Goal: Task Accomplishment & Management: Use online tool/utility

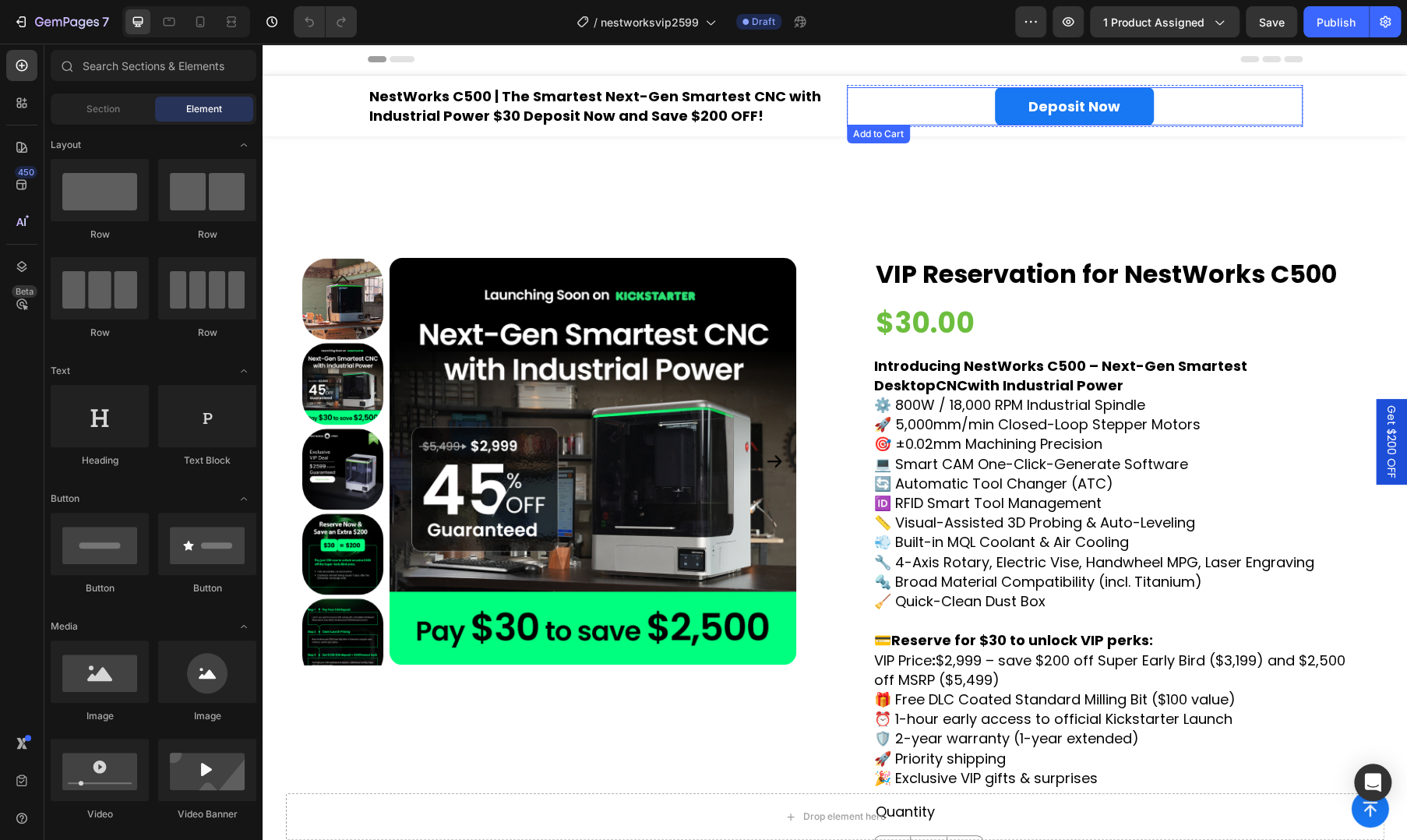
click at [929, 122] on div "Deposit Now Add to Cart" at bounding box center [1074, 106] width 456 height 38
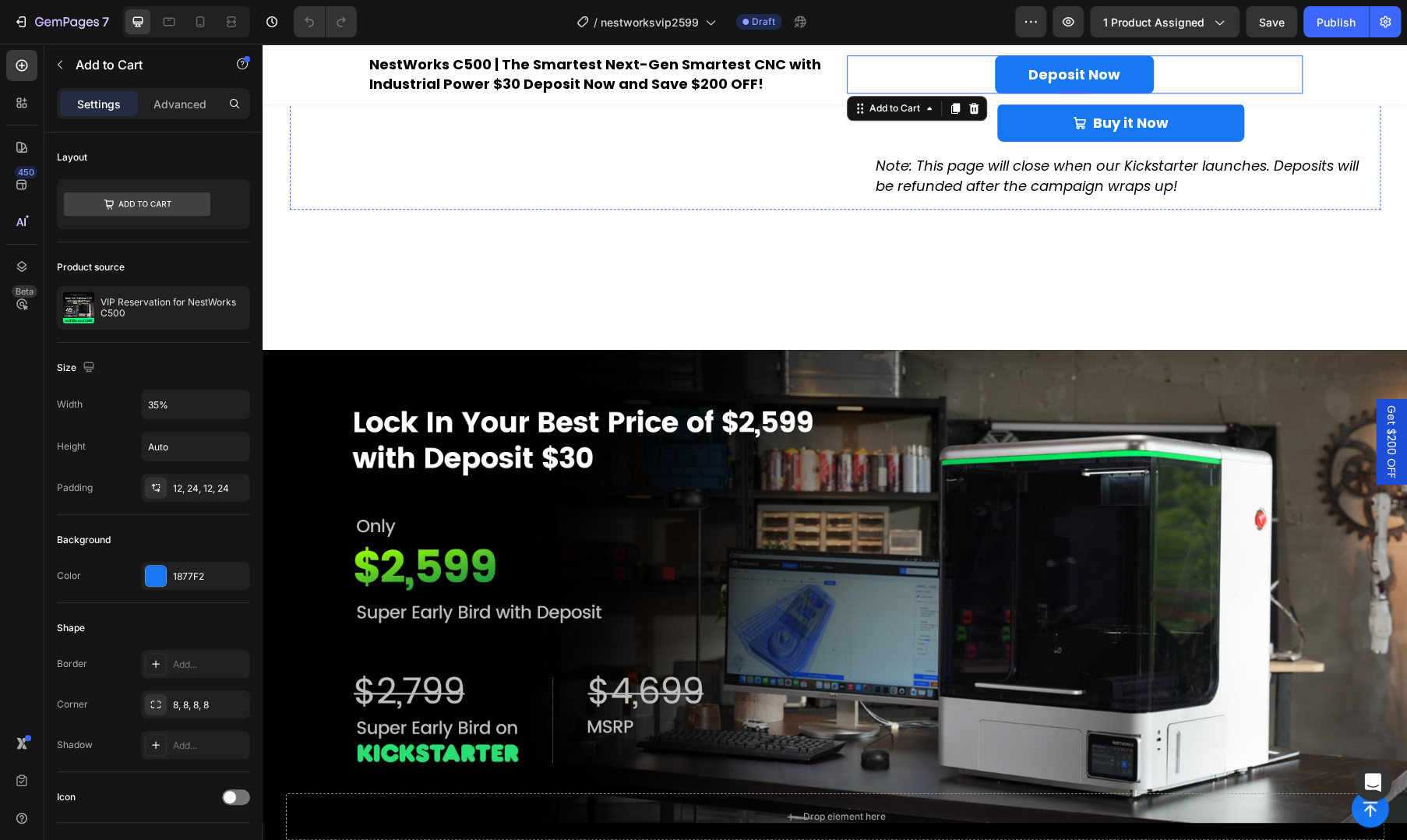
scroll to position [1039, 0]
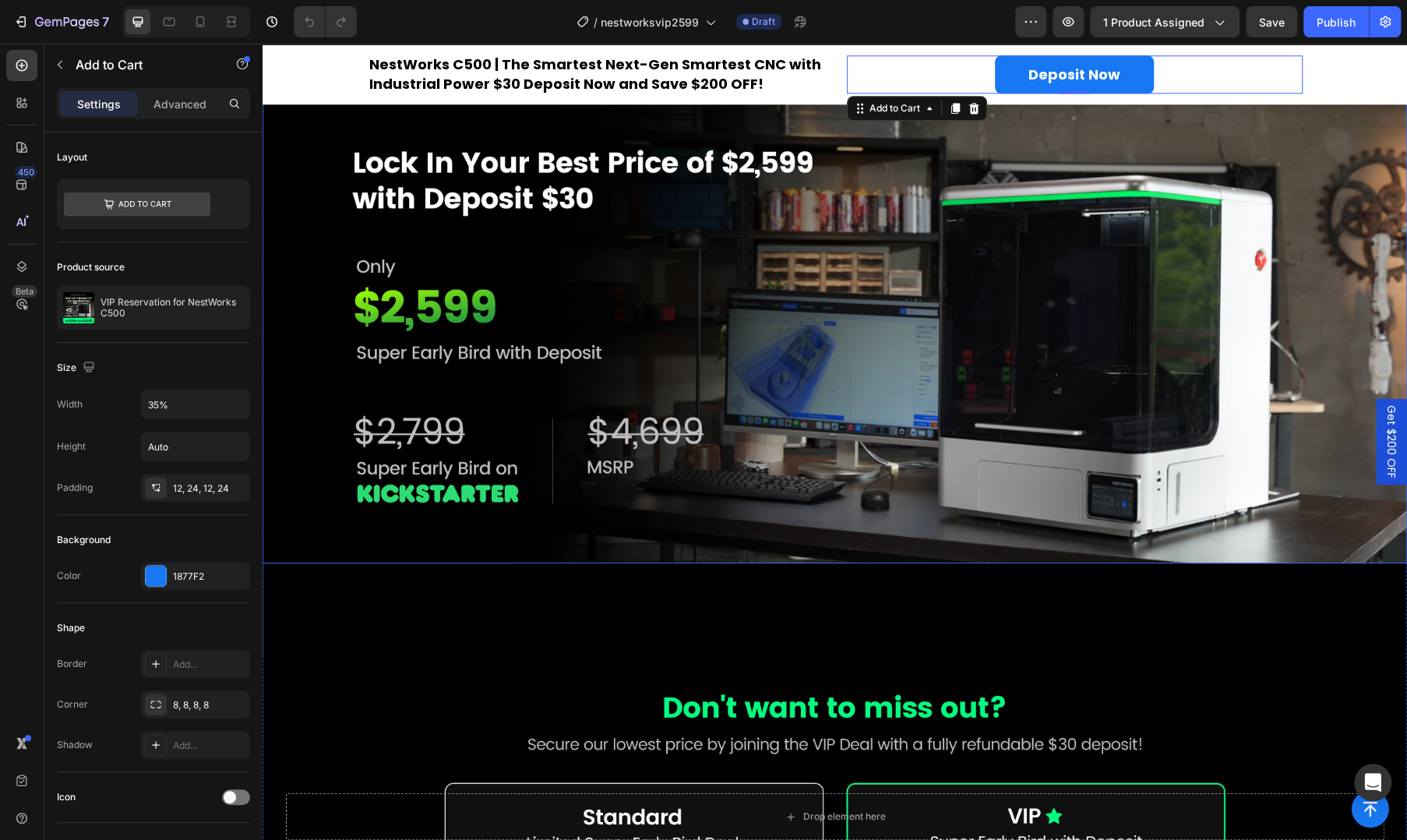
click at [690, 384] on img at bounding box center [835, 327] width 1144 height 473
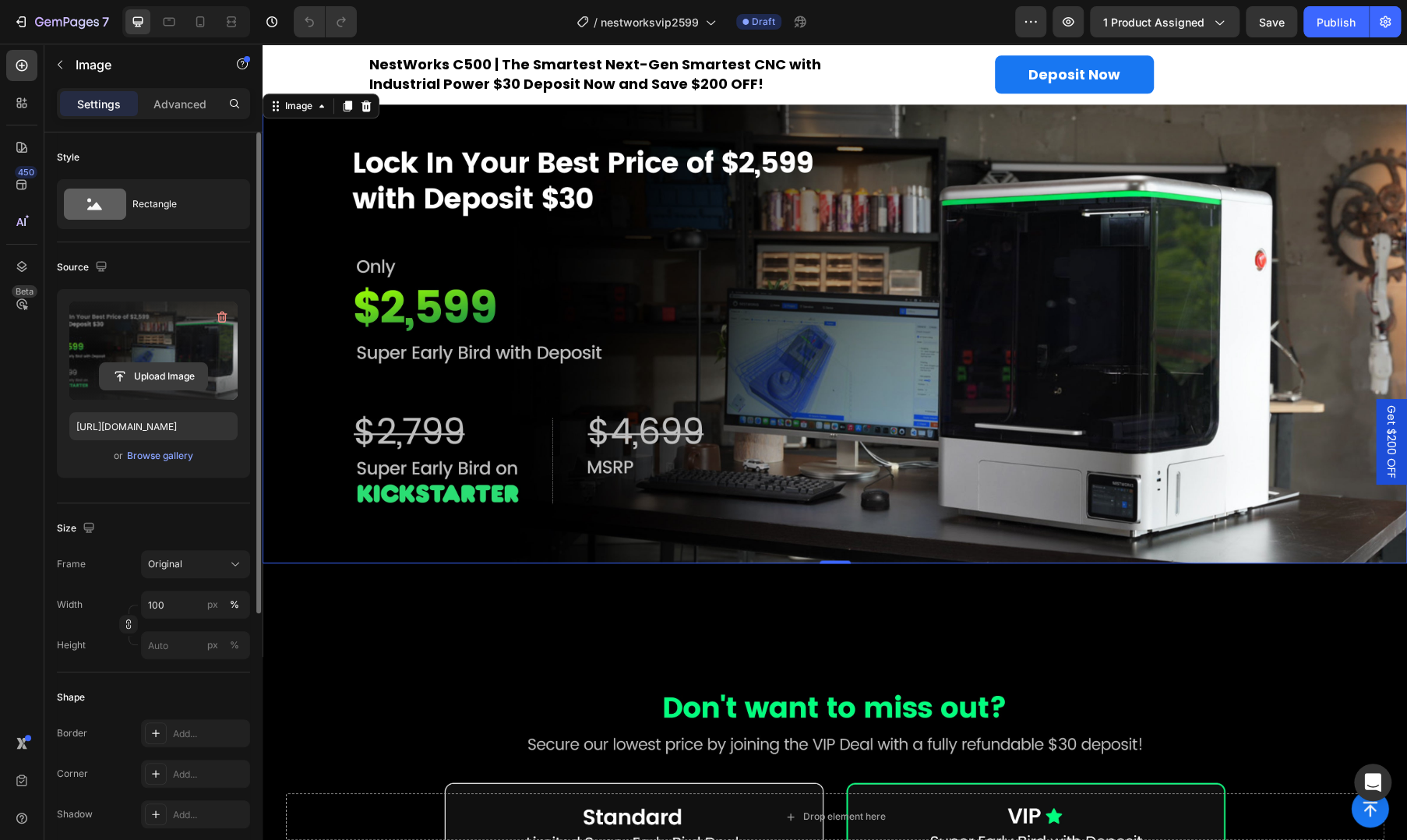
click at [168, 380] on input "file" at bounding box center [153, 376] width 107 height 26
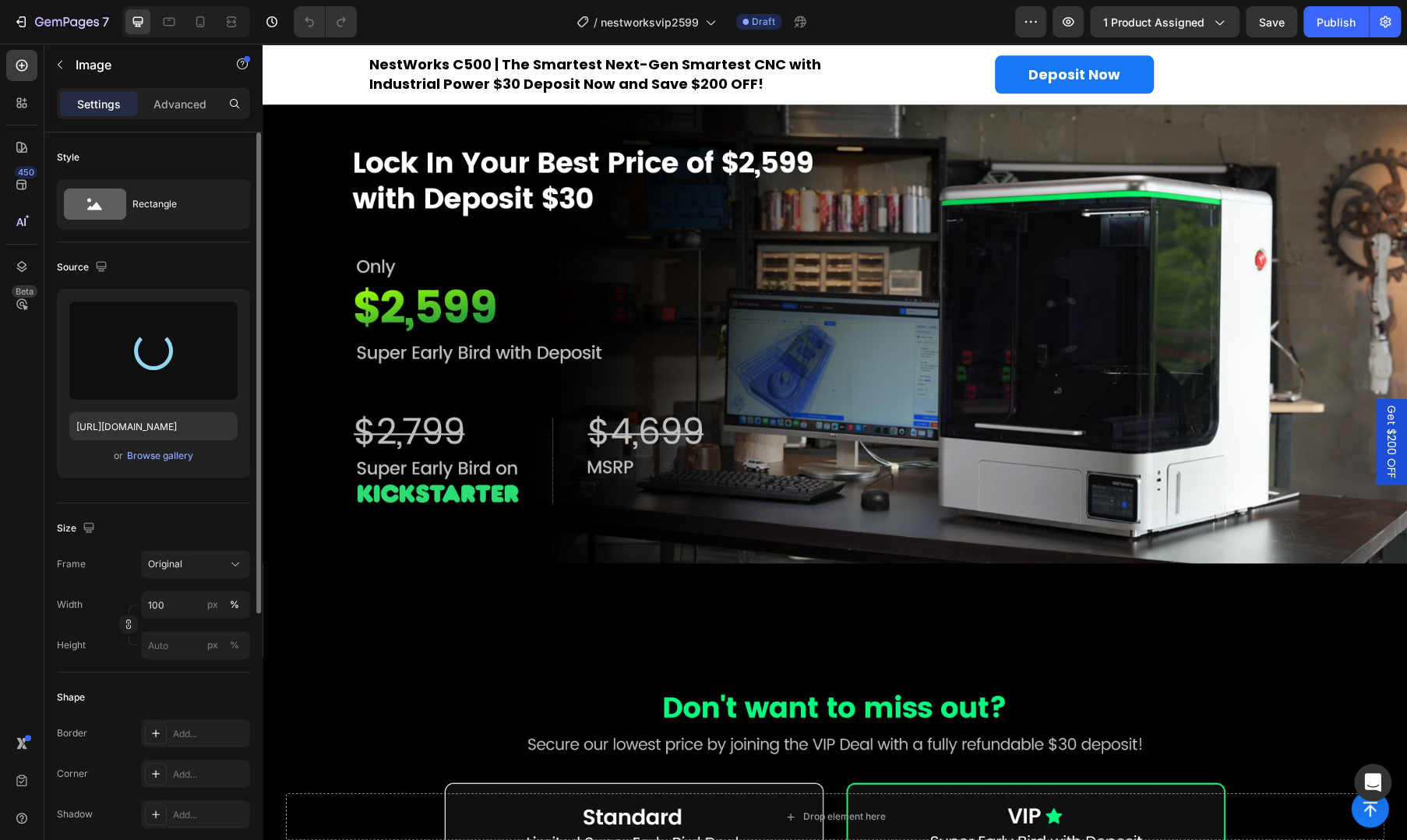
click at [547, 387] on img at bounding box center [835, 327] width 1144 height 473
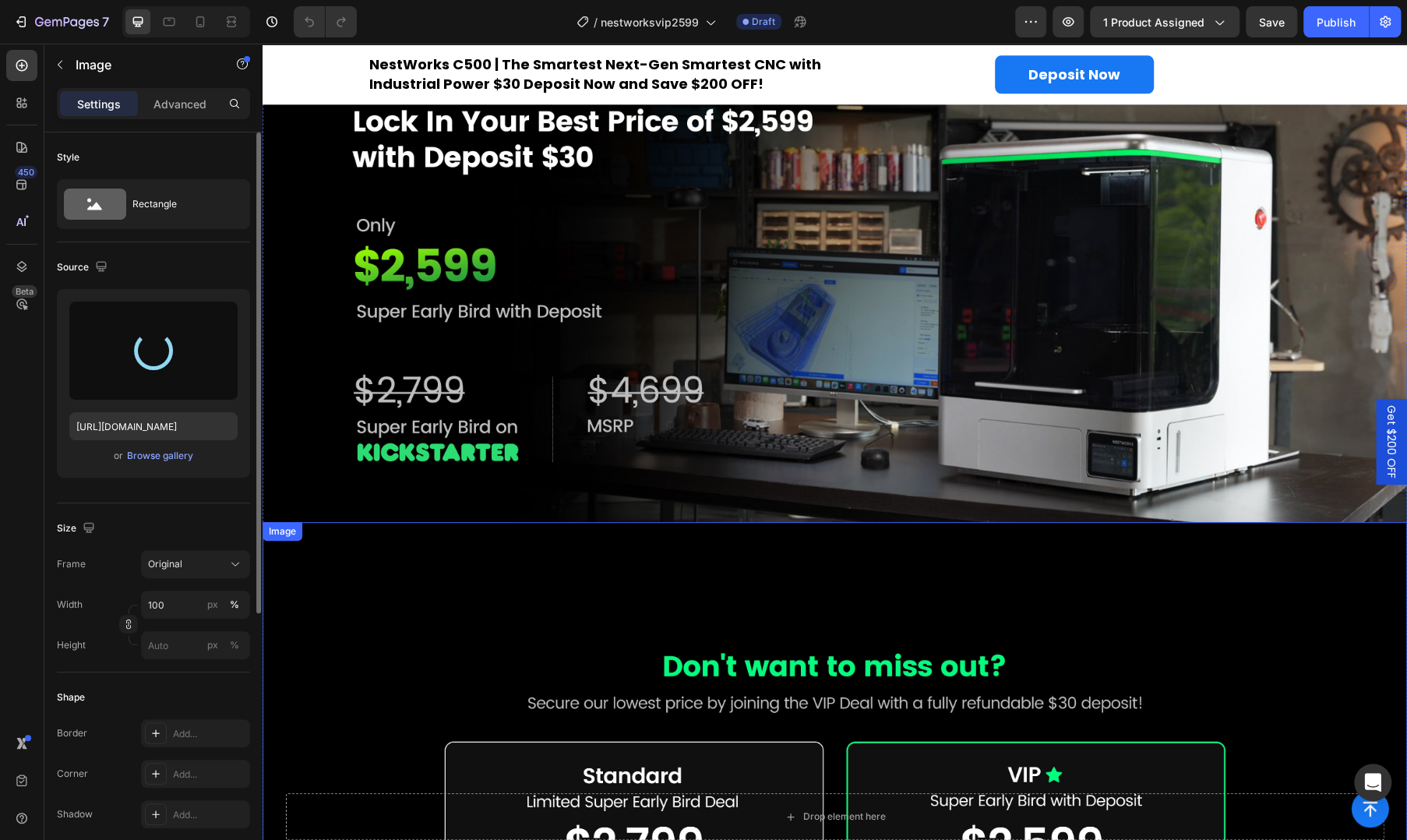
scroll to position [779, 0]
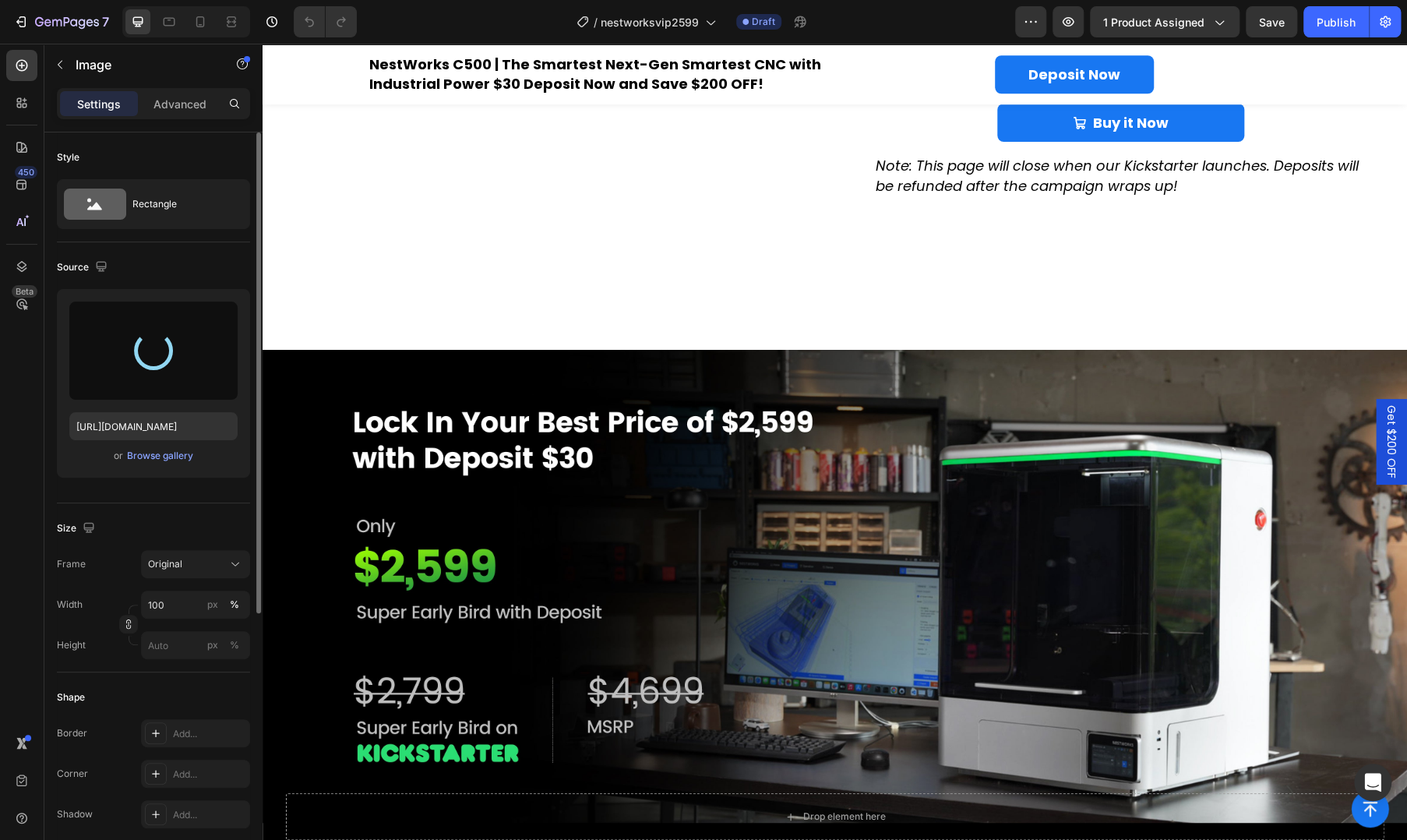
click at [664, 499] on img at bounding box center [835, 586] width 1144 height 473
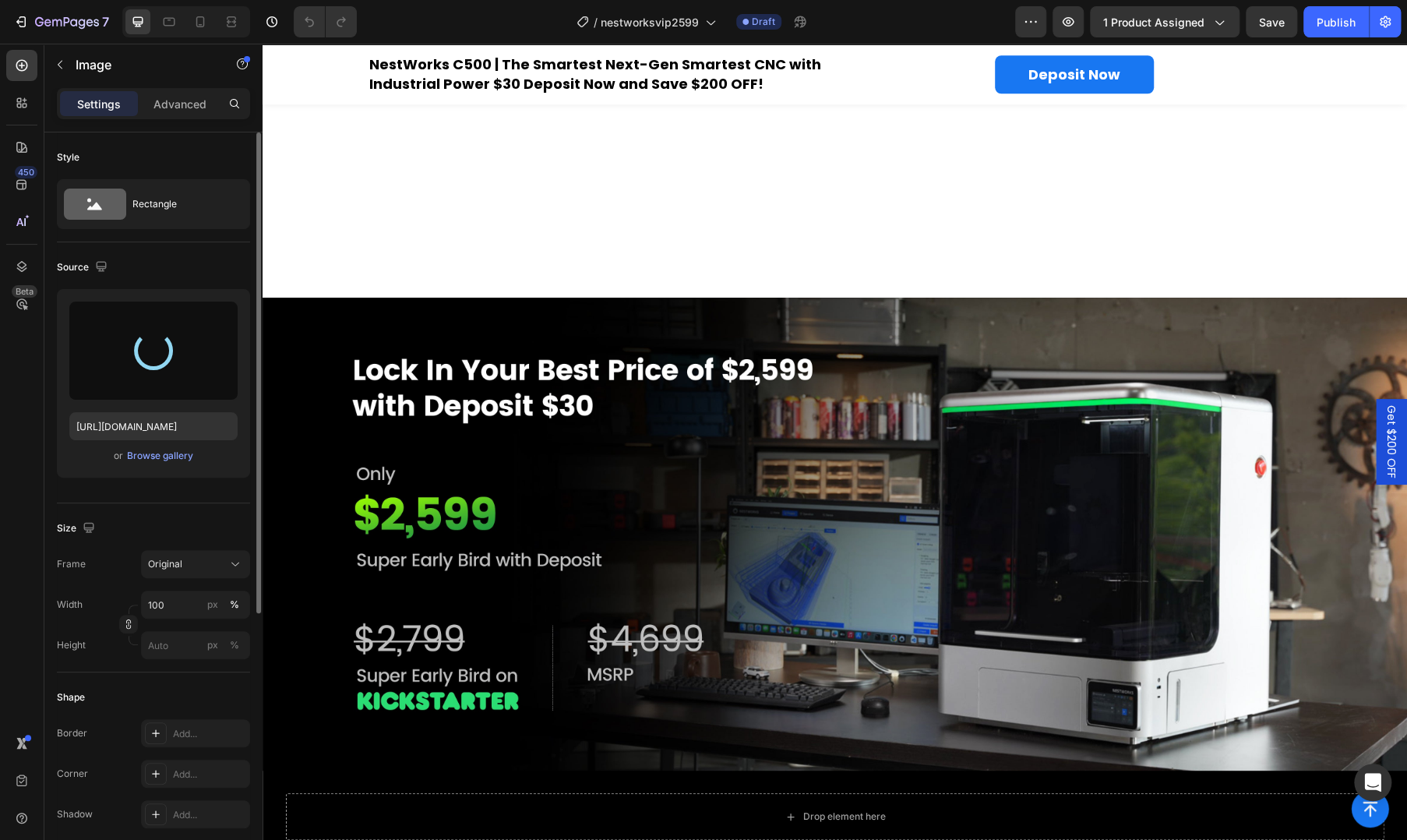
scroll to position [1039, 0]
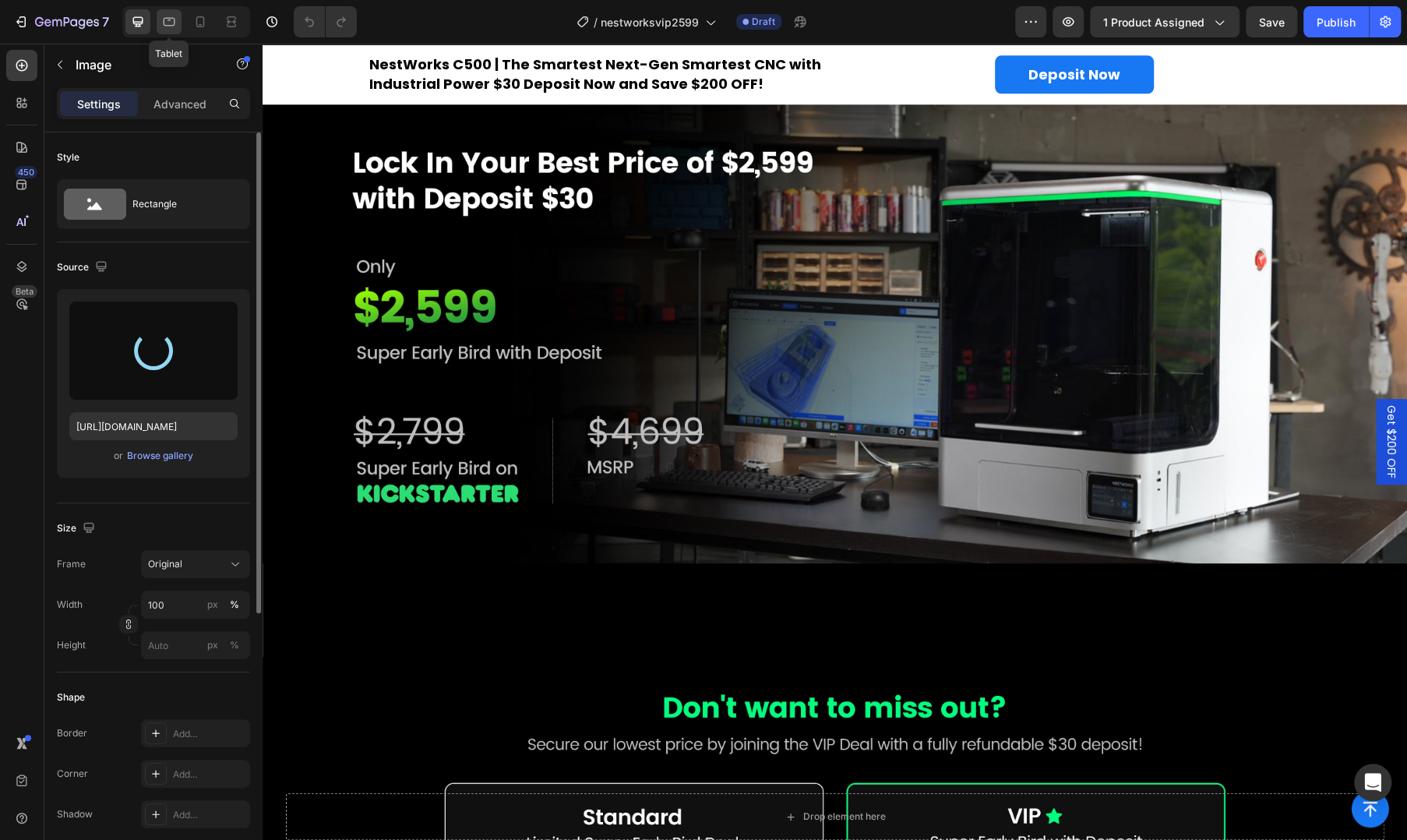
click at [171, 16] on icon at bounding box center [169, 21] width 15 height 15
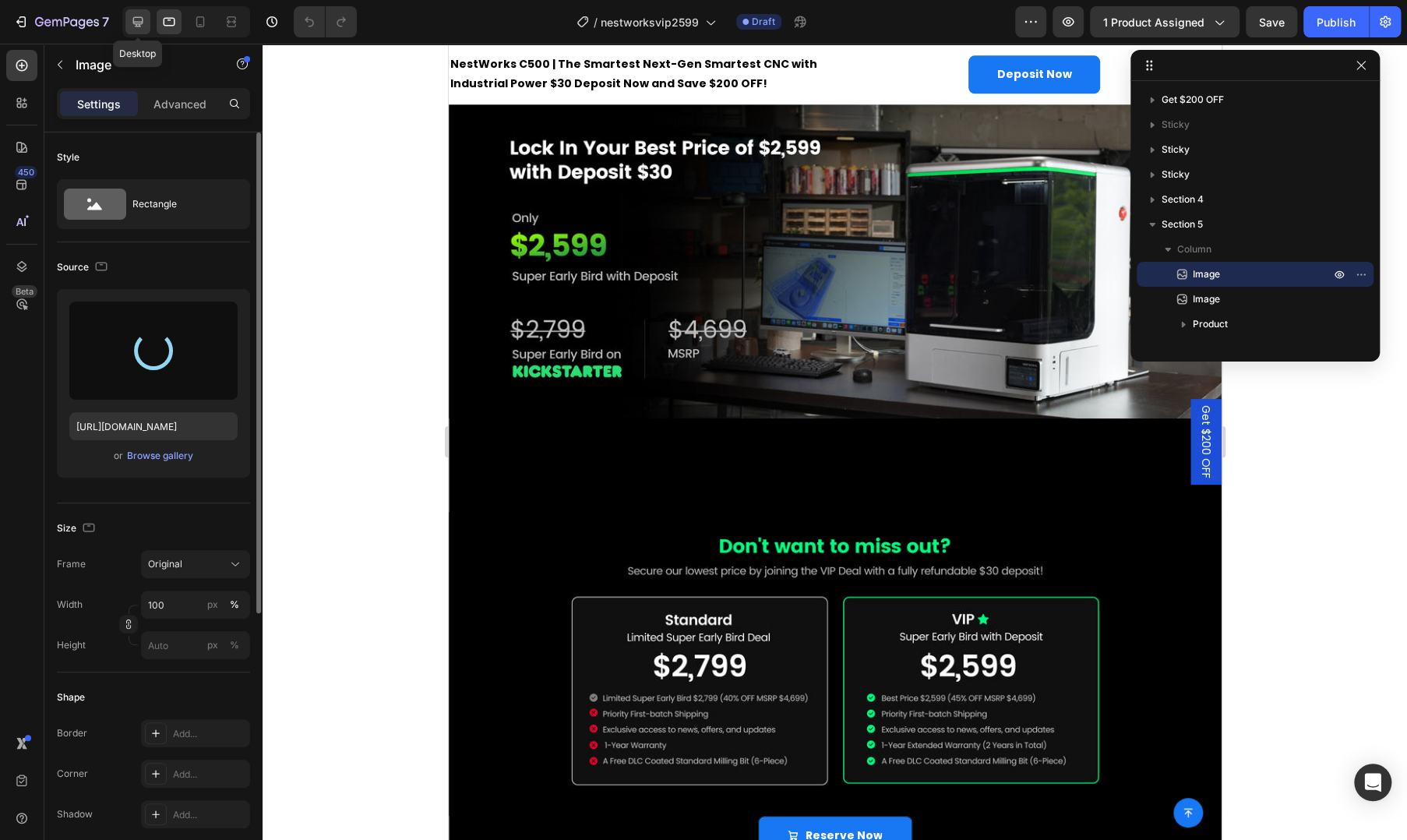
click at [142, 26] on icon at bounding box center [138, 21] width 15 height 15
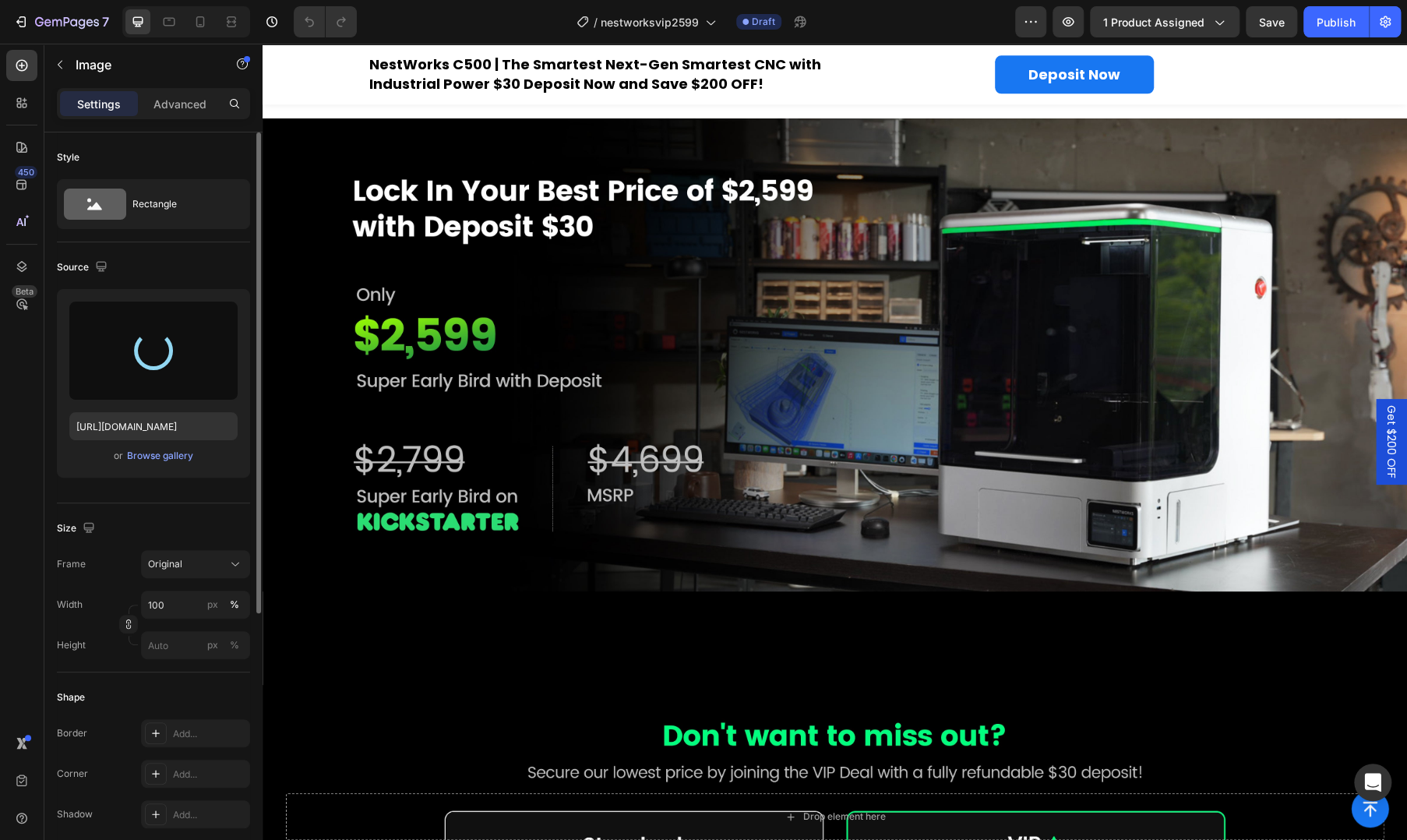
scroll to position [1030, 0]
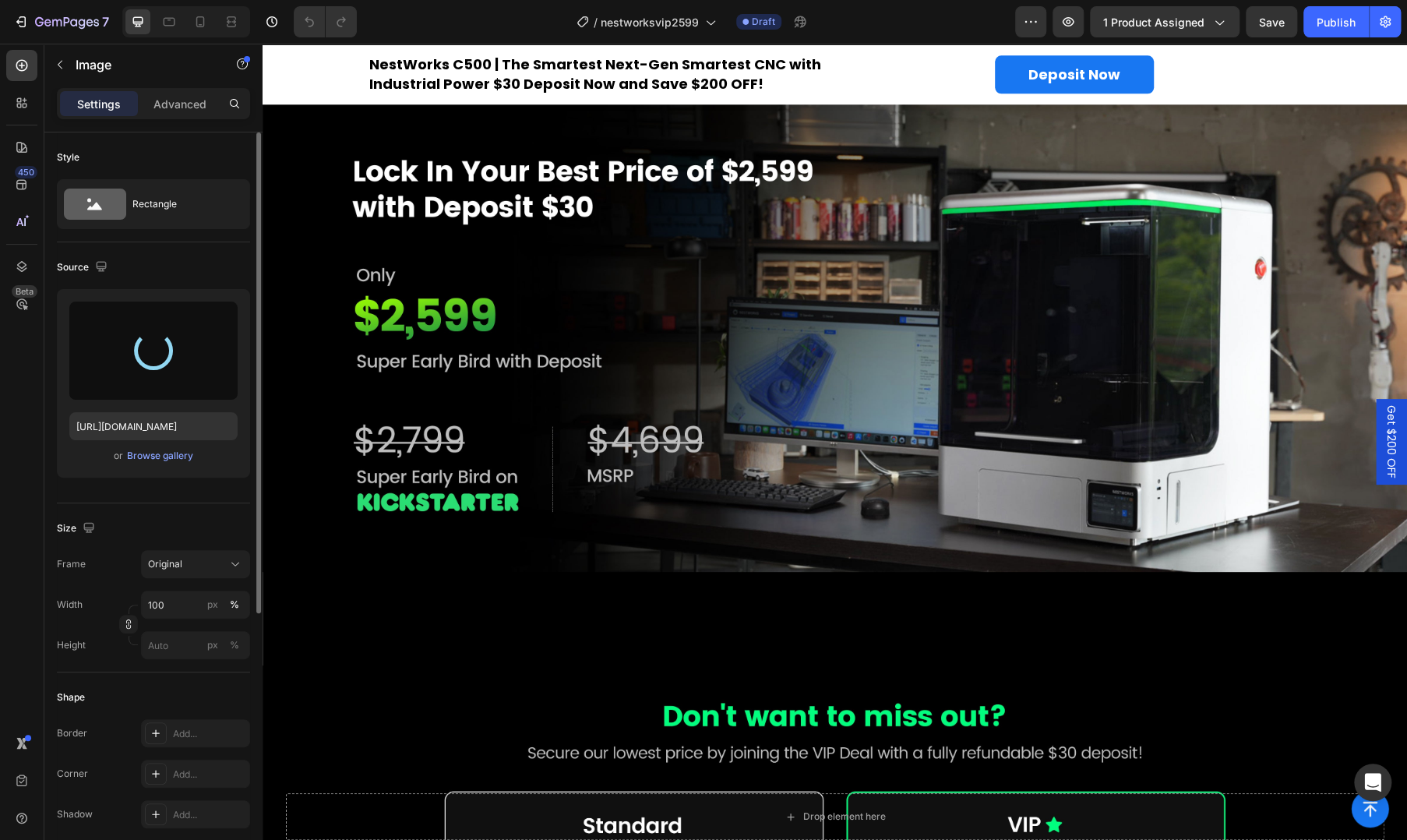
click at [478, 346] on img at bounding box center [835, 335] width 1144 height 473
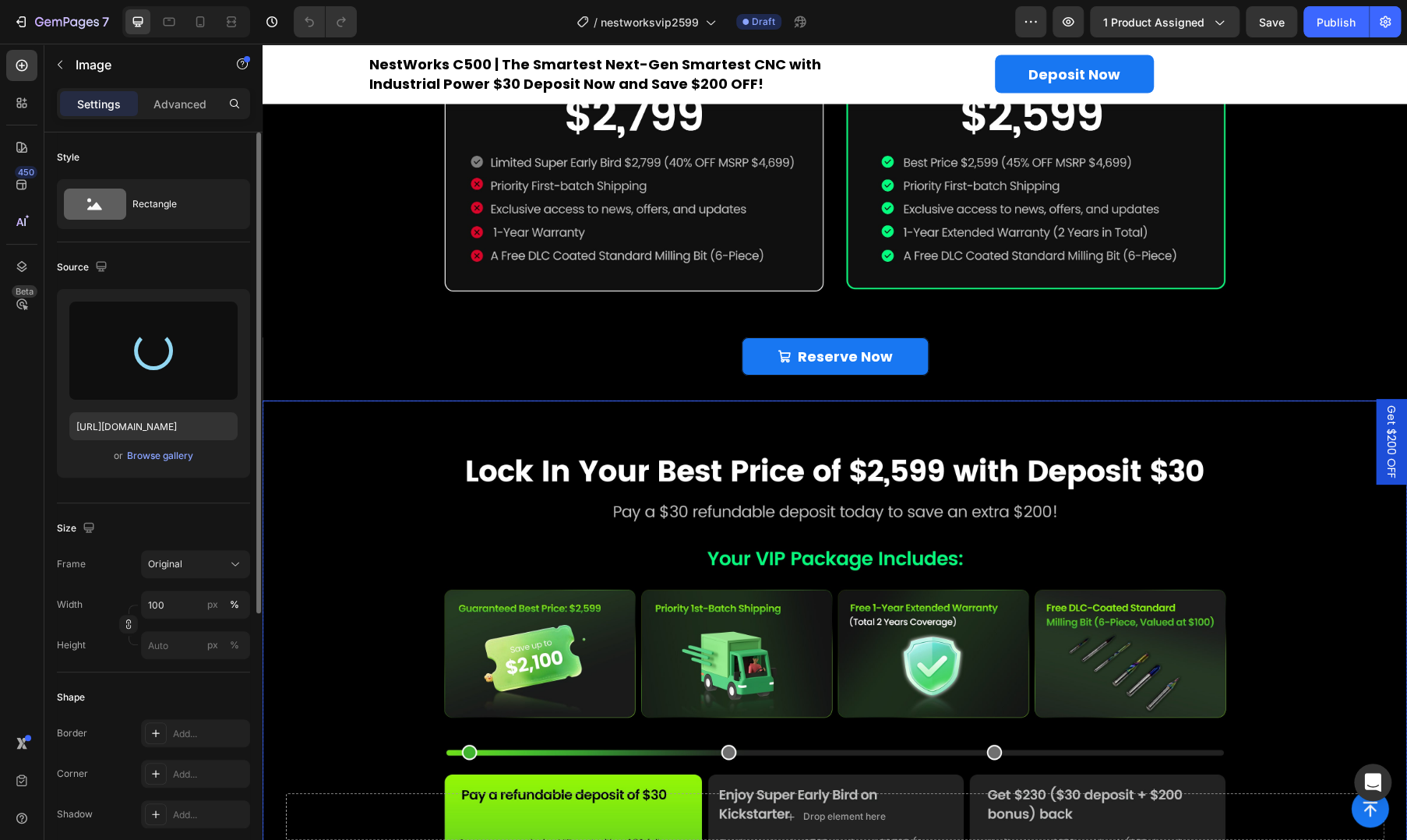
click at [509, 423] on img at bounding box center [835, 685] width 1144 height 569
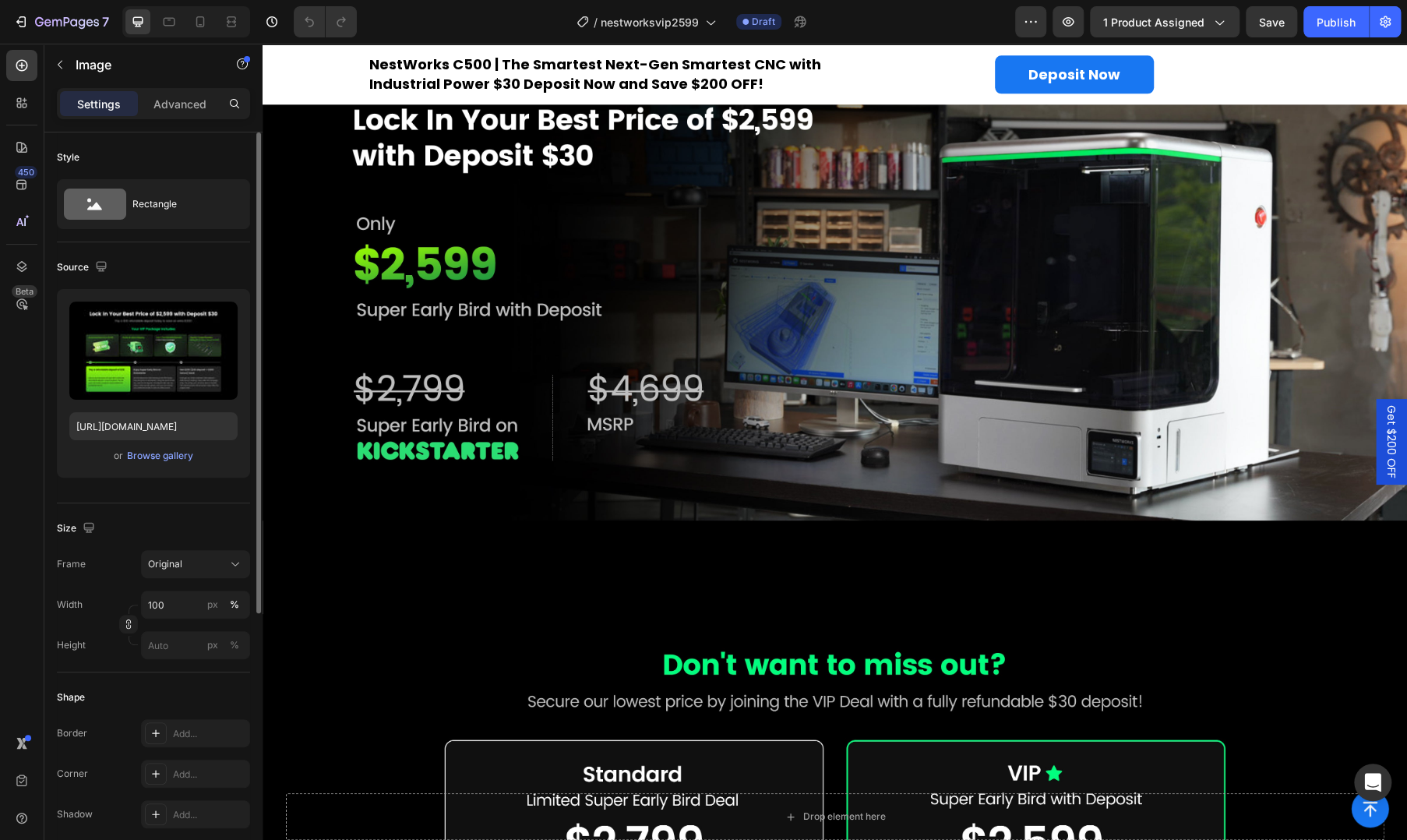
scroll to position [1030, 0]
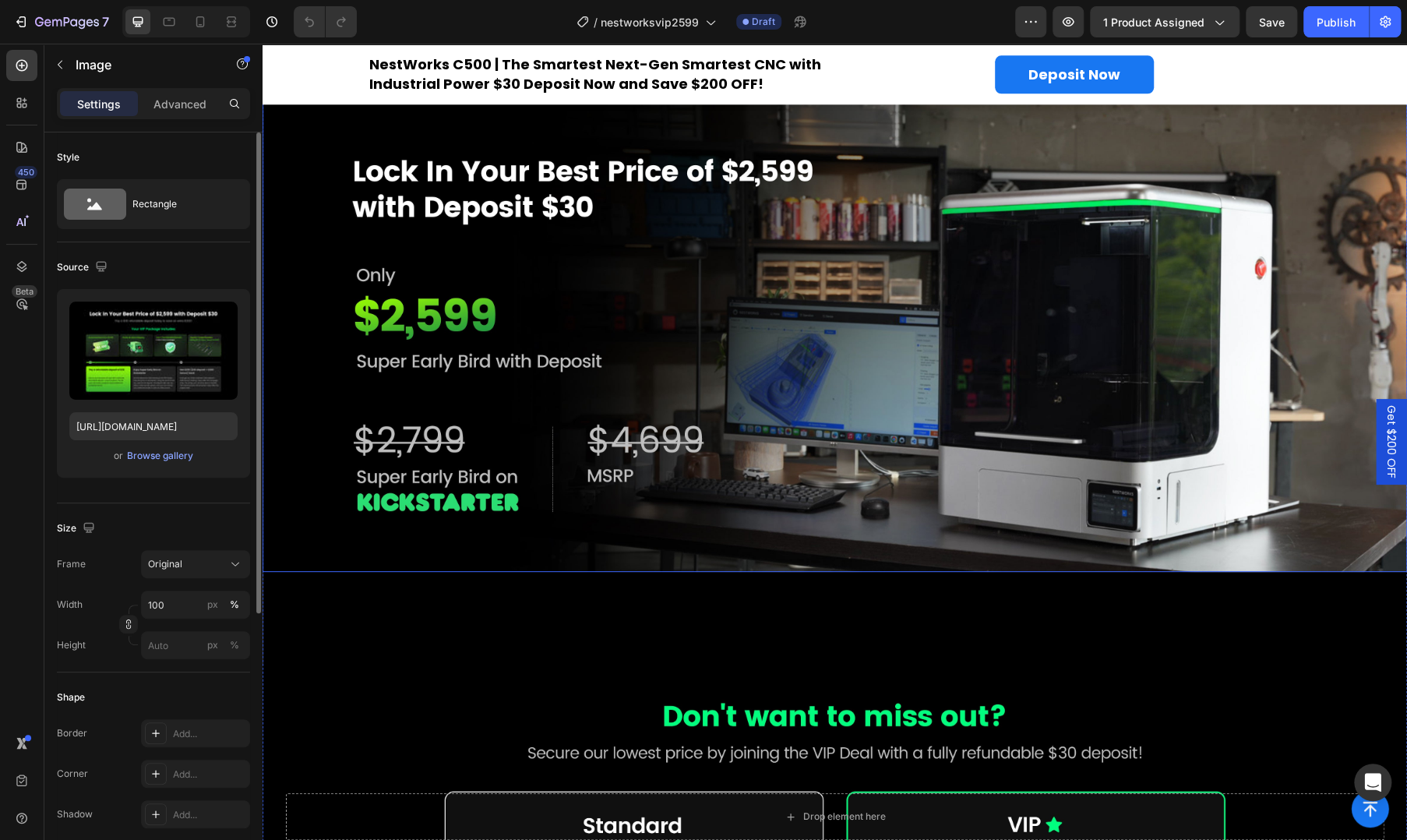
click at [520, 368] on img at bounding box center [835, 335] width 1144 height 473
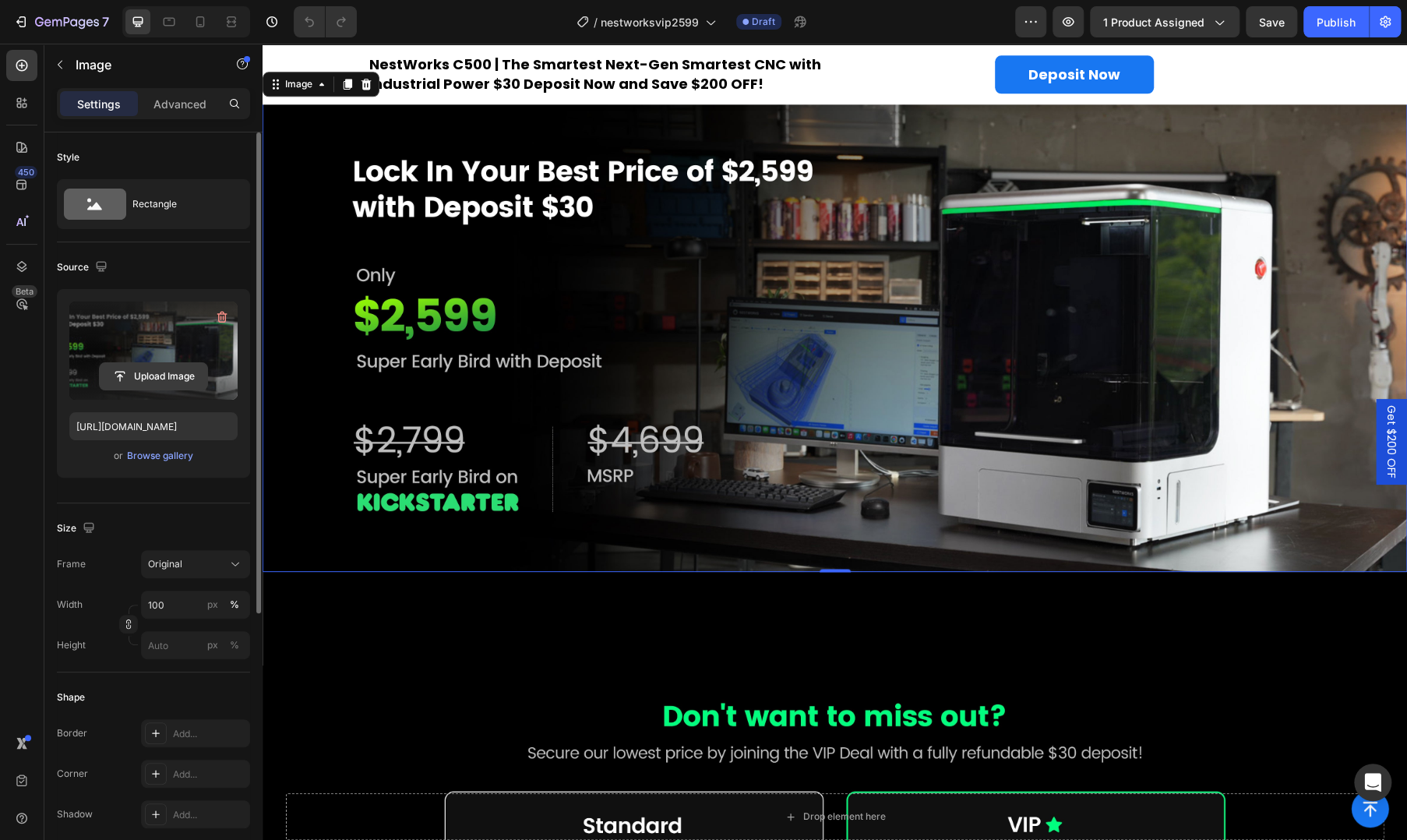
click at [162, 375] on input "file" at bounding box center [153, 376] width 107 height 26
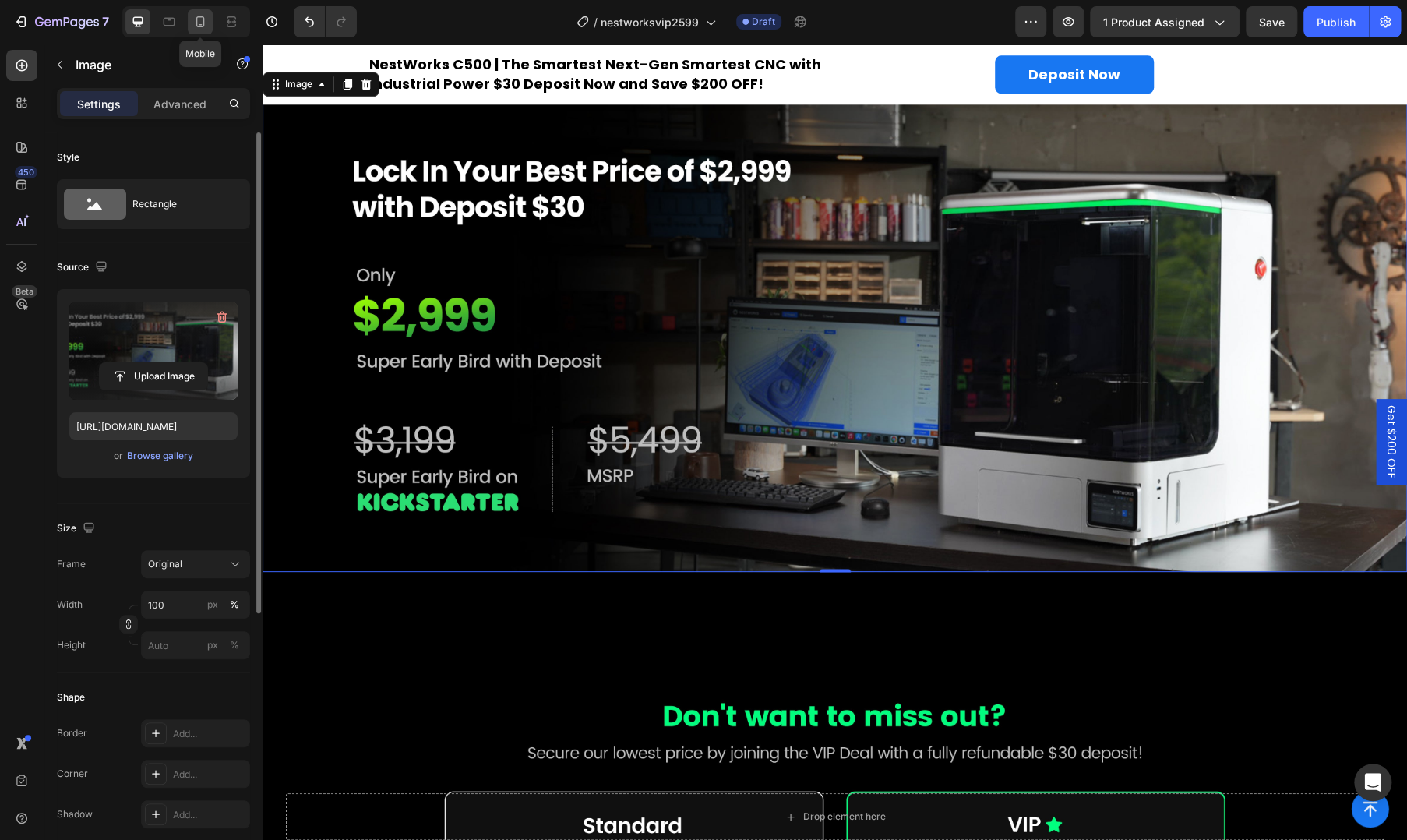
click at [196, 22] on icon at bounding box center [200, 21] width 9 height 11
type input "https://cdn.shopify.com/s/files/1/0782/8098/2763/files/gempages_585064152054104…"
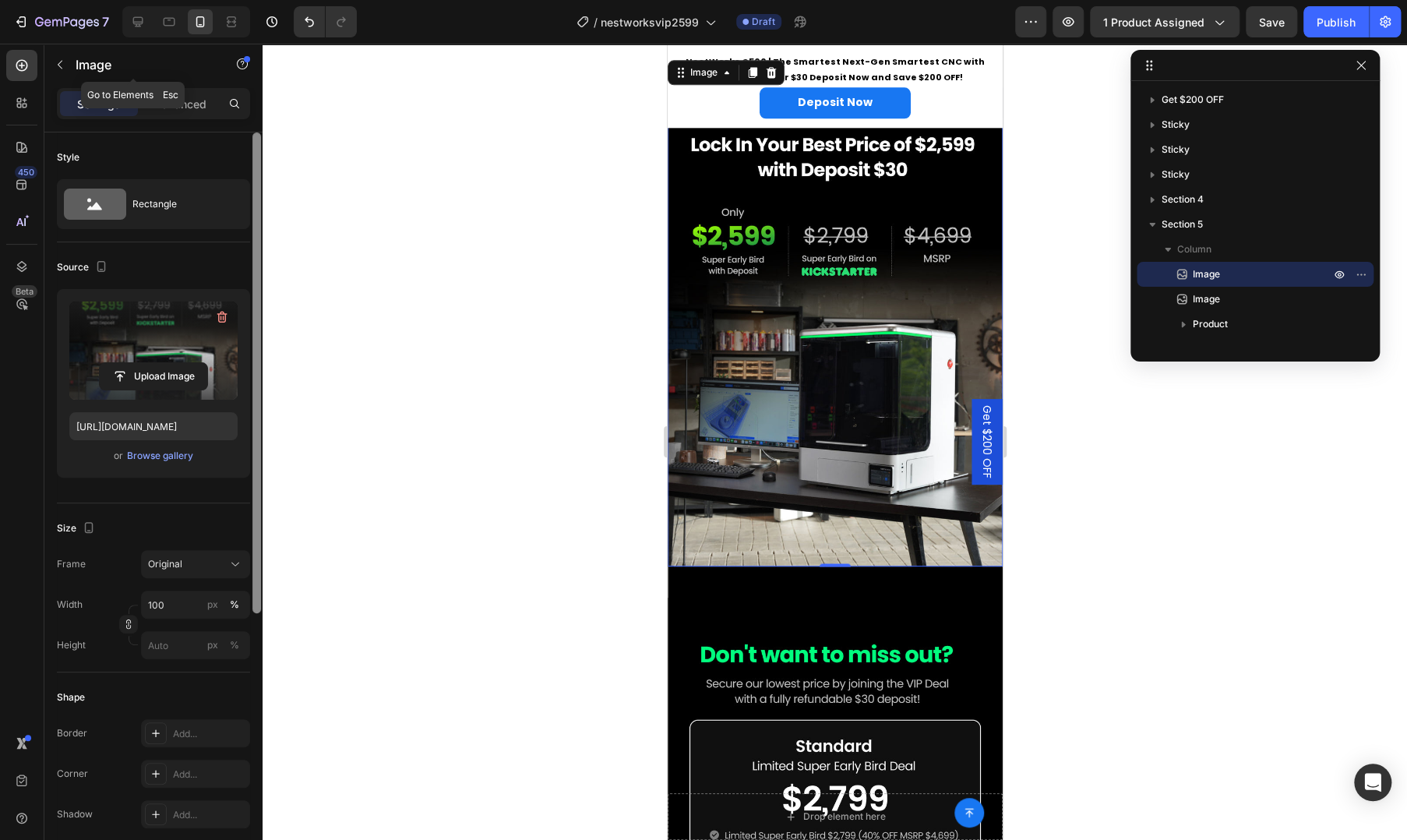
scroll to position [1053, 0]
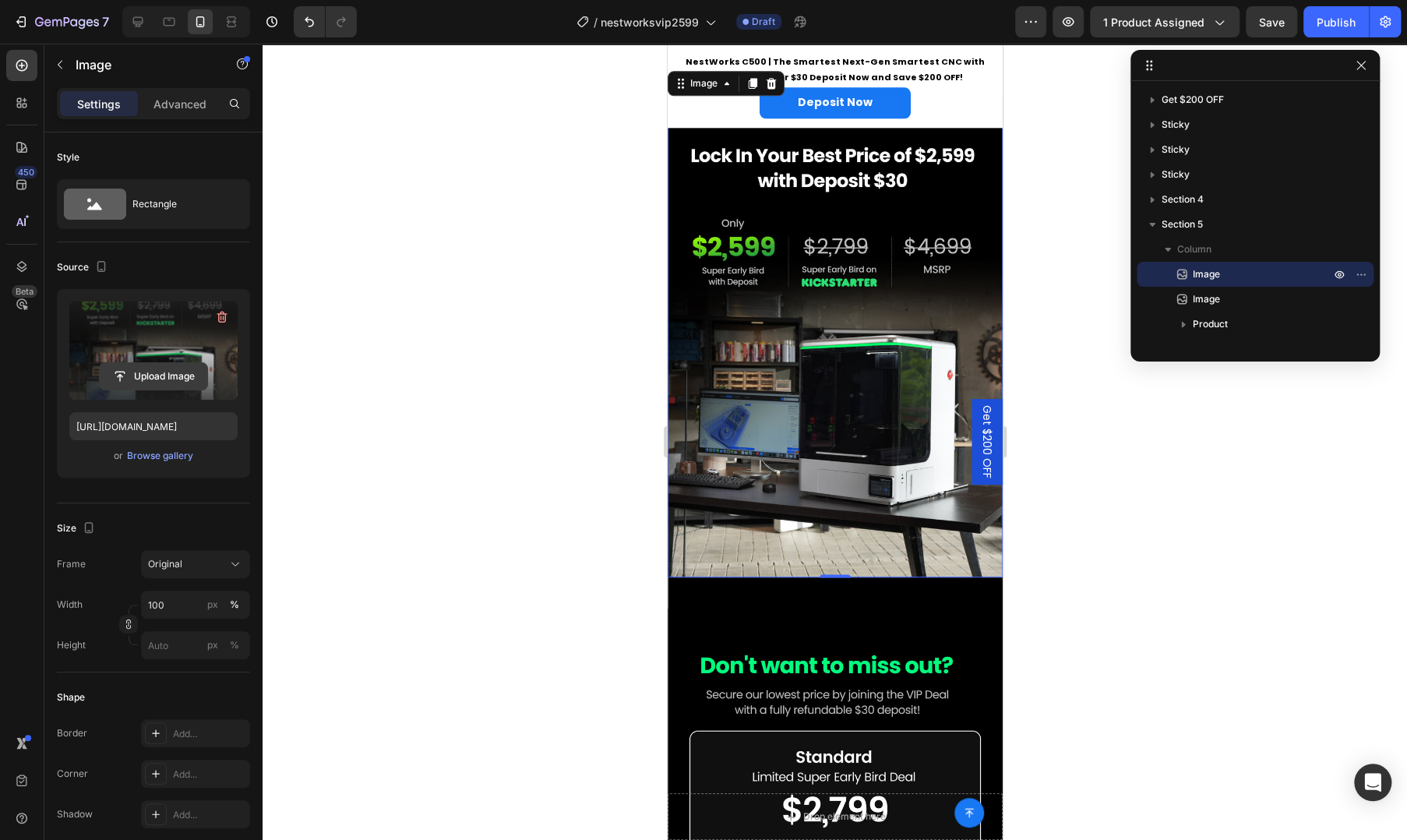
click at [191, 363] on input "file" at bounding box center [153, 376] width 107 height 26
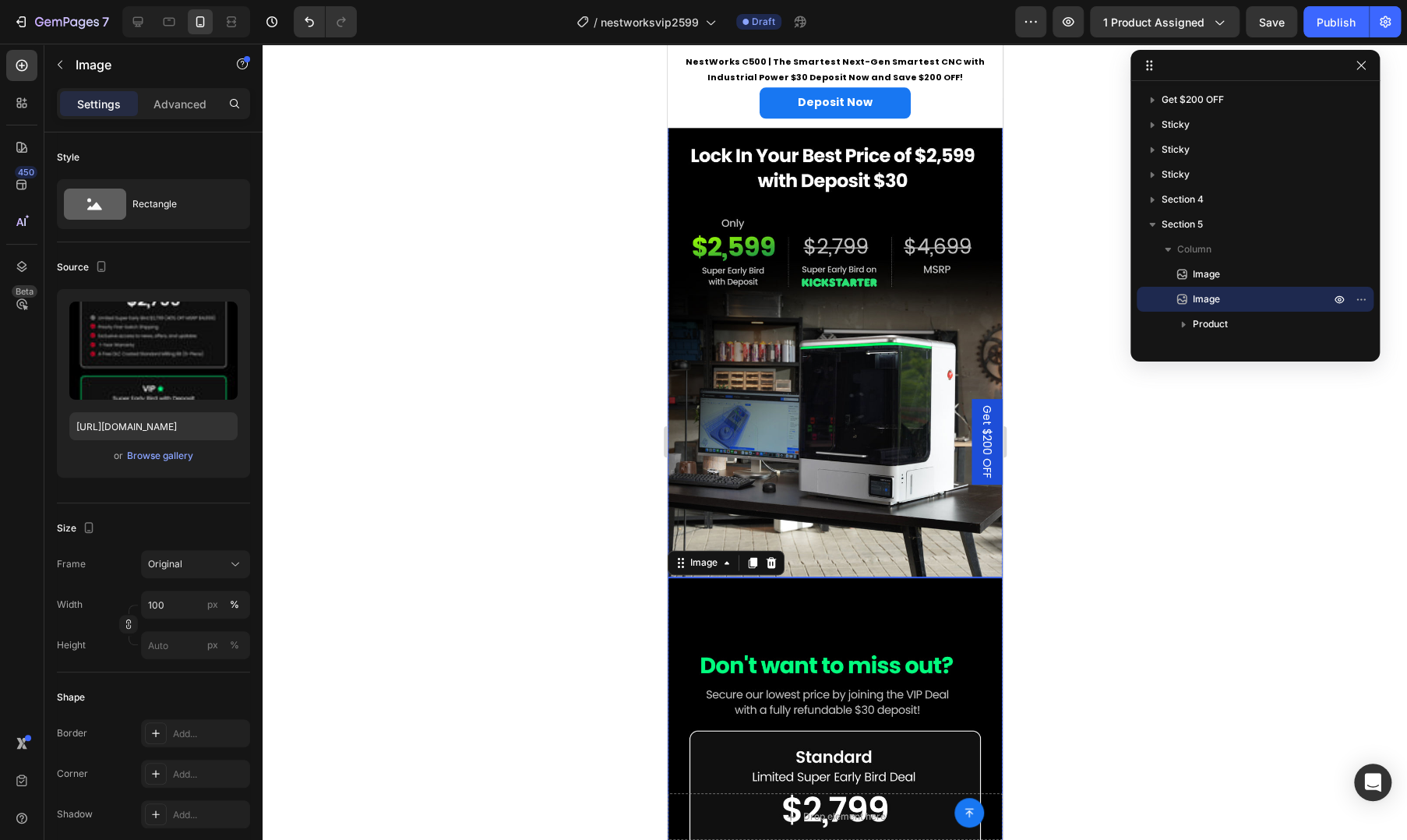
click at [767, 420] on img at bounding box center [834, 338] width 335 height 479
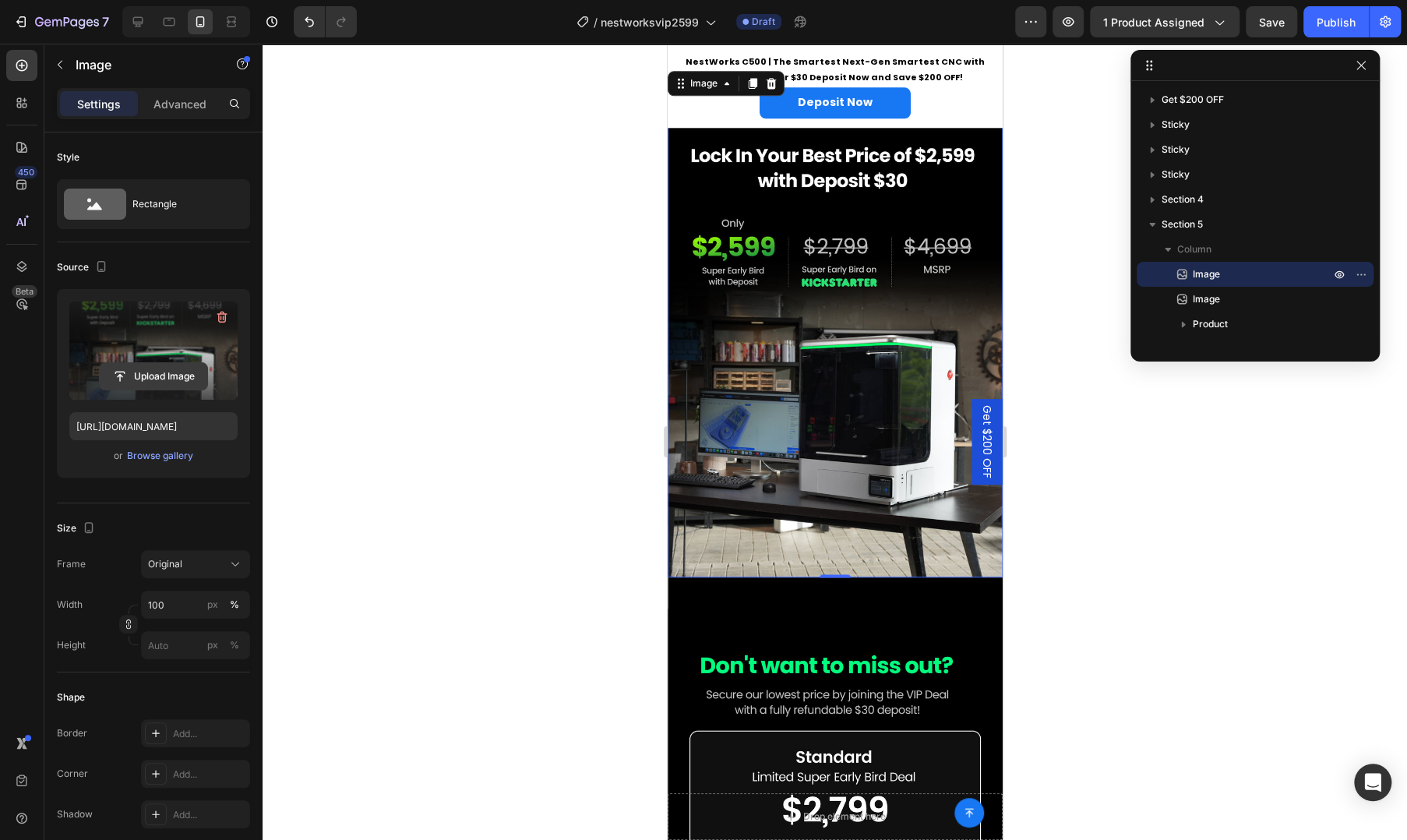
click at [160, 380] on input "file" at bounding box center [153, 376] width 107 height 26
type input "https://cdn.shopify.com/s/files/1/0782/8098/2763/files/gempages_585064152054104…"
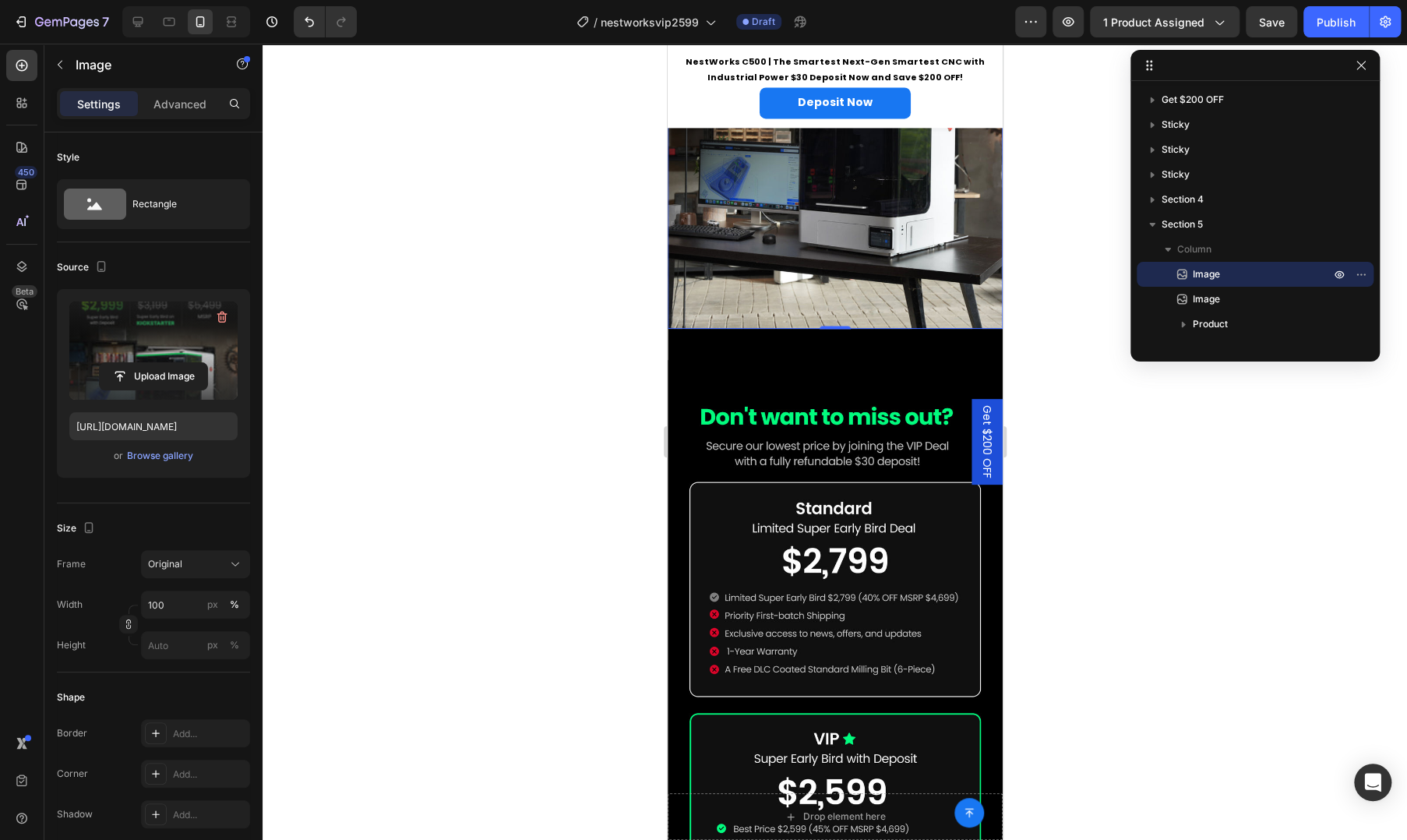
scroll to position [1573, 0]
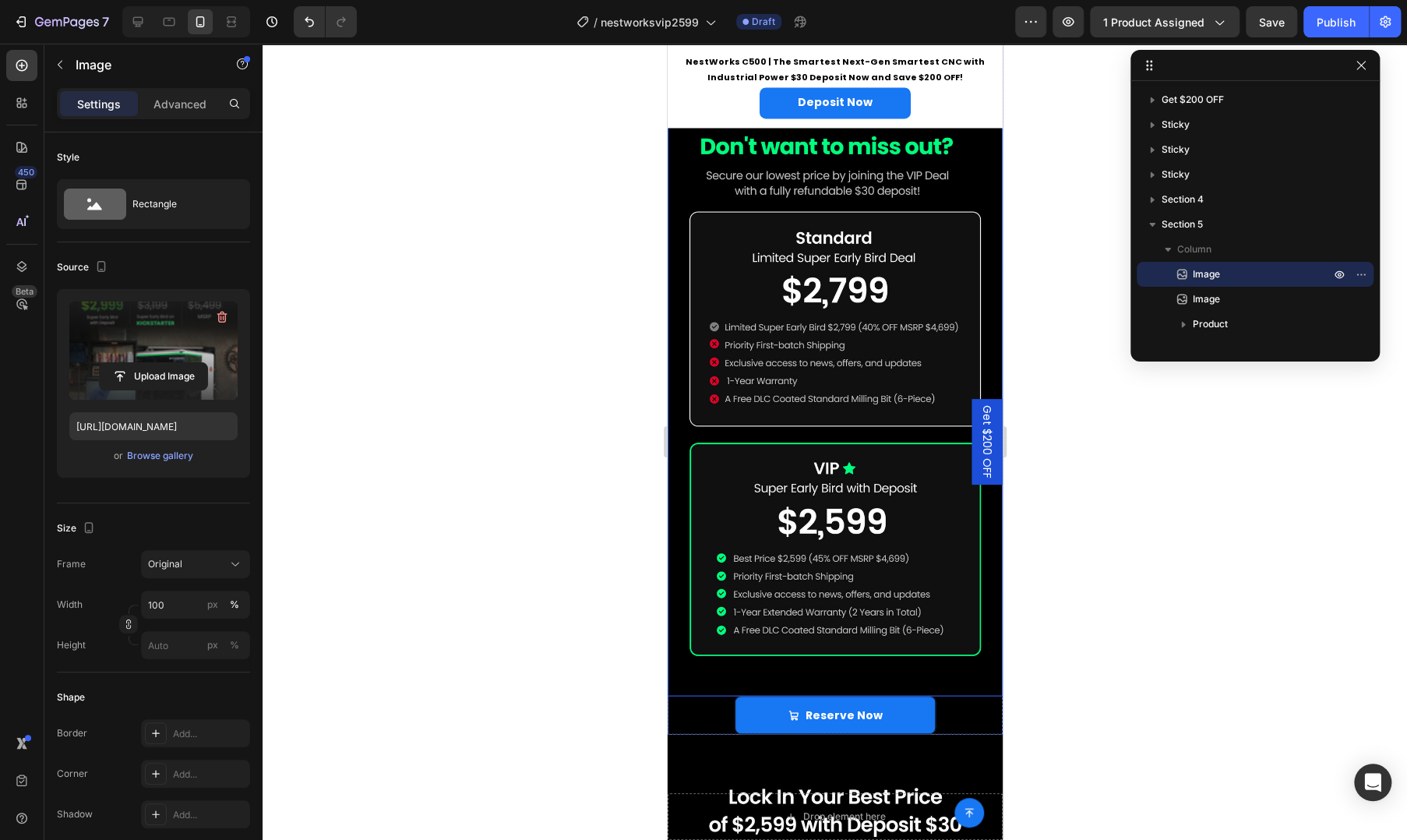
click at [774, 343] on img at bounding box center [834, 392] width 335 height 606
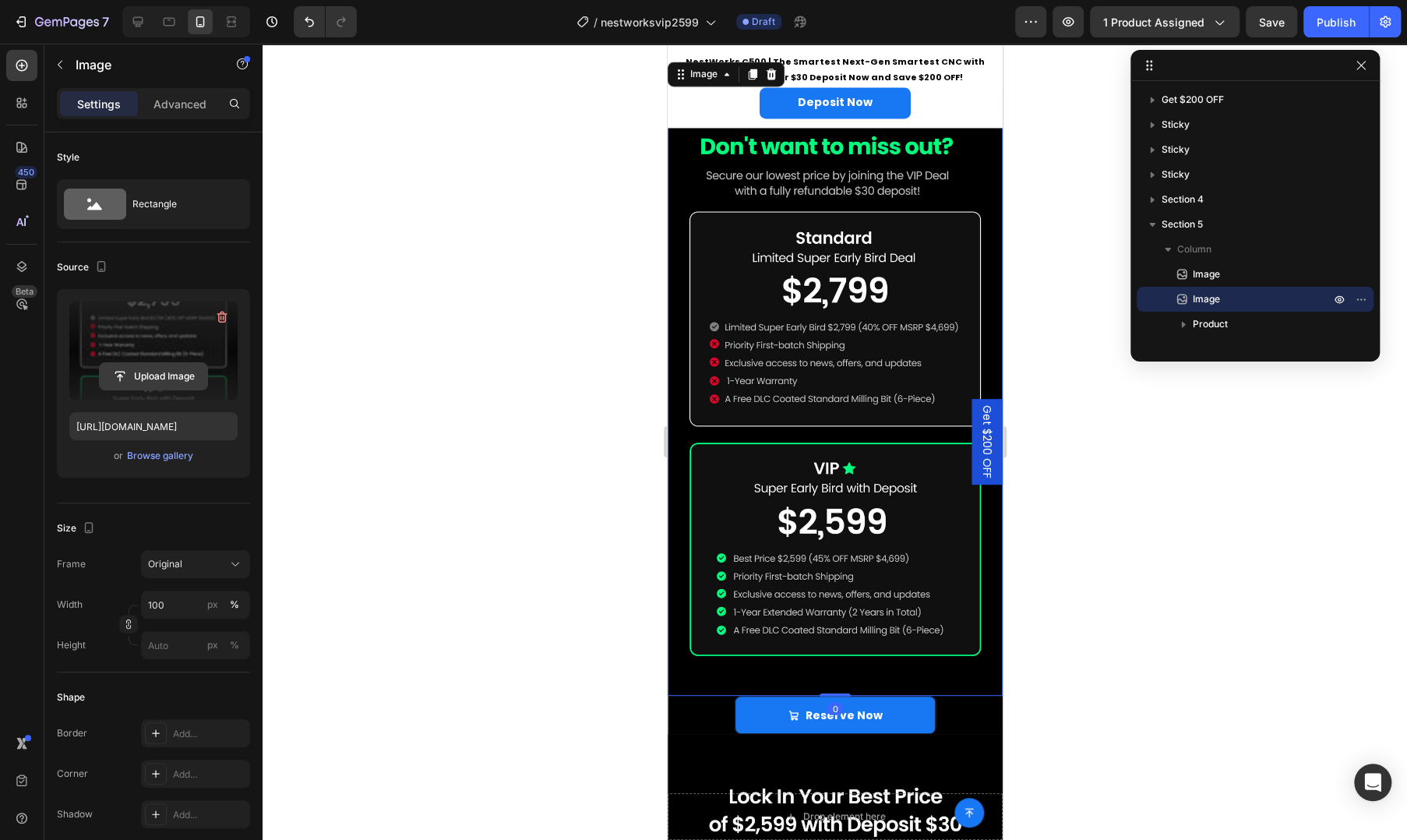
click at [152, 384] on input "file" at bounding box center [153, 376] width 107 height 26
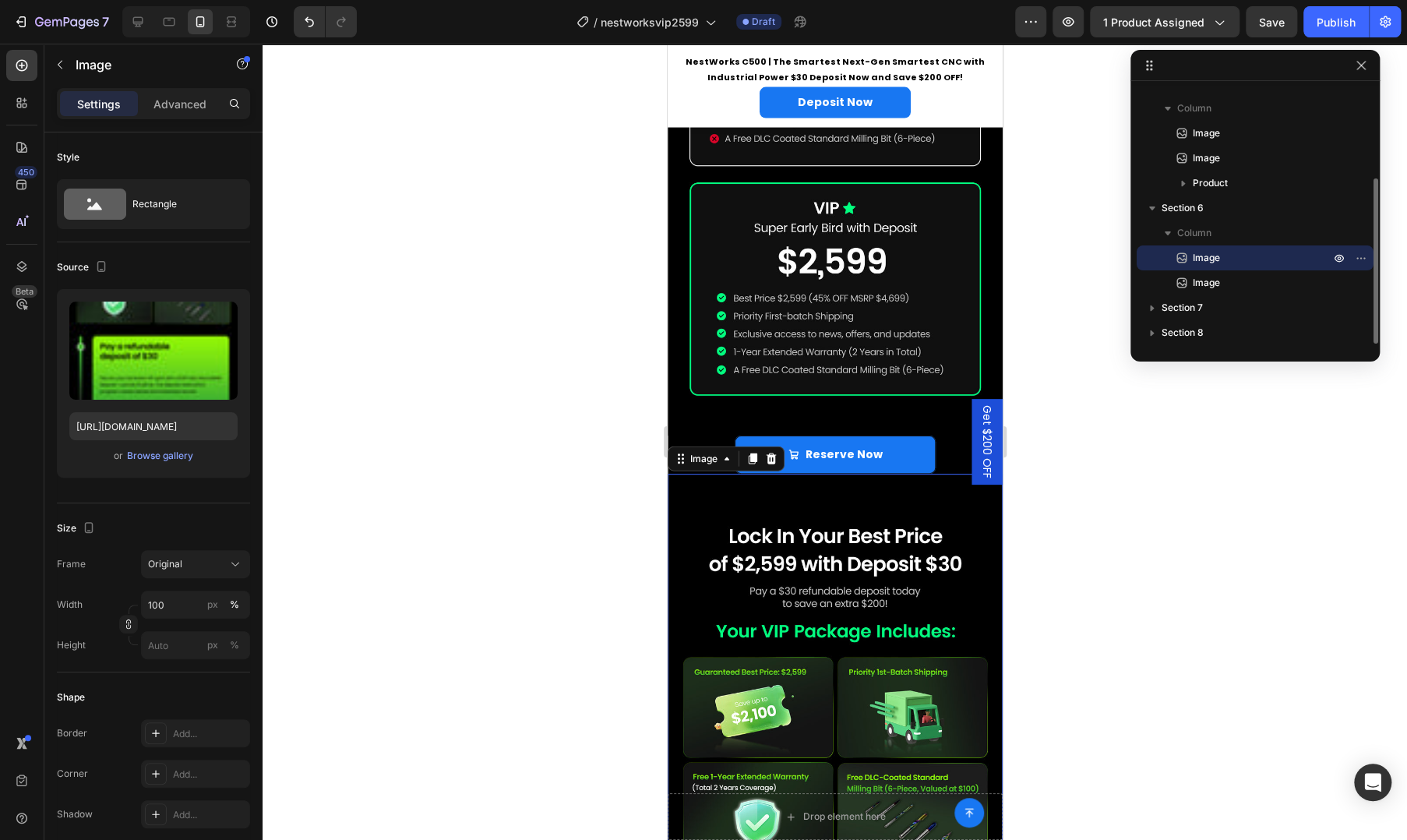
click at [772, 295] on img at bounding box center [834, 132] width 335 height 606
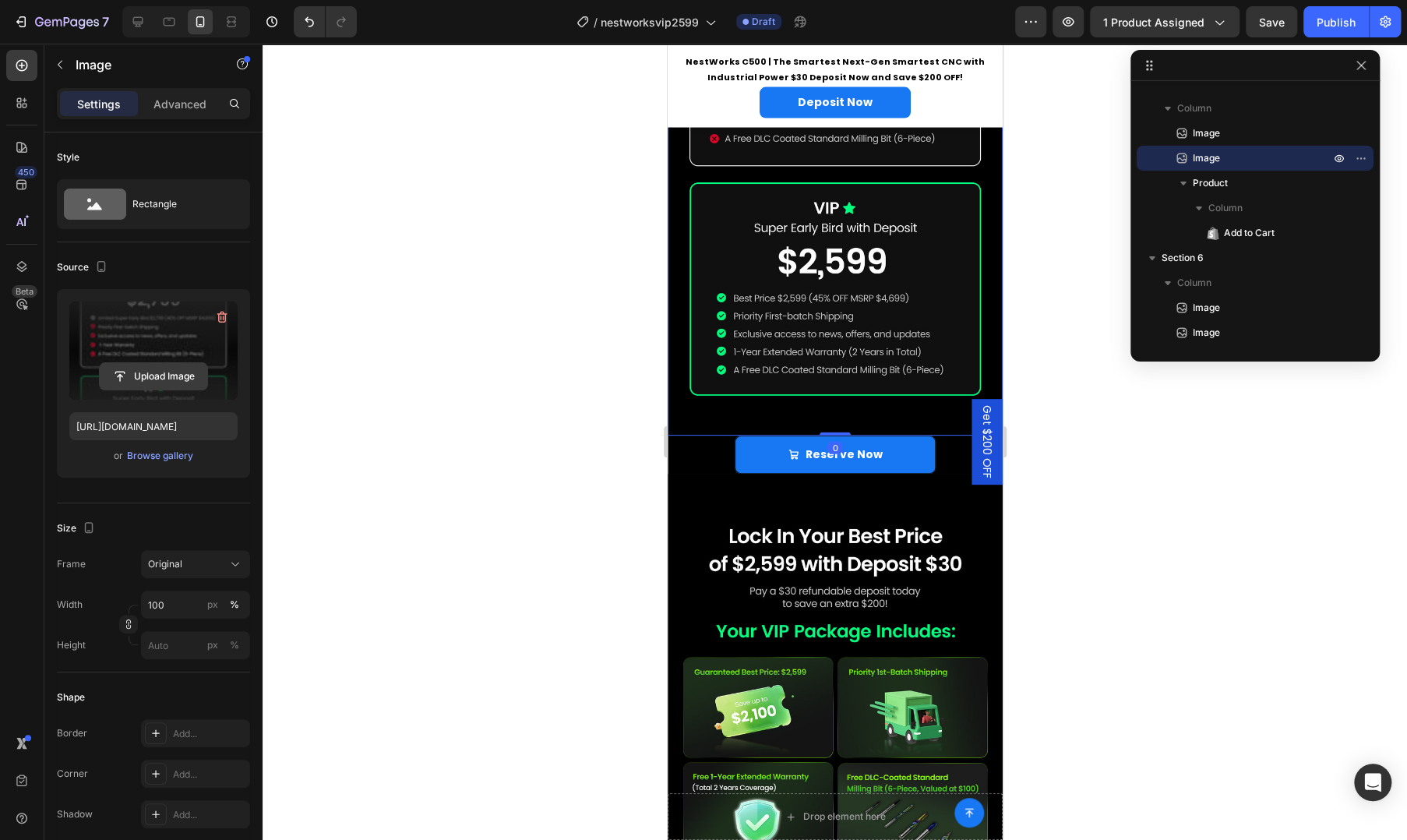
click at [168, 368] on input "file" at bounding box center [153, 376] width 107 height 26
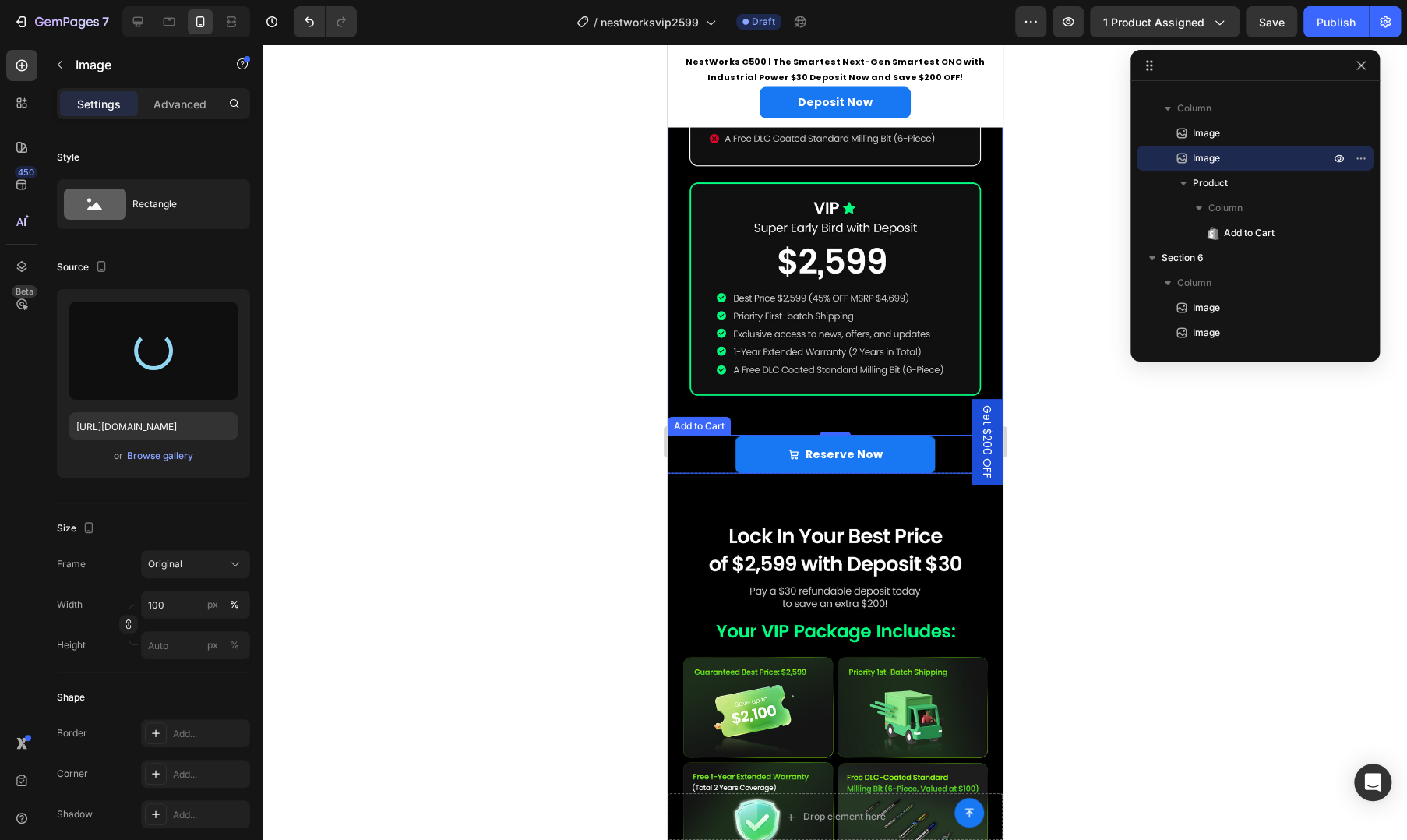
type input "https://cdn.shopify.com/s/files/1/0782/8098/2763/files/gempages_585064152054104…"
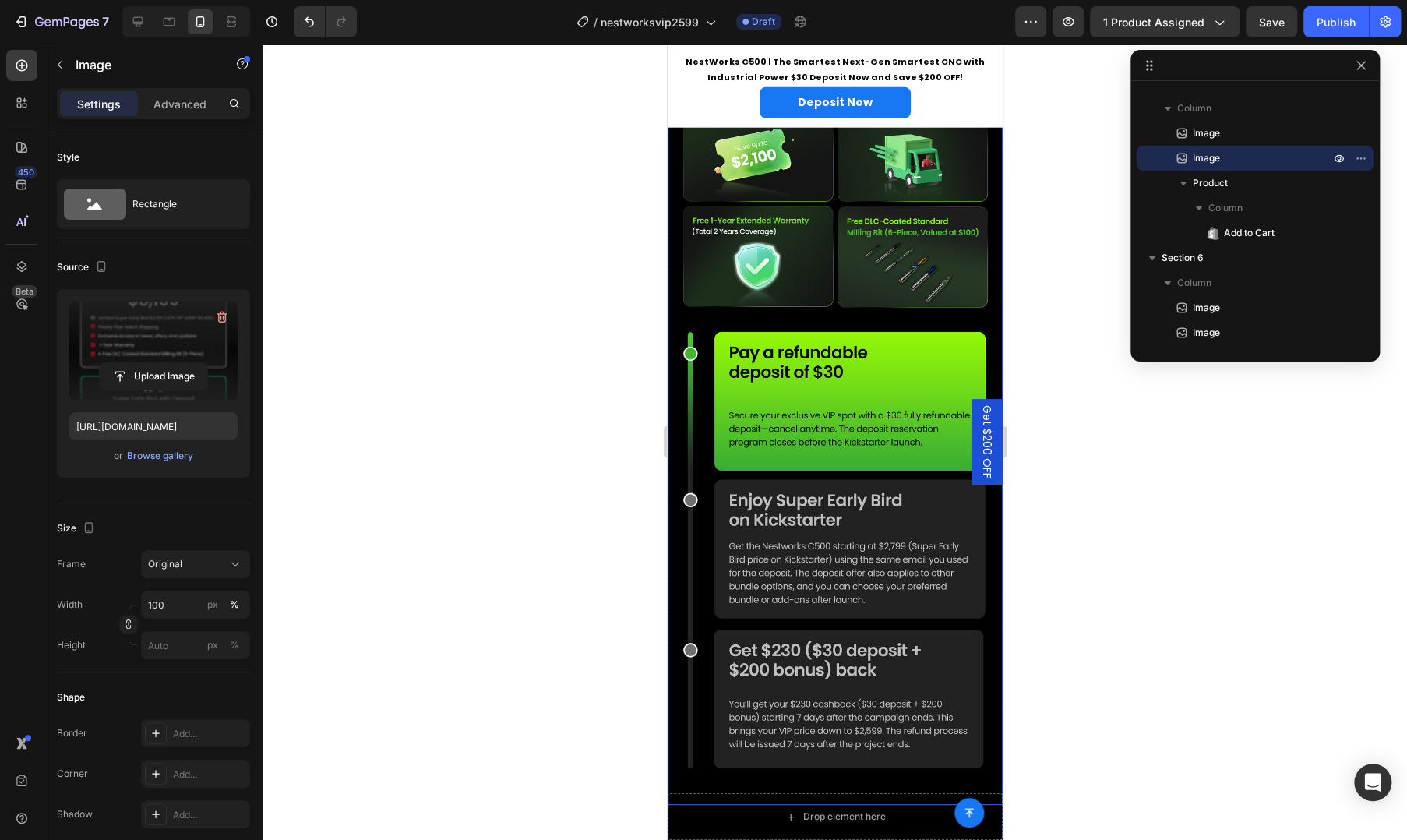
scroll to position [2092, 0]
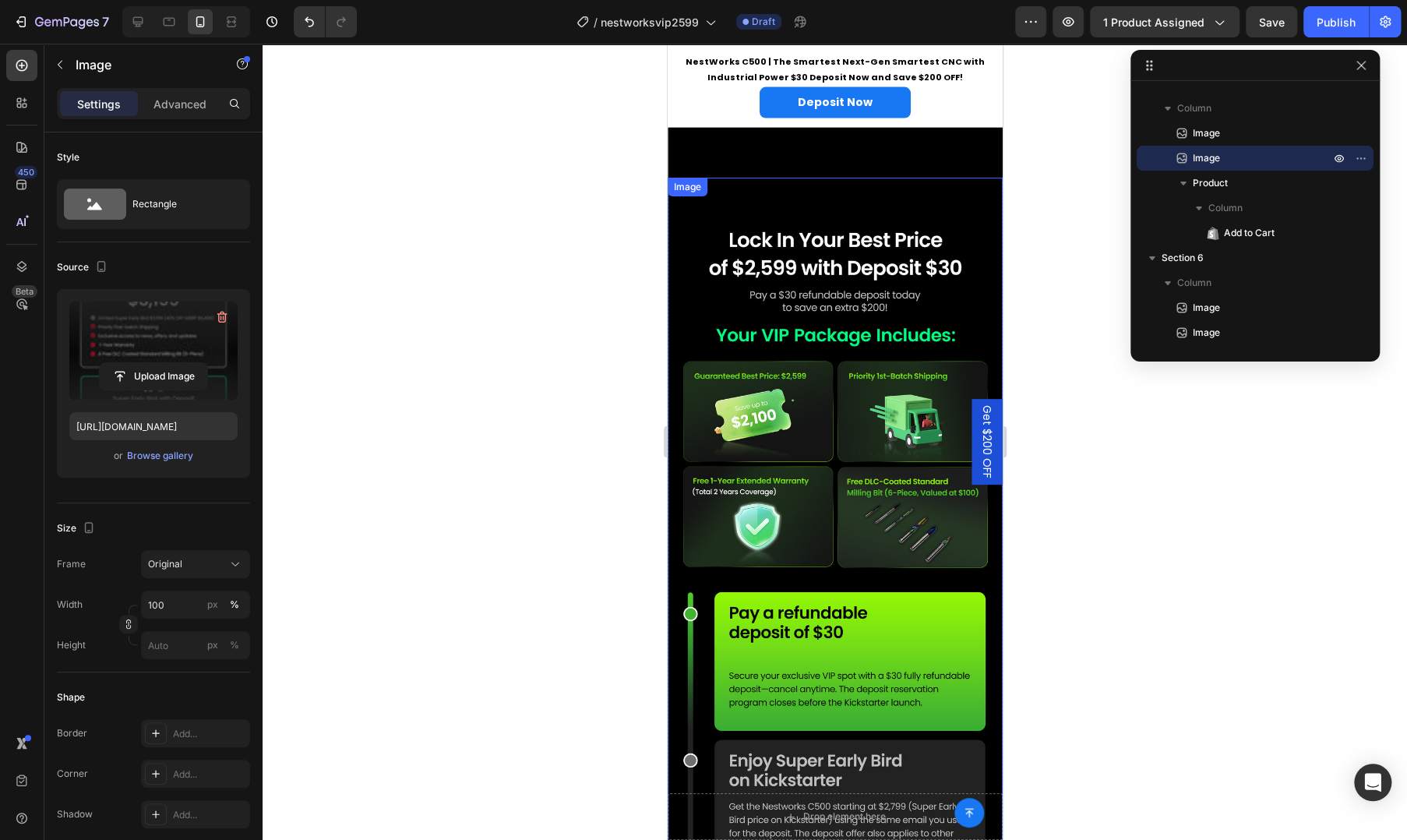
click at [784, 377] on img at bounding box center [834, 621] width 335 height 887
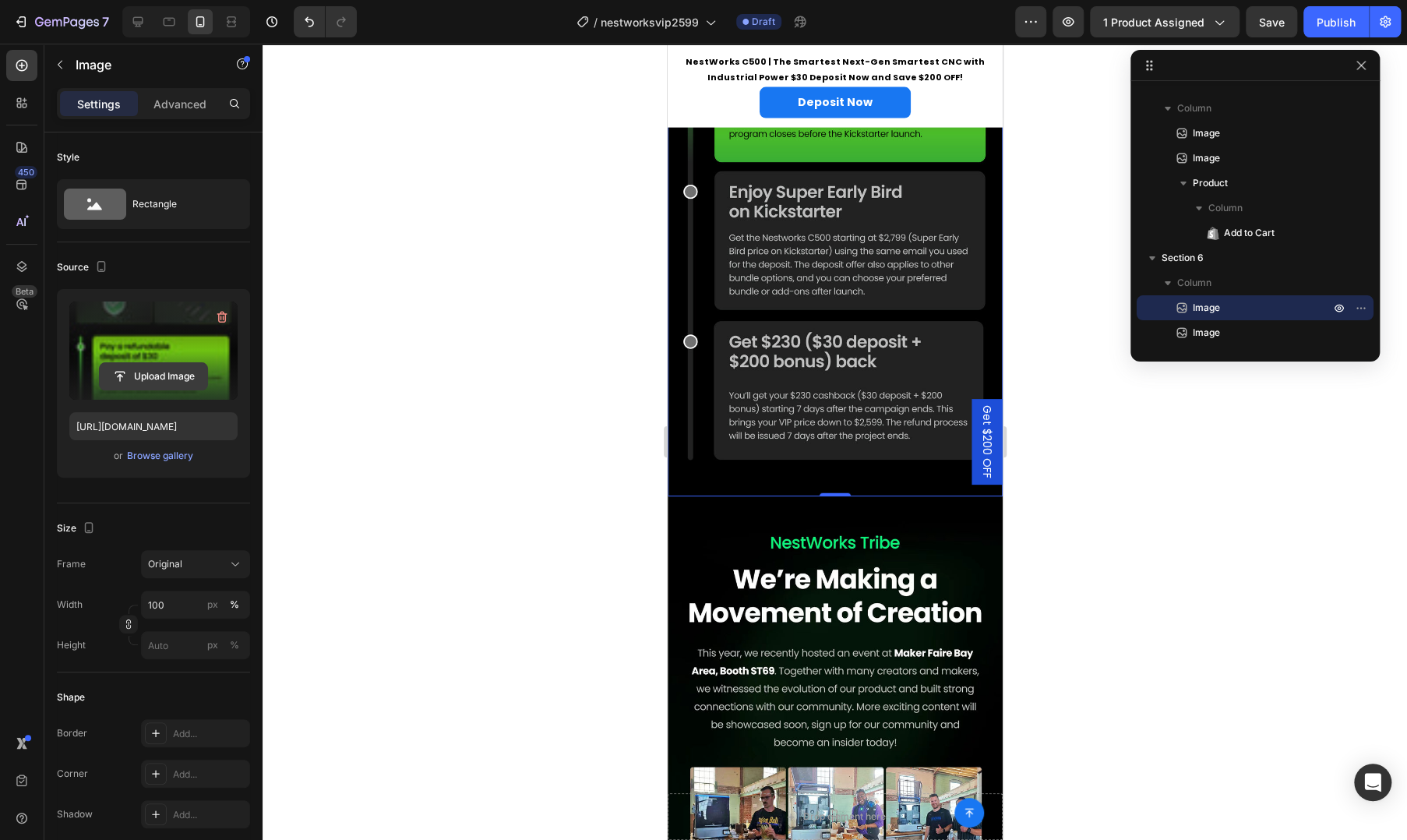
click at [165, 375] on input "file" at bounding box center [153, 376] width 107 height 26
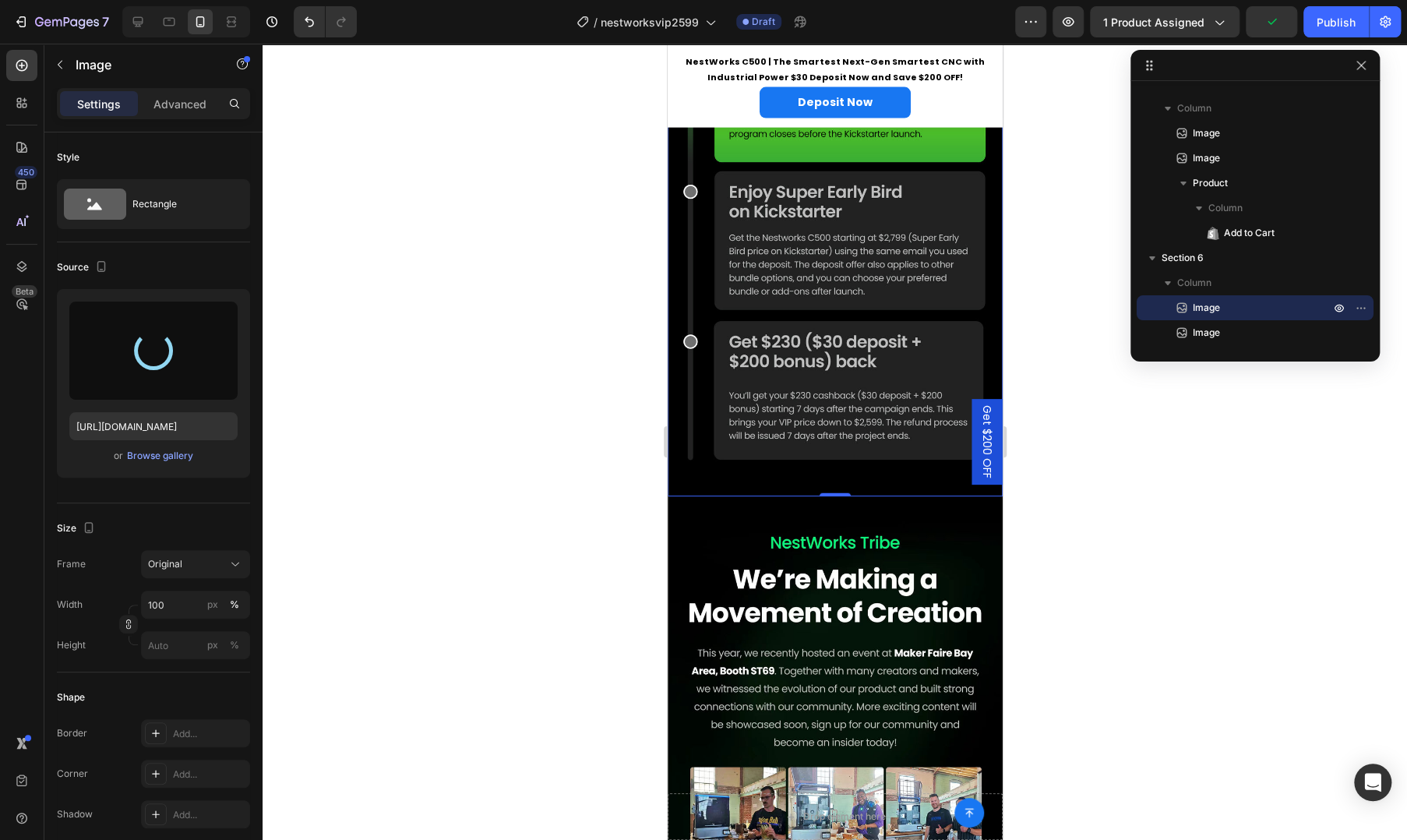
scroll to position [1833, 0]
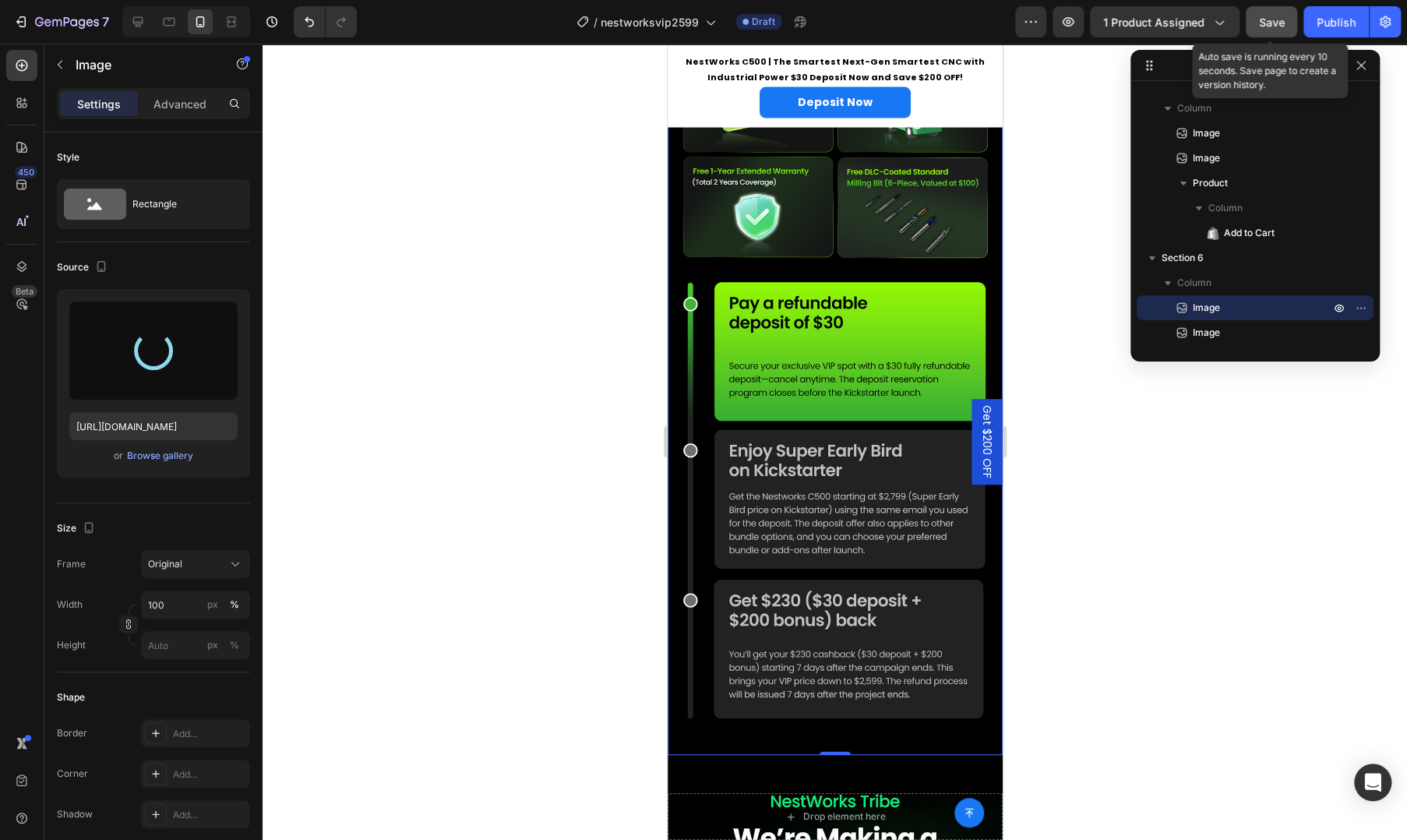
click at [1271, 20] on span "Save" at bounding box center [1272, 22] width 26 height 14
click at [819, 521] on img at bounding box center [834, 312] width 335 height 887
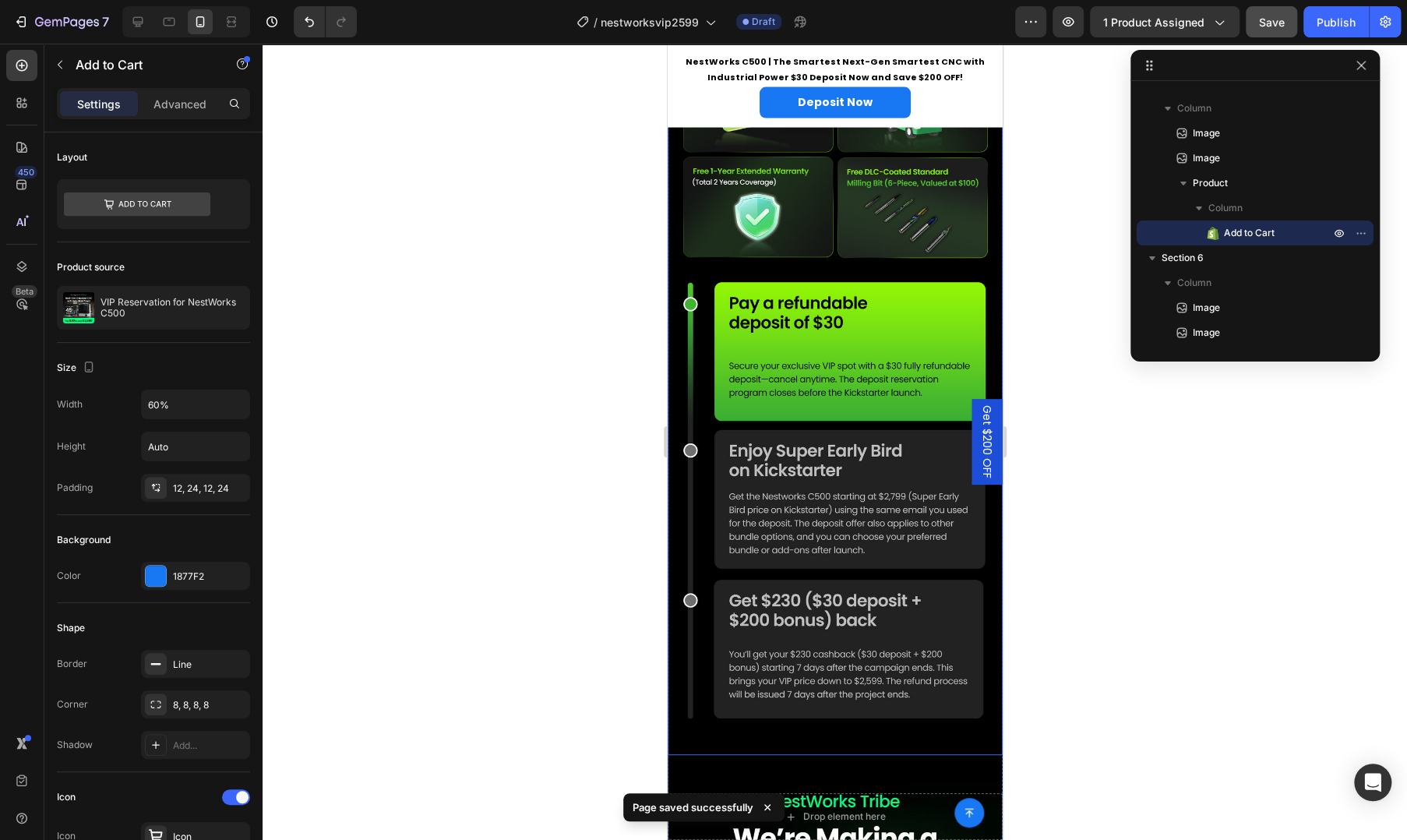
click at [830, 515] on img at bounding box center [834, 312] width 335 height 887
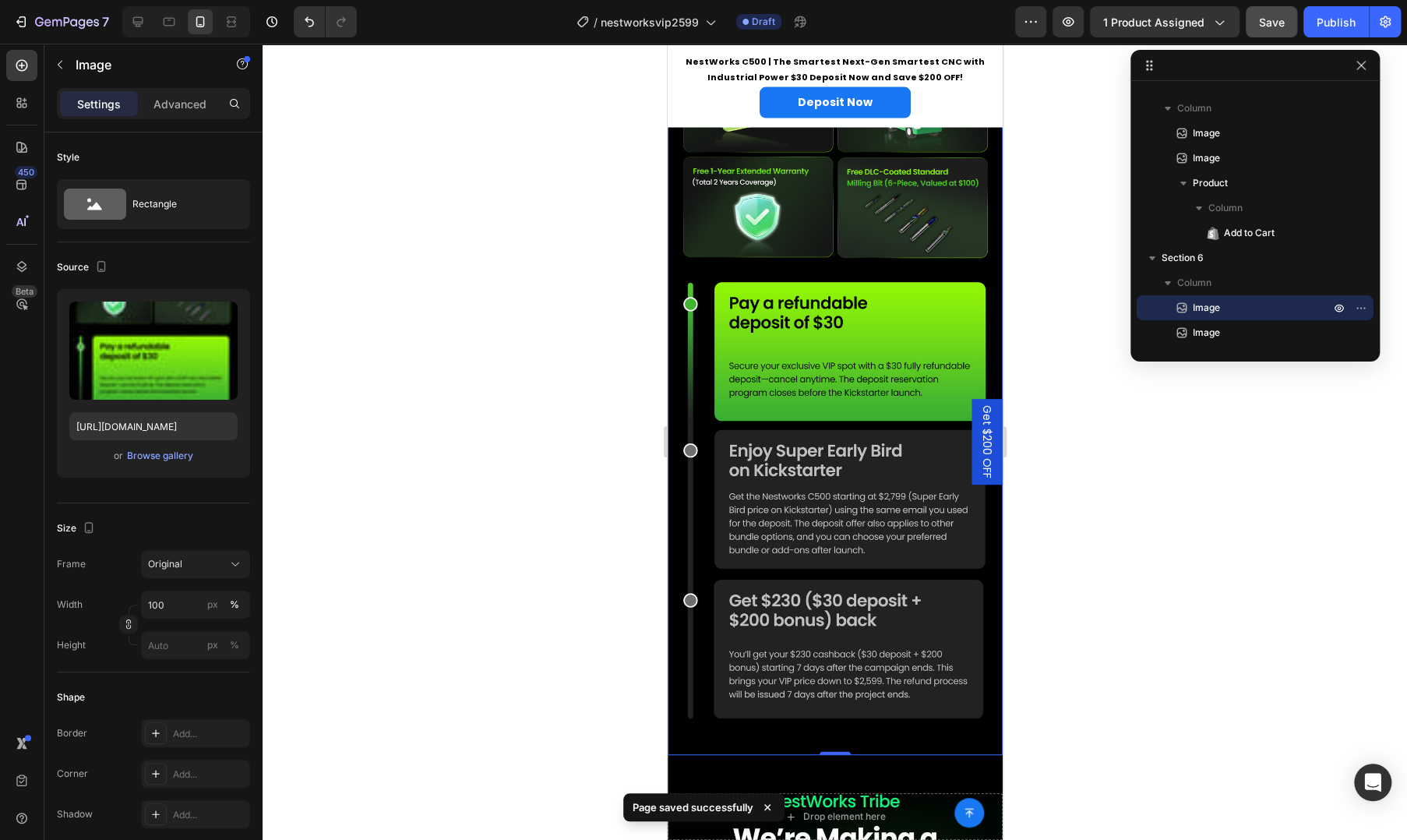
click at [790, 521] on img at bounding box center [834, 312] width 335 height 887
click at [128, 376] on input "file" at bounding box center [153, 376] width 107 height 26
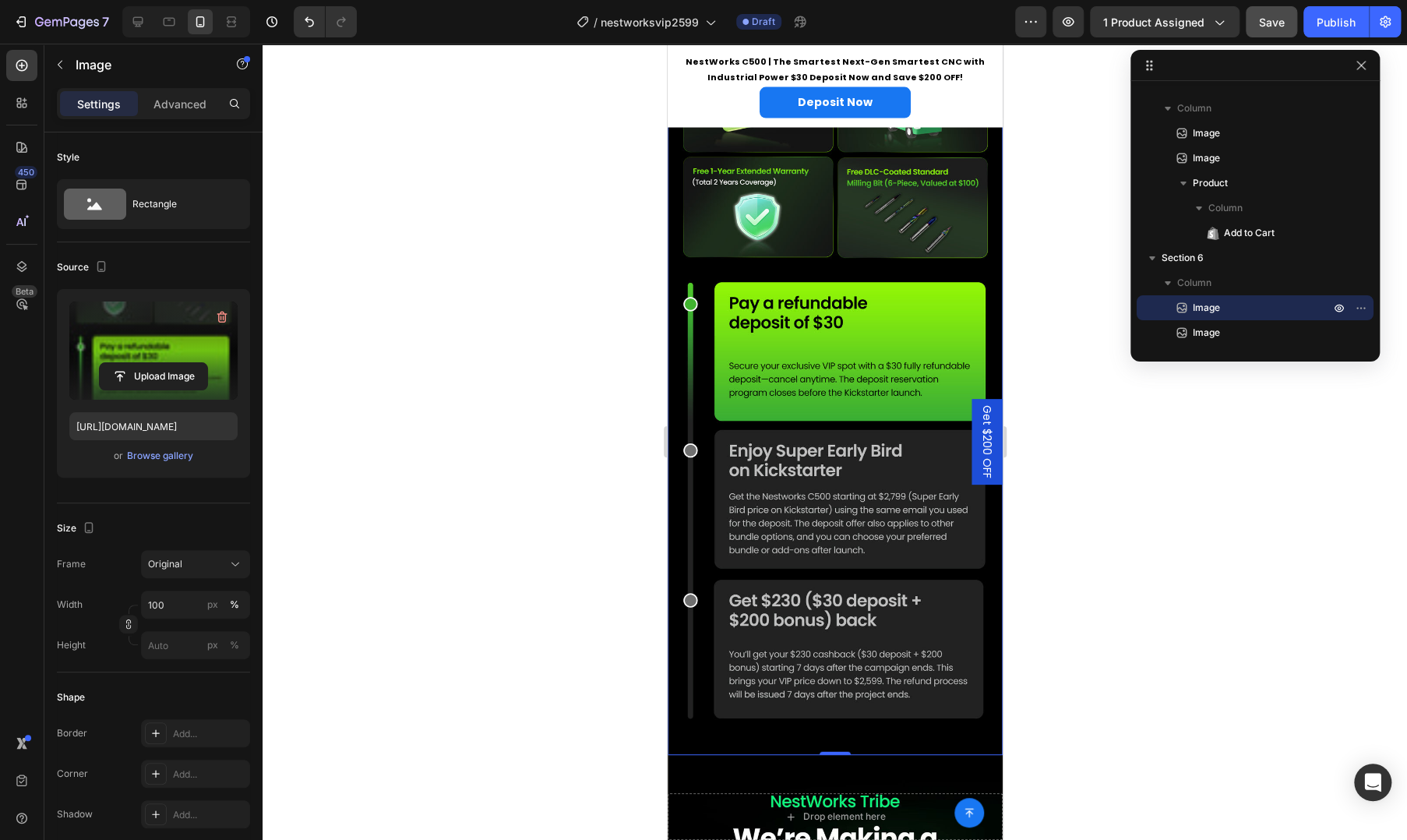
click at [768, 524] on img at bounding box center [834, 312] width 335 height 887
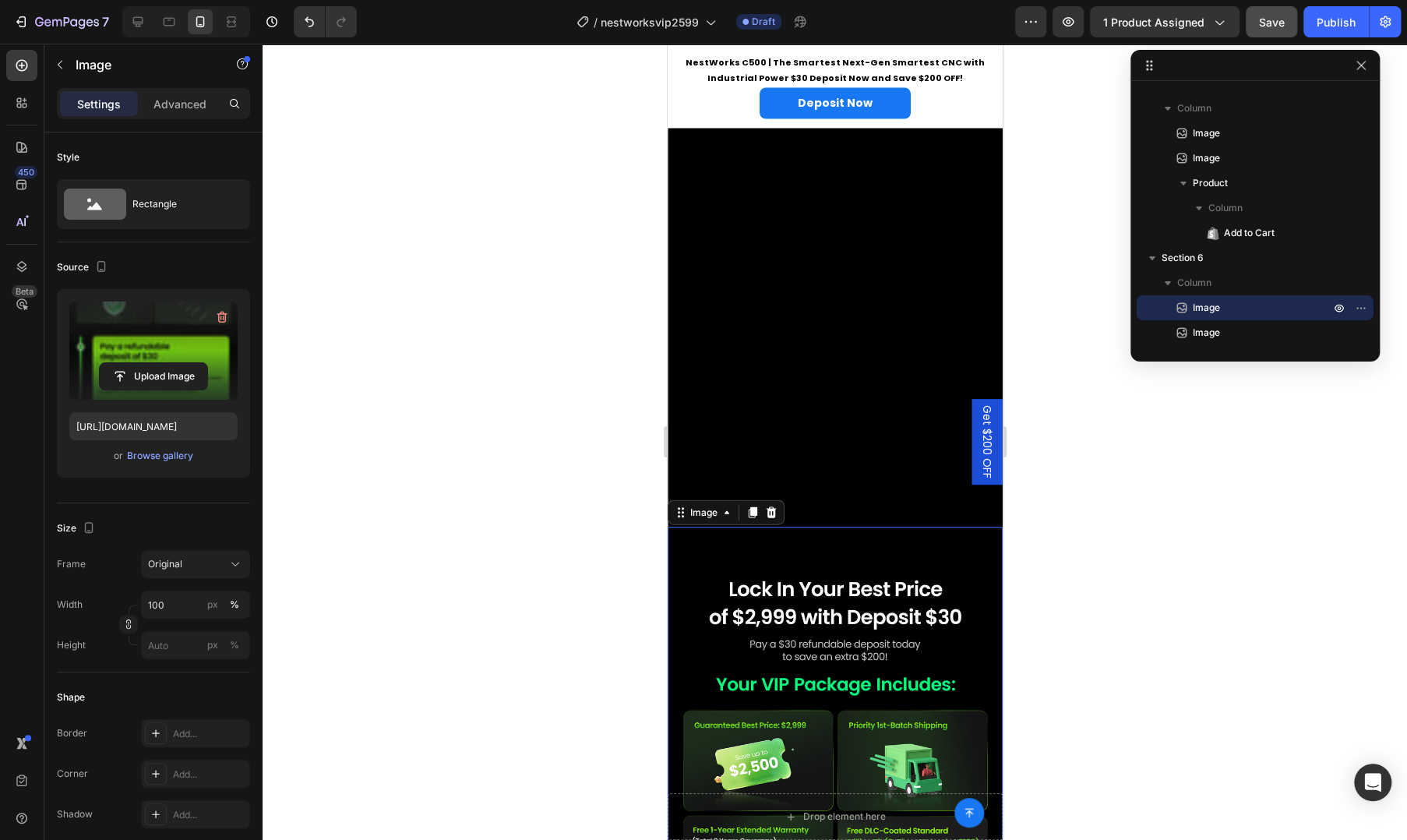
scroll to position [1312, 0]
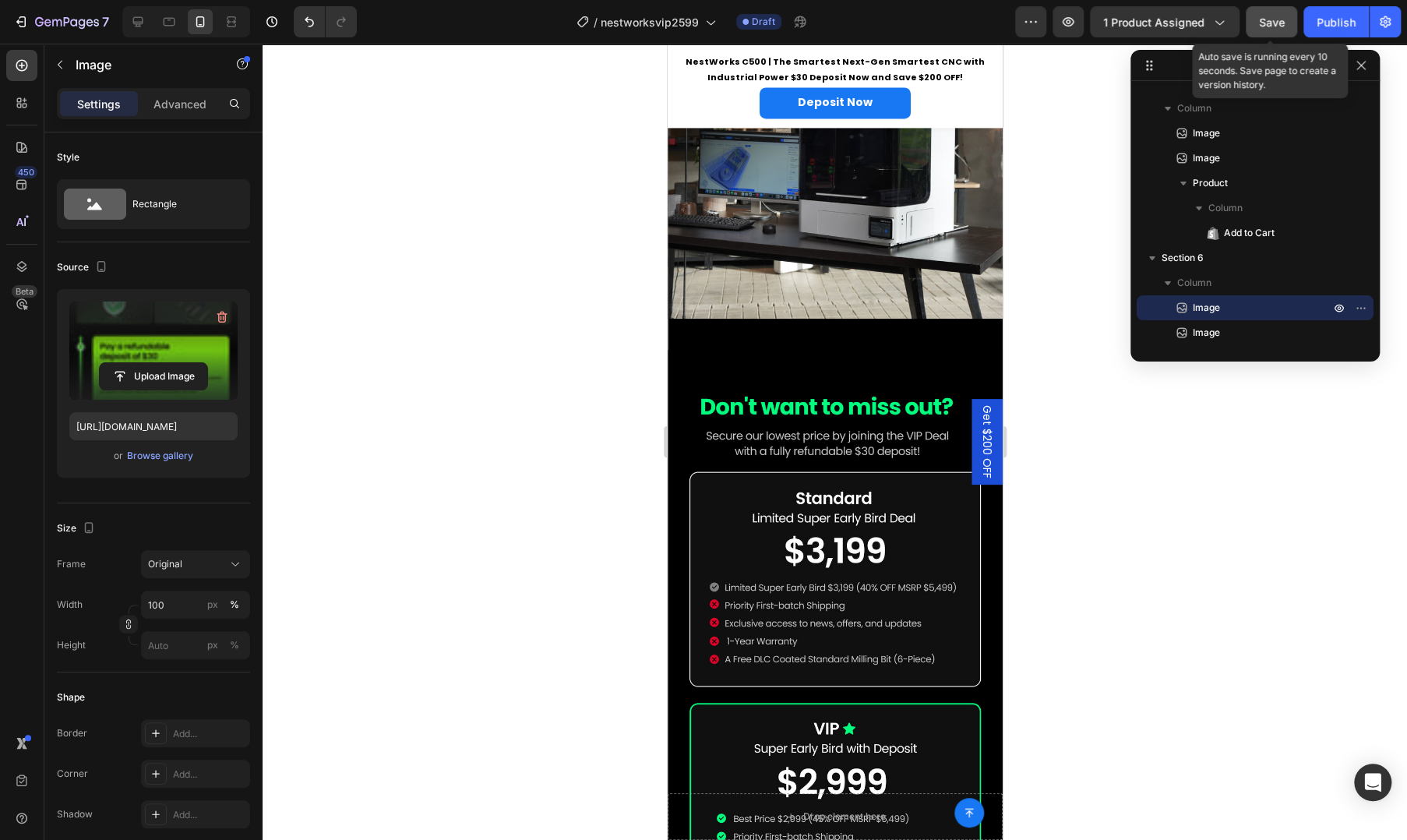
click at [1260, 32] on button "Save" at bounding box center [1271, 21] width 51 height 32
click at [140, 28] on icon at bounding box center [138, 21] width 15 height 15
type input "https://cdn.shopify.com/s/files/1/0782/8098/2763/files/gempages_585064152054104…"
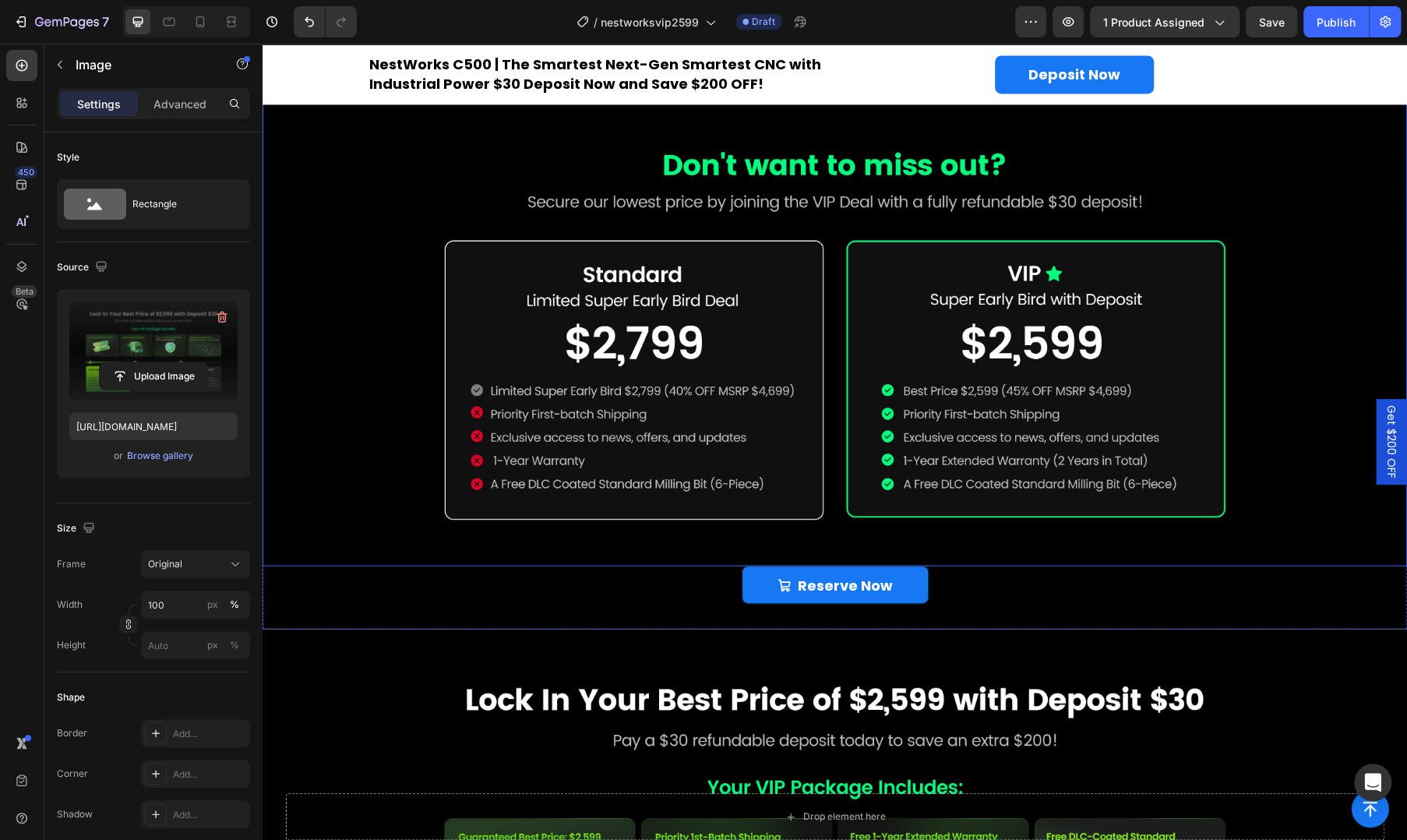
scroll to position [1573, 0]
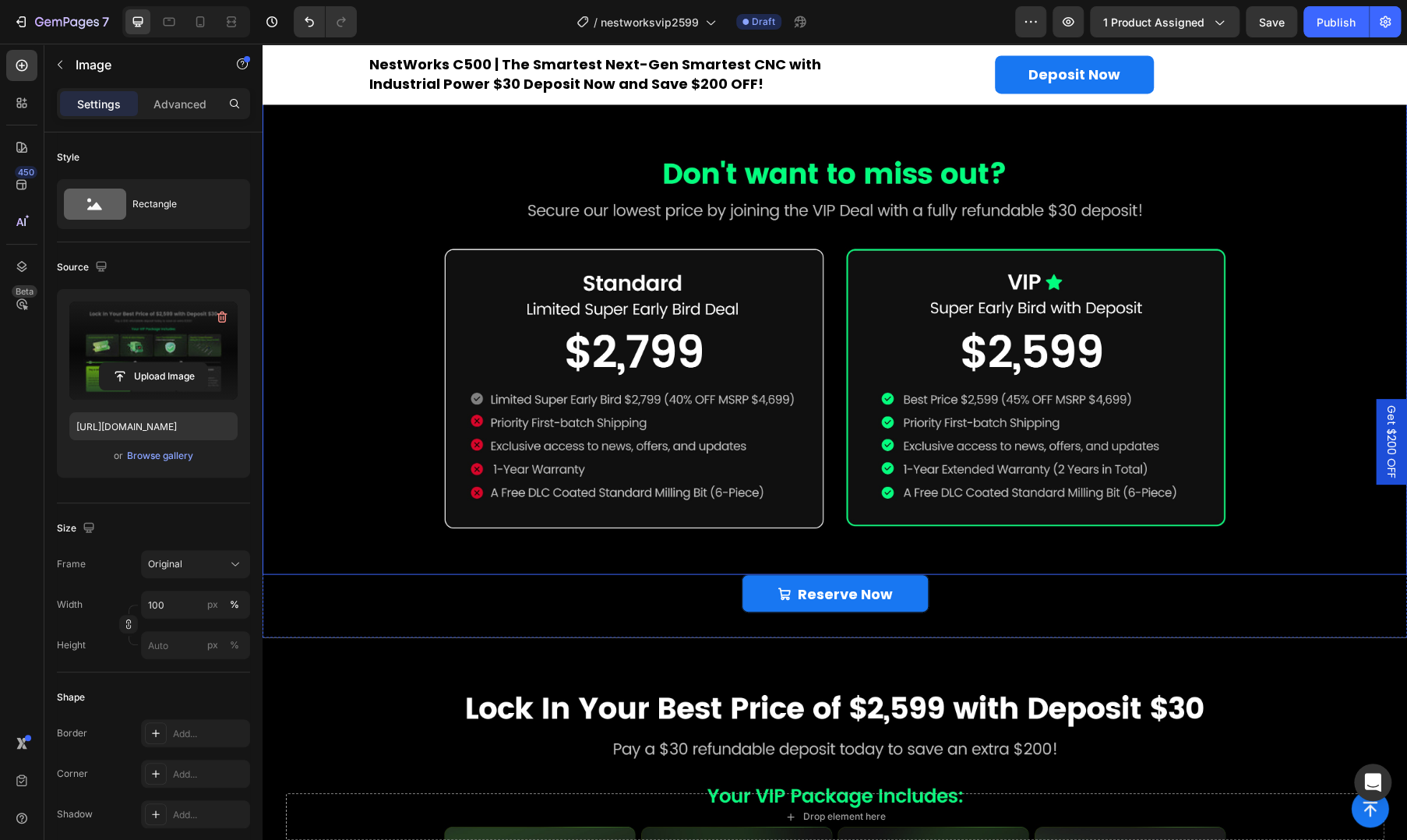
click at [602, 420] on img at bounding box center [835, 348] width 1144 height 451
click at [107, 381] on input "file" at bounding box center [153, 376] width 107 height 26
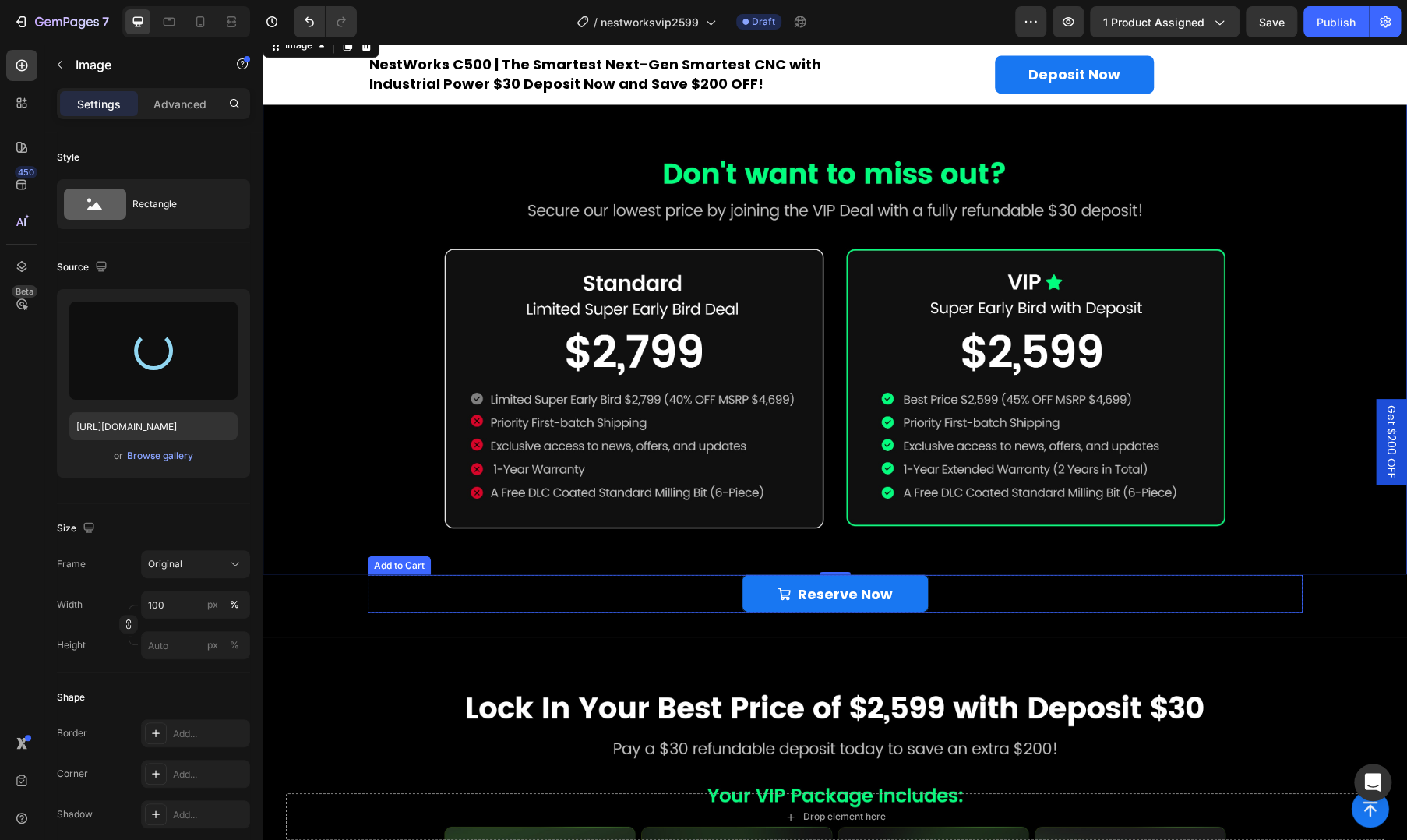
click at [570, 600] on div "Reserve Now Add to Cart" at bounding box center [835, 593] width 935 height 38
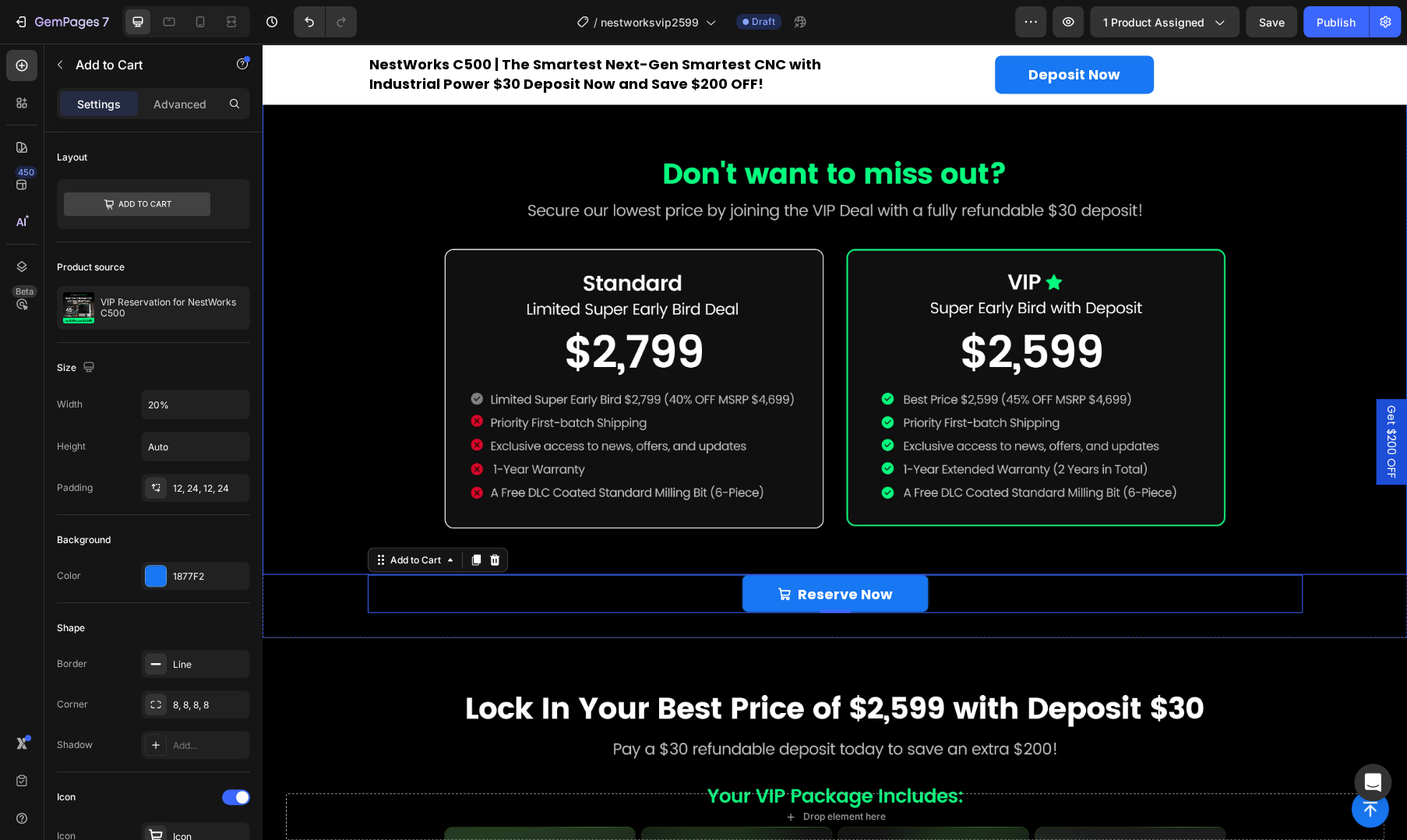
click at [550, 438] on img at bounding box center [835, 348] width 1144 height 451
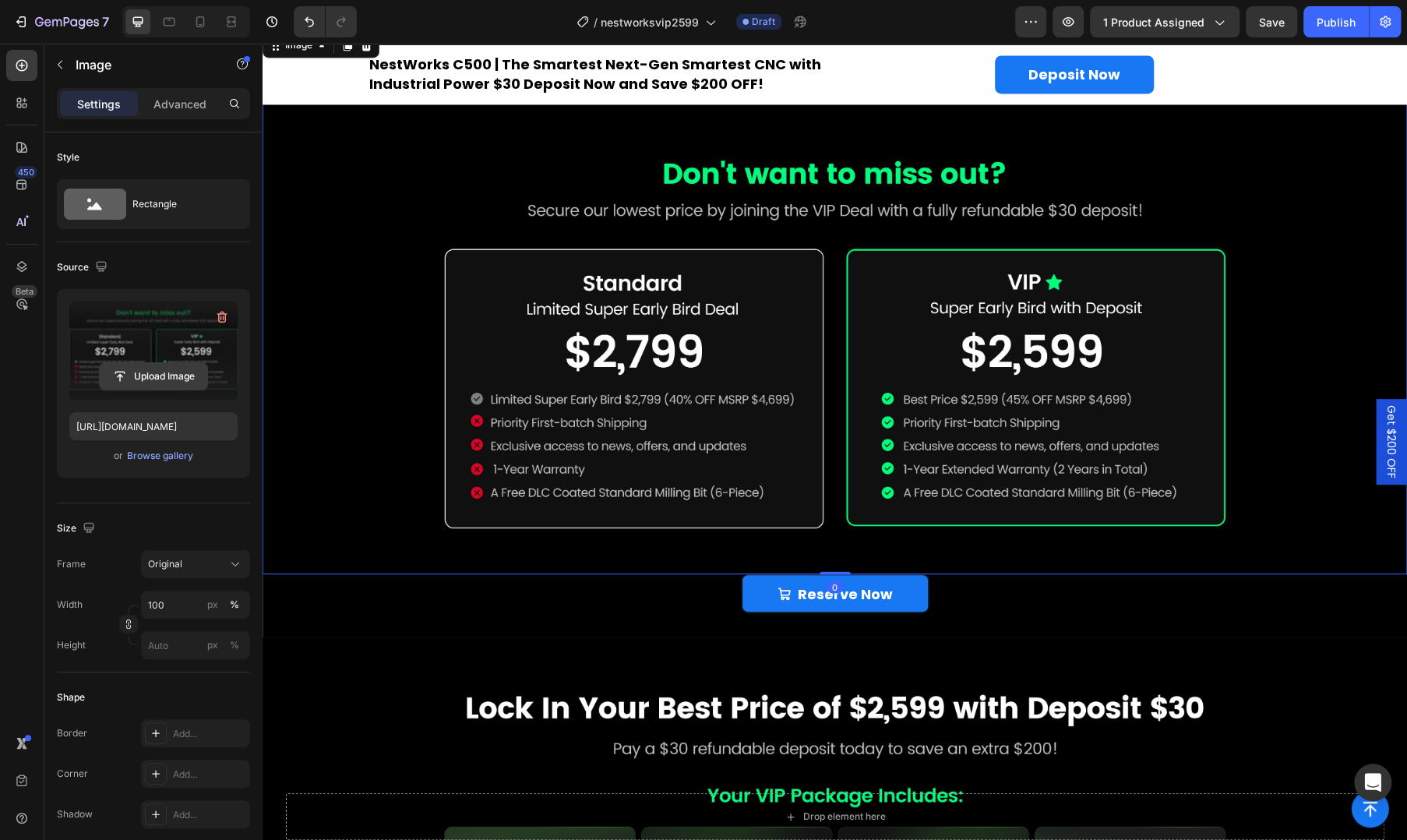
click at [139, 366] on input "file" at bounding box center [153, 376] width 107 height 26
type input "[URL][DOMAIN_NAME]"
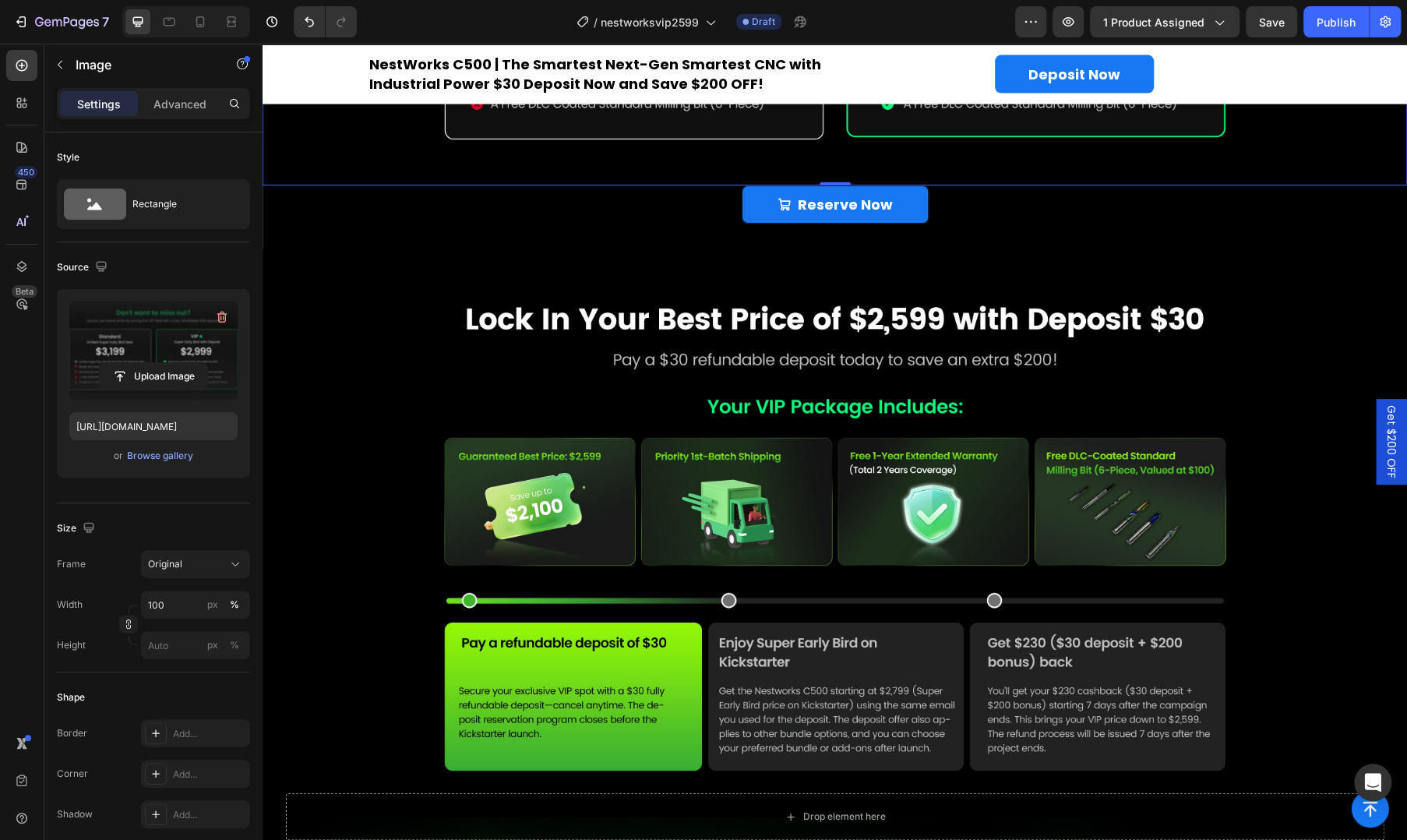
scroll to position [2092, 0]
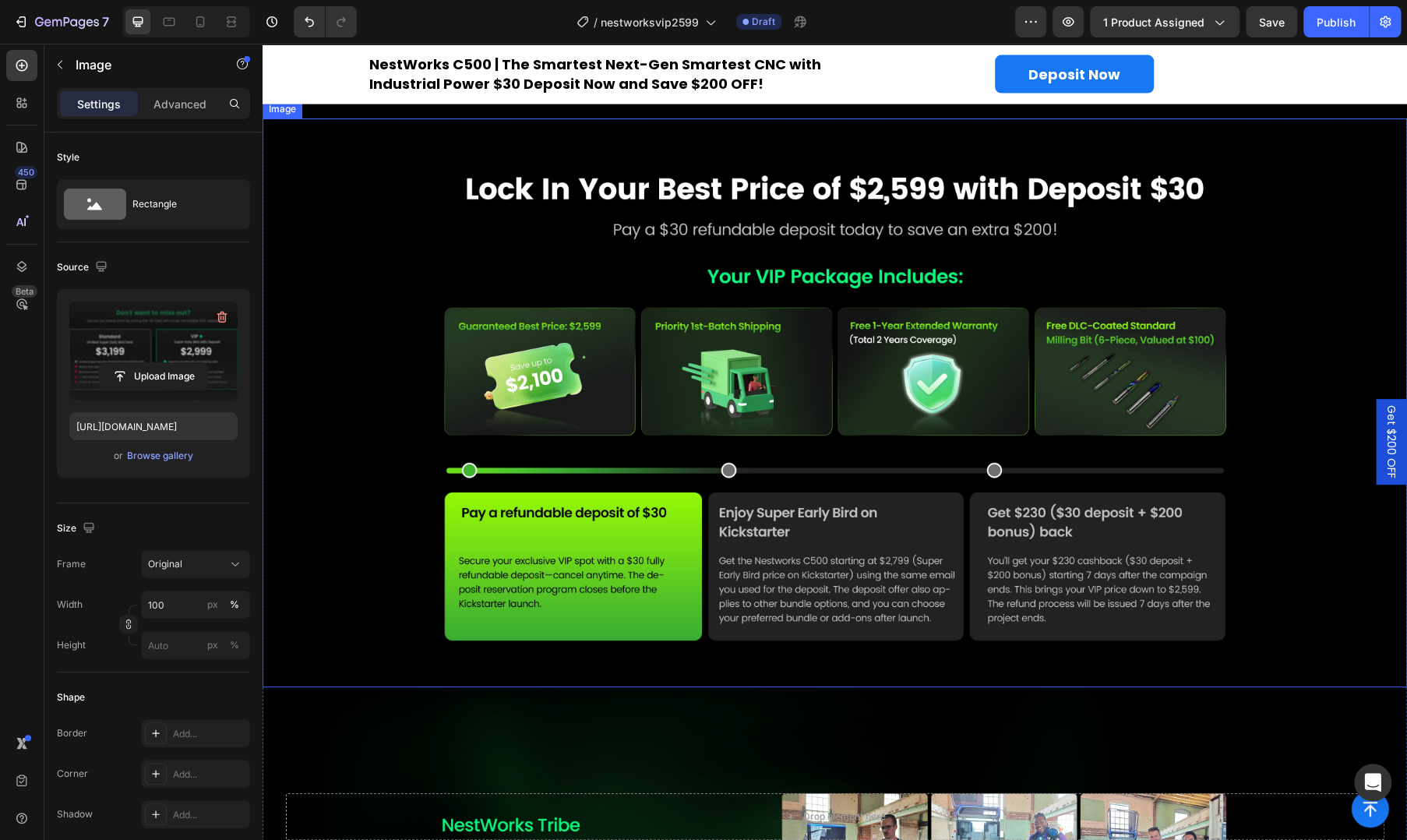
click at [571, 353] on img at bounding box center [835, 403] width 1144 height 569
click at [159, 366] on input "file" at bounding box center [153, 376] width 107 height 26
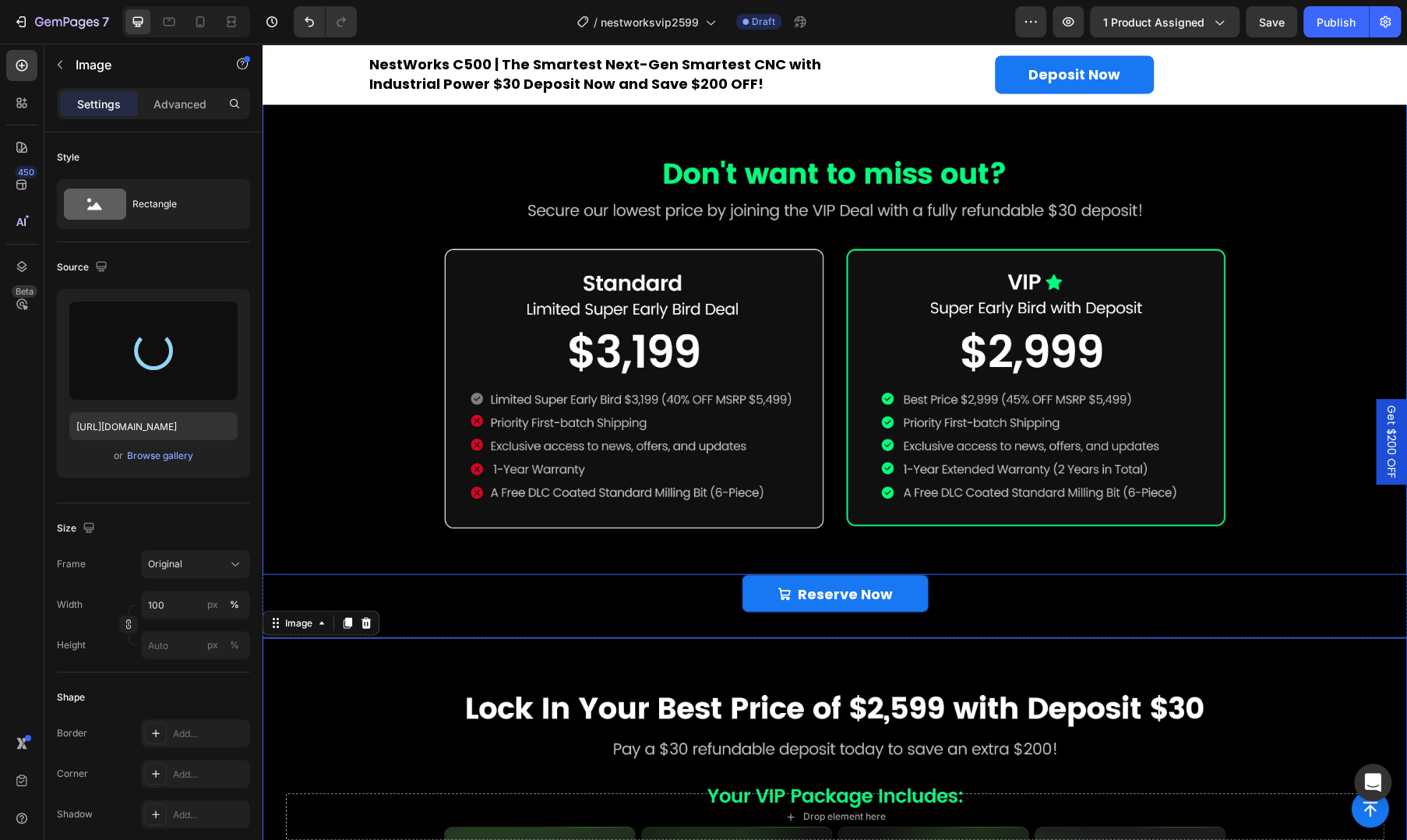
scroll to position [1833, 0]
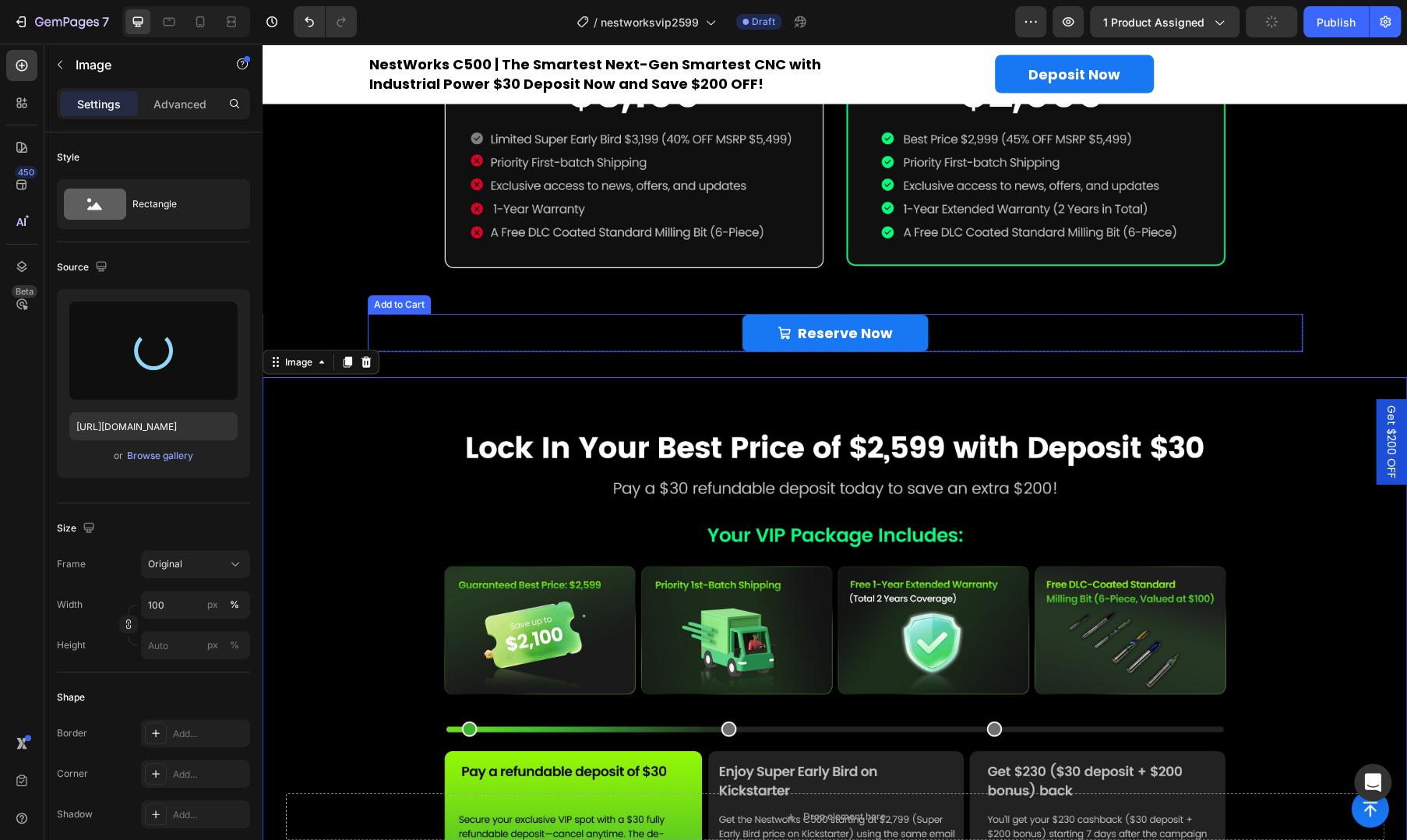
click at [640, 330] on div "Reserve Now Add to Cart" at bounding box center [835, 333] width 935 height 38
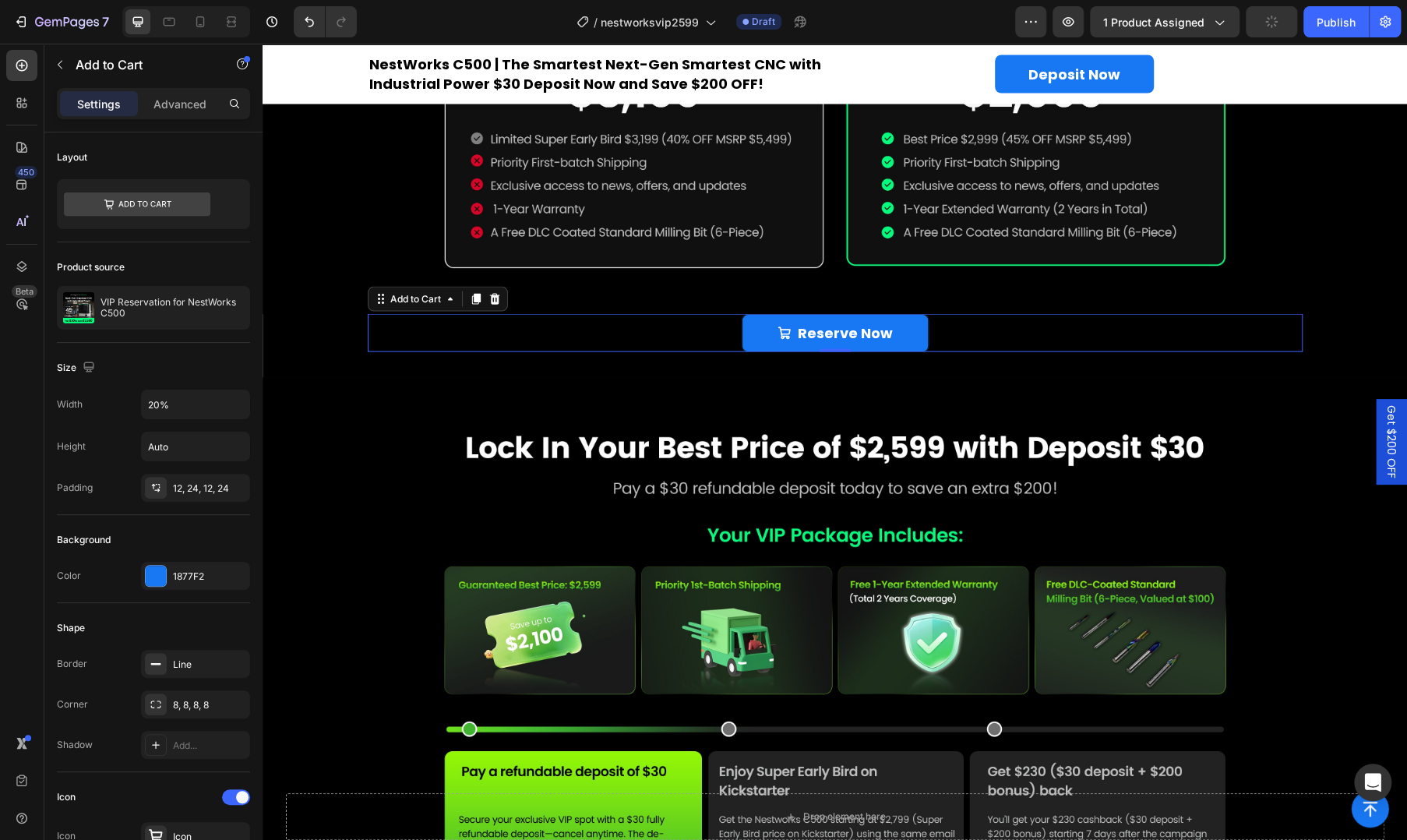
click at [588, 505] on img at bounding box center [835, 661] width 1144 height 569
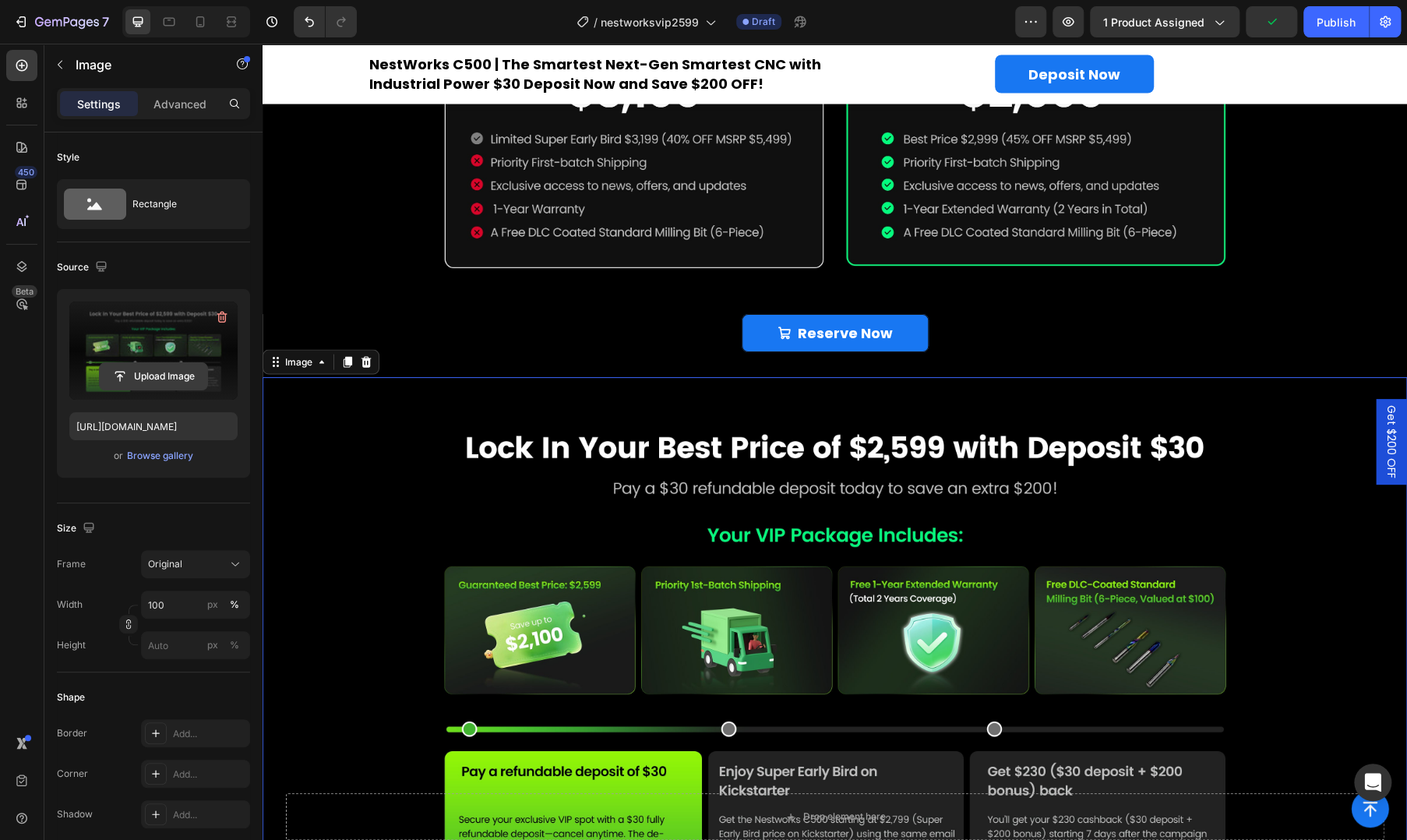
click at [149, 377] on input "file" at bounding box center [153, 376] width 107 height 26
type input "[URL][DOMAIN_NAME]"
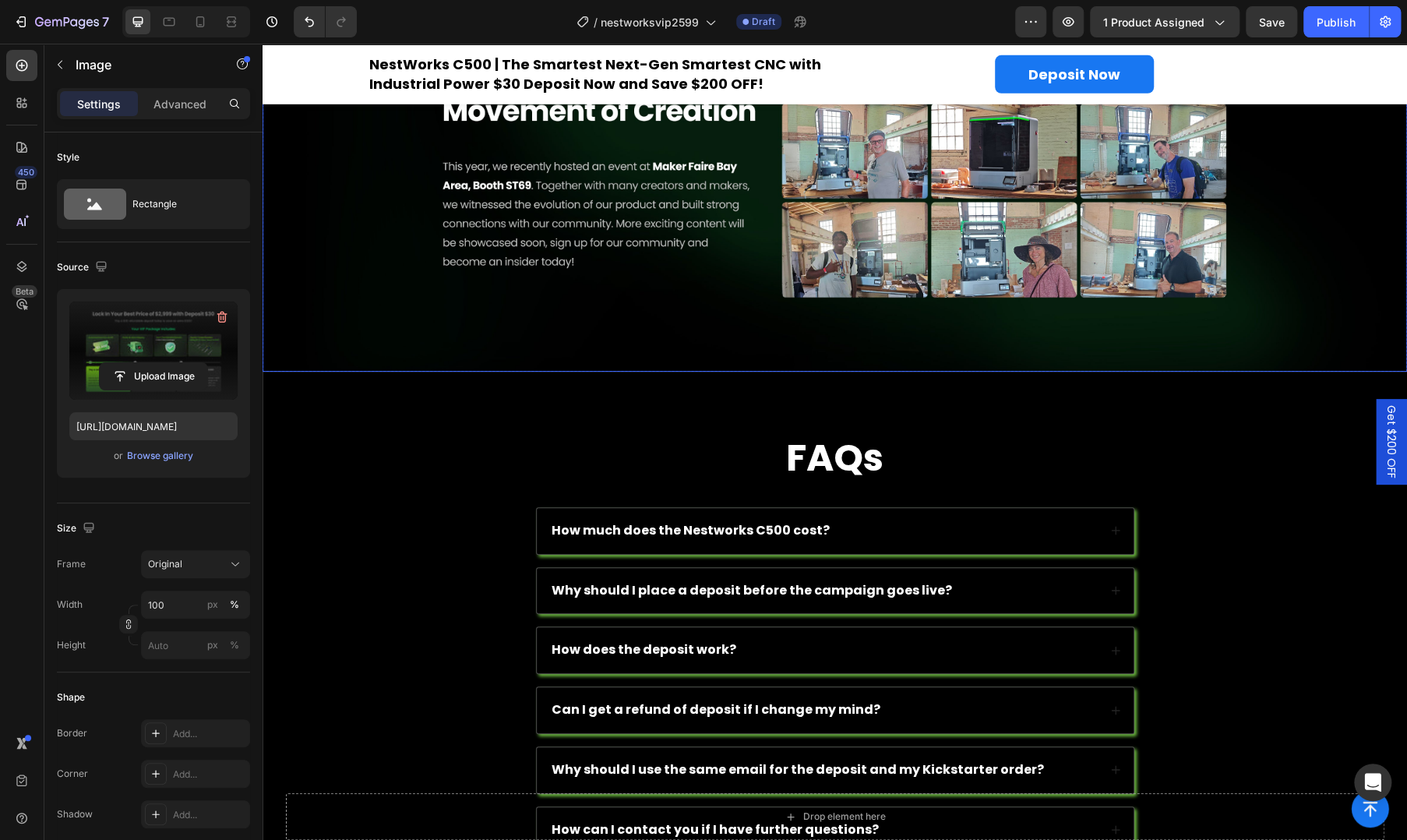
scroll to position [3131, 0]
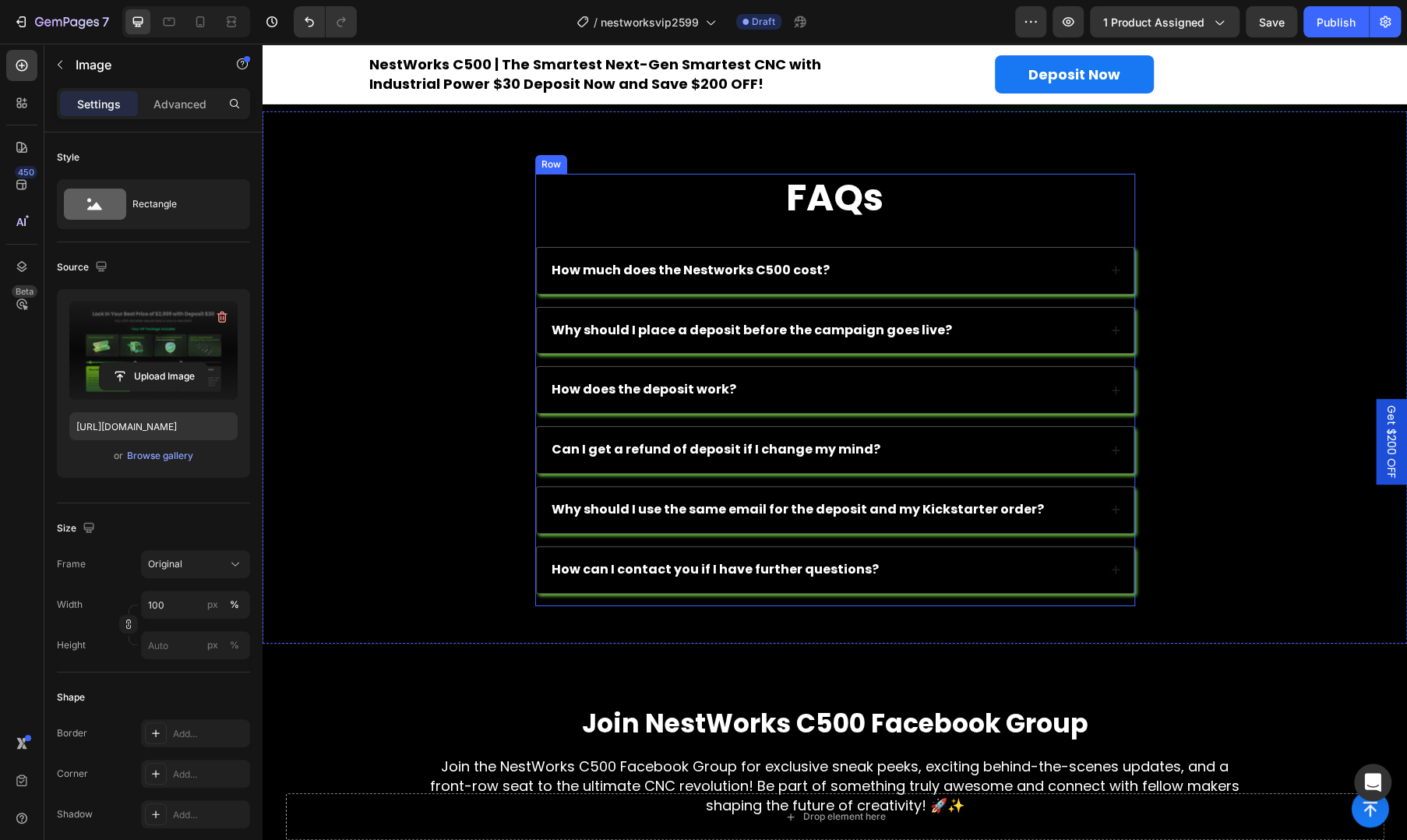
click at [782, 261] on strong "How much does the Nestworks C500 cost?" at bounding box center [691, 269] width 278 height 18
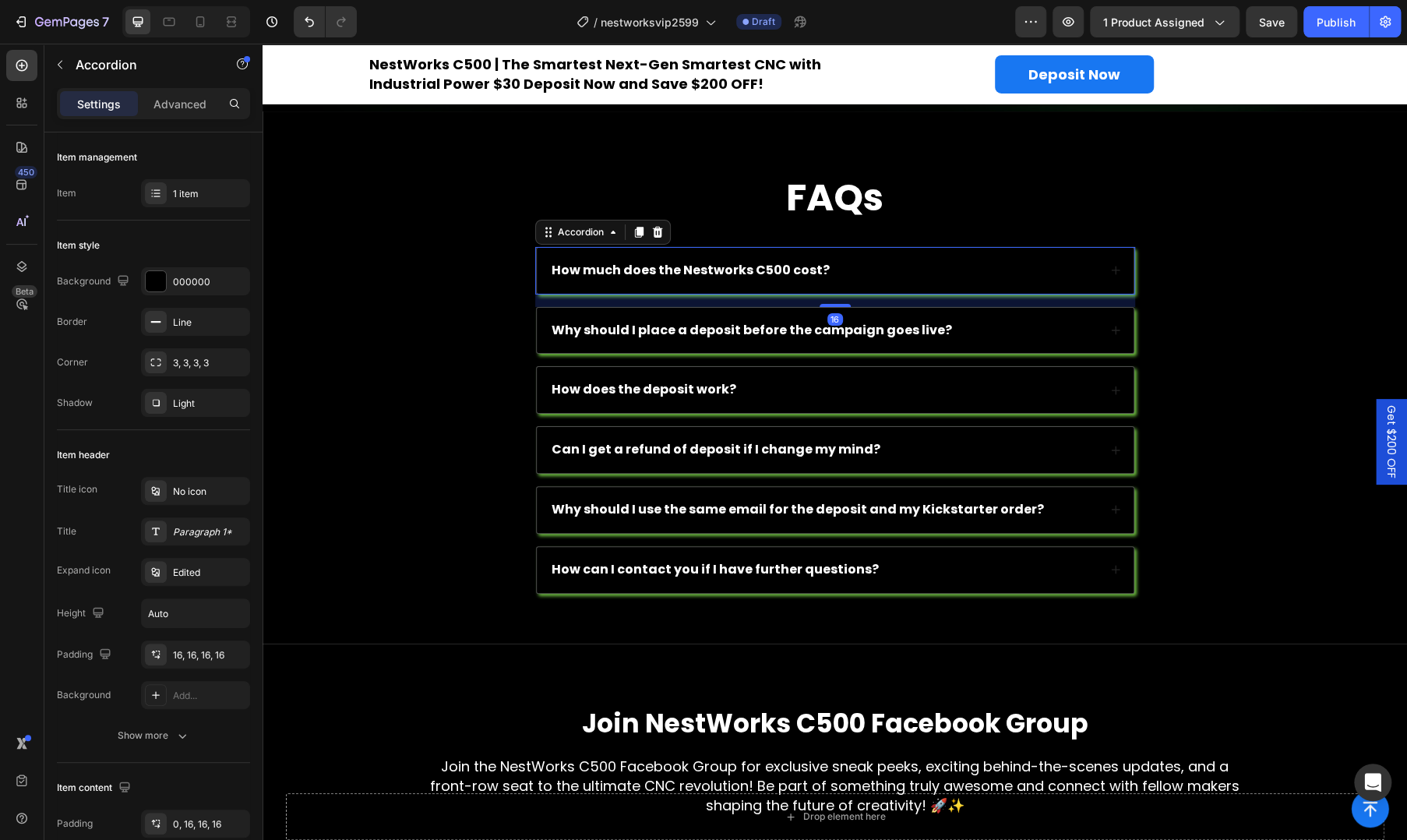
click at [933, 260] on div "How much does the Nestworks C500 cost?" at bounding box center [823, 270] width 548 height 21
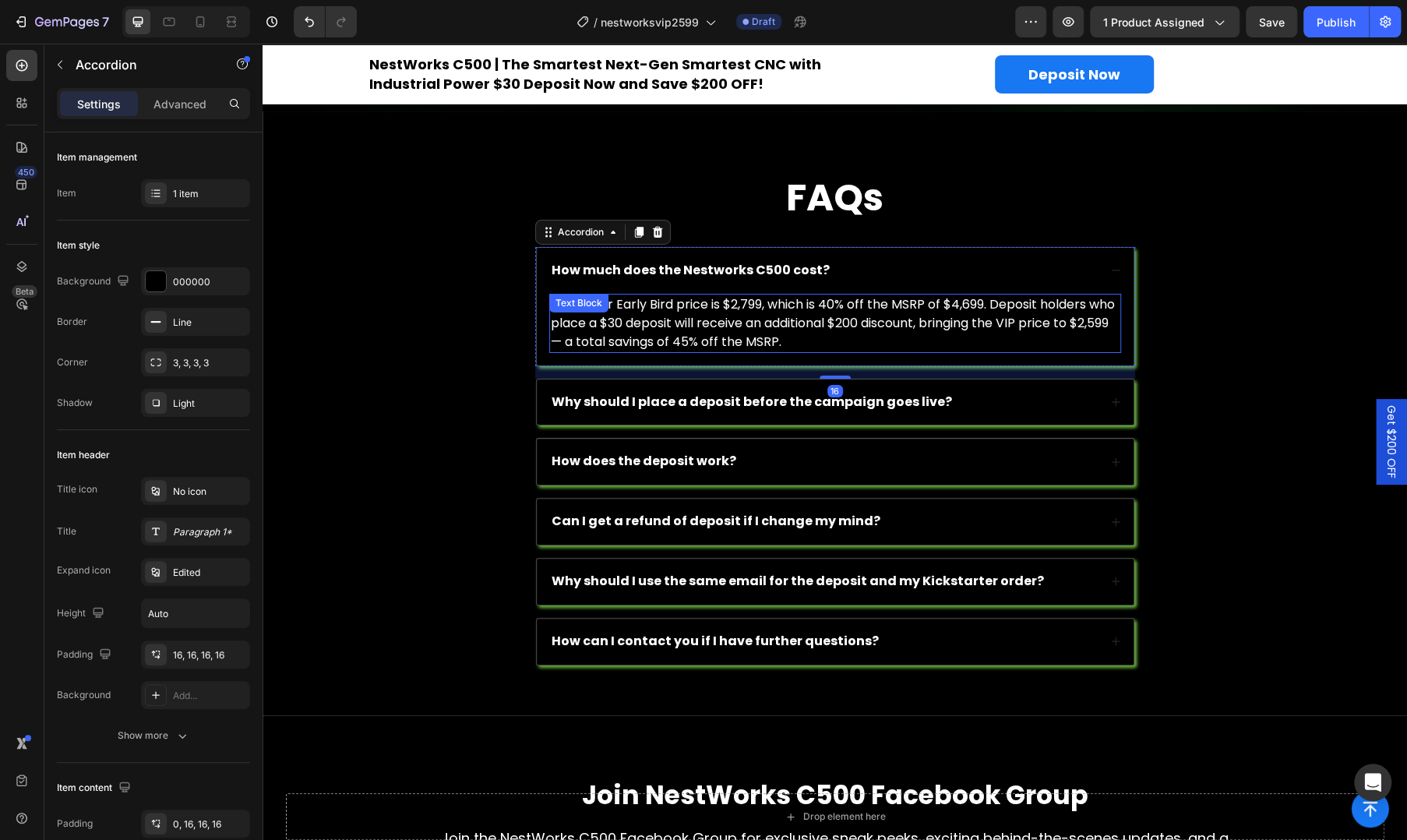
click at [844, 322] on p "The Super Early Bird price is $2,799, which is 40% off the MSRP of $4,699. Depo…" at bounding box center [835, 323] width 569 height 56
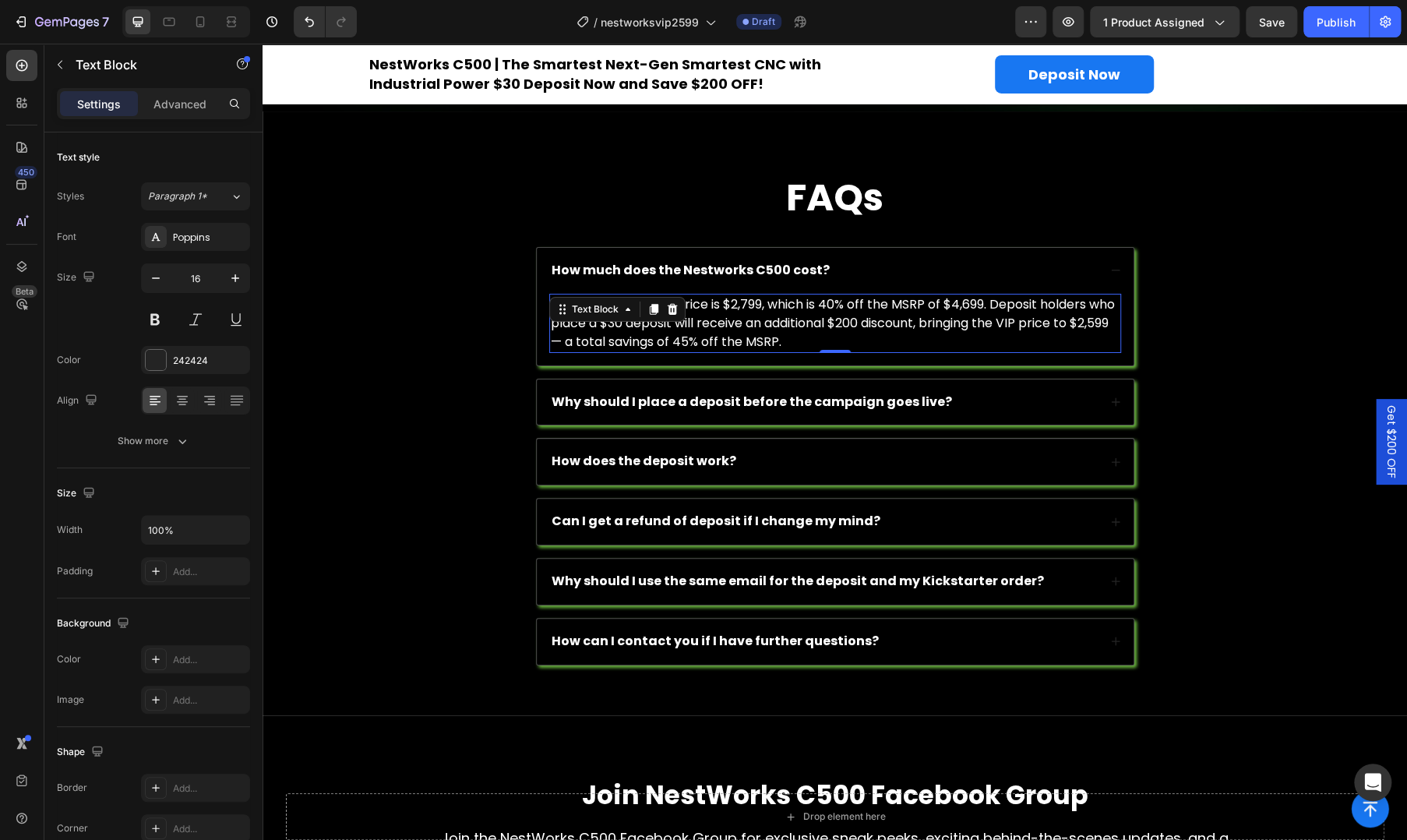
click at [818, 295] on span "The Super Early Bird price is $2,799, which is 40% off the MSRP of $4,699. Depo…" at bounding box center [833, 322] width 565 height 55
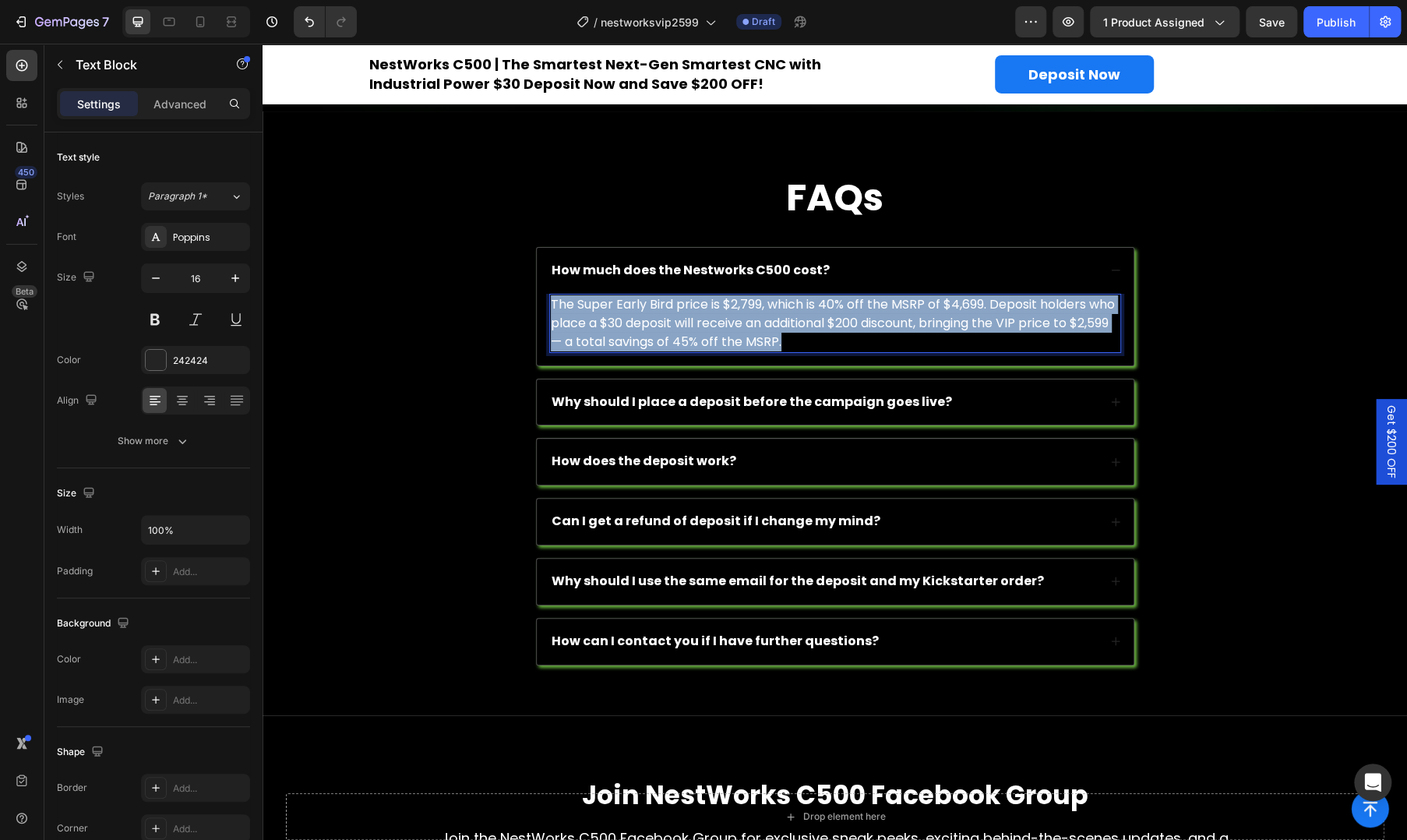
click at [818, 295] on span "The Super Early Bird price is $2,799, which is 40% off the MSRP of $4,699. Depo…" at bounding box center [833, 322] width 565 height 55
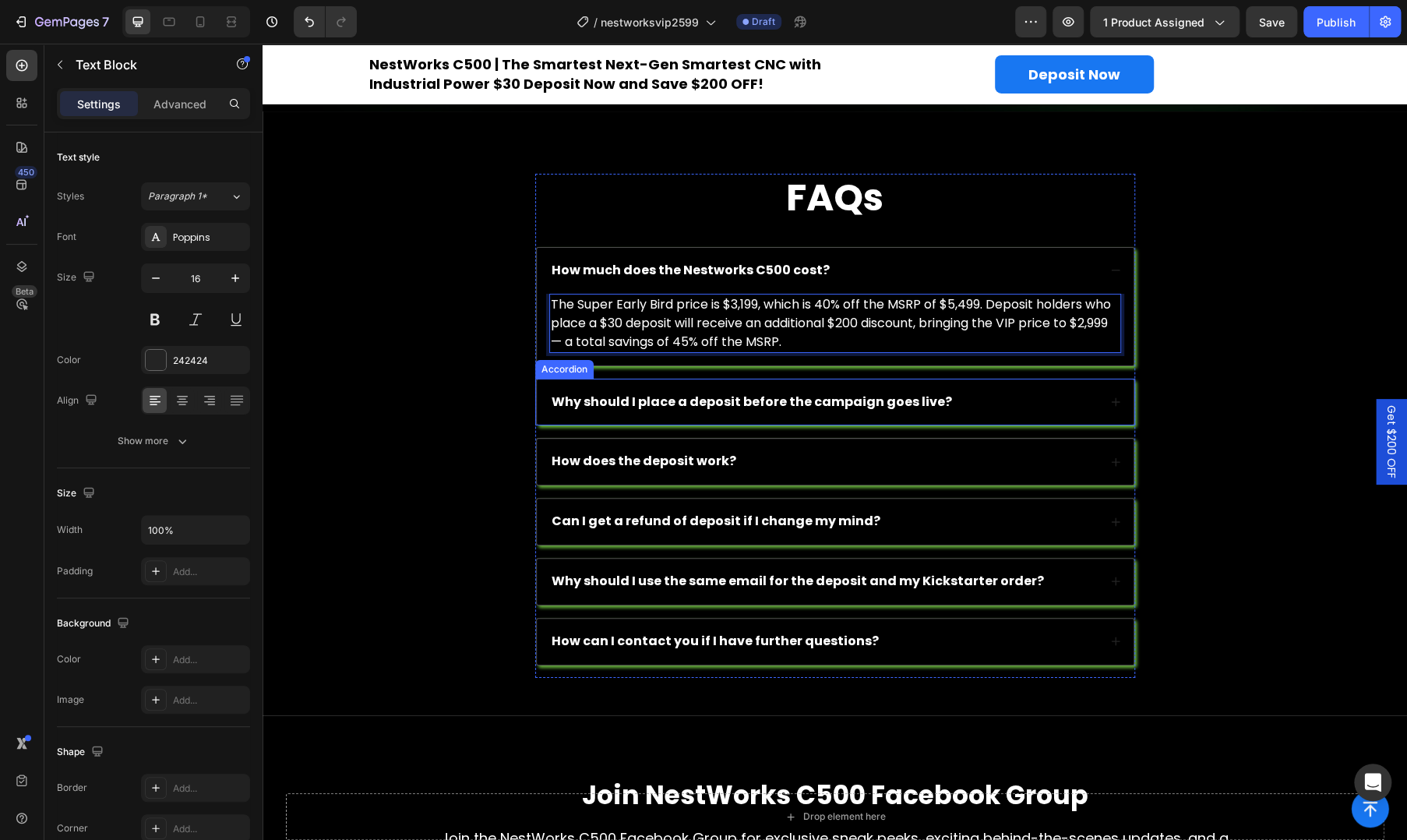
click at [790, 393] on strong "Why should I place a deposit before the campaign goes live?" at bounding box center [752, 402] width 401 height 18
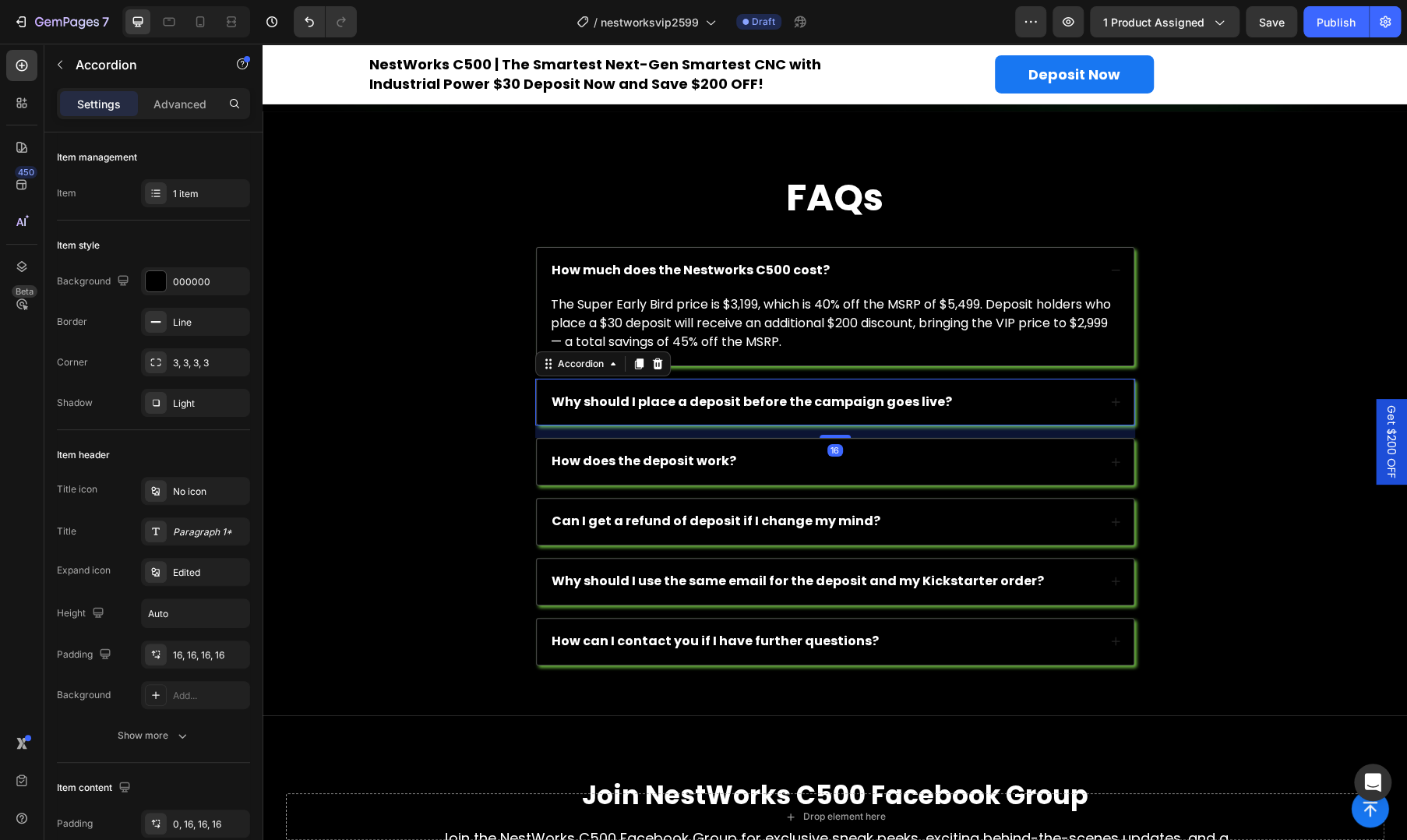
click at [954, 392] on div "Why should I place a deposit before the campaign goes live?" at bounding box center [823, 403] width 548 height 21
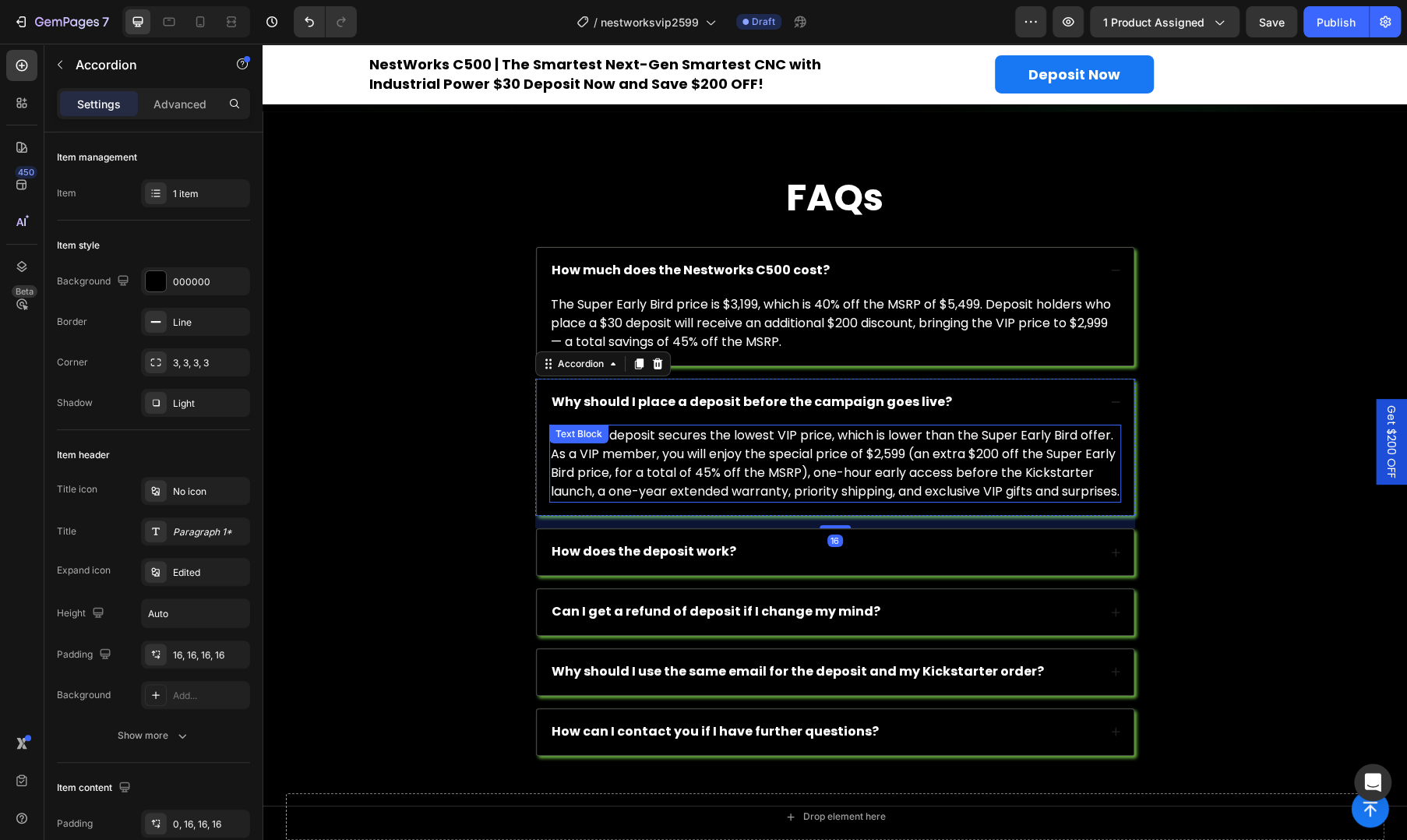
click at [848, 449] on span "Placing a deposit secures the lowest VIP price, which is lower than the Super E…" at bounding box center [835, 463] width 569 height 74
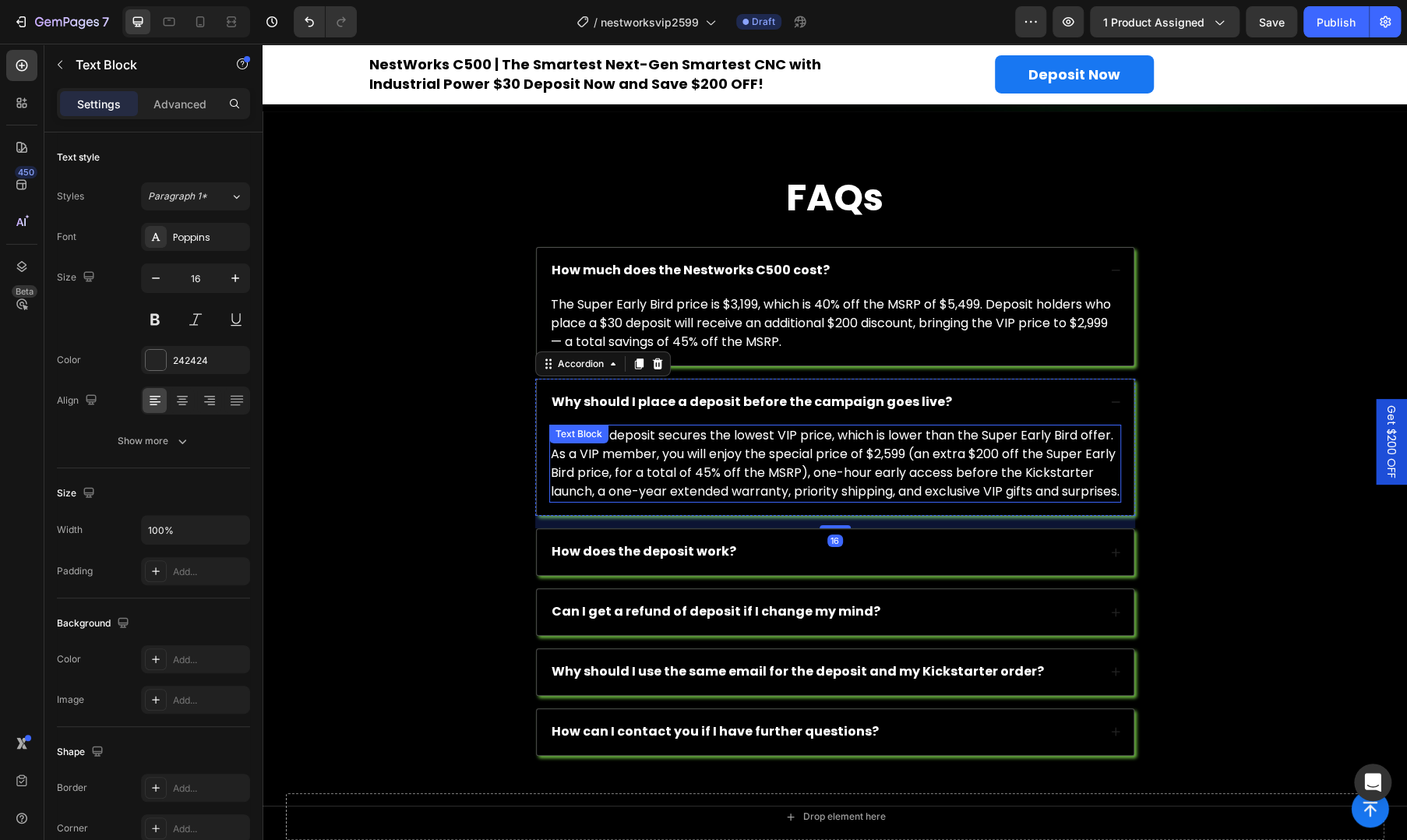
click at [848, 449] on span "Placing a deposit secures the lowest VIP price, which is lower than the Super E…" at bounding box center [835, 463] width 569 height 74
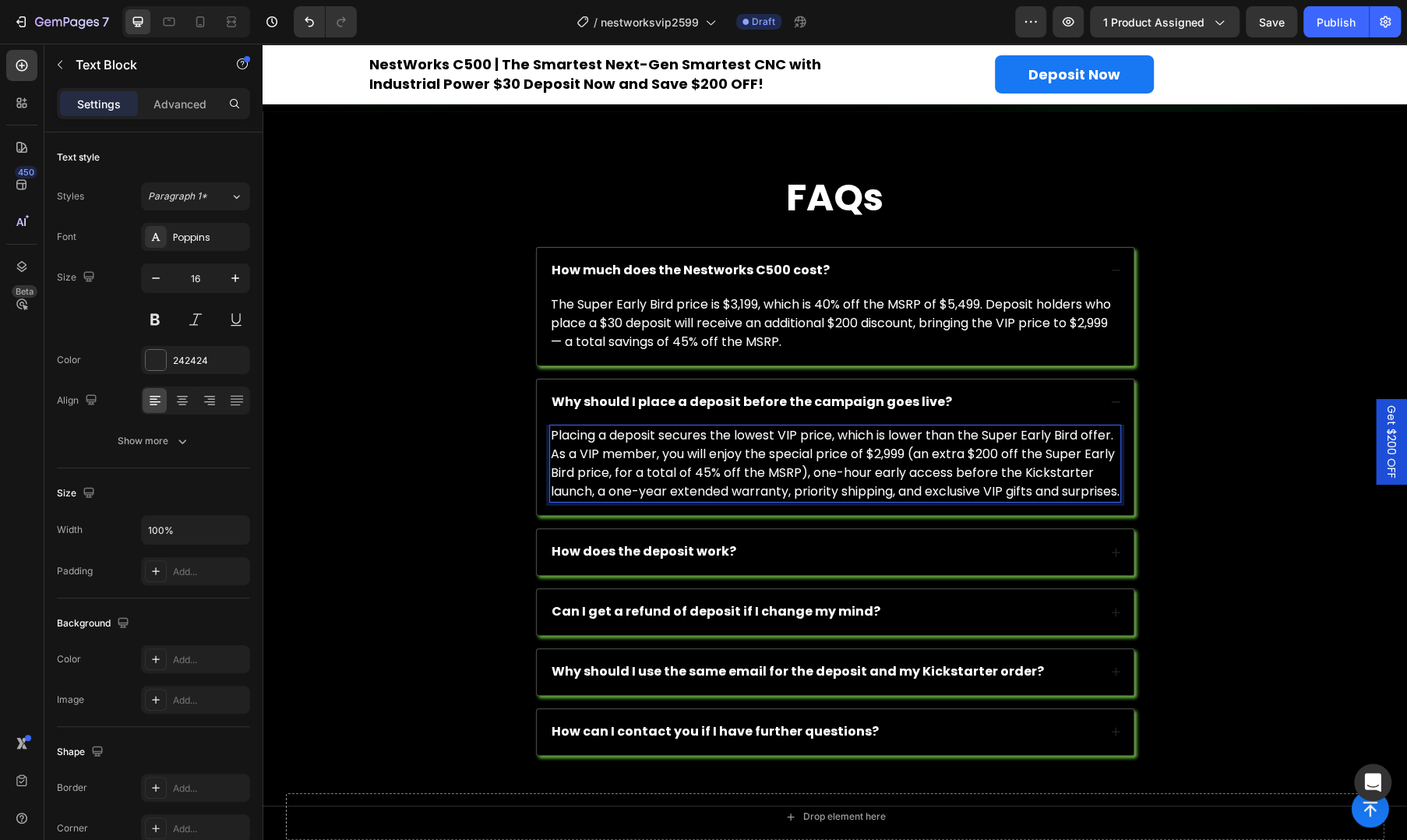
scroll to position [3392, 0]
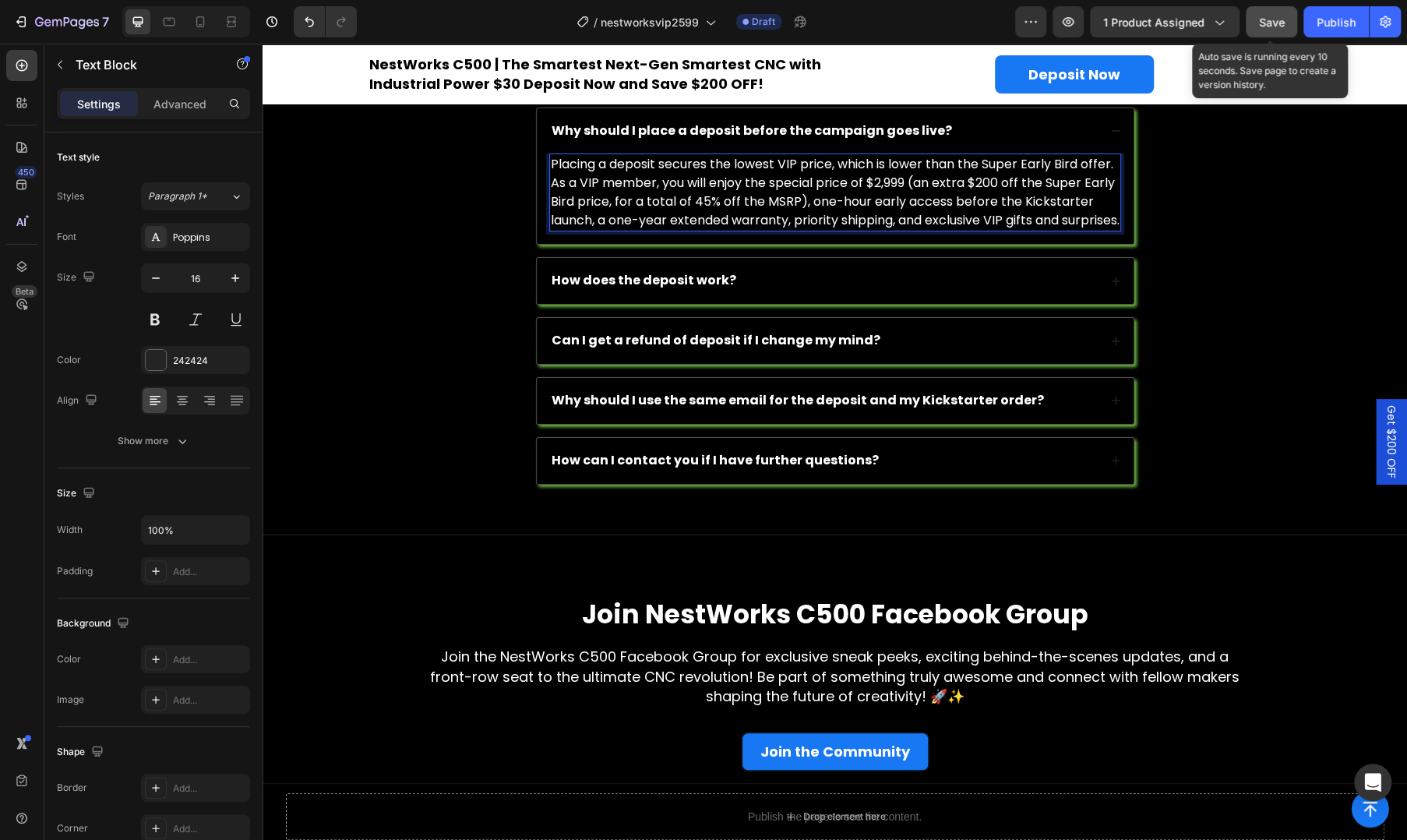
click at [1254, 23] on button "Save" at bounding box center [1271, 21] width 51 height 32
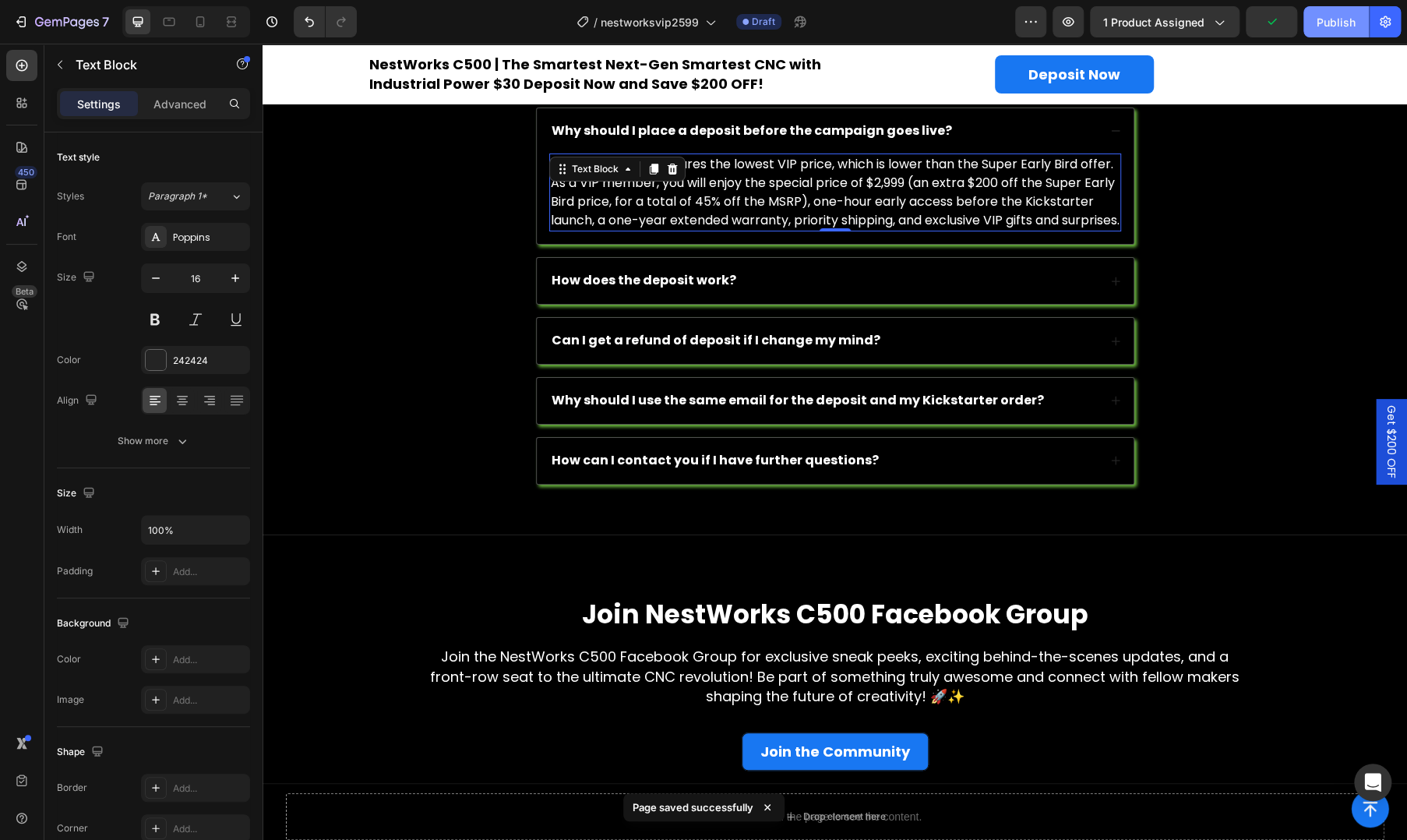
click at [1333, 26] on div "Publish" at bounding box center [1336, 21] width 39 height 16
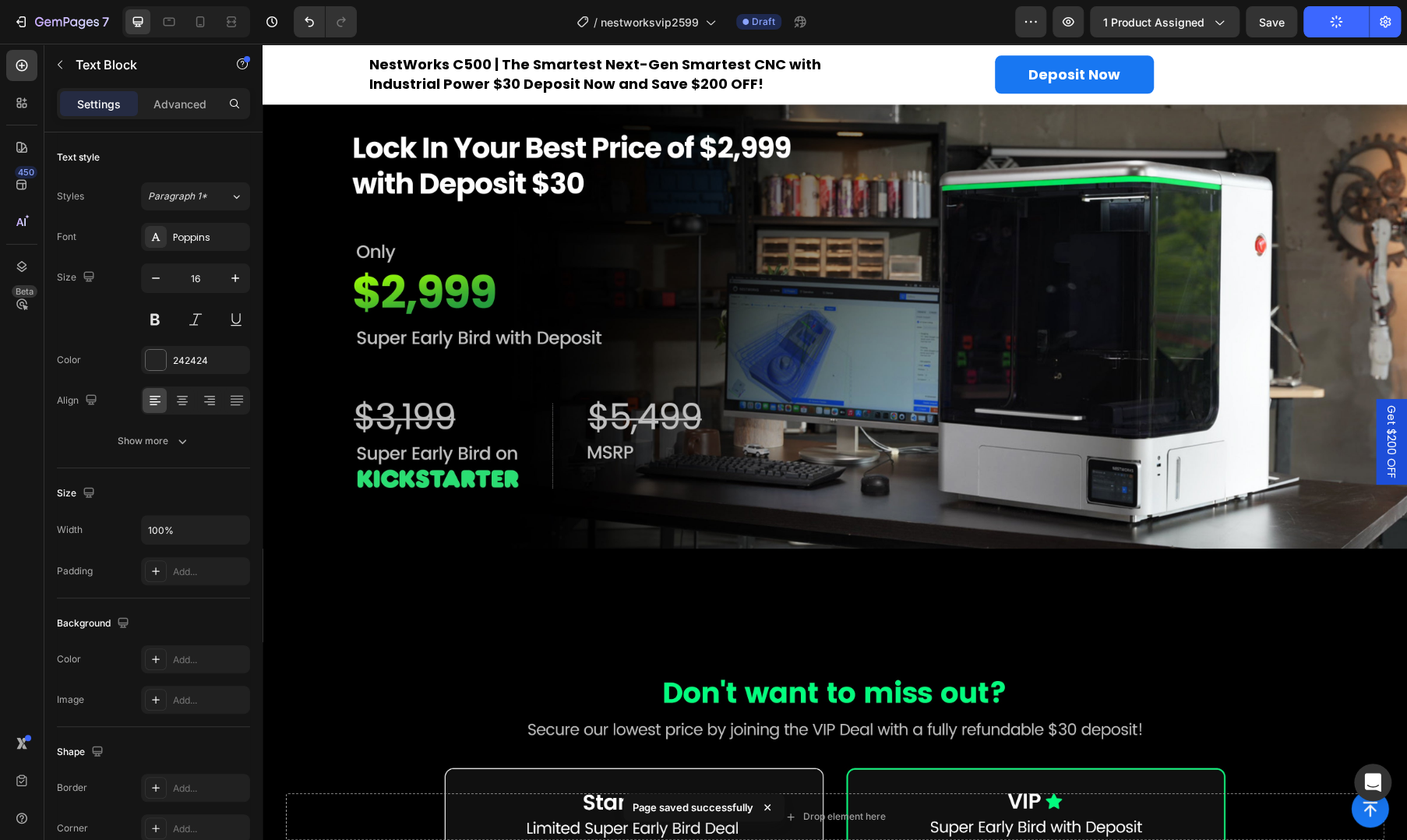
scroll to position [0, 0]
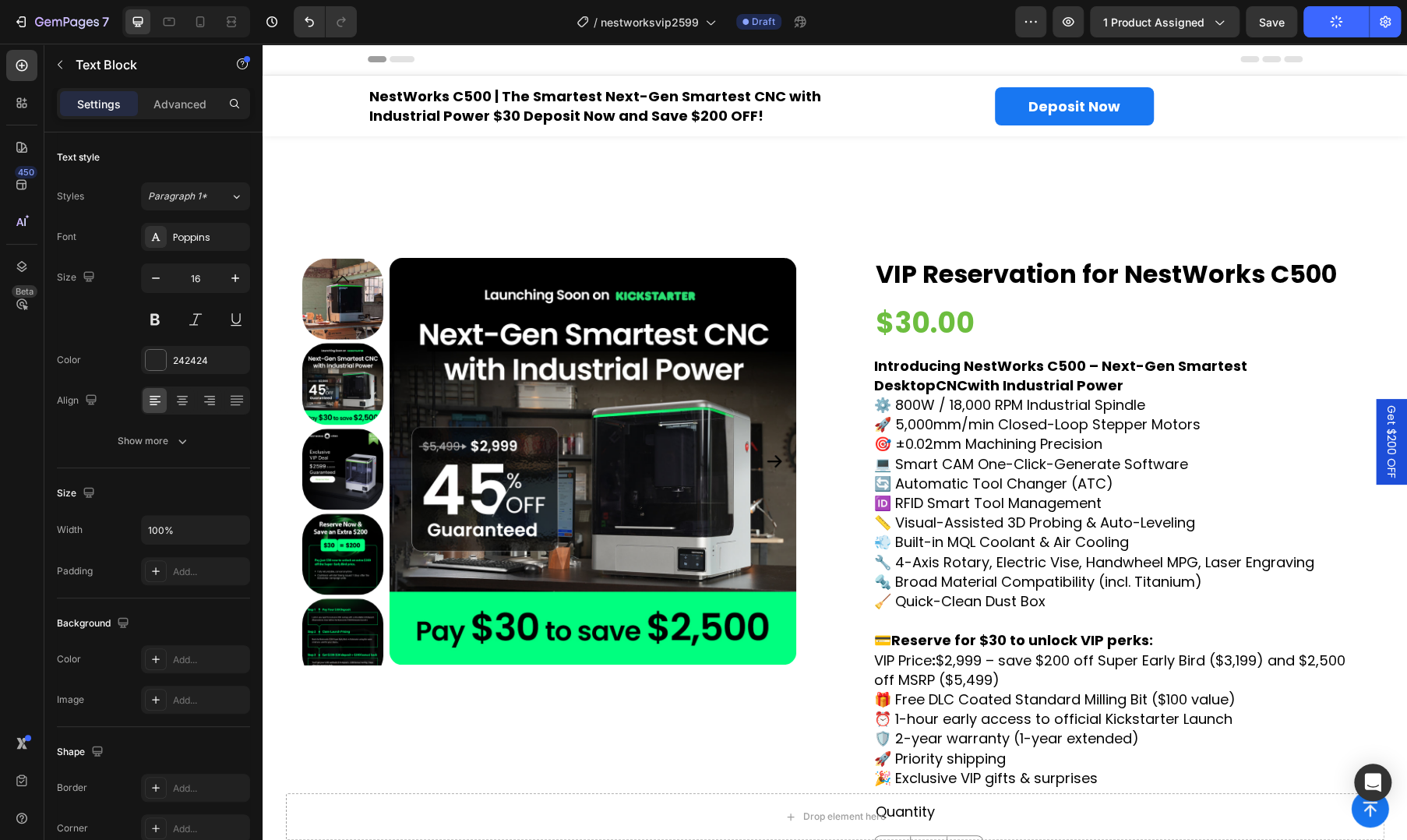
click at [1387, 454] on span "Get $200 OFF" at bounding box center [1392, 442] width 15 height 73
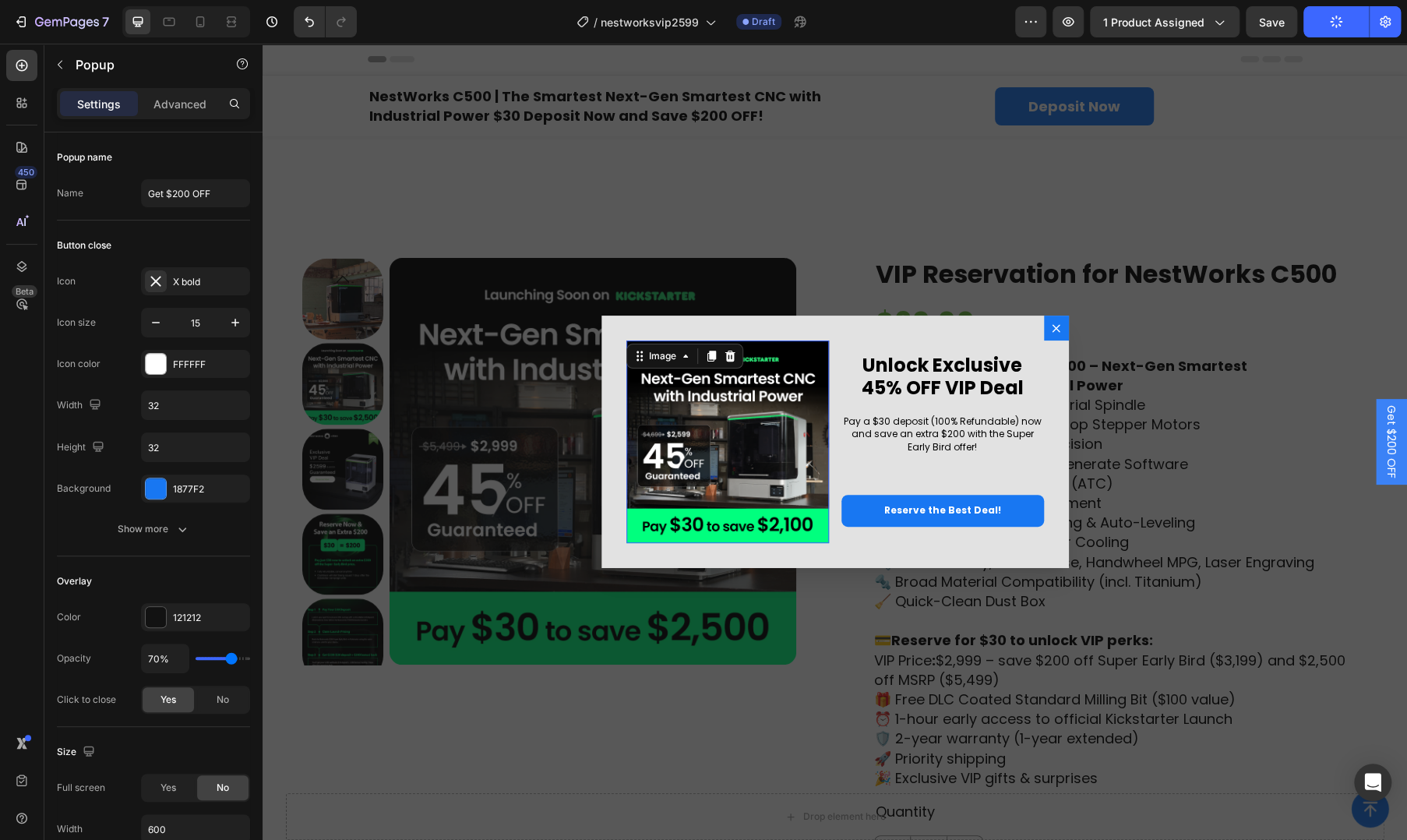
click at [692, 414] on img "Dialog body" at bounding box center [728, 442] width 203 height 203
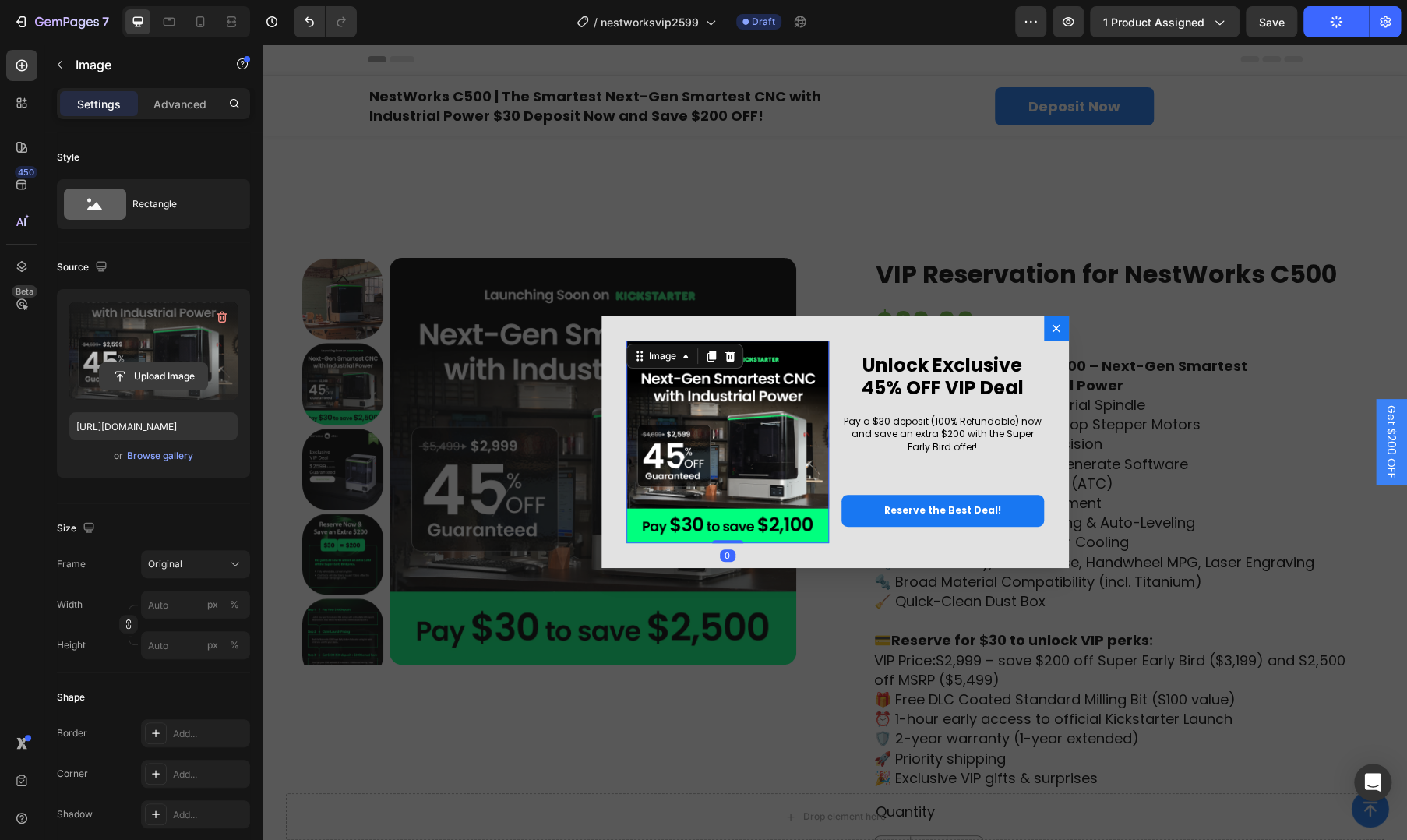
click at [149, 384] on input "file" at bounding box center [153, 376] width 107 height 26
click at [170, 369] on input "file" at bounding box center [153, 376] width 107 height 26
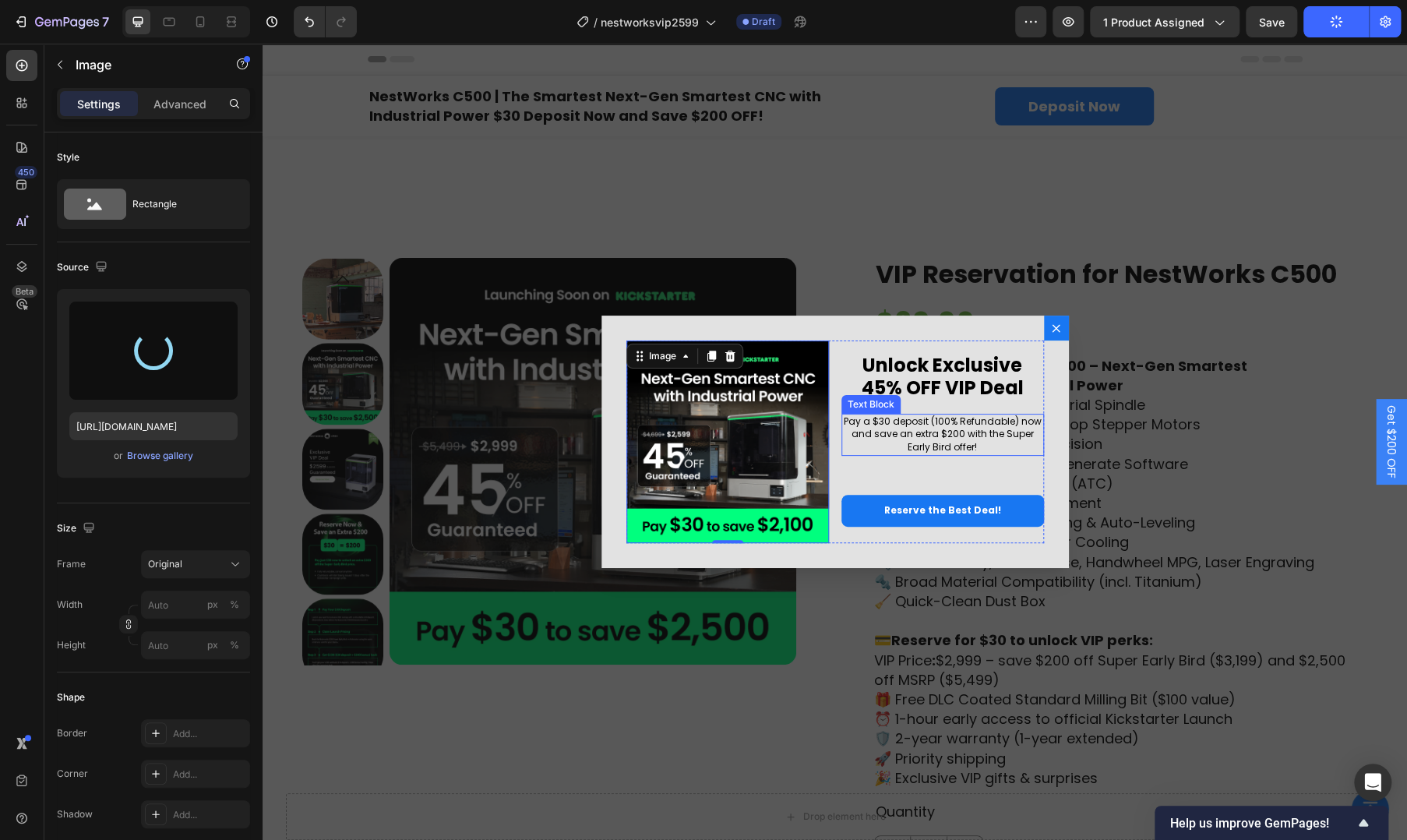
type input "https://cdn.shopify.com/s/files/1/0782/8098/2763/files/gempages_585064152054104…"
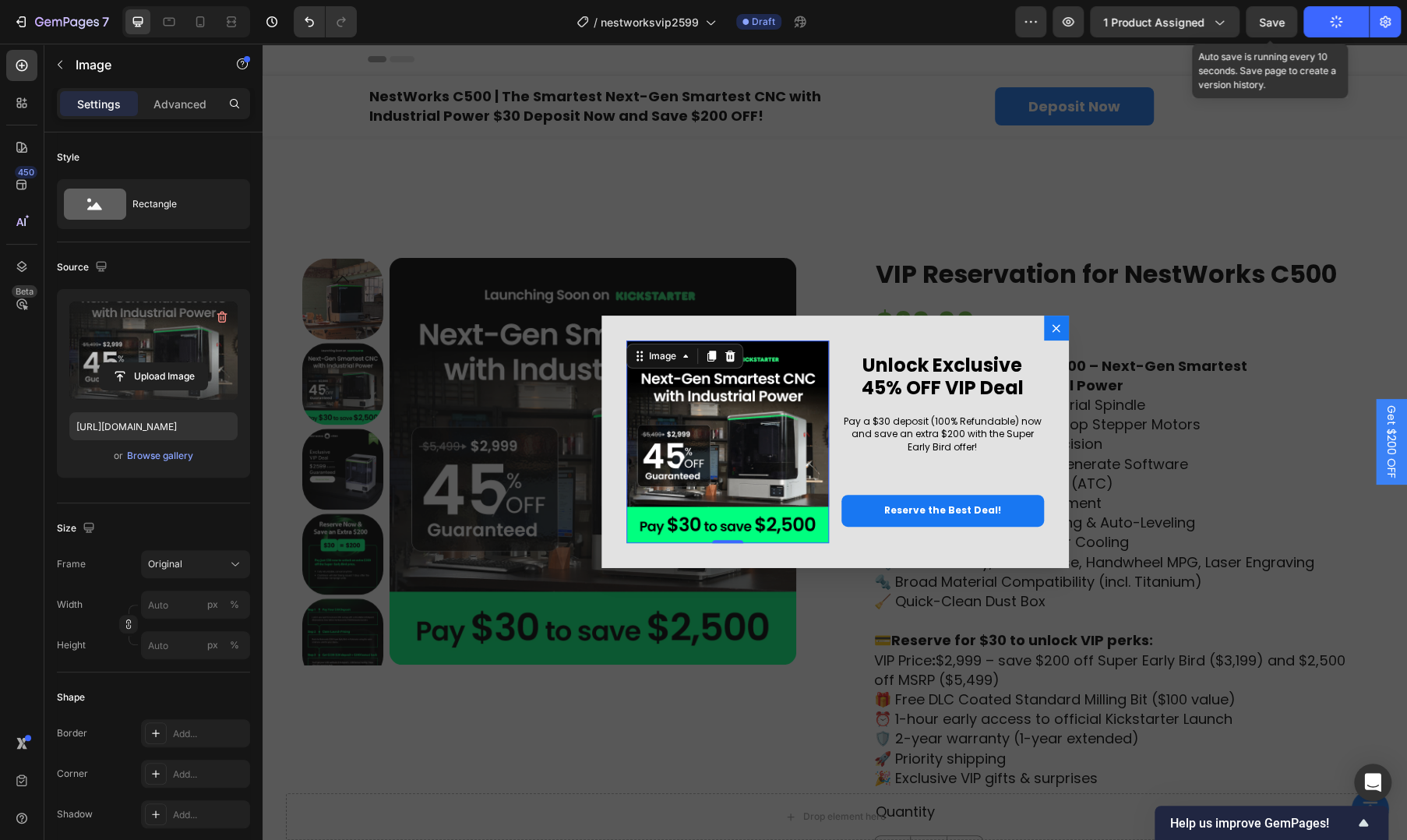
click at [1278, 20] on span "Save" at bounding box center [1272, 22] width 26 height 14
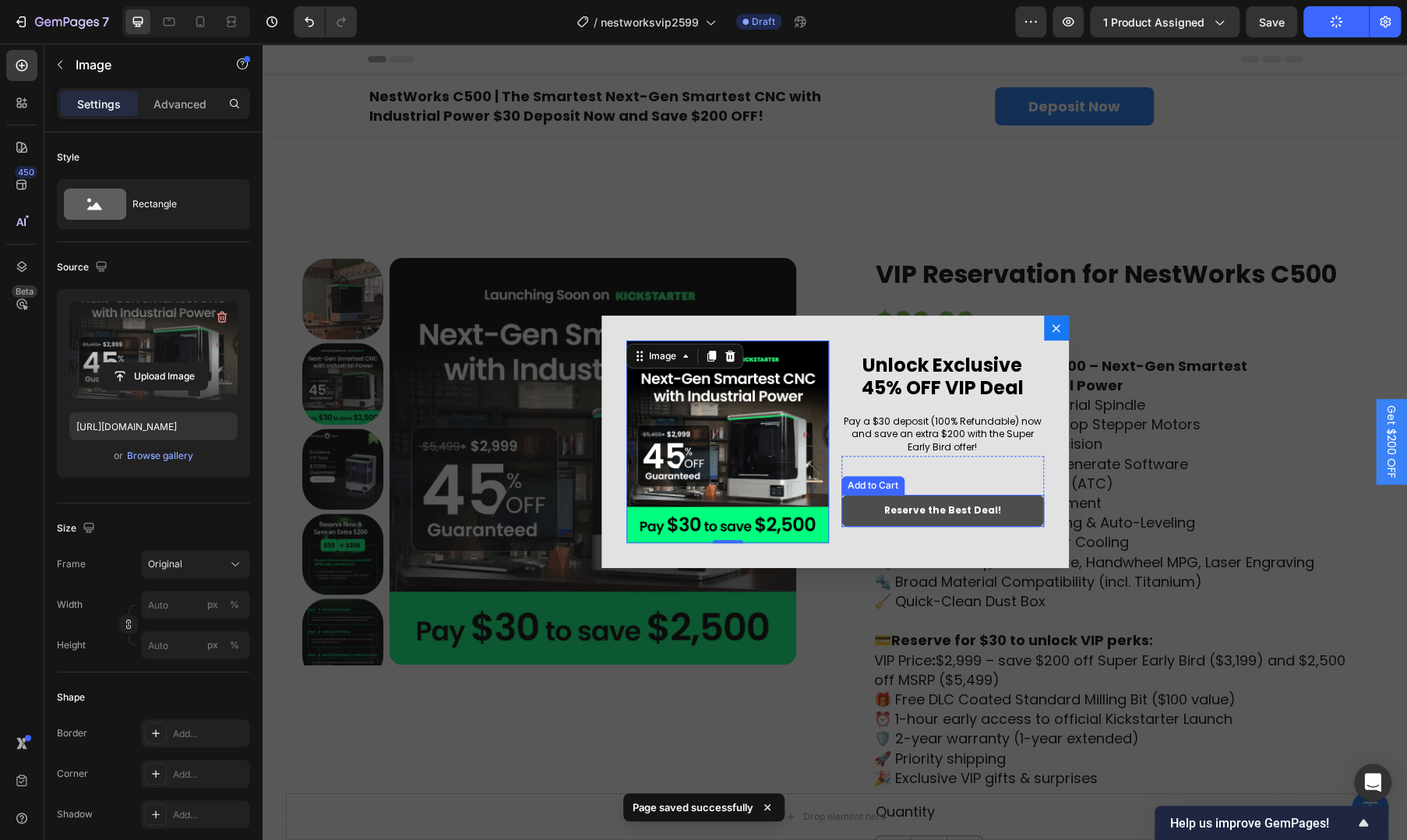
click at [948, 522] on button "Reserve the Best Deal!" at bounding box center [943, 510] width 203 height 32
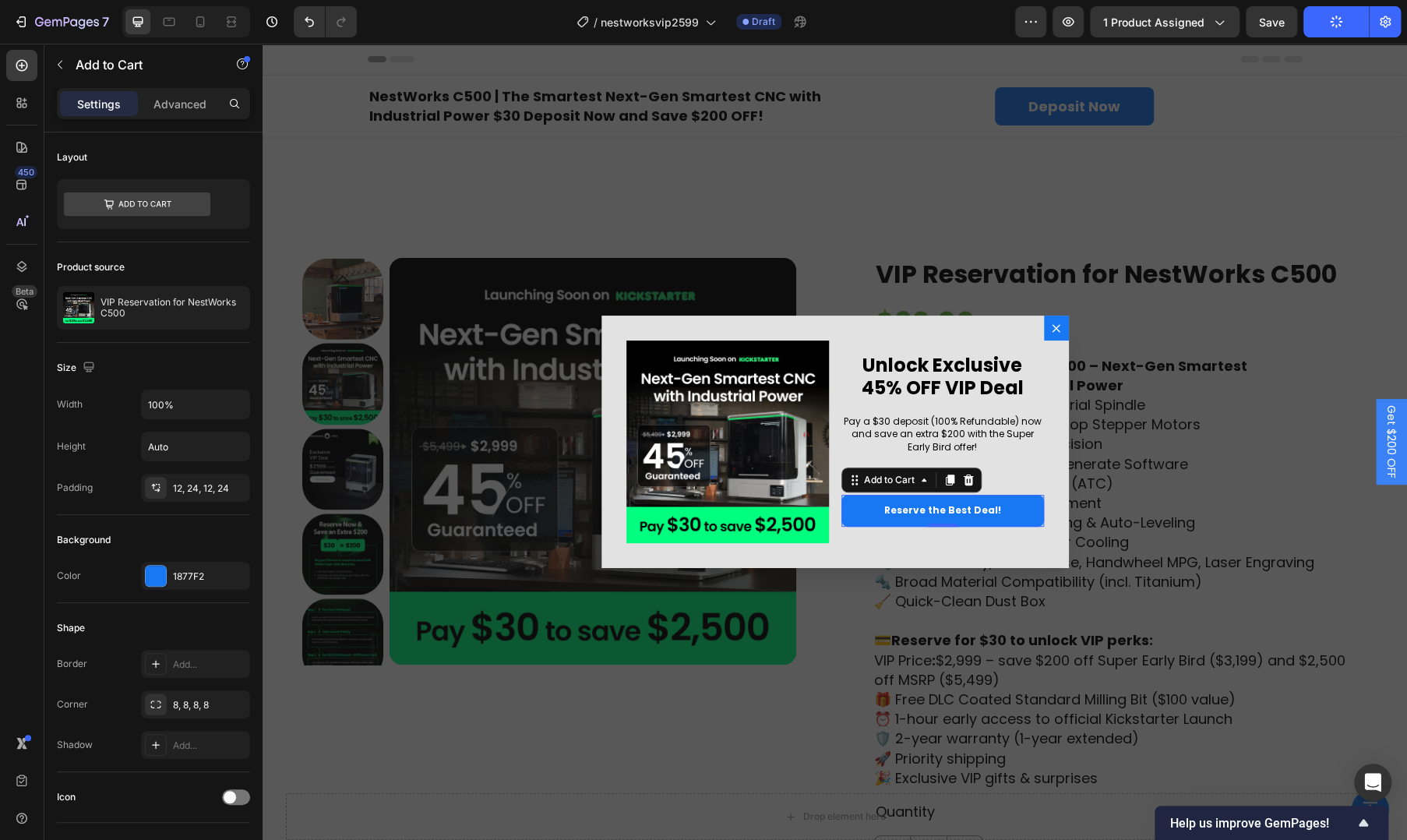
click at [1104, 340] on div "Backdrop" at bounding box center [835, 442] width 1144 height 797
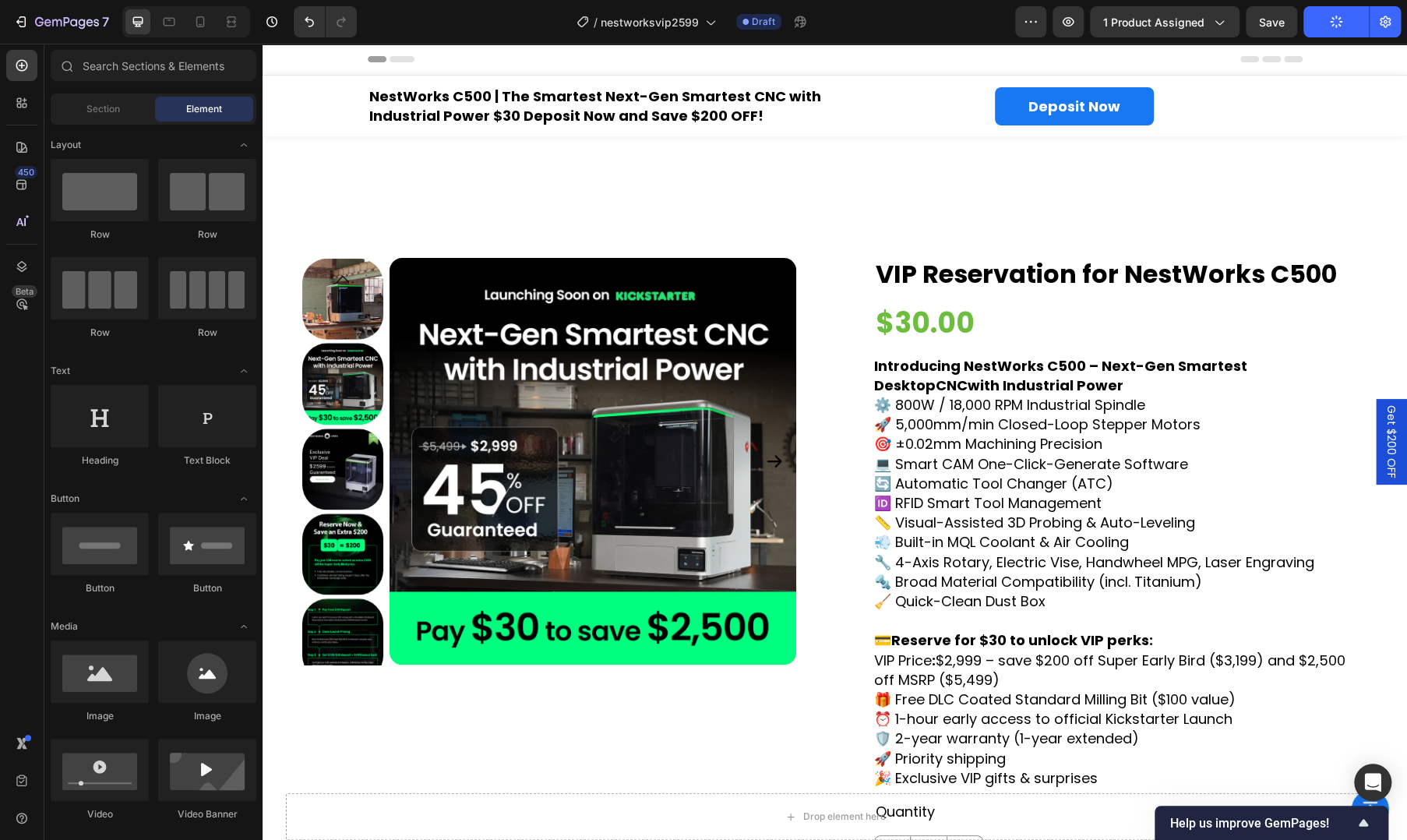
click at [1328, 22] on button "Publish" at bounding box center [1336, 21] width 66 height 32
click at [1284, 26] on span "Save" at bounding box center [1272, 22] width 26 height 14
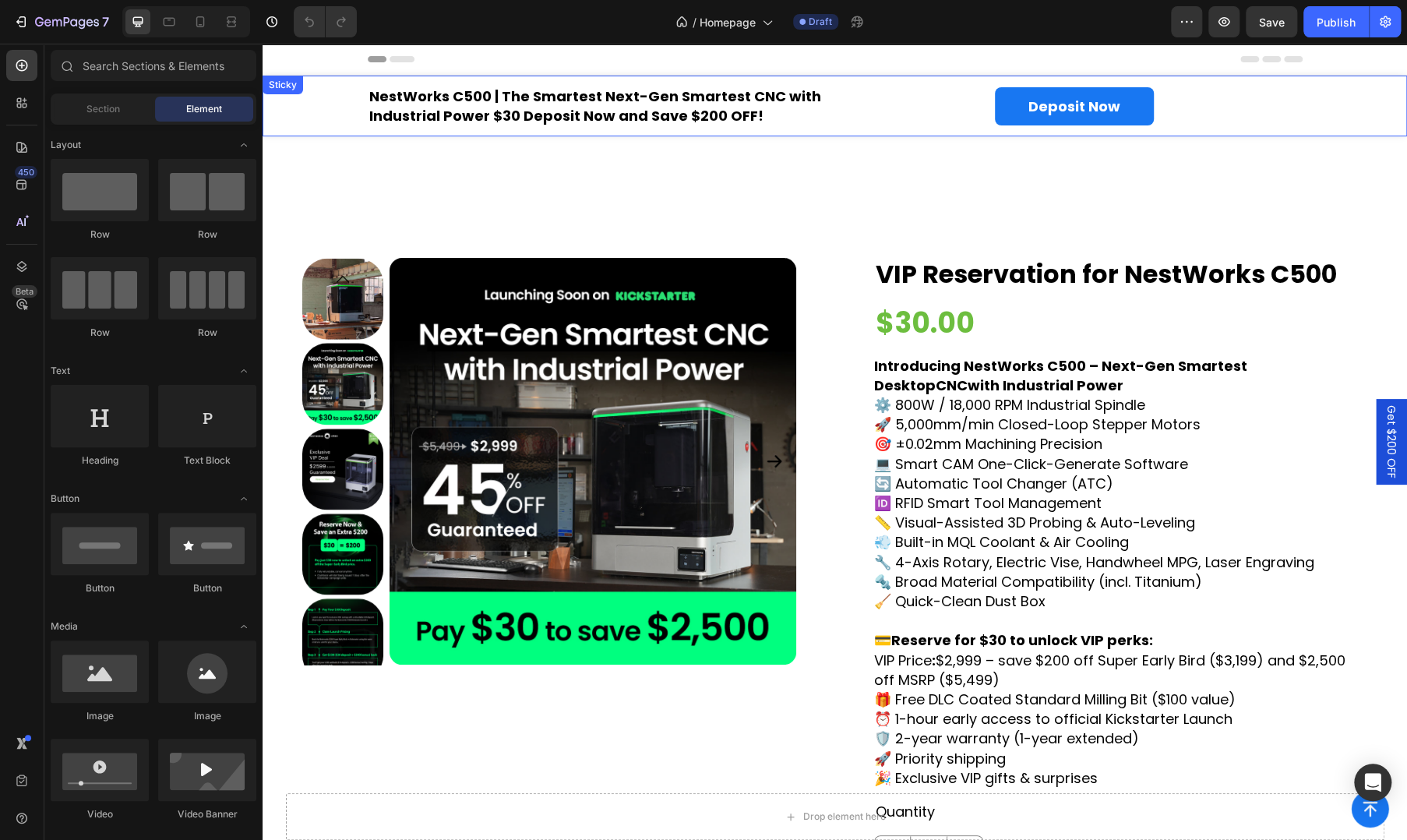
click at [295, 119] on div "NestWorks C500 | The Smartest Next-Gen Smartest CNC with Industrial Power $30 D…" at bounding box center [835, 106] width 1144 height 42
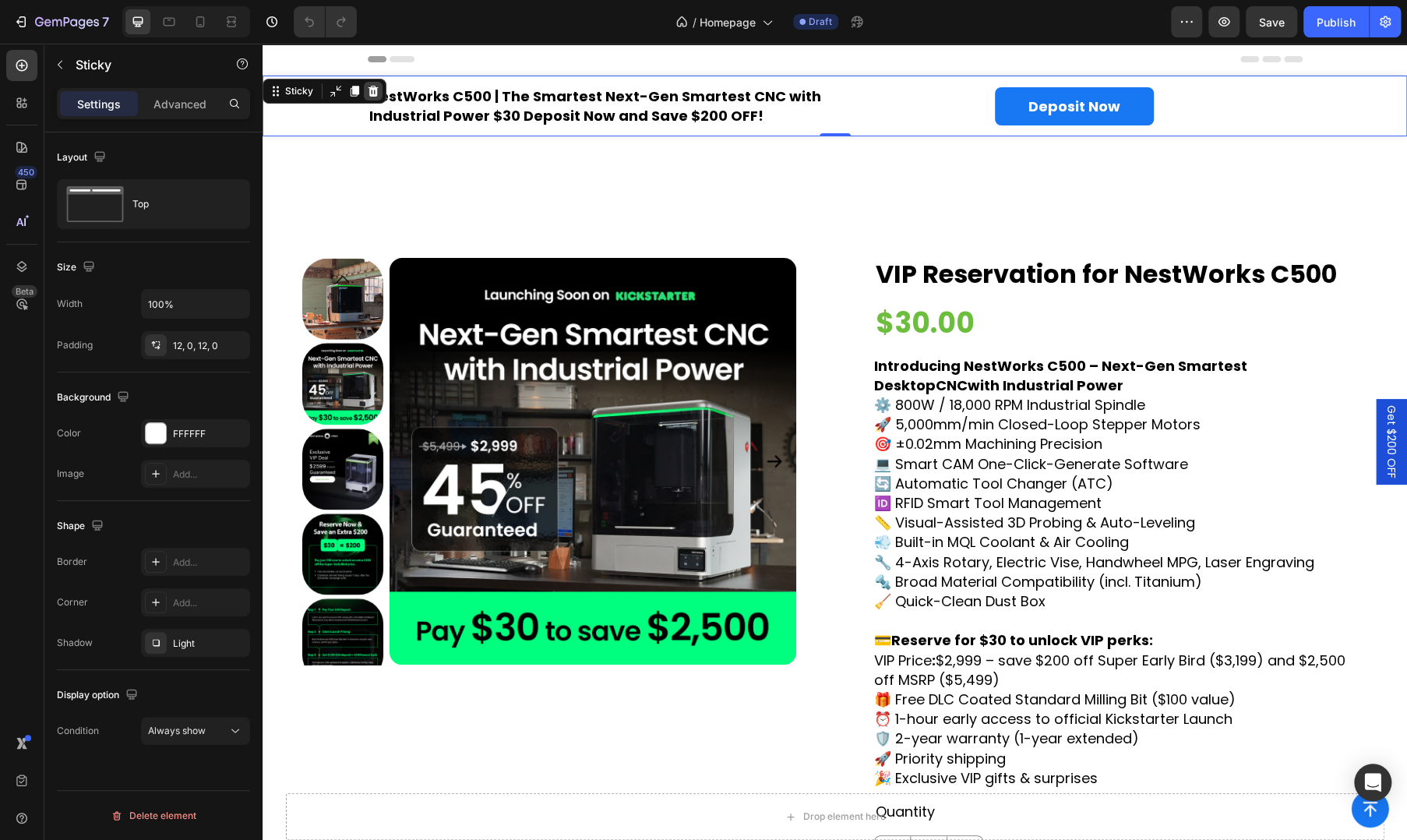
click at [375, 89] on icon at bounding box center [373, 91] width 10 height 11
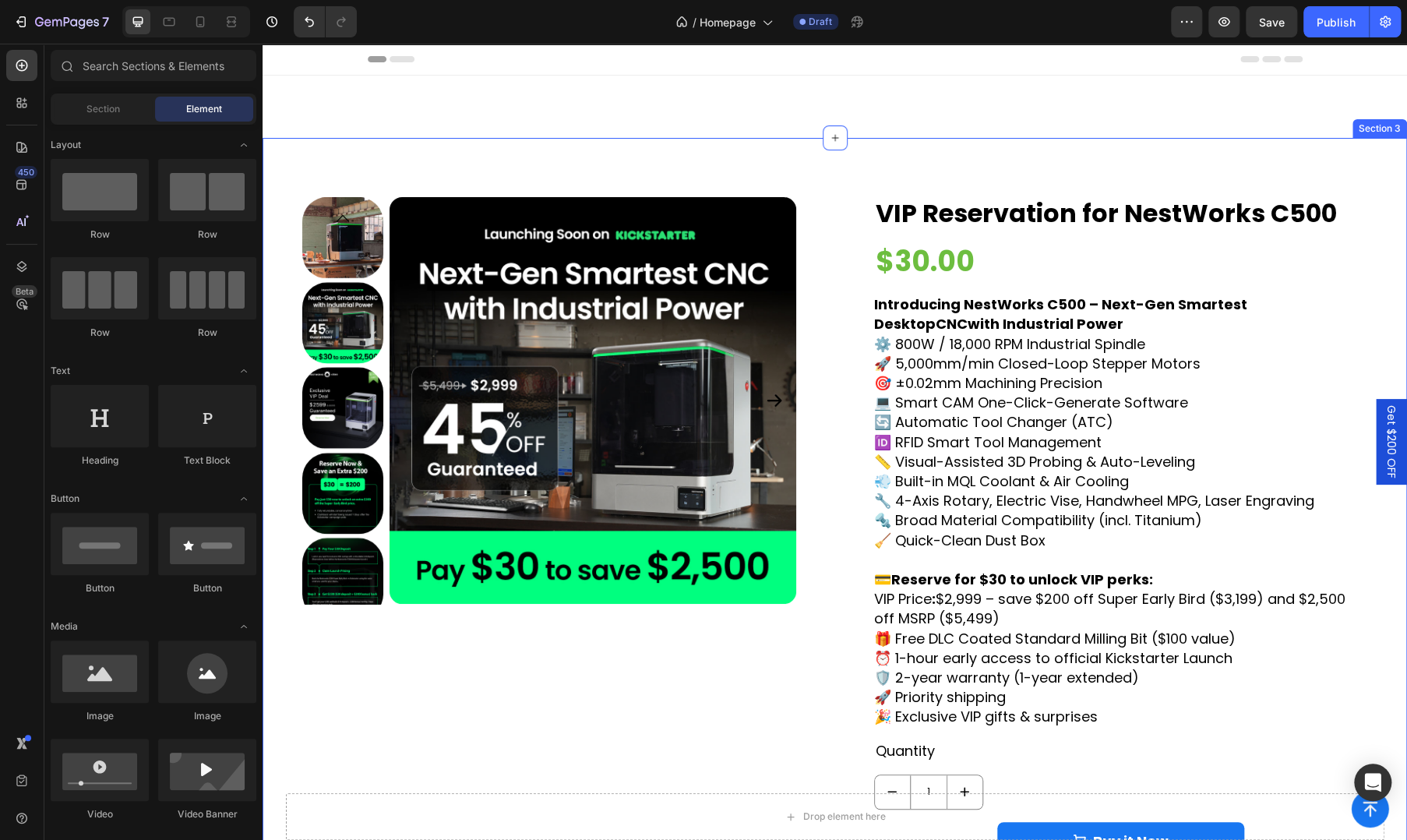
click at [323, 149] on div "Product Images VIP Reservation for NestWorks C500 Product Title $30.00 Product …" at bounding box center [835, 533] width 1144 height 790
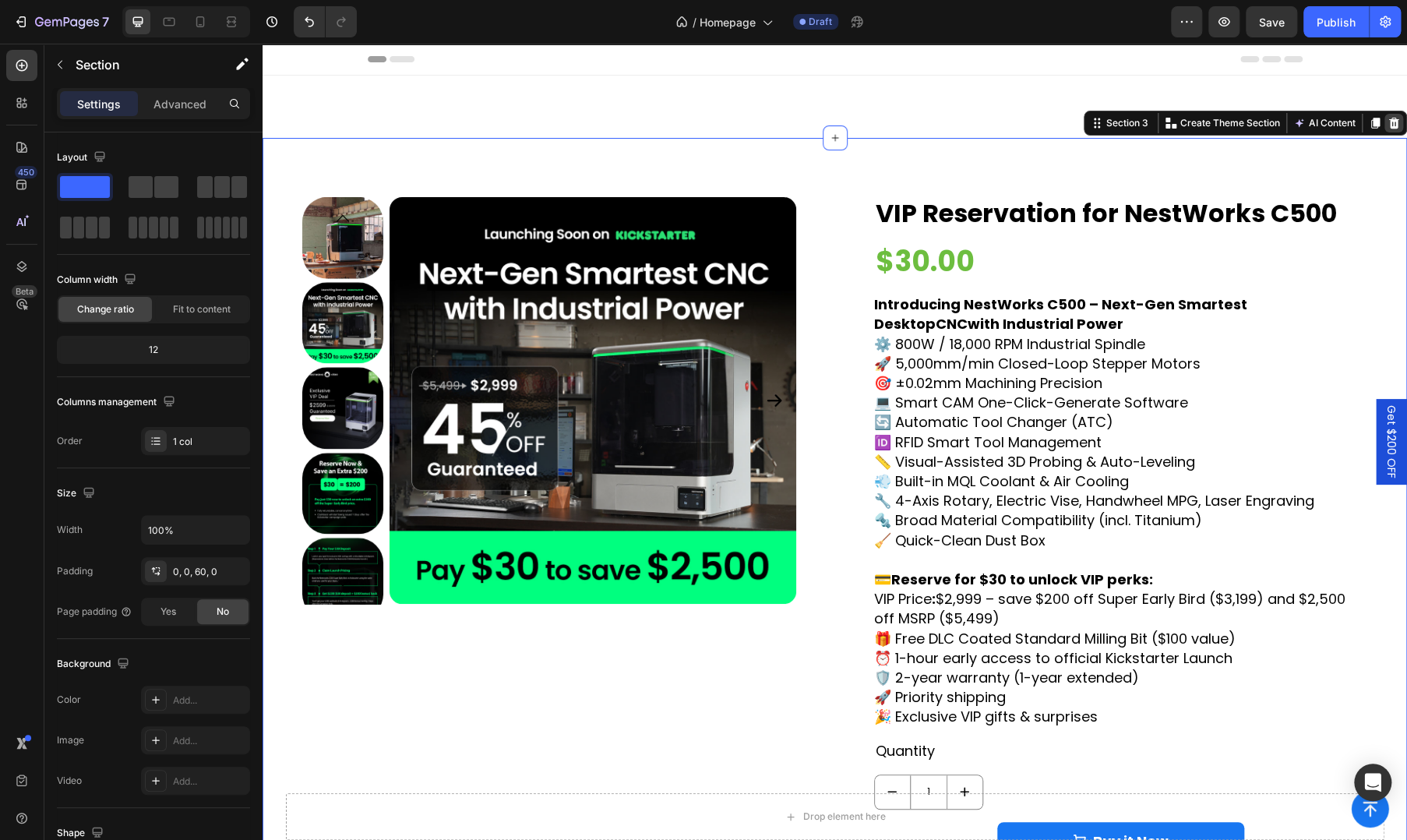
click at [1389, 122] on icon at bounding box center [1394, 123] width 10 height 11
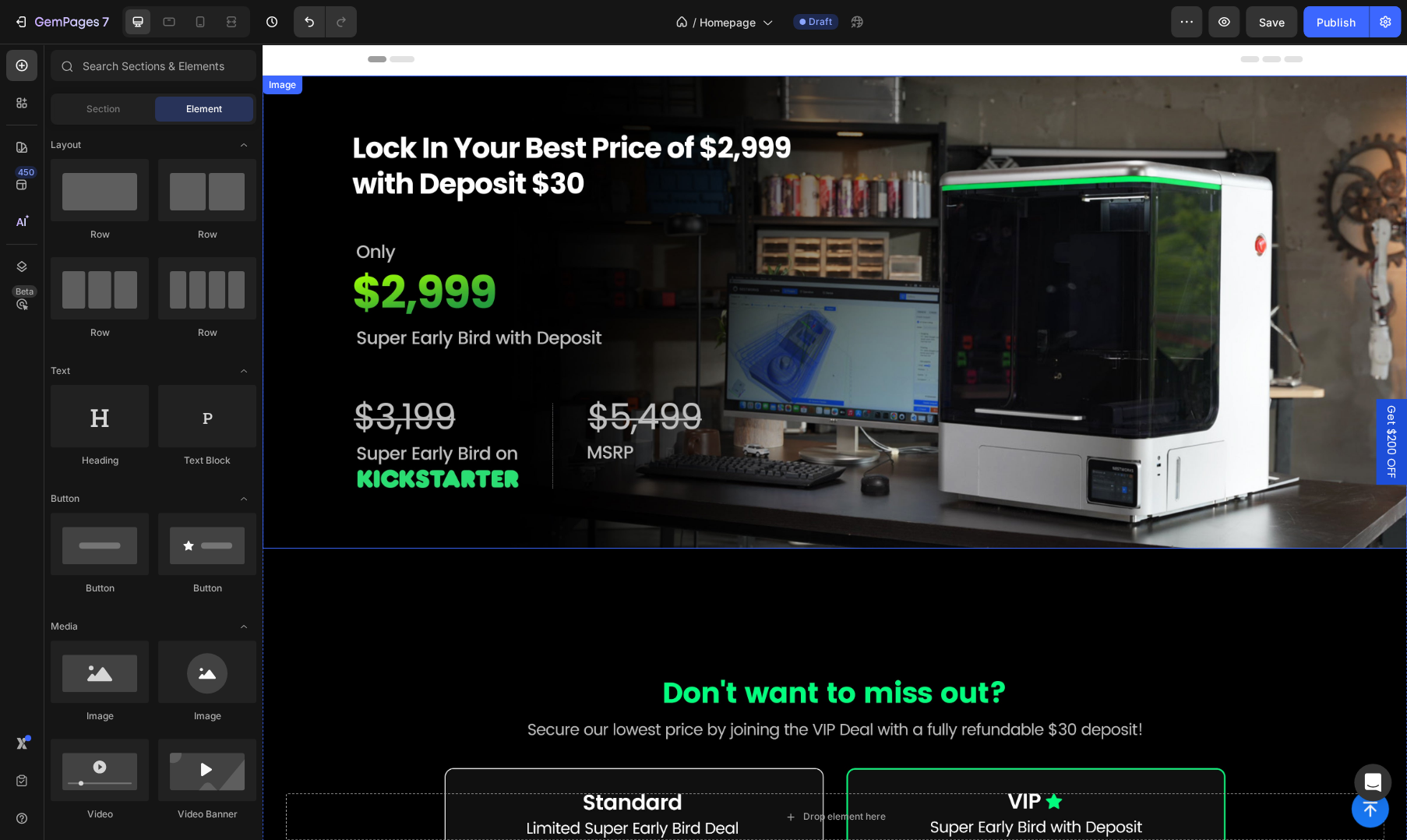
scroll to position [259, 0]
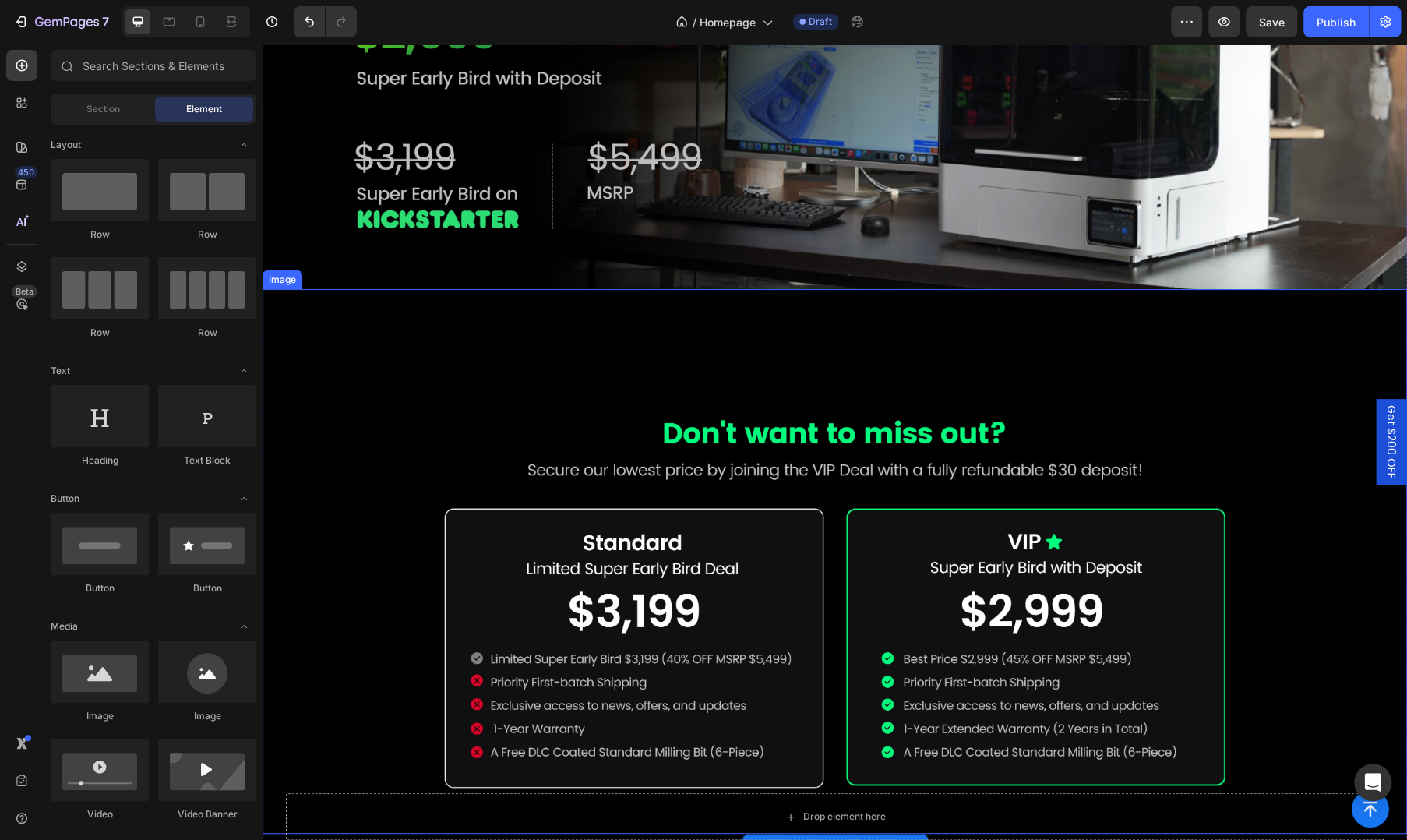
click at [528, 327] on div "Image" at bounding box center [835, 561] width 1144 height 545
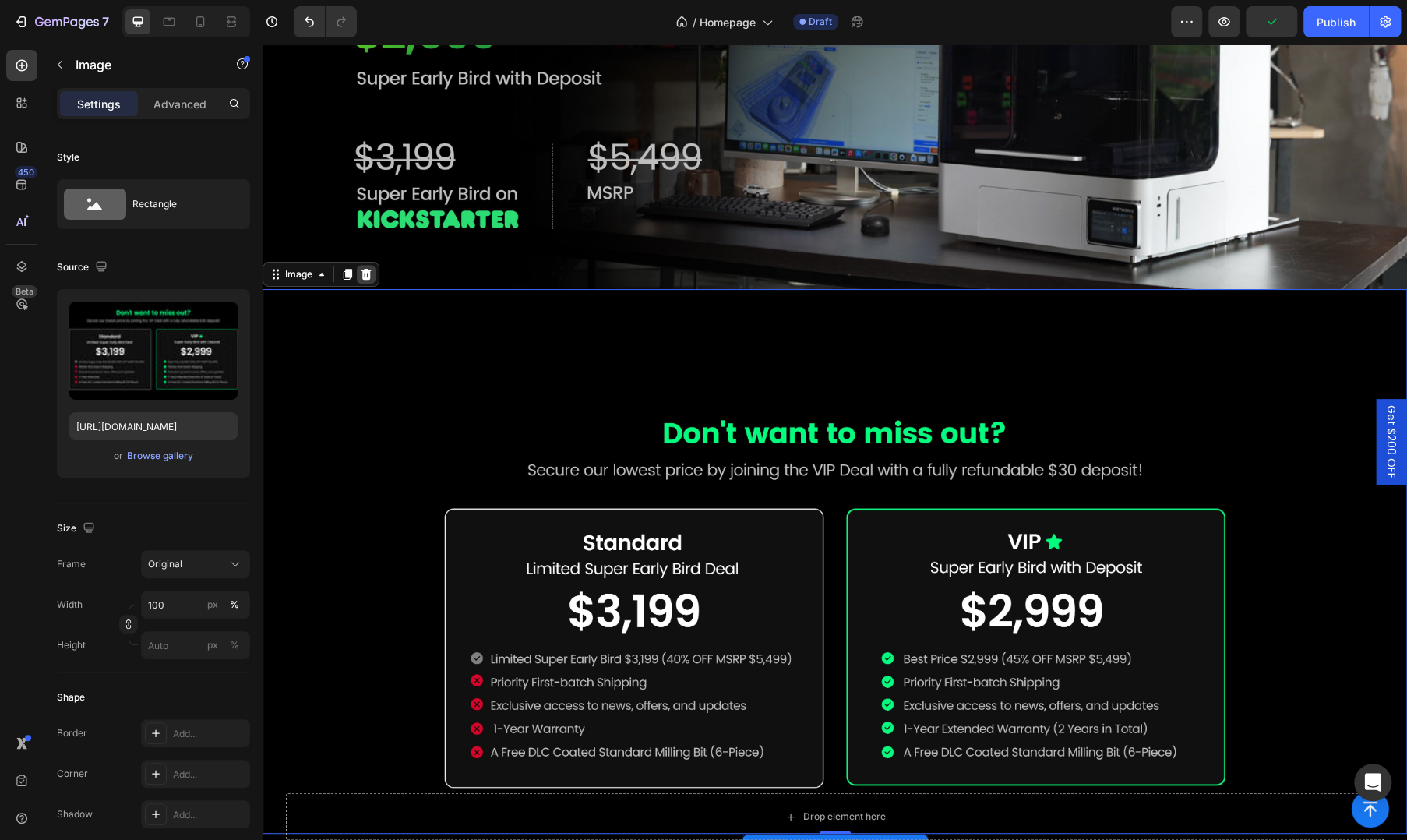
click at [366, 270] on icon at bounding box center [366, 274] width 13 height 13
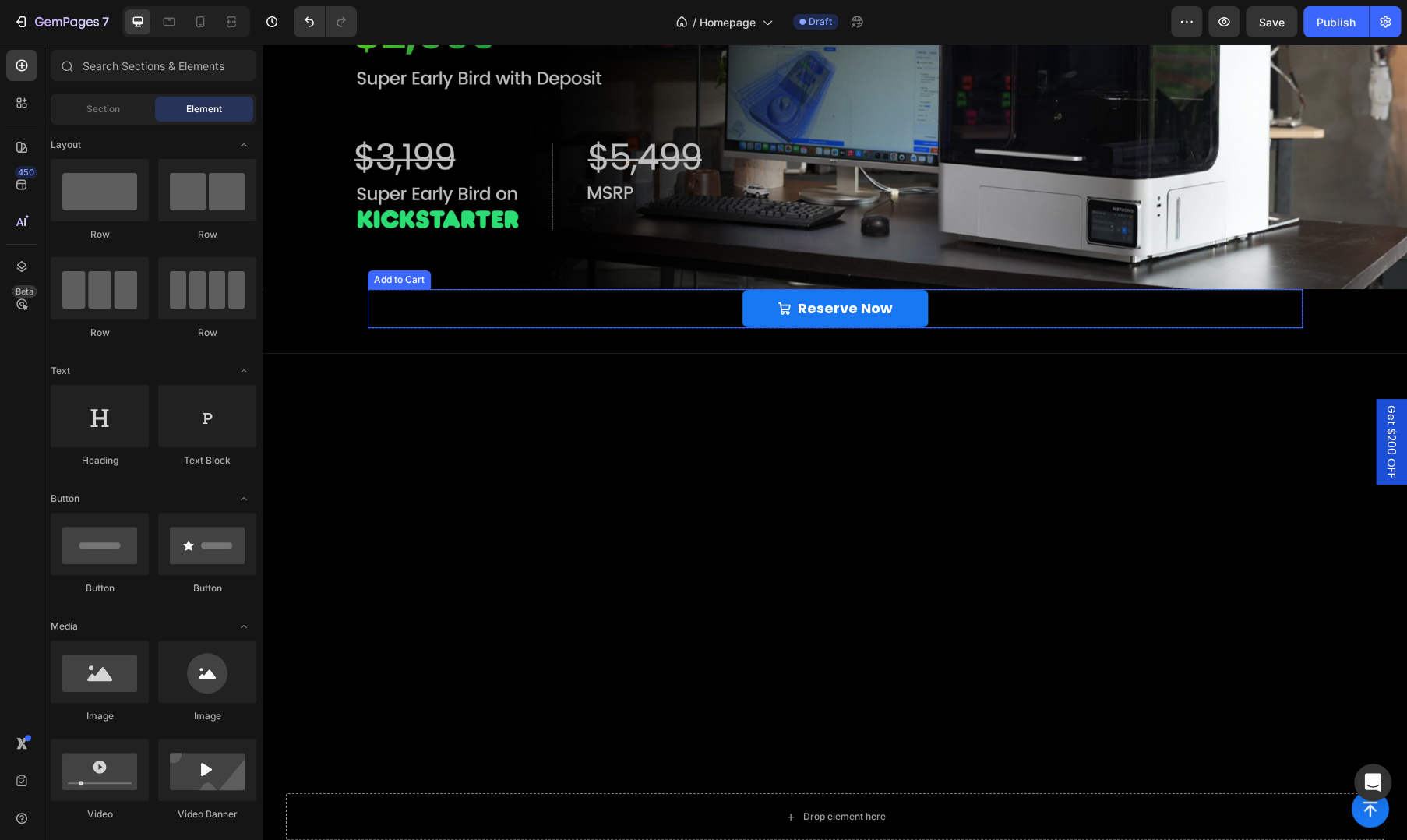
click at [486, 312] on div "Reserve Now Add to Cart" at bounding box center [835, 308] width 935 height 38
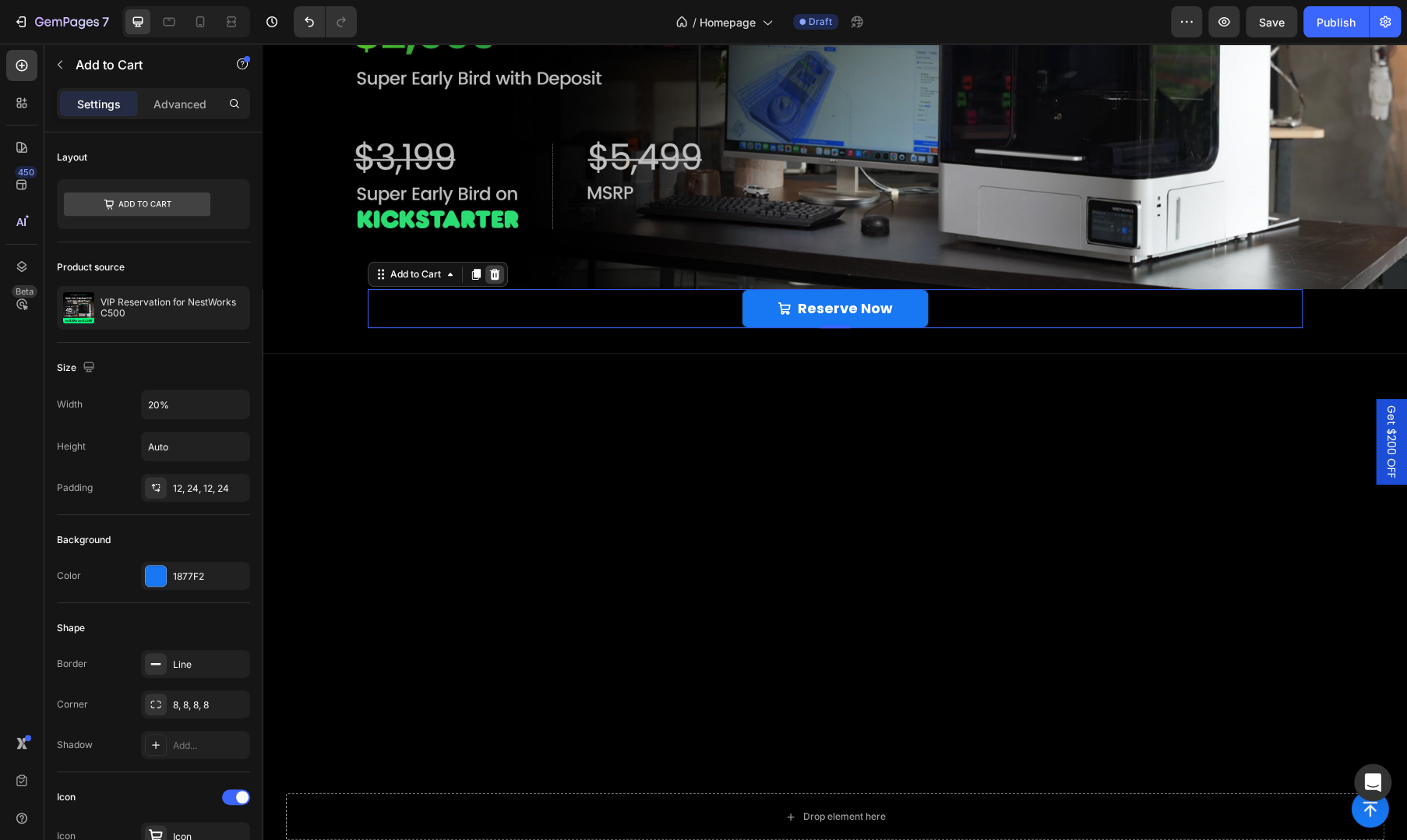
click at [494, 270] on icon at bounding box center [495, 274] width 13 height 13
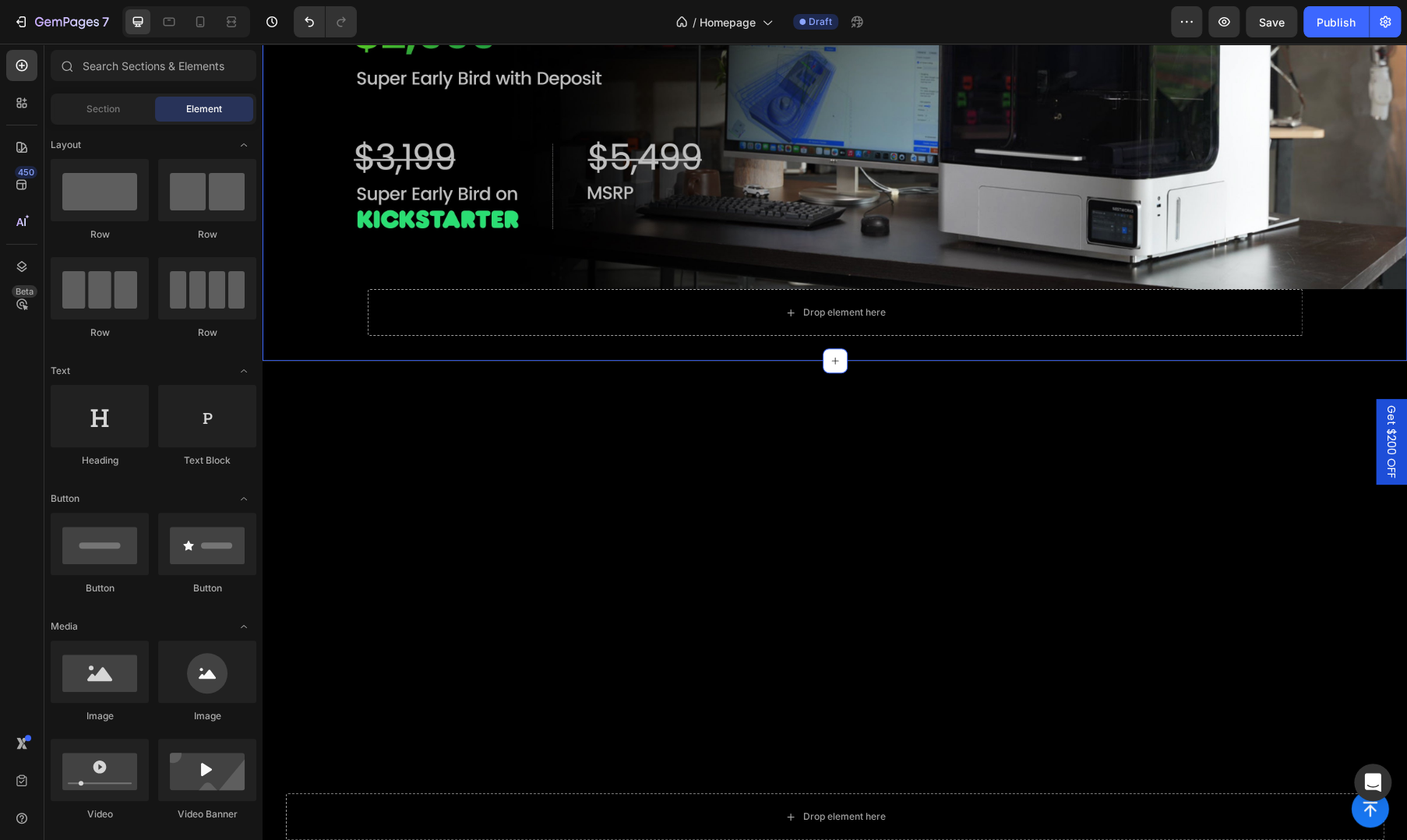
click at [328, 328] on div "Image Drop element here Product" at bounding box center [835, 75] width 1144 height 519
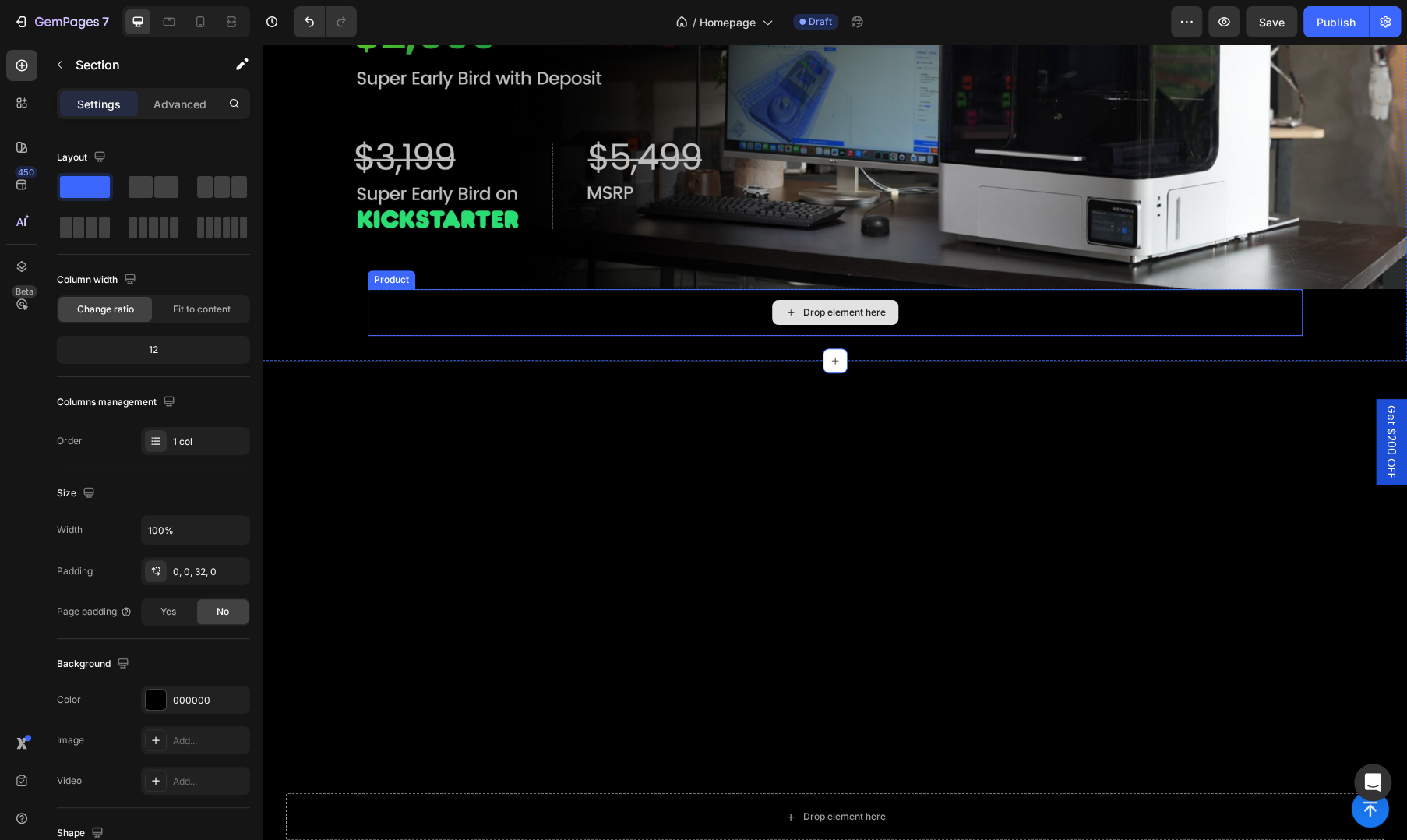
click at [391, 310] on div "Drop element here" at bounding box center [835, 312] width 935 height 47
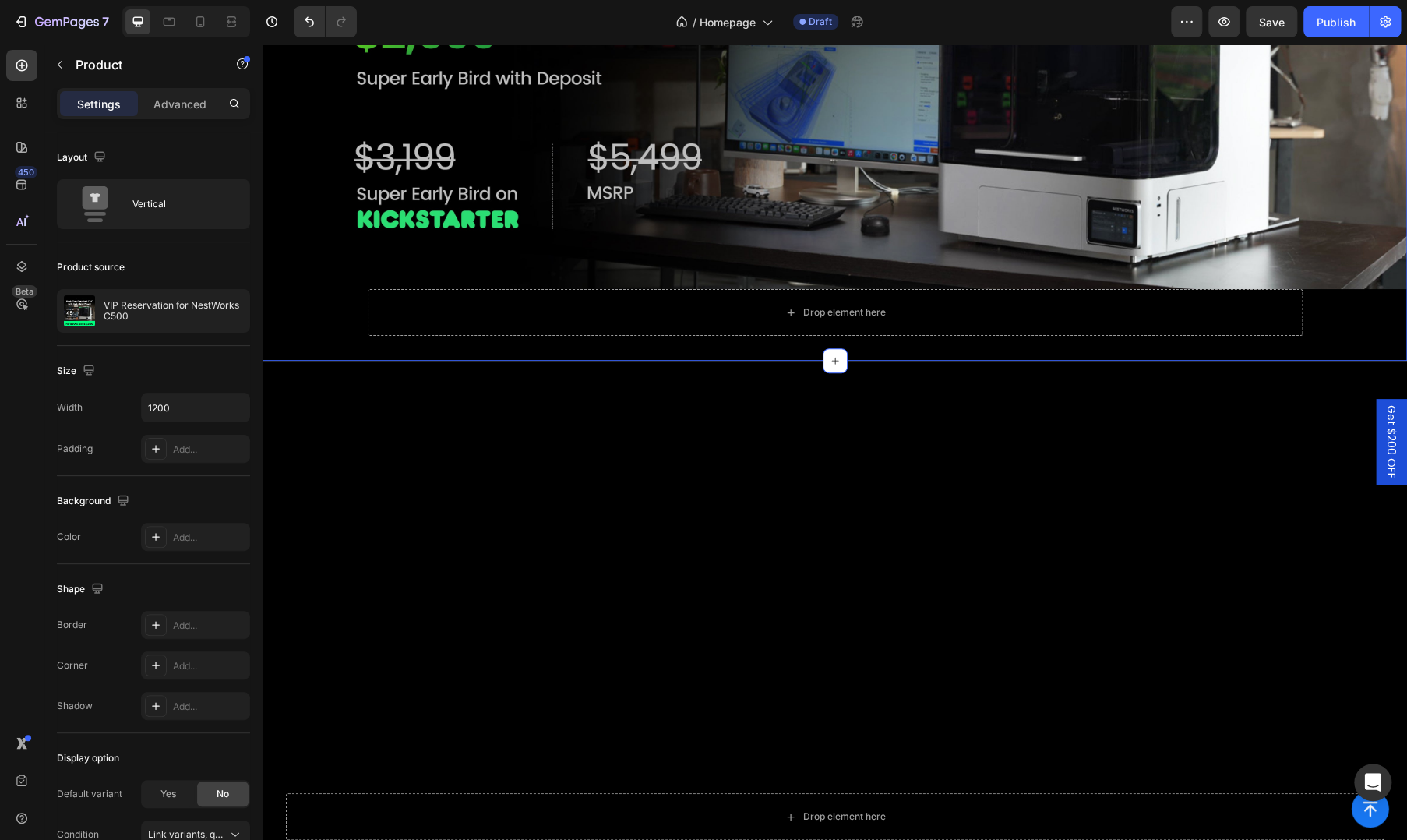
click at [357, 348] on div "Image Drop element here Product Section 3" at bounding box center [835, 88] width 1144 height 545
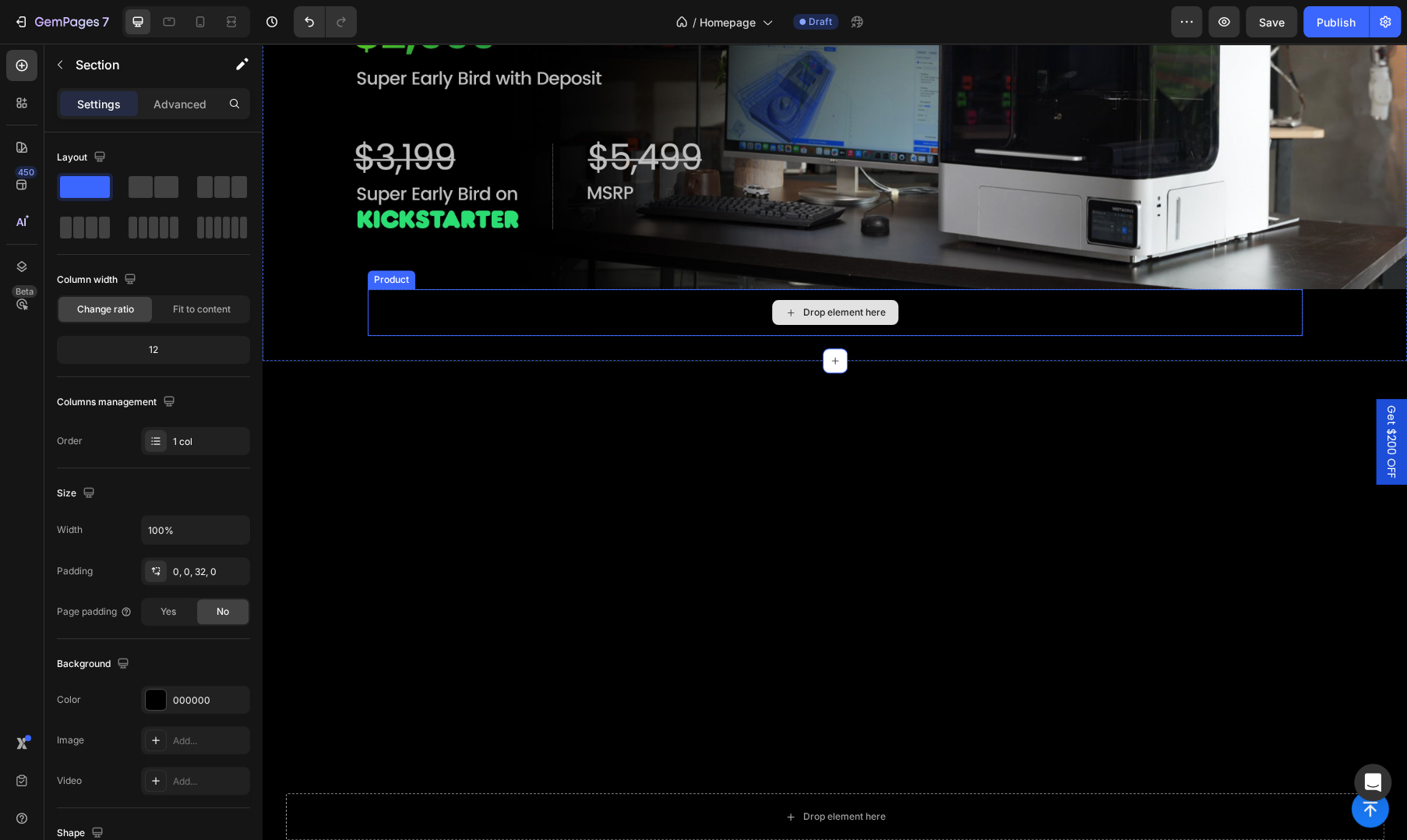
click at [415, 322] on div "Drop element here" at bounding box center [835, 312] width 935 height 47
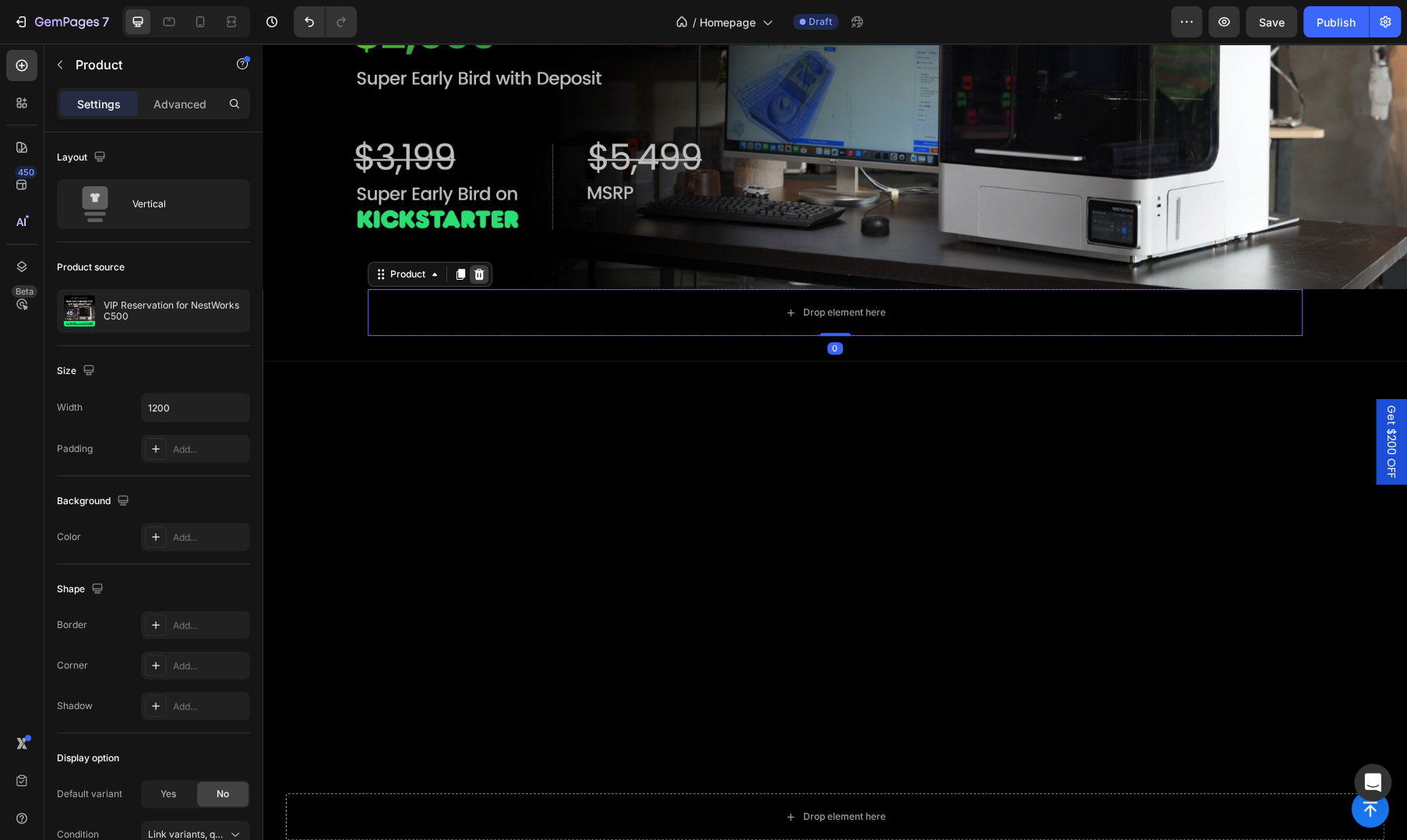
click at [473, 268] on icon at bounding box center [479, 274] width 13 height 13
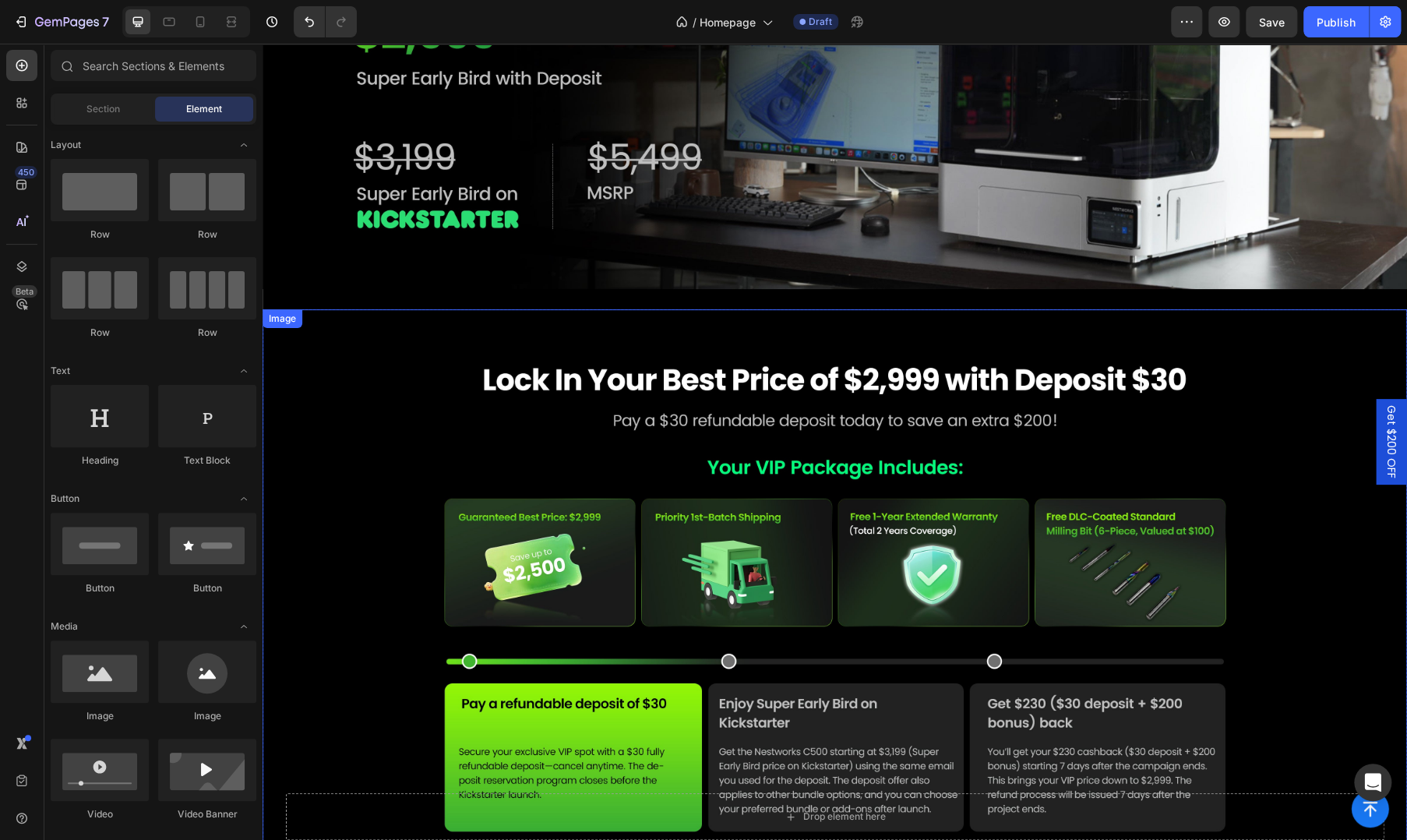
click at [463, 447] on img at bounding box center [835, 594] width 1144 height 569
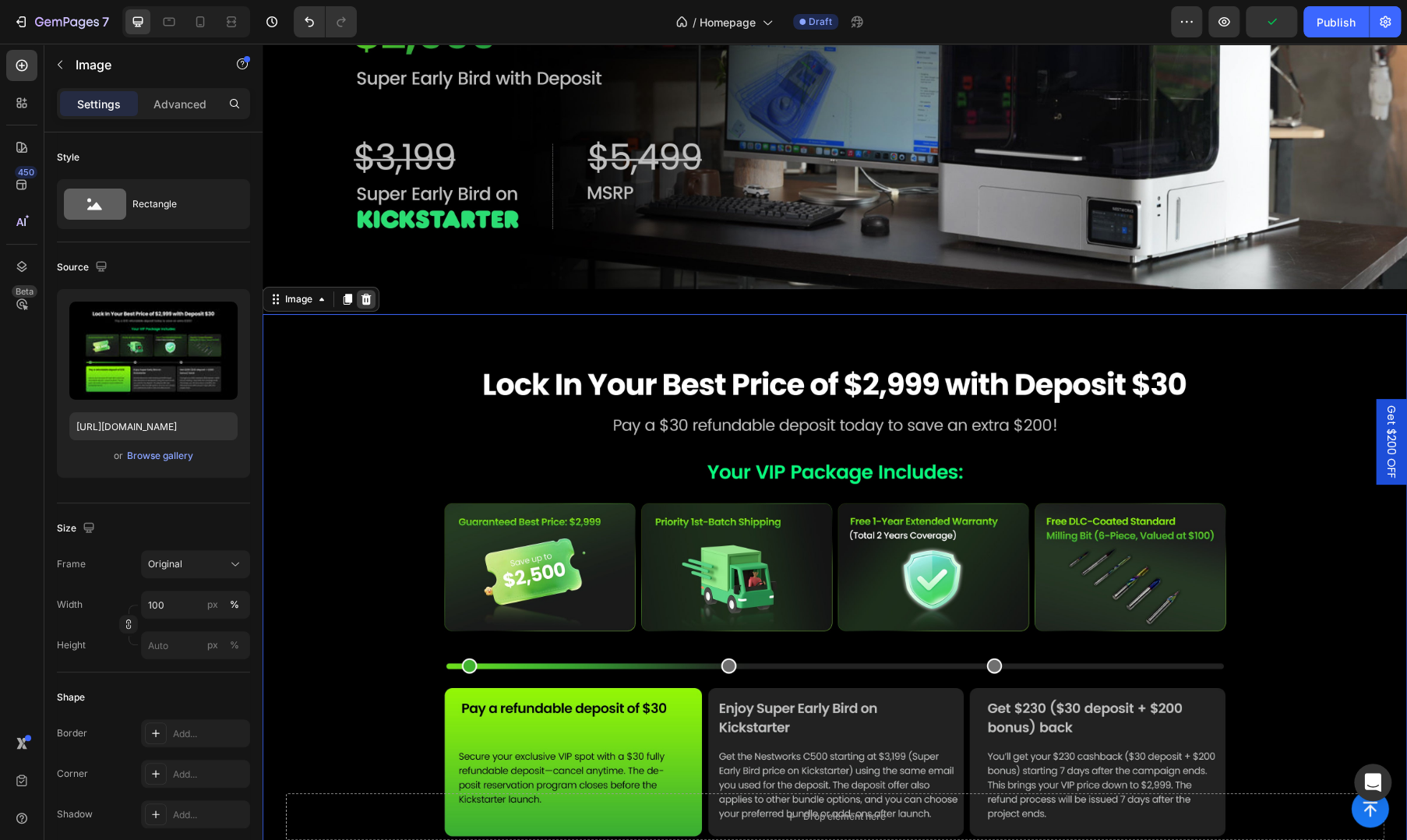
click at [366, 293] on icon at bounding box center [366, 299] width 13 height 13
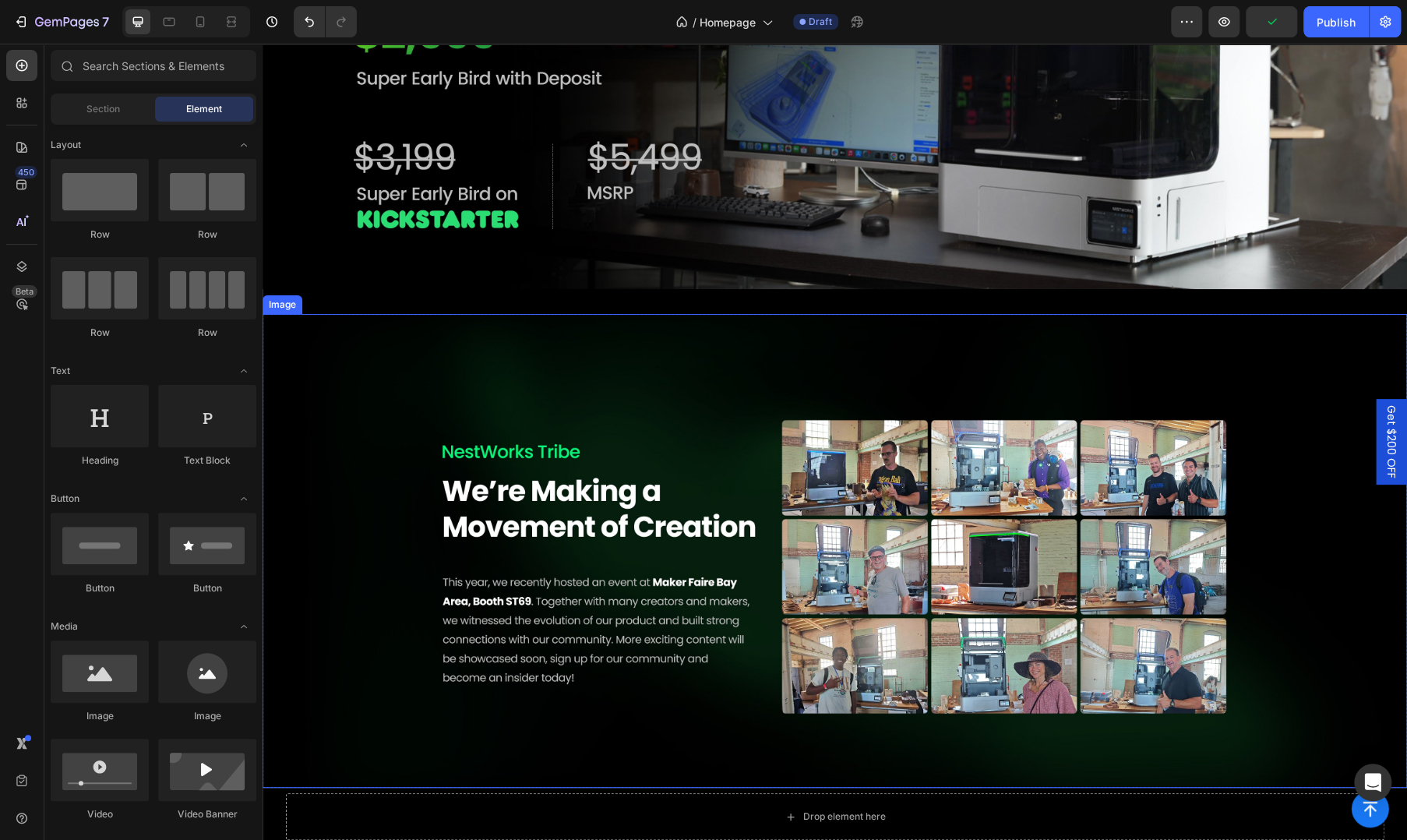
click at [420, 464] on img at bounding box center [835, 550] width 1144 height 473
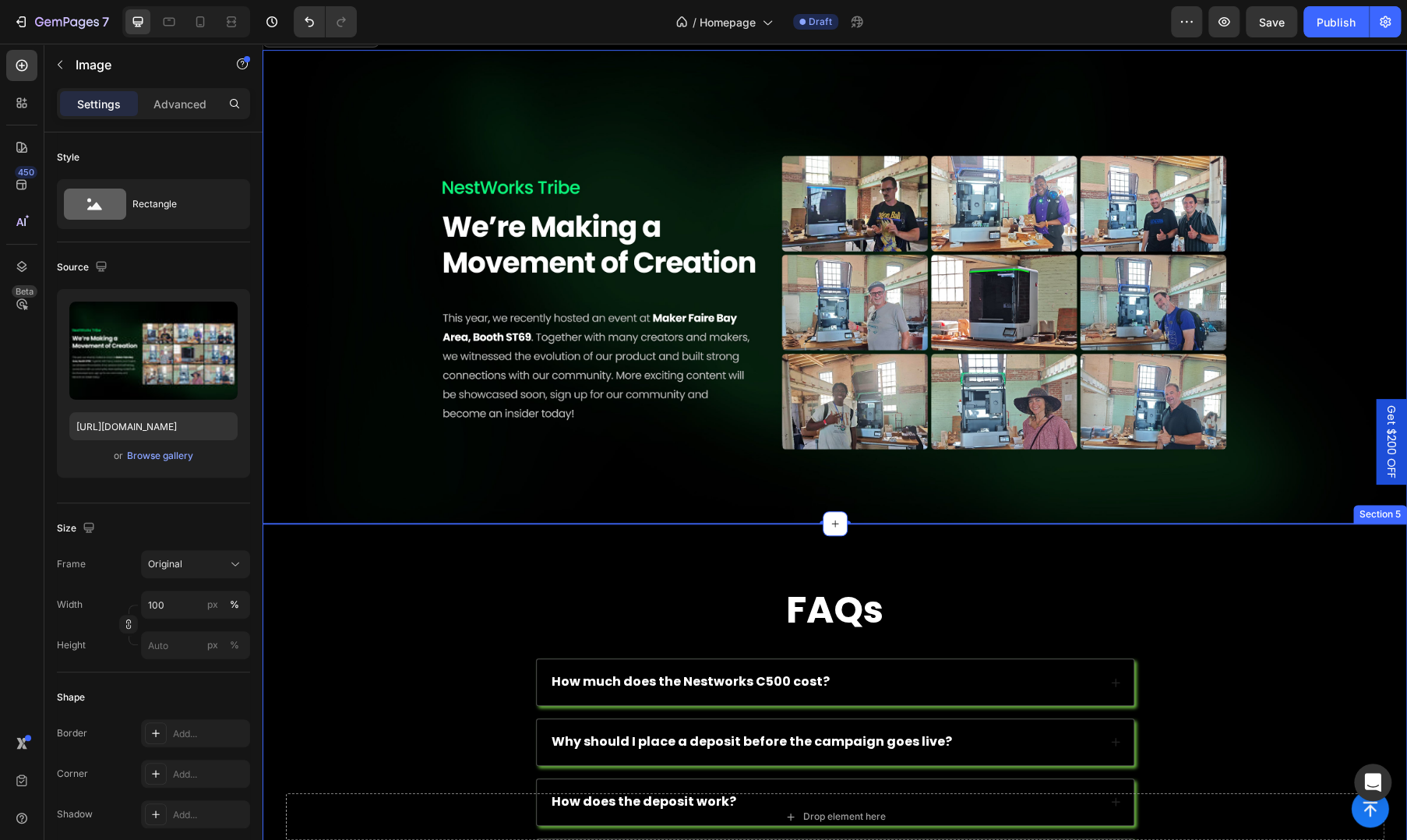
scroll to position [779, 0]
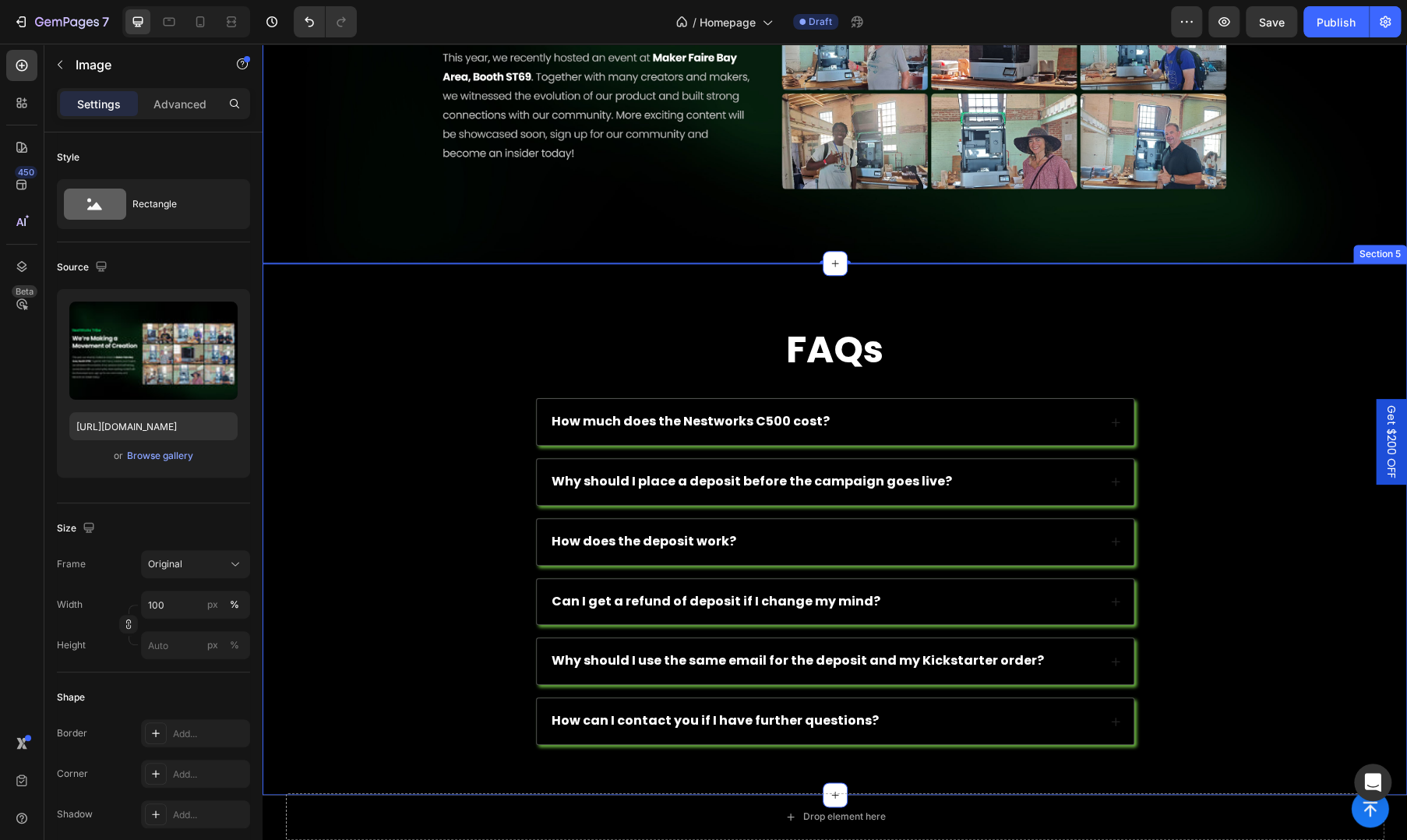
click at [369, 411] on div "FAQs Heading How much does the Nestworks C500 cost? Accordion Why should I plac…" at bounding box center [835, 542] width 1114 height 432
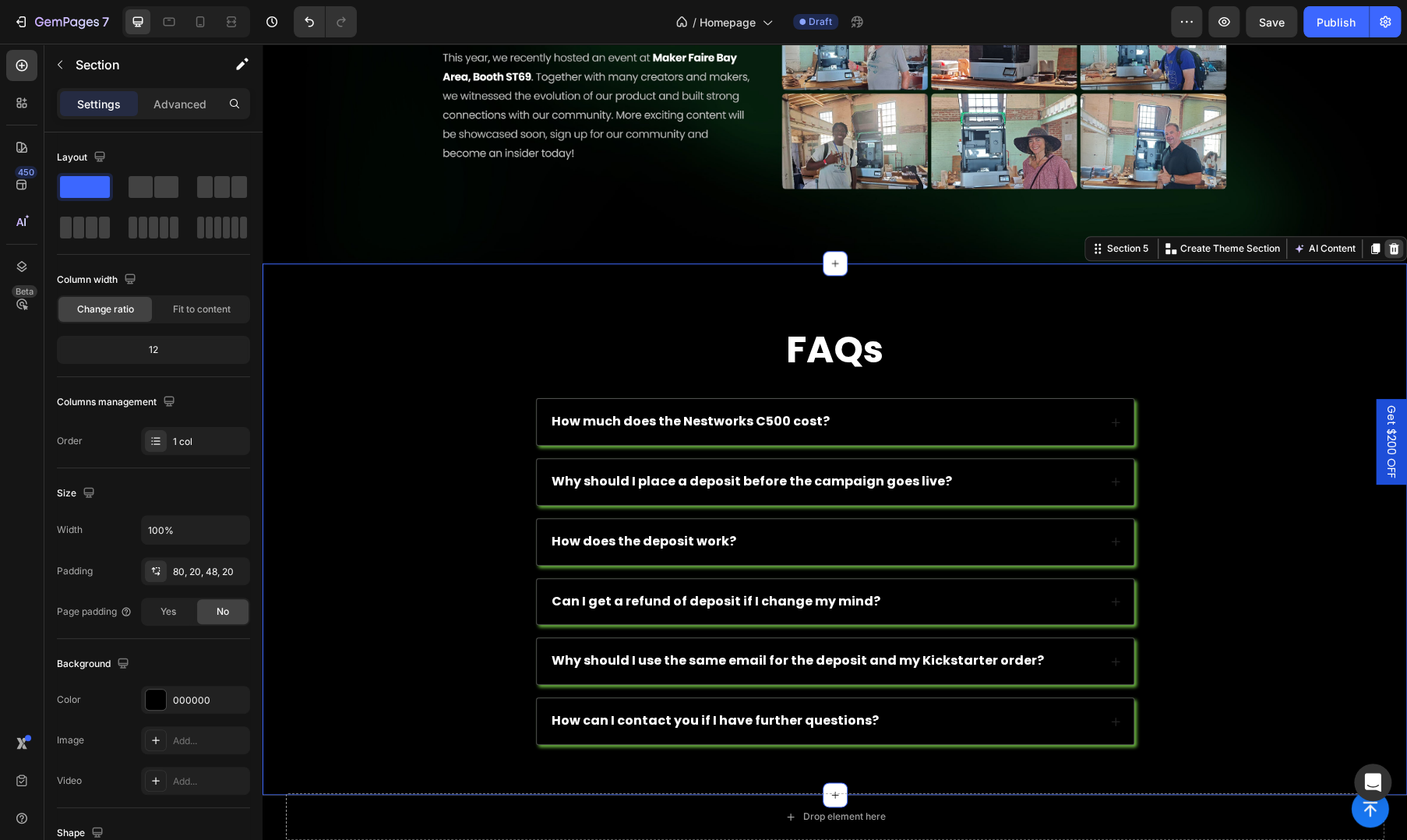
click at [1389, 248] on icon at bounding box center [1394, 247] width 10 height 11
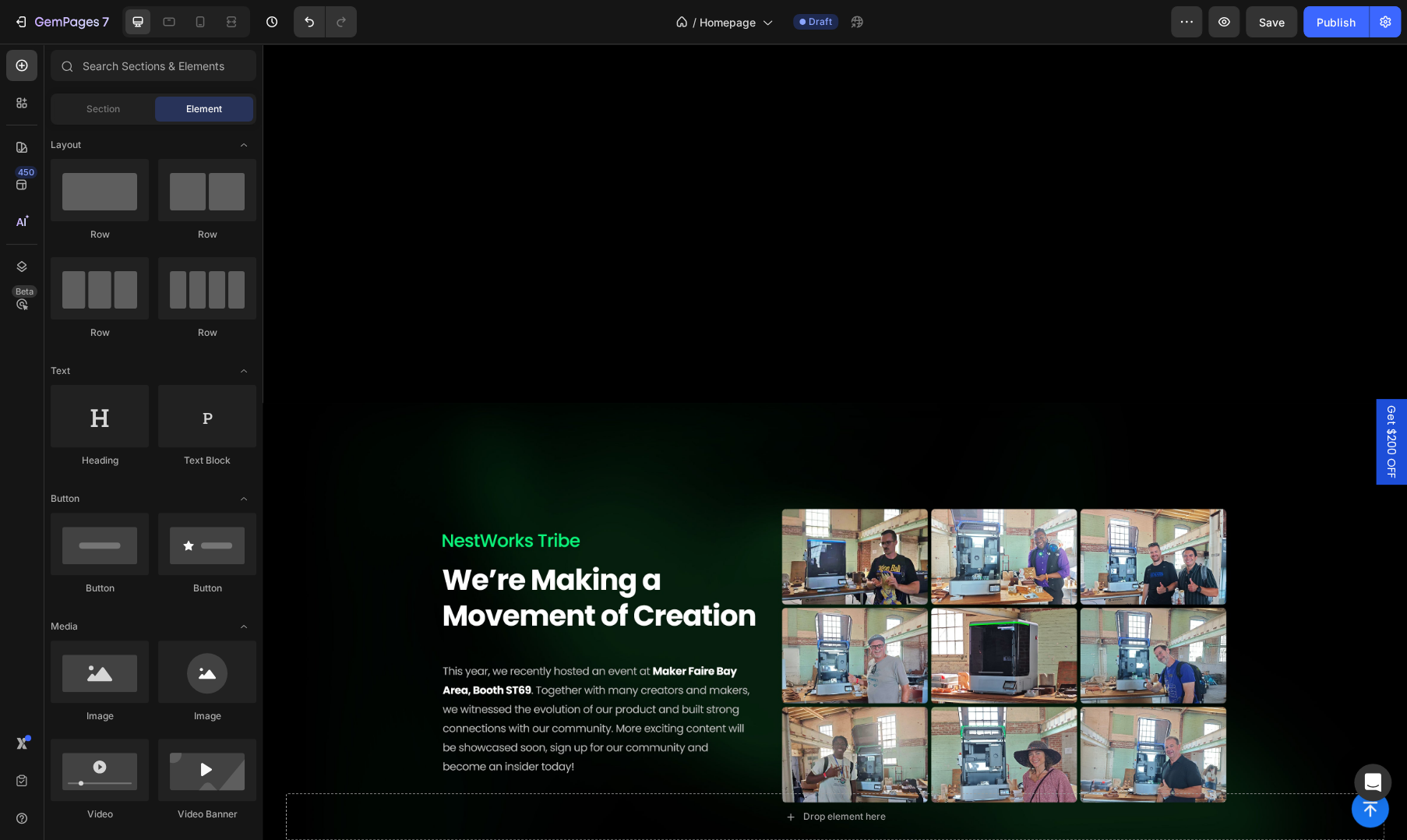
scroll to position [0, 0]
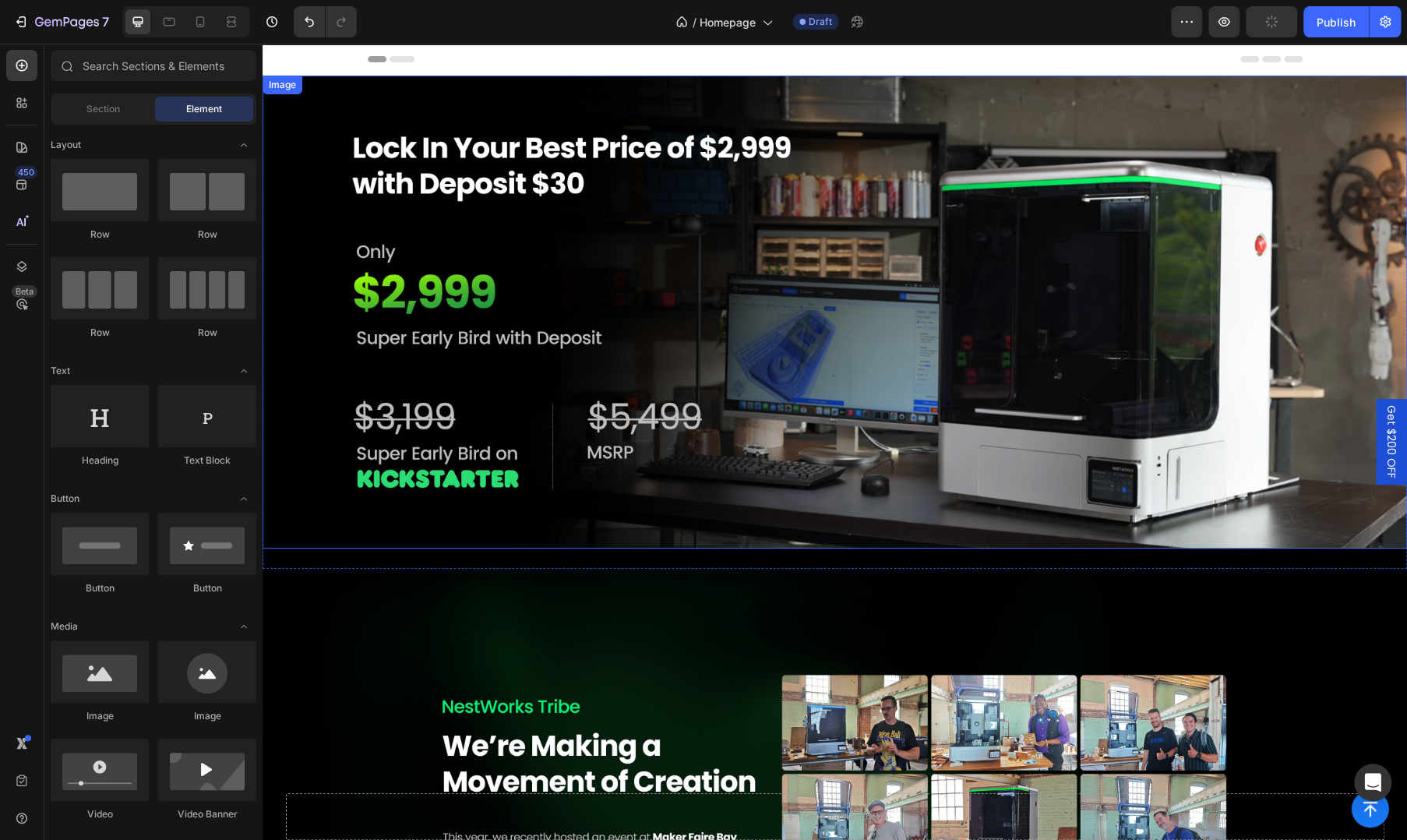
click at [732, 435] on img at bounding box center [835, 312] width 1144 height 473
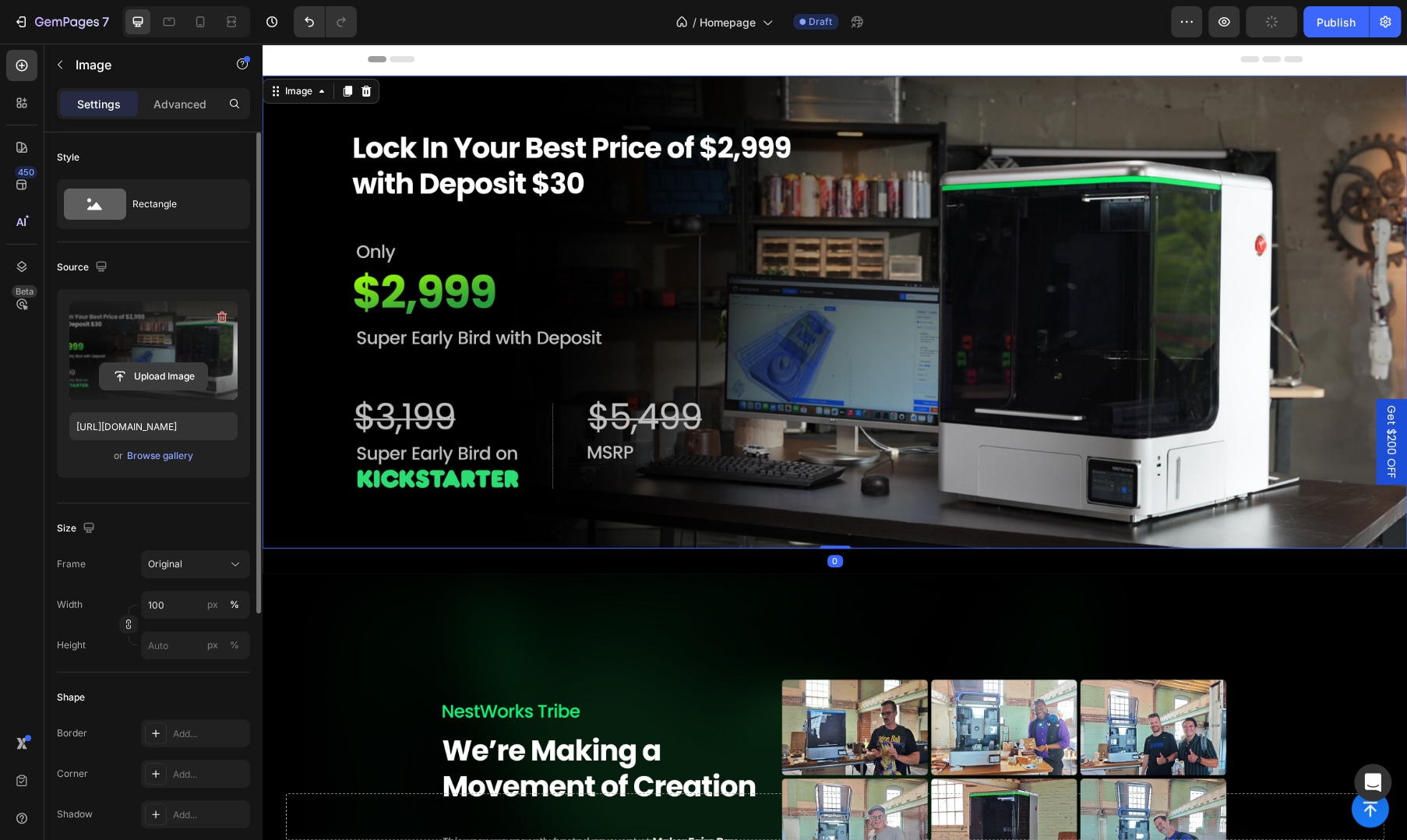
click at [134, 376] on input "file" at bounding box center [153, 376] width 107 height 26
click at [162, 462] on div "Browse gallery" at bounding box center [160, 455] width 67 height 14
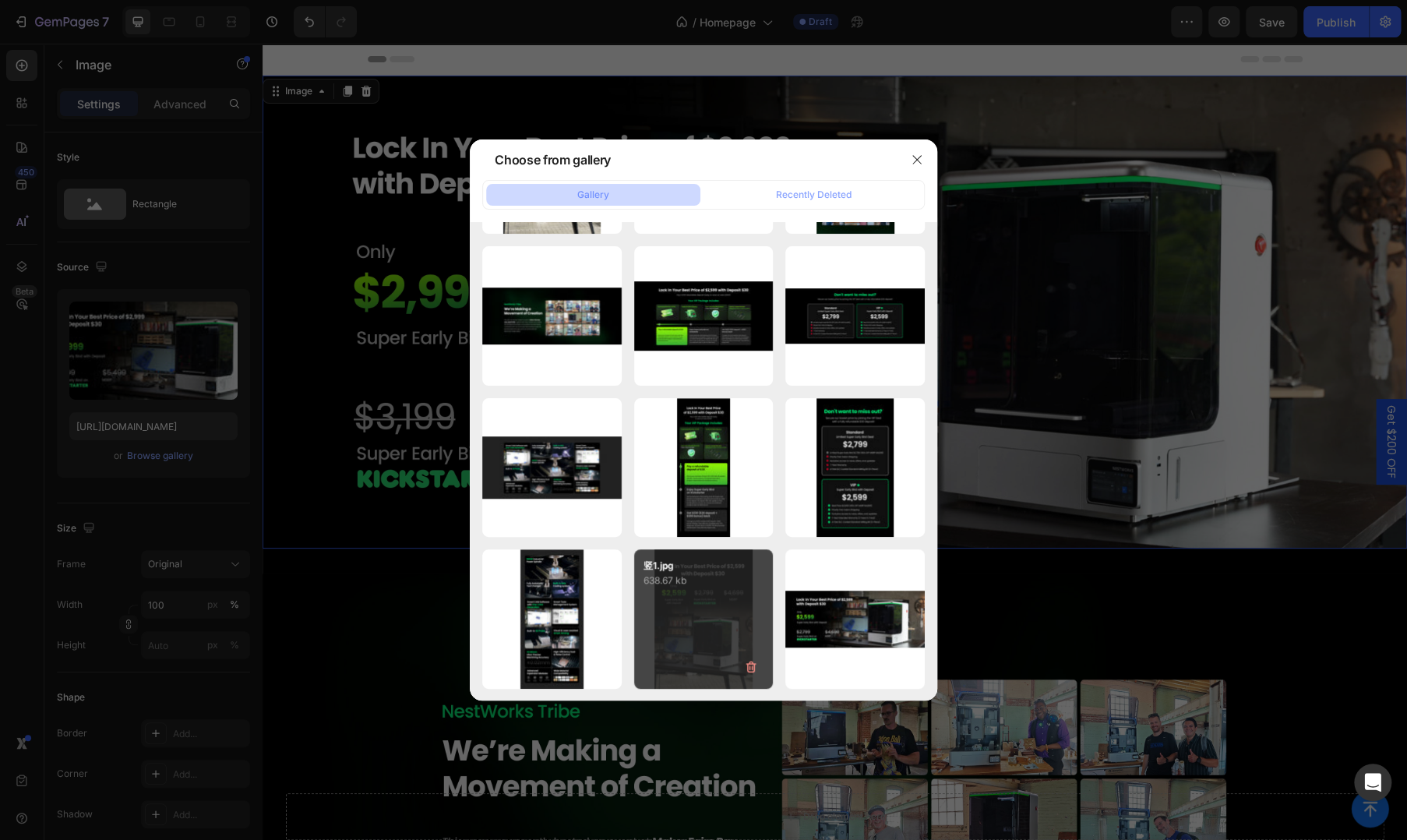
scroll to position [899, 0]
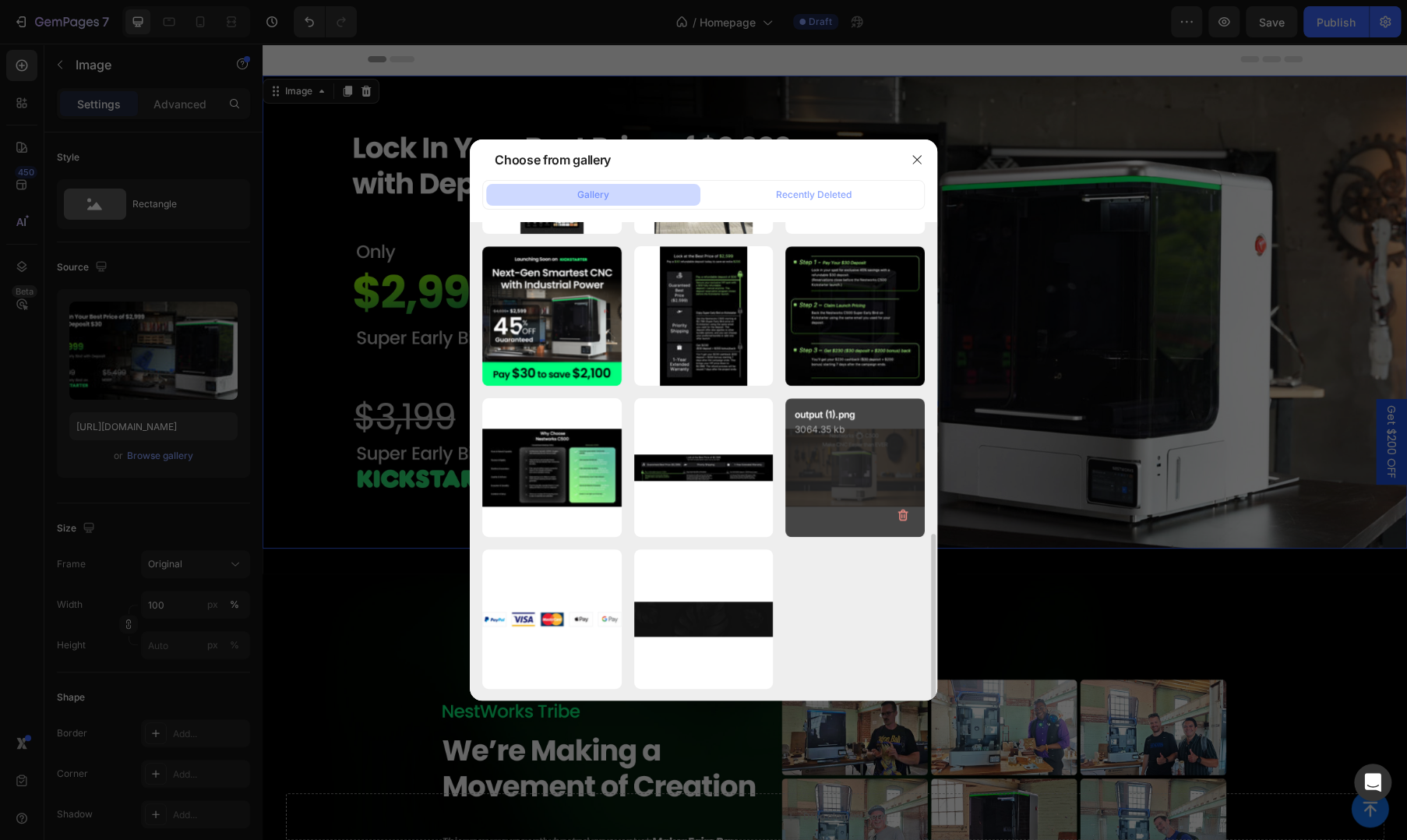
click at [847, 468] on div "output (1).png 3064.35 kb" at bounding box center [855, 468] width 140 height 140
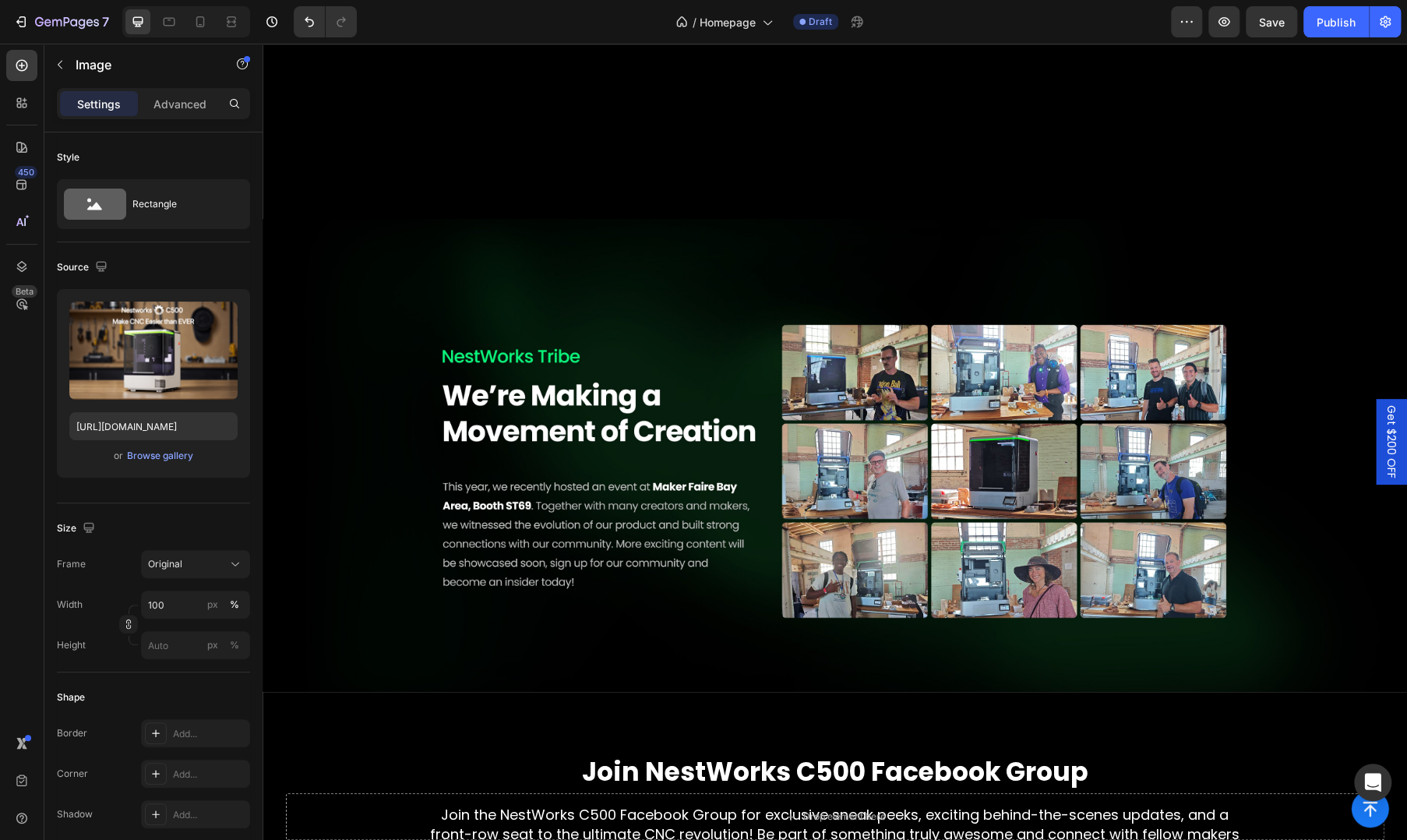
scroll to position [924, 0]
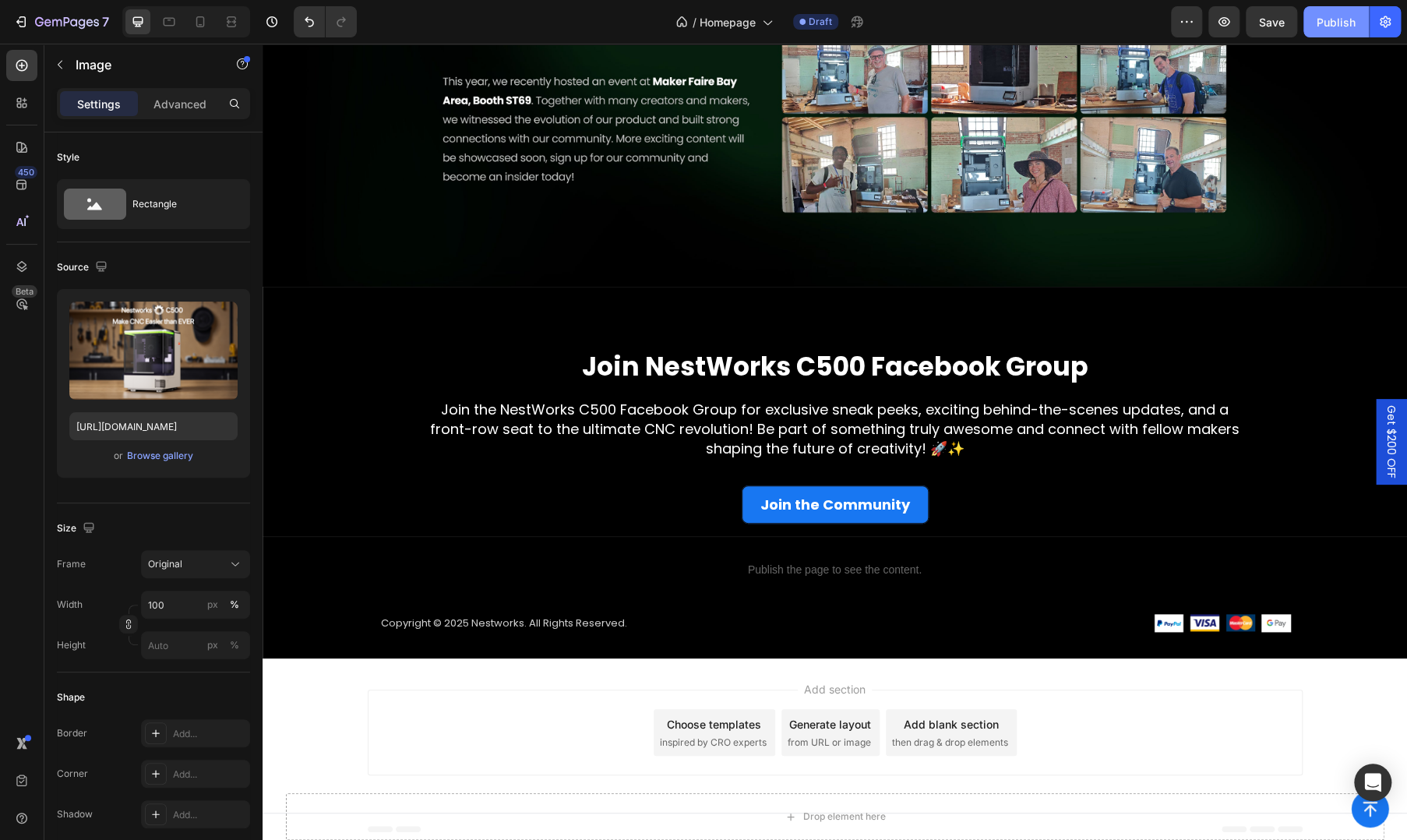
click at [1328, 26] on div "Publish" at bounding box center [1336, 21] width 39 height 16
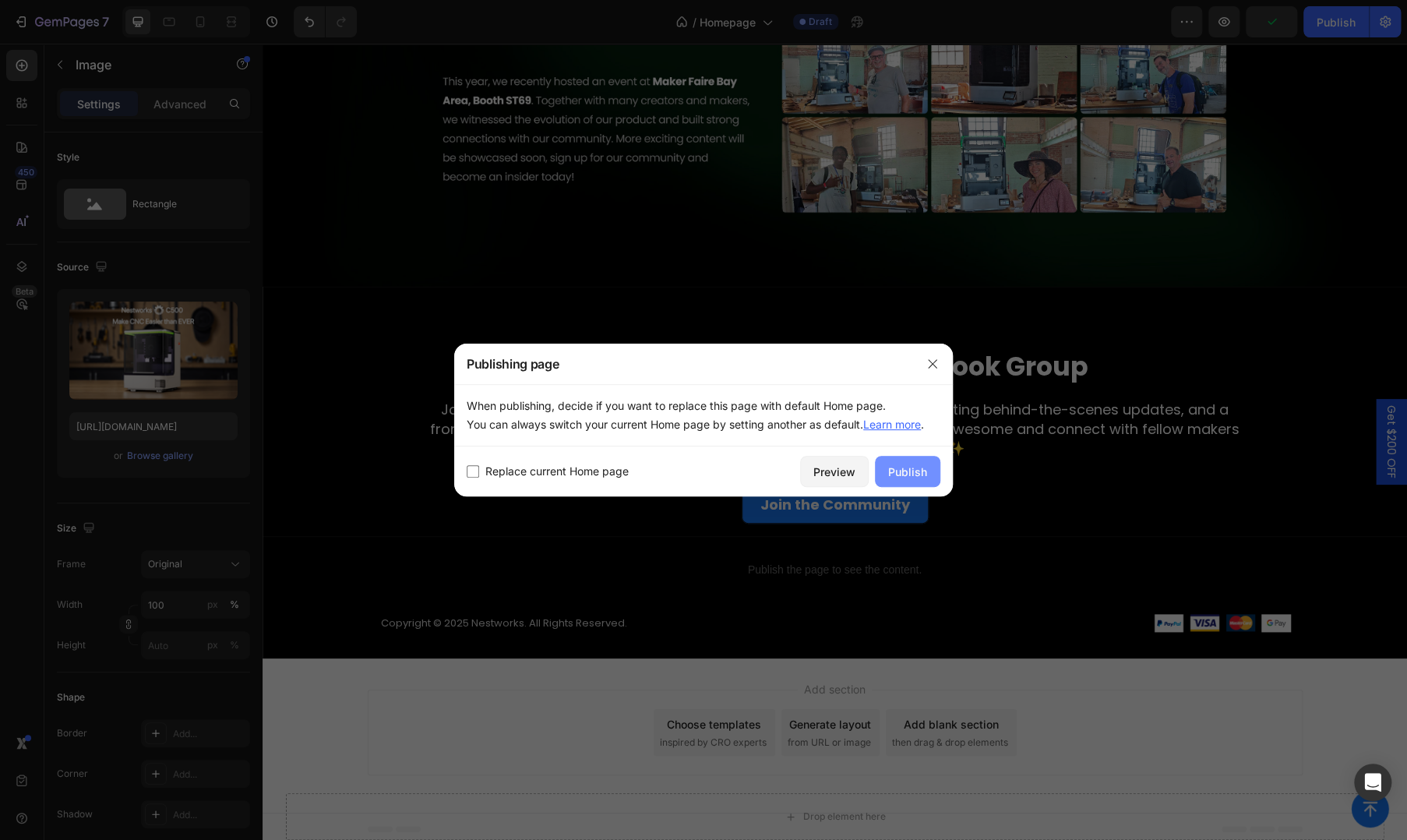
click at [900, 466] on div "Publish" at bounding box center [908, 472] width 39 height 16
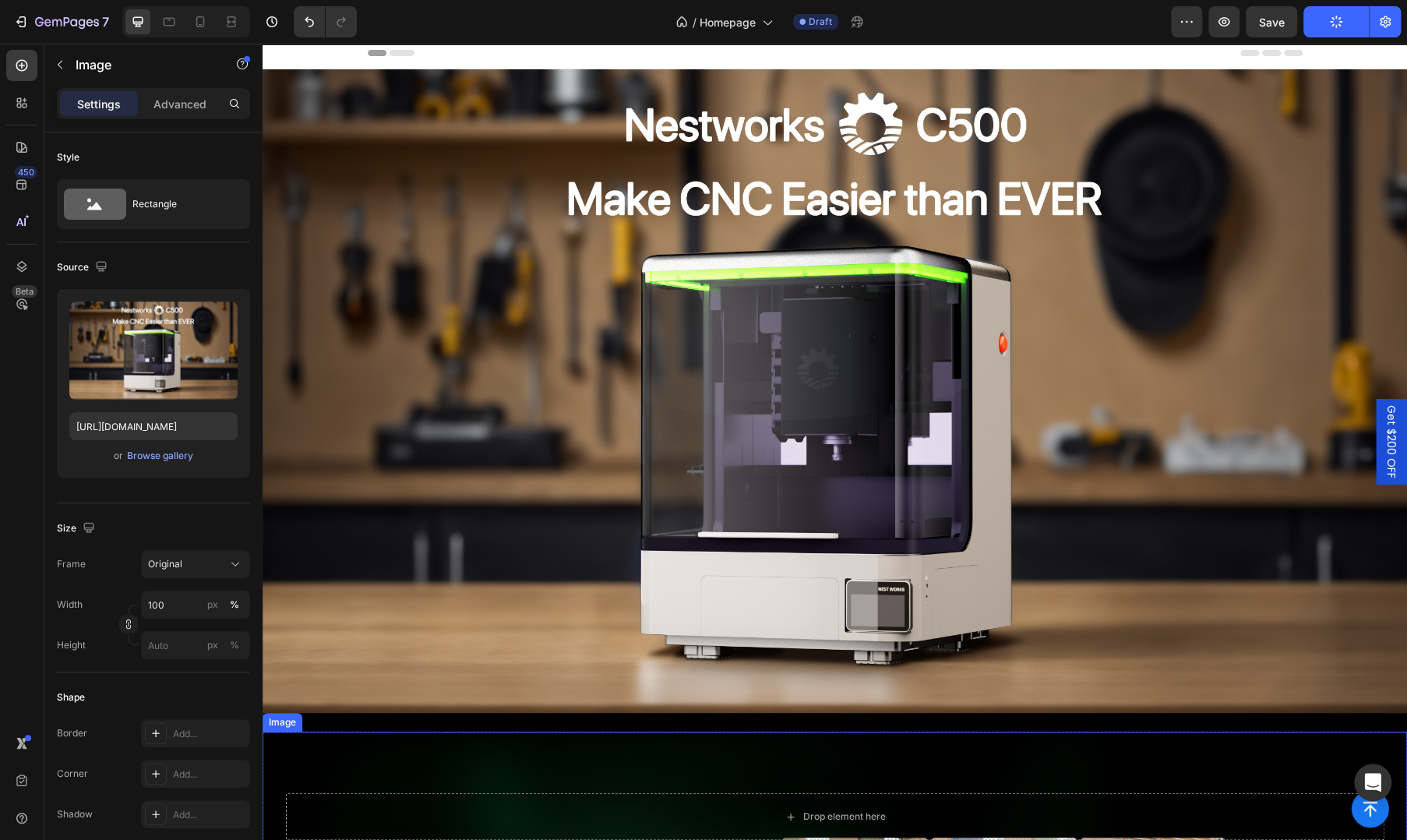
scroll to position [0, 0]
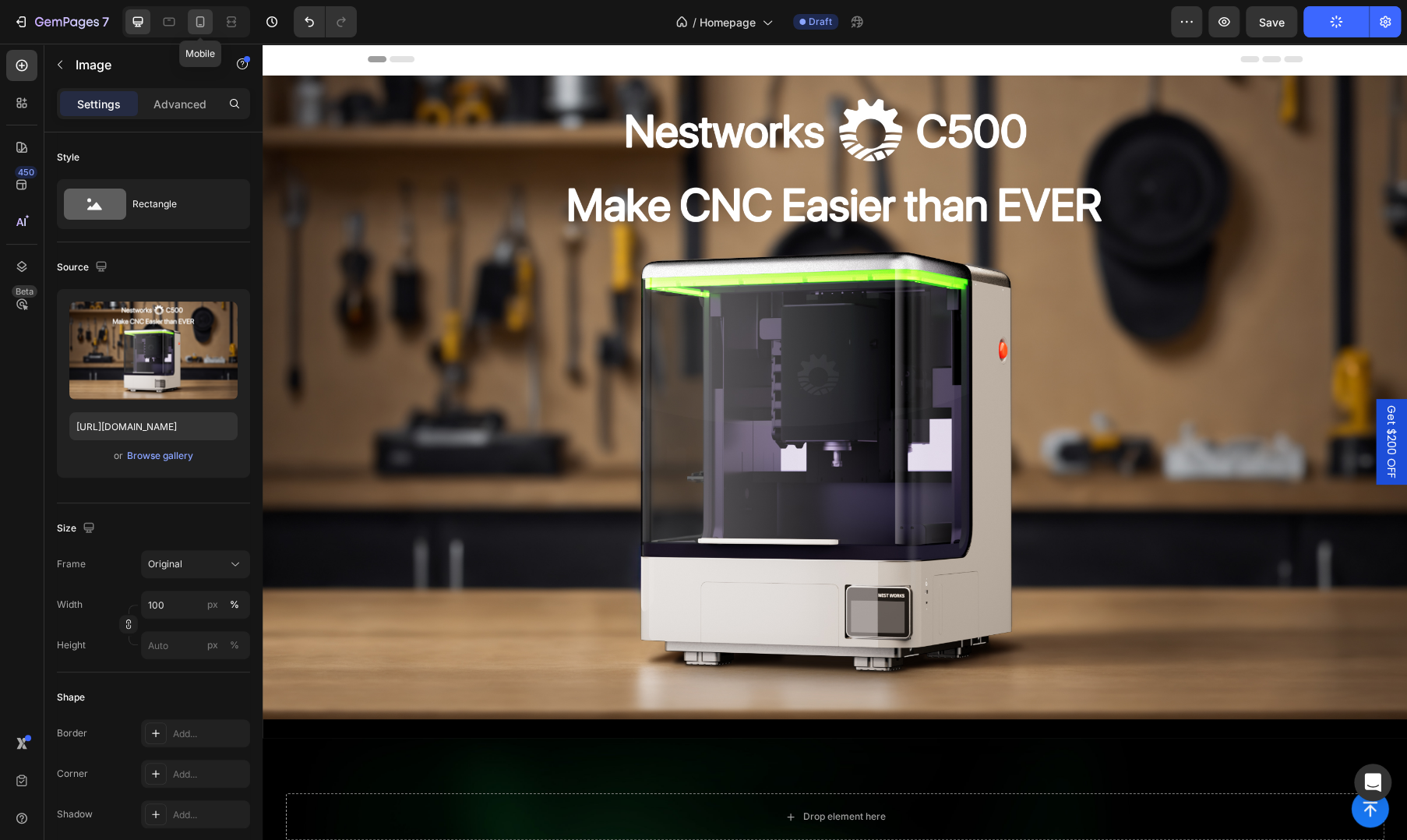
click at [206, 25] on icon at bounding box center [200, 21] width 15 height 15
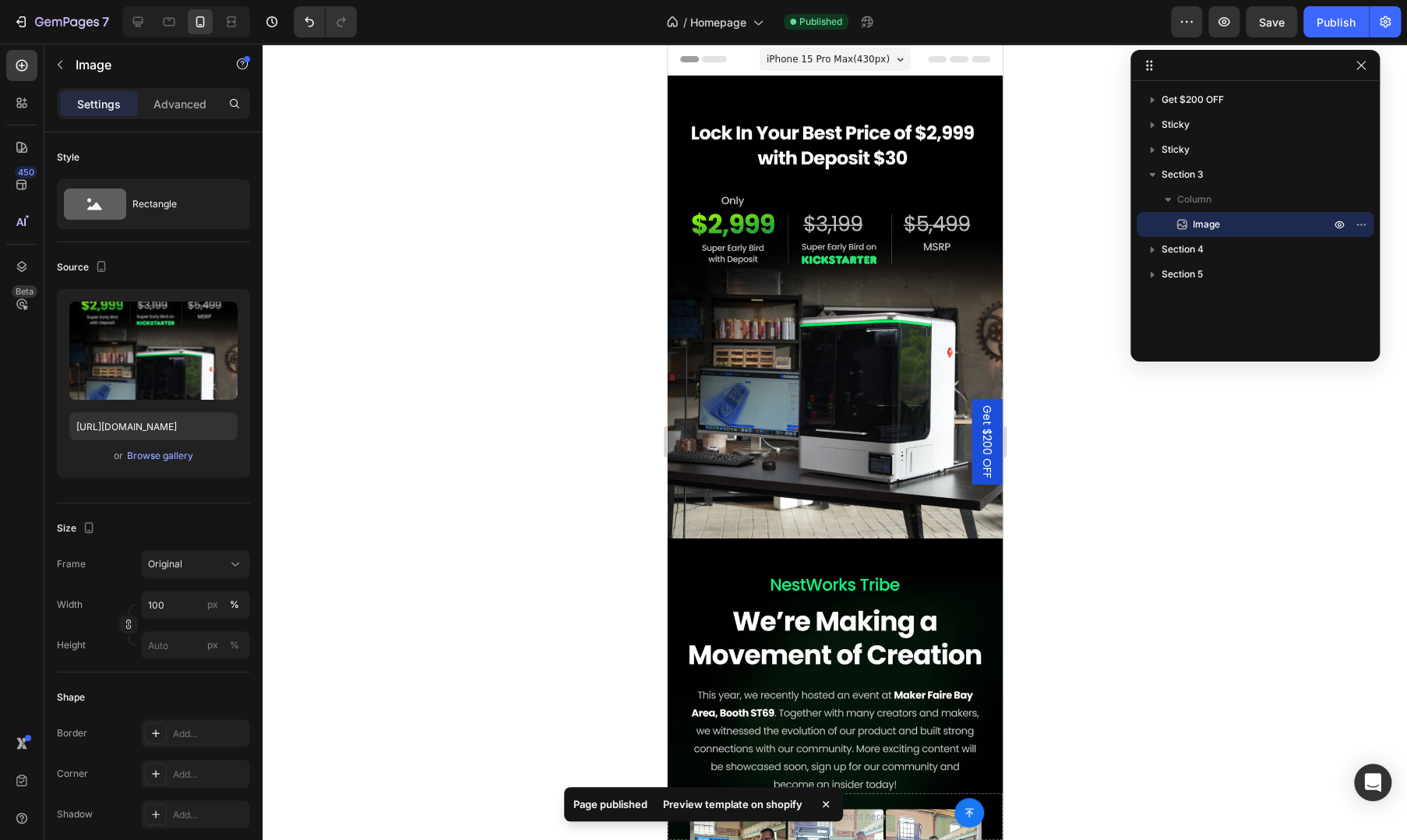
click at [775, 210] on img at bounding box center [834, 316] width 335 height 479
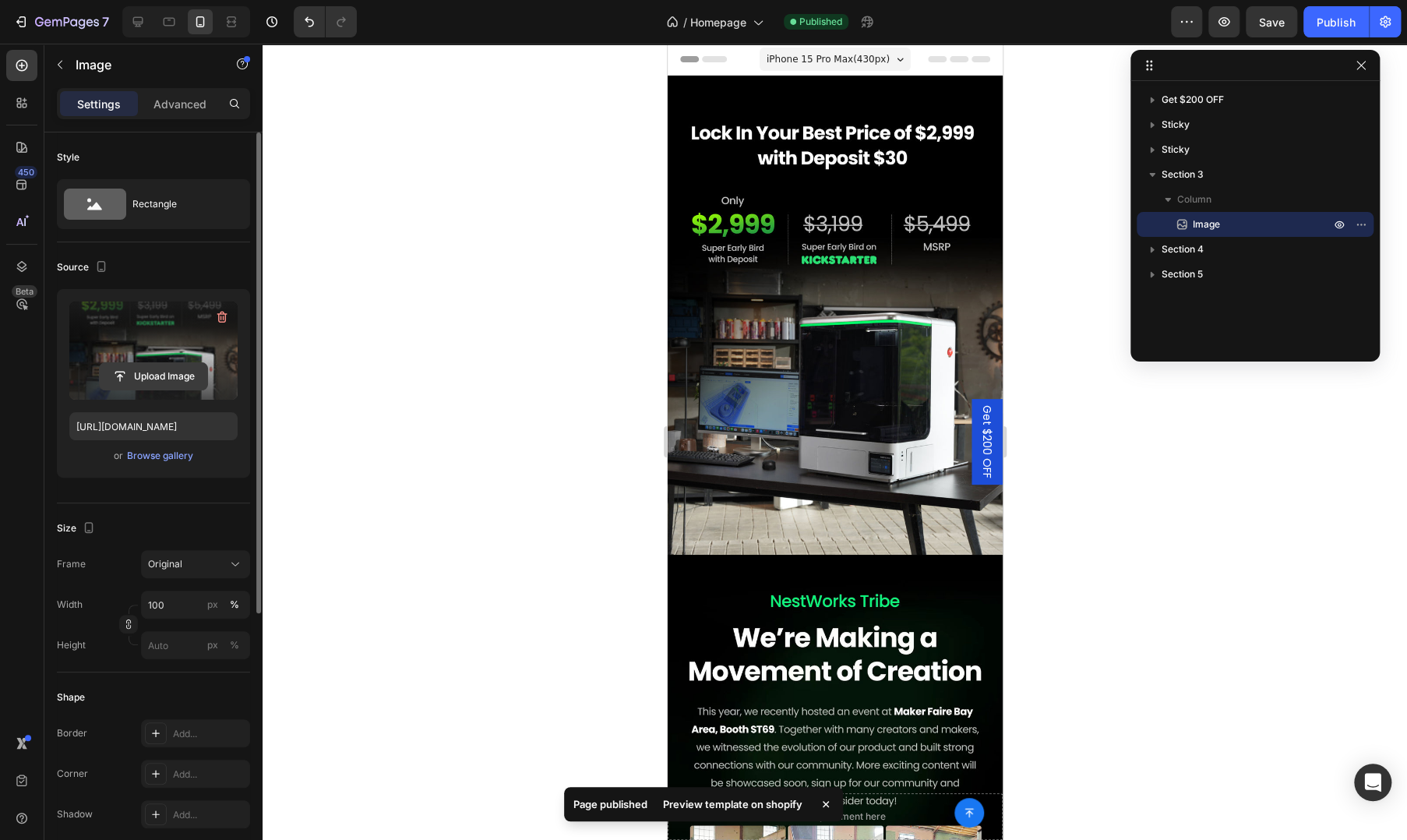
click at [159, 379] on input "file" at bounding box center [153, 376] width 107 height 26
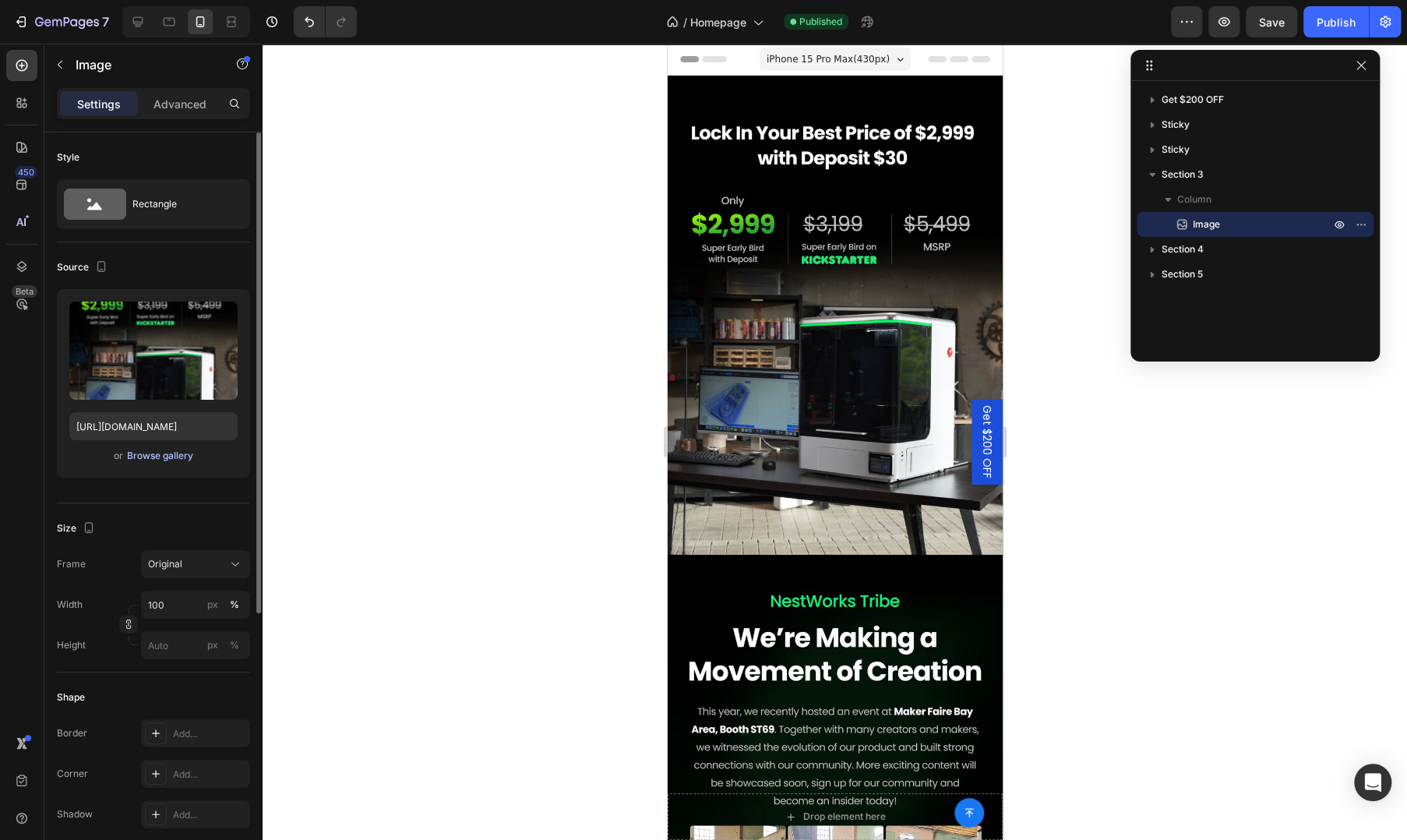
click at [162, 449] on div "Browse gallery" at bounding box center [160, 455] width 67 height 14
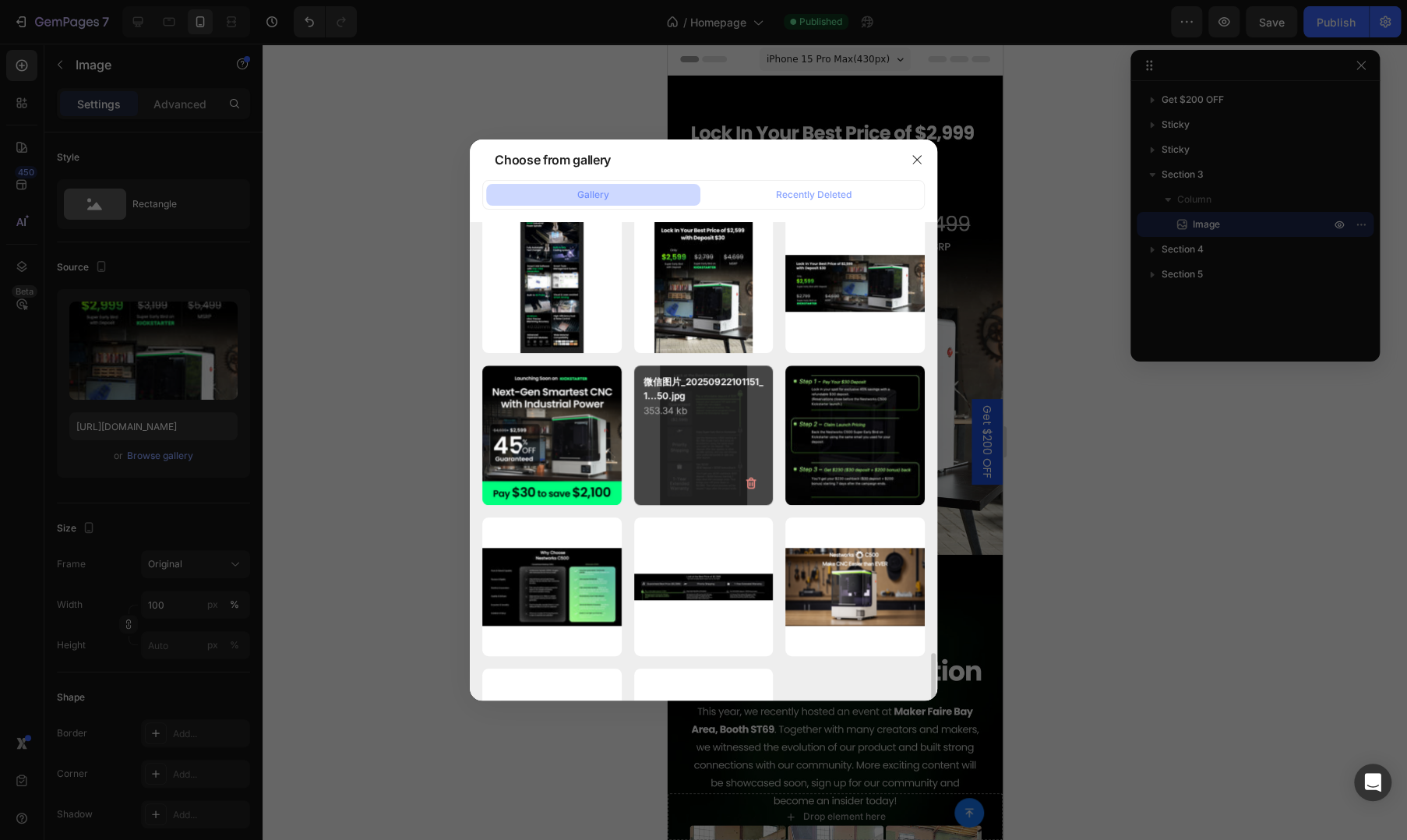
scroll to position [899, 0]
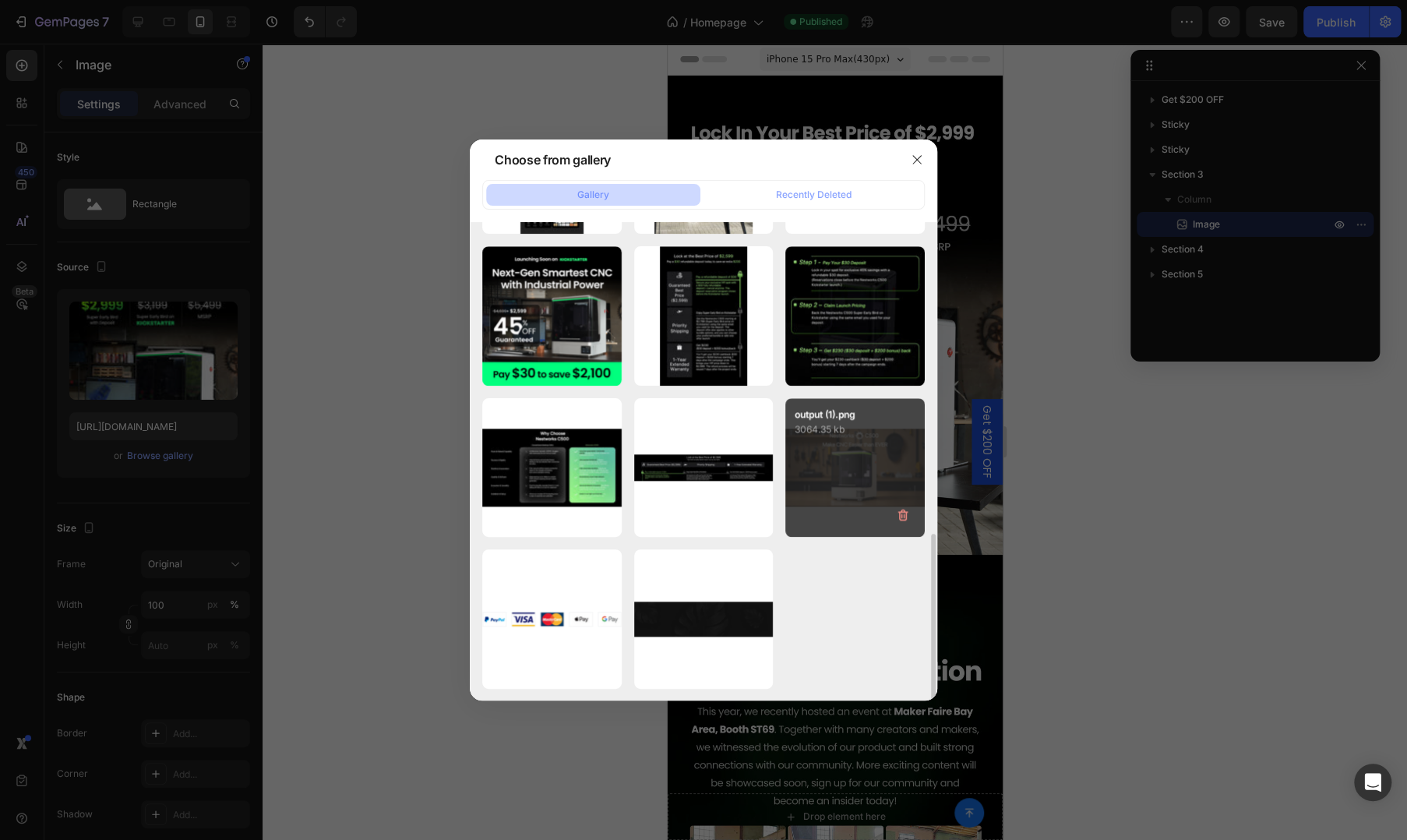
click at [841, 478] on div "output (1).png 3064.35 kb" at bounding box center [855, 468] width 140 height 140
type input "https://cdn.shopify.com/s/files/1/0782/8098/2763/files/gempages_585064152054104…"
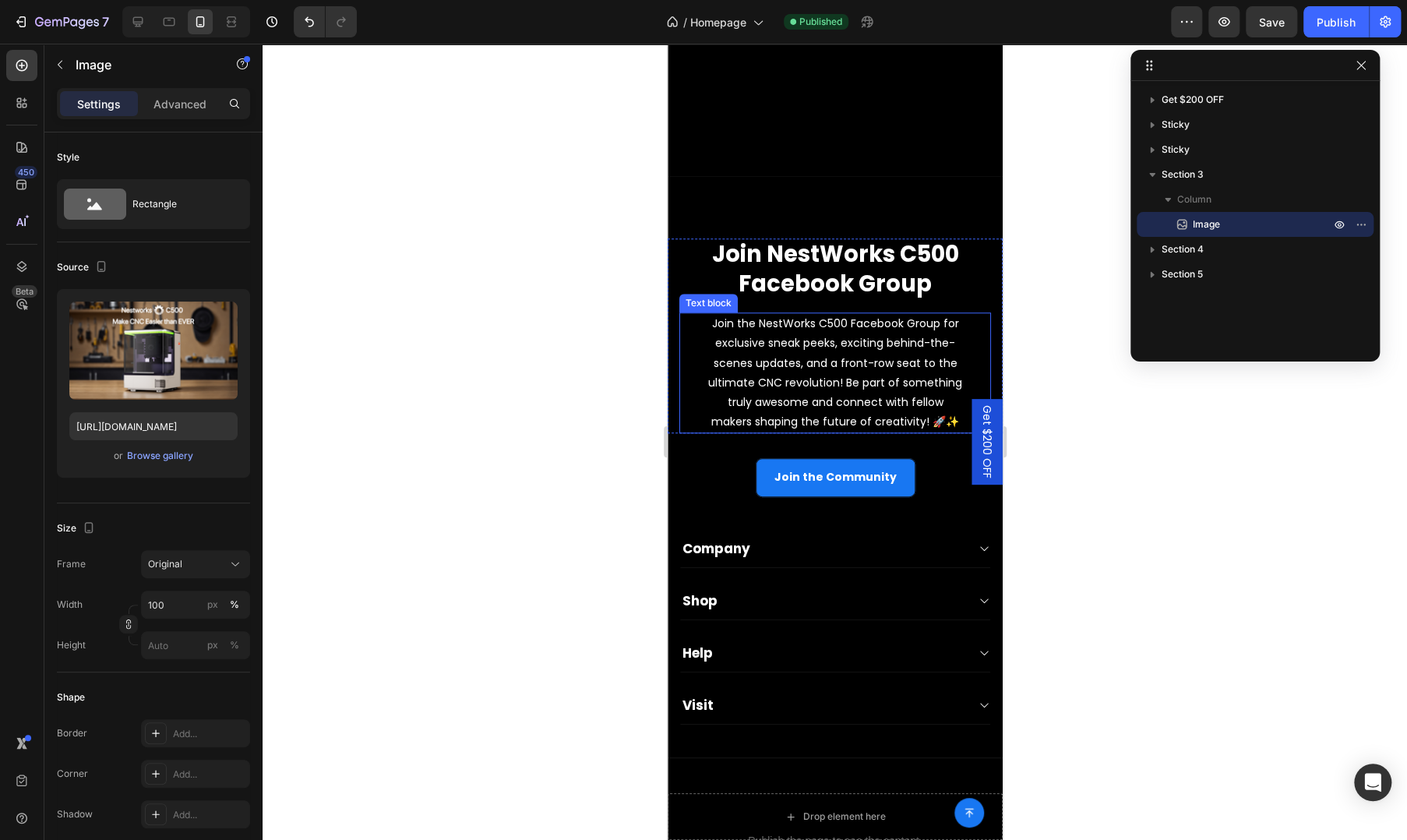
scroll to position [1076, 0]
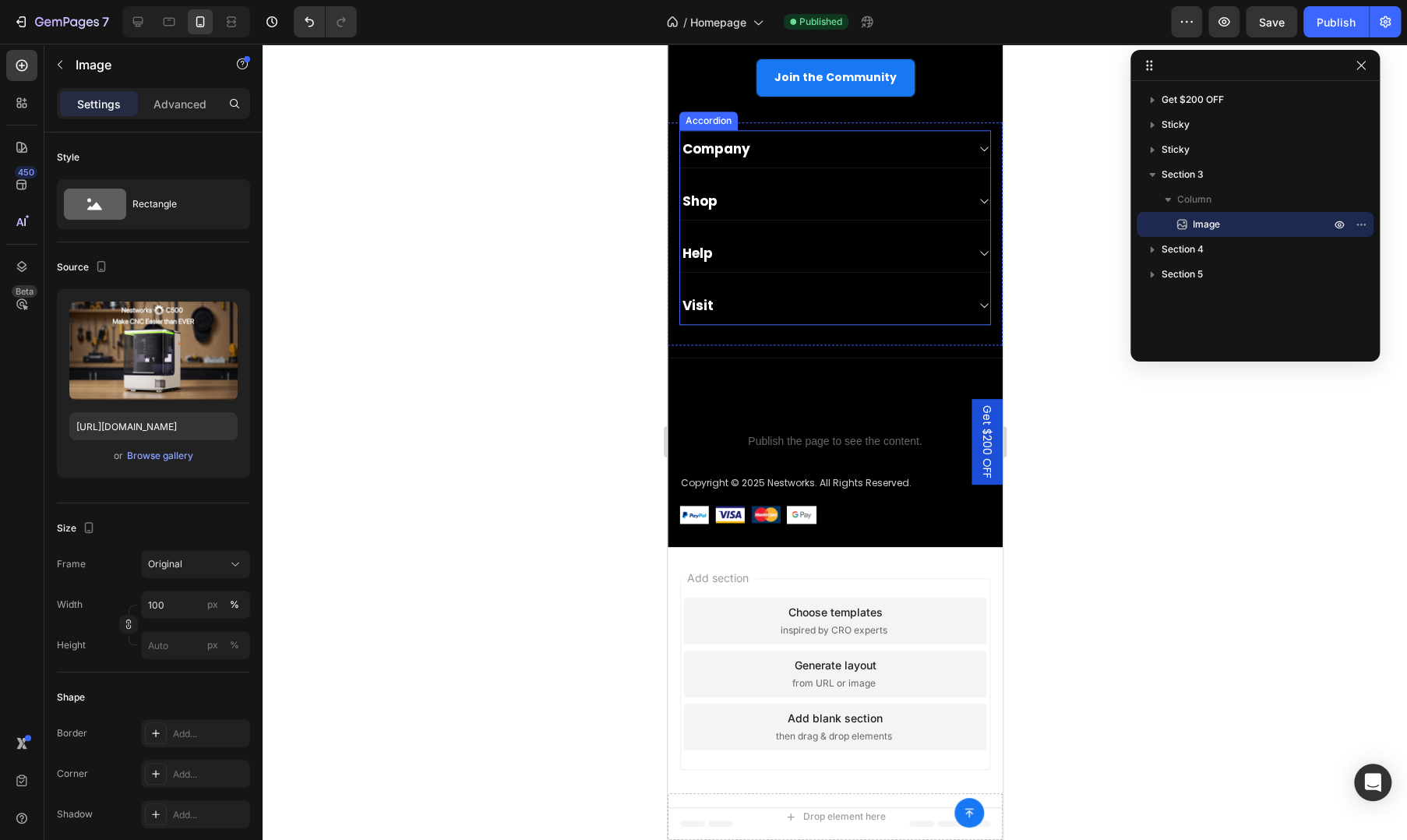
click at [769, 307] on div "Visit" at bounding box center [822, 305] width 285 height 22
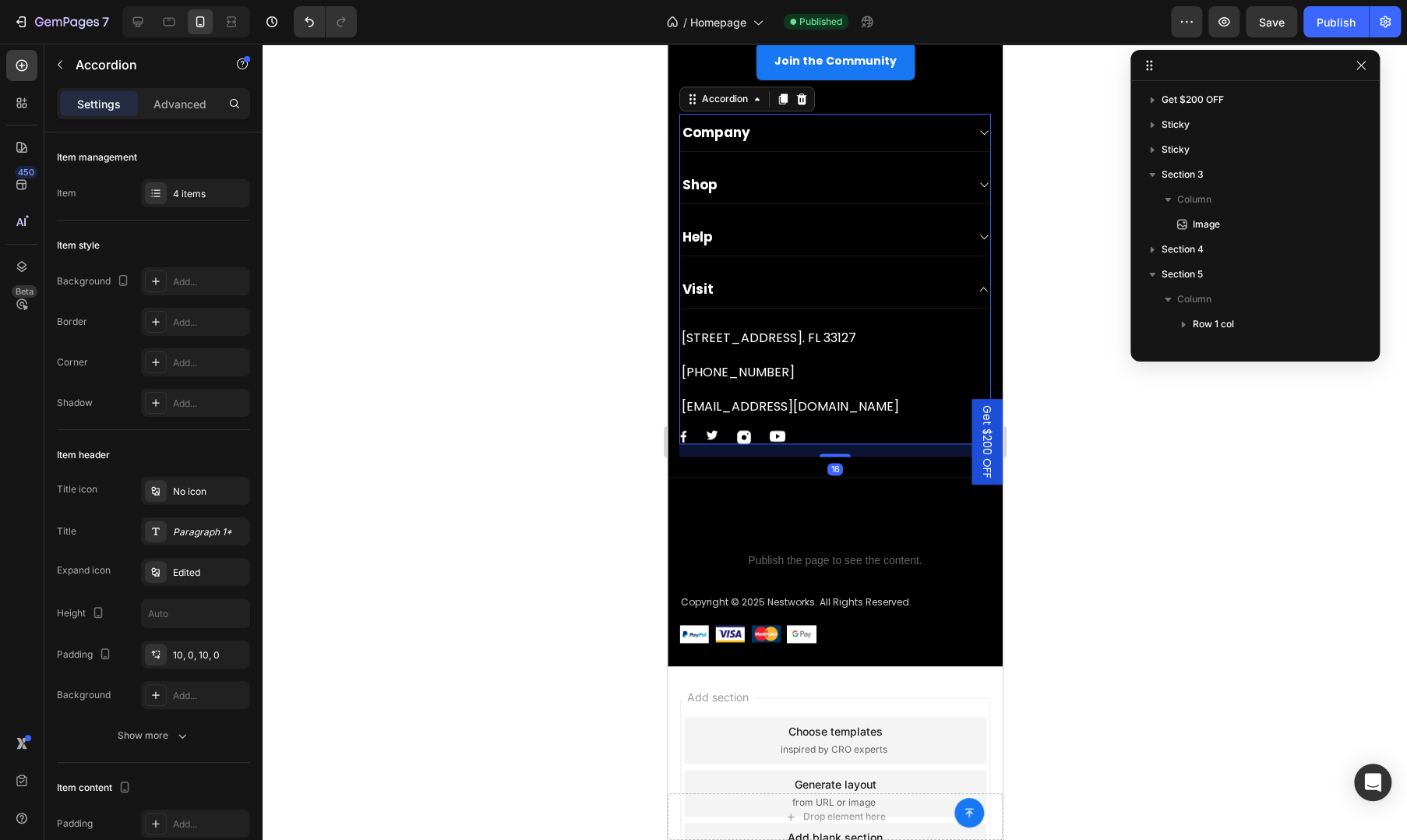
scroll to position [166, 0]
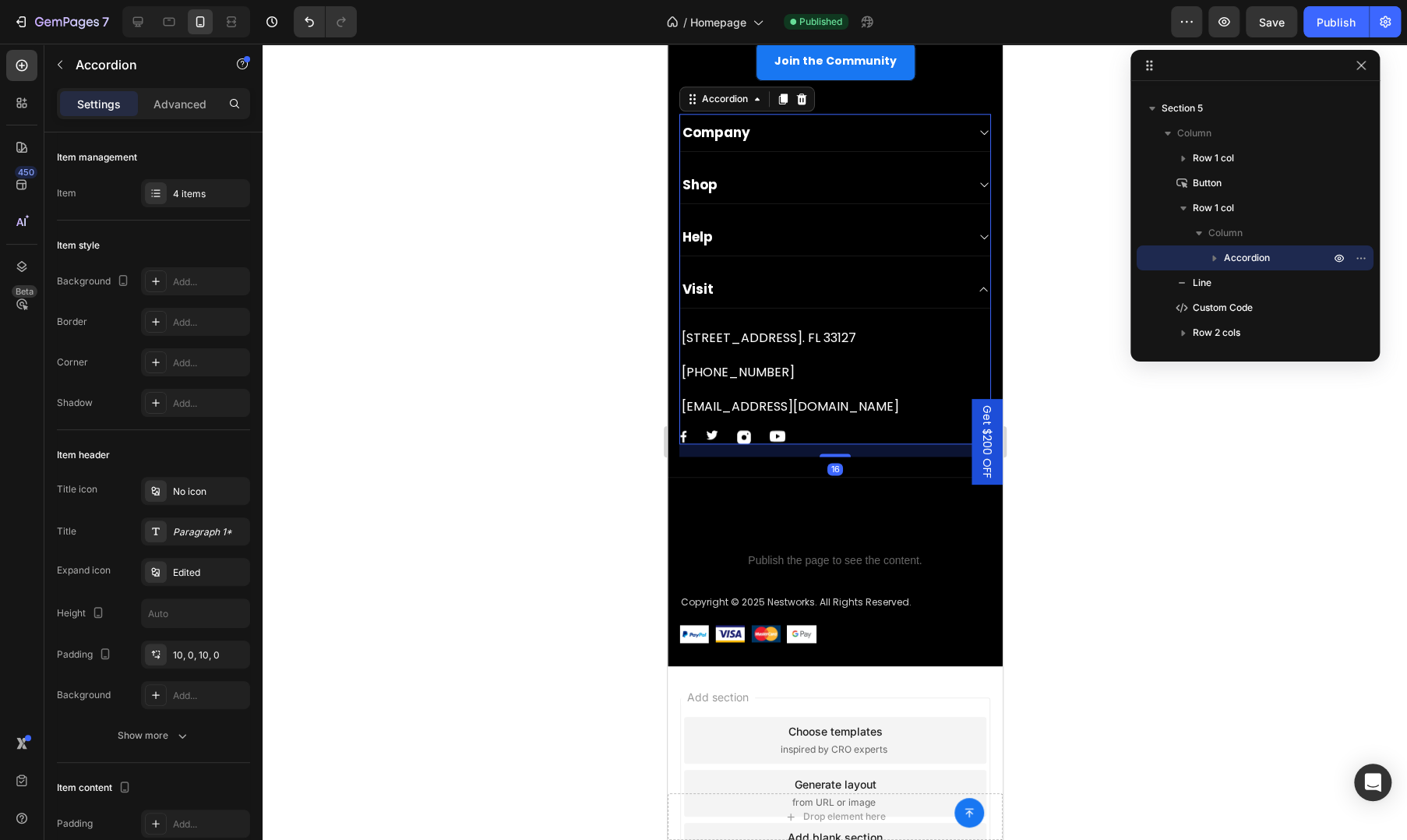
click at [784, 257] on div "Help" at bounding box center [835, 237] width 310 height 38
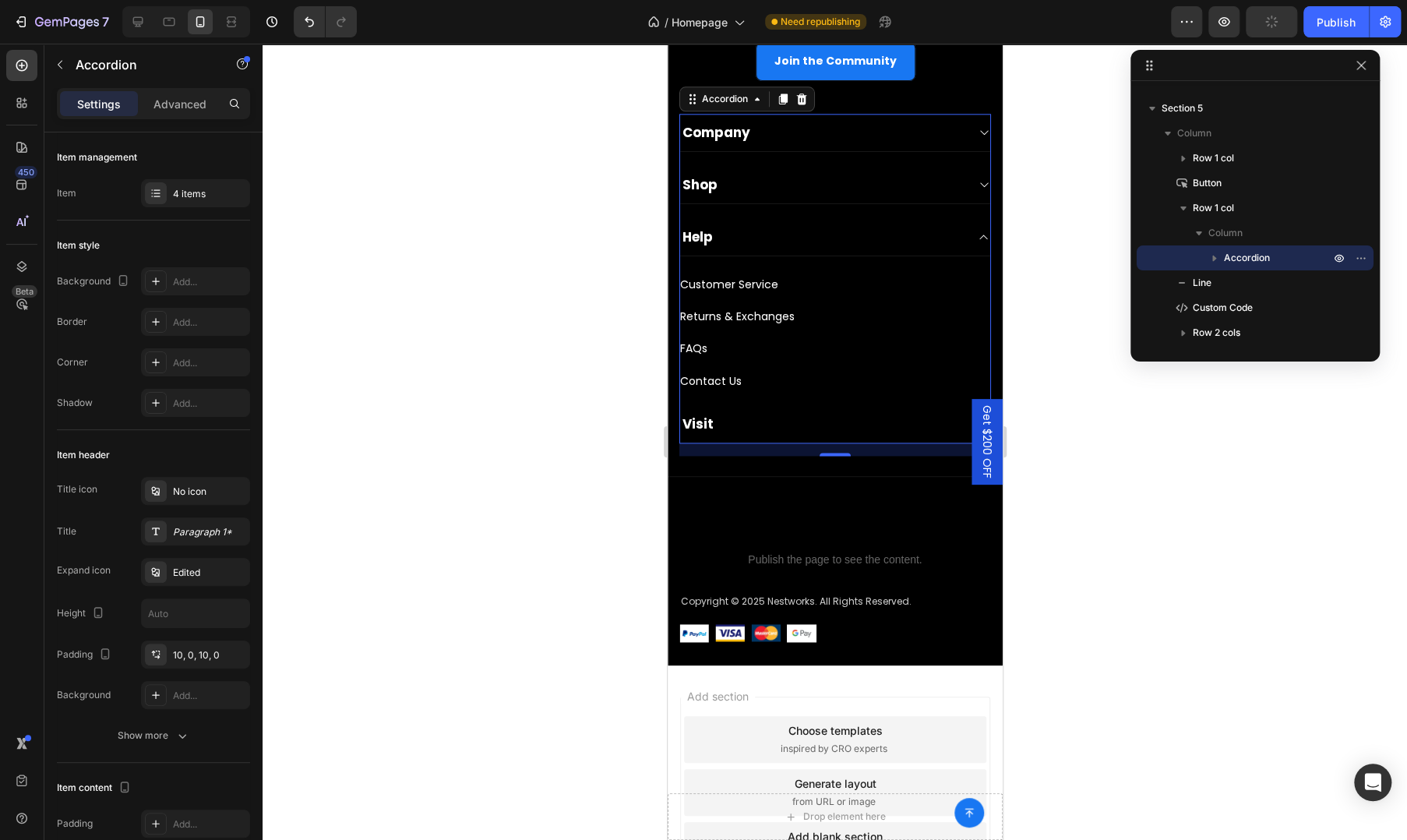
click at [800, 204] on div "Shop" at bounding box center [835, 185] width 310 height 38
click at [827, 152] on div "Company" at bounding box center [835, 132] width 310 height 38
click at [797, 105] on icon at bounding box center [801, 99] width 13 height 13
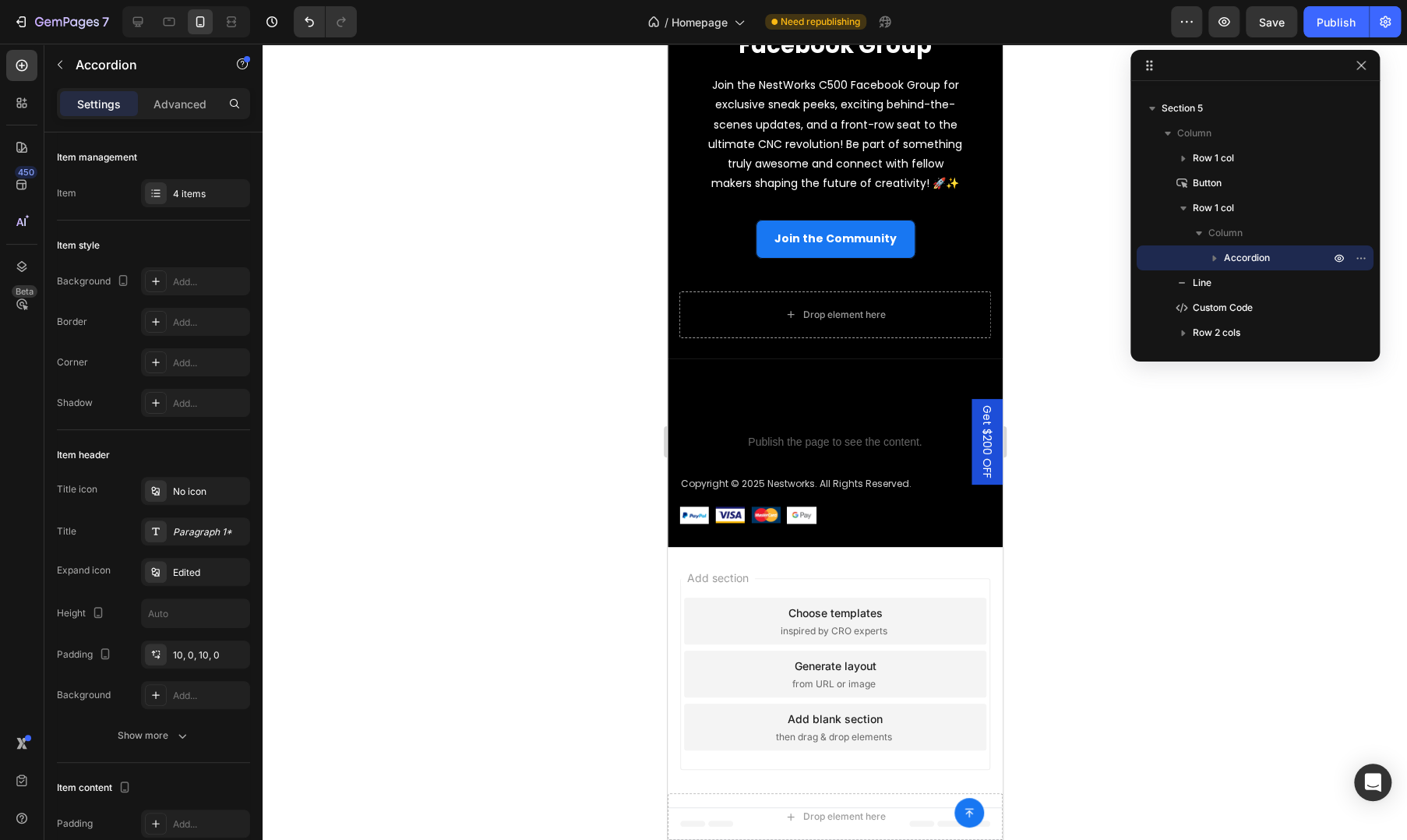
scroll to position [159, 0]
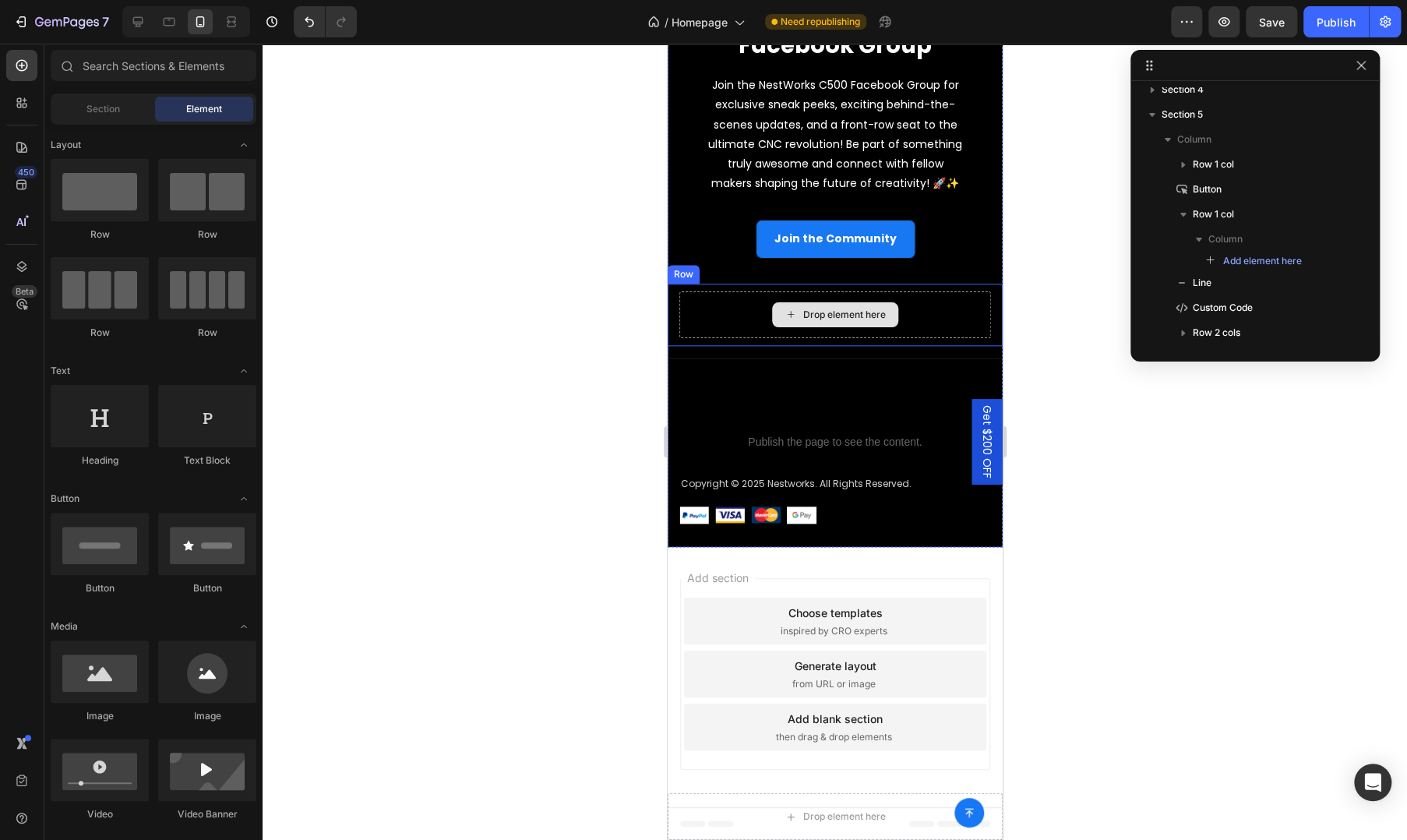
click at [709, 316] on div "Drop element here" at bounding box center [835, 315] width 312 height 47
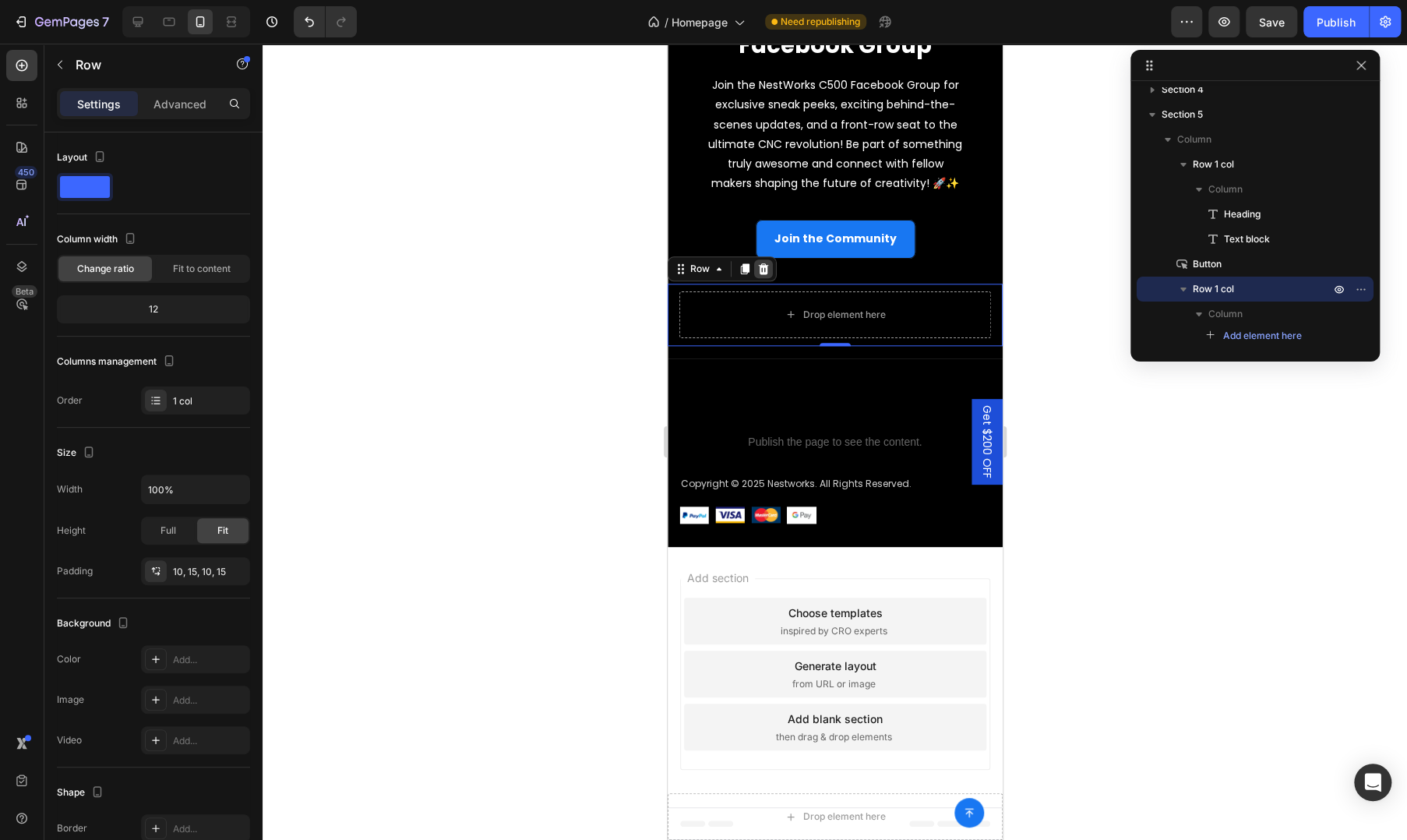
click at [763, 272] on icon at bounding box center [762, 269] width 13 height 13
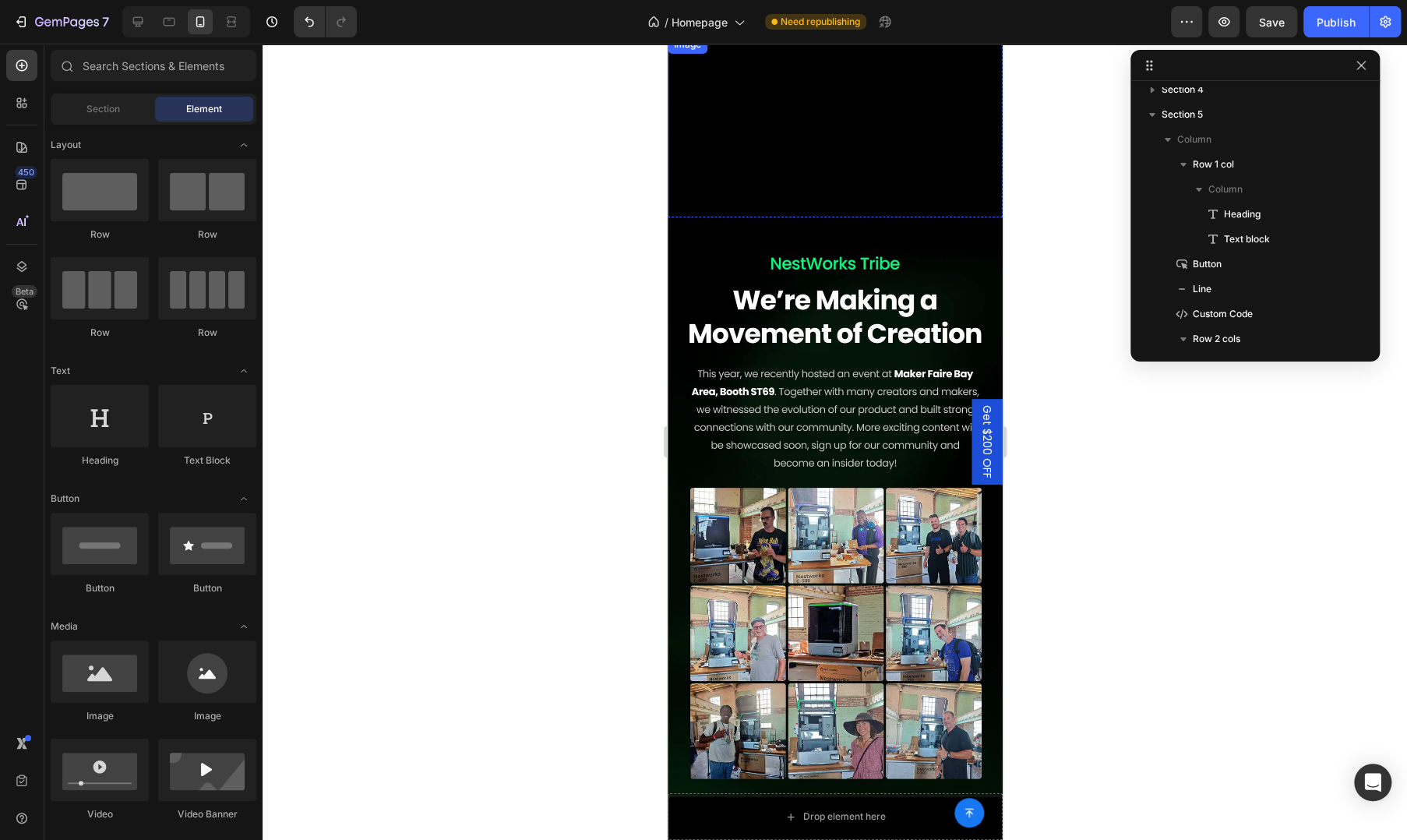
scroll to position [0, 0]
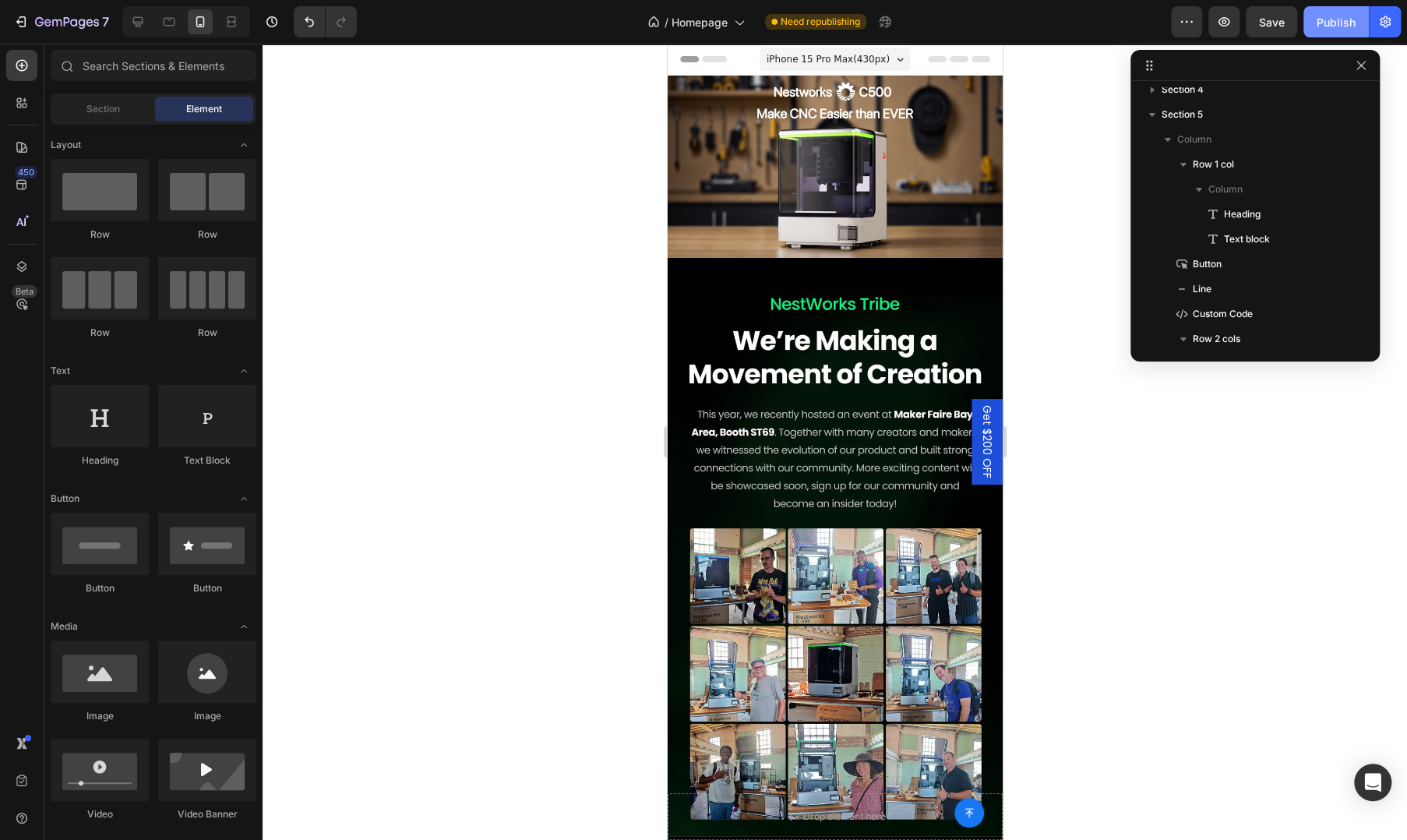
click at [1328, 20] on div "Publish" at bounding box center [1336, 21] width 39 height 16
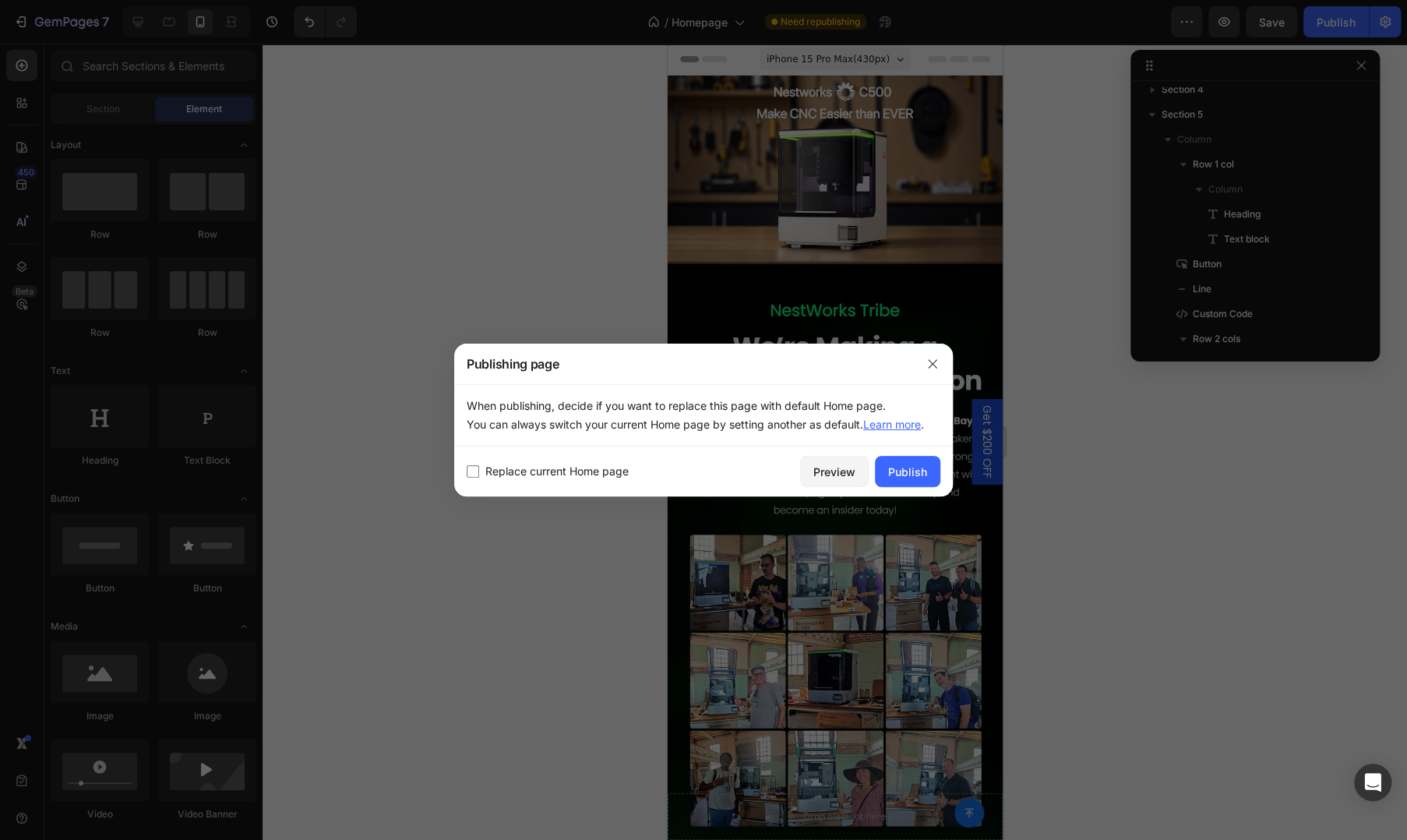
click at [582, 468] on span "Replace current Home page" at bounding box center [557, 472] width 143 height 19
checkbox input "true"
click at [919, 472] on div "Publish" at bounding box center [908, 472] width 39 height 16
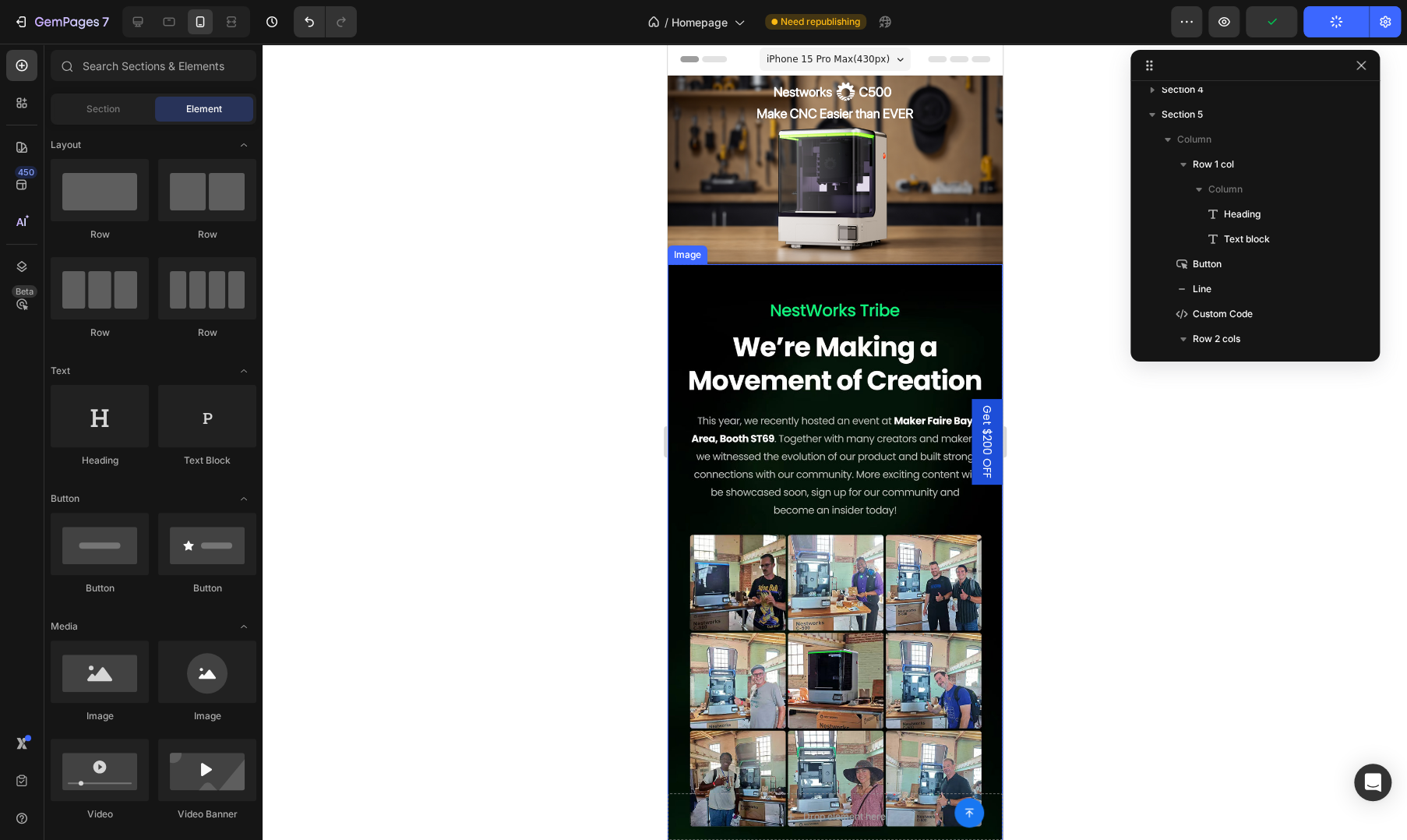
scroll to position [779, 0]
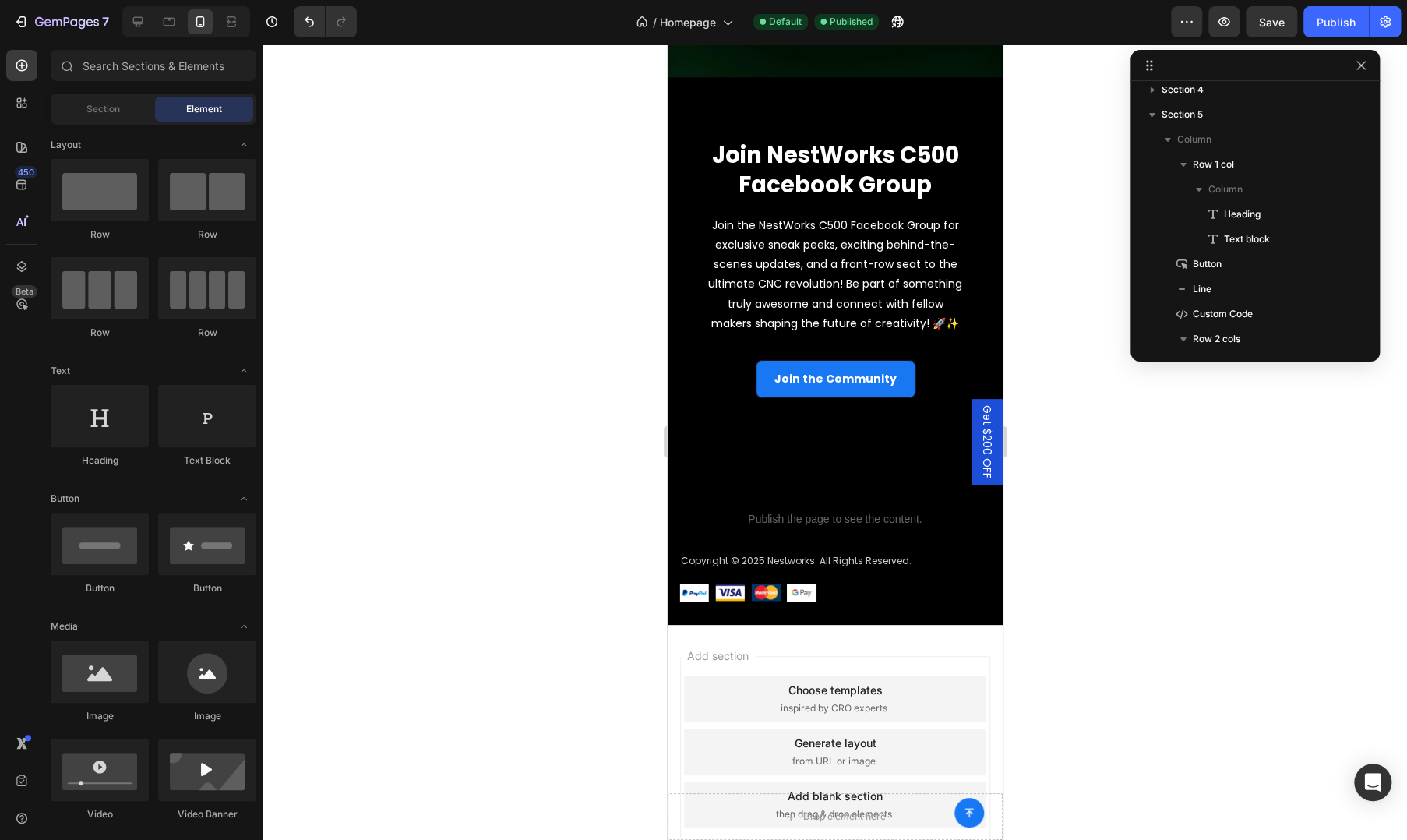
click at [979, 437] on span "Get $200 OFF" at bounding box center [987, 442] width 15 height 73
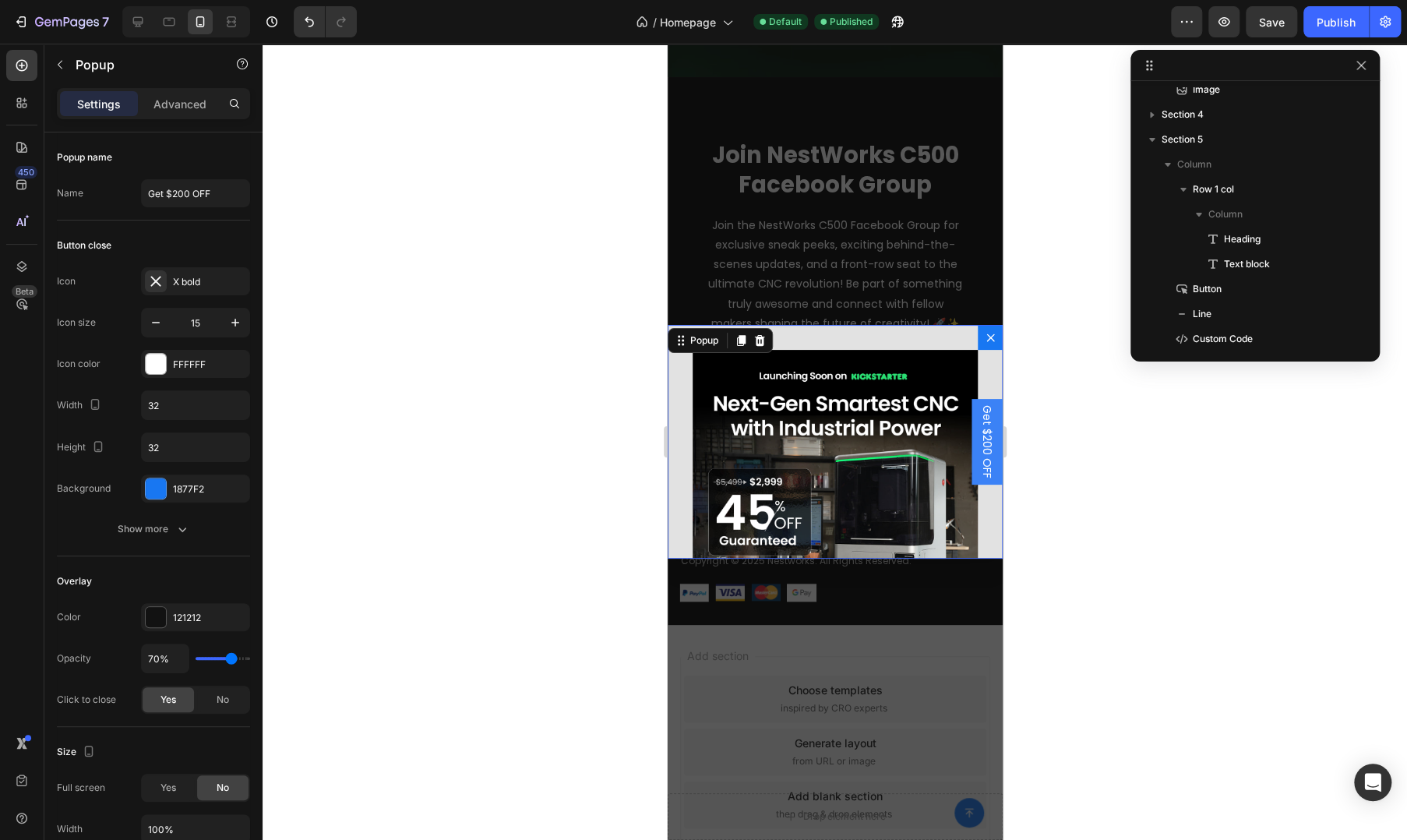
scroll to position [0, 0]
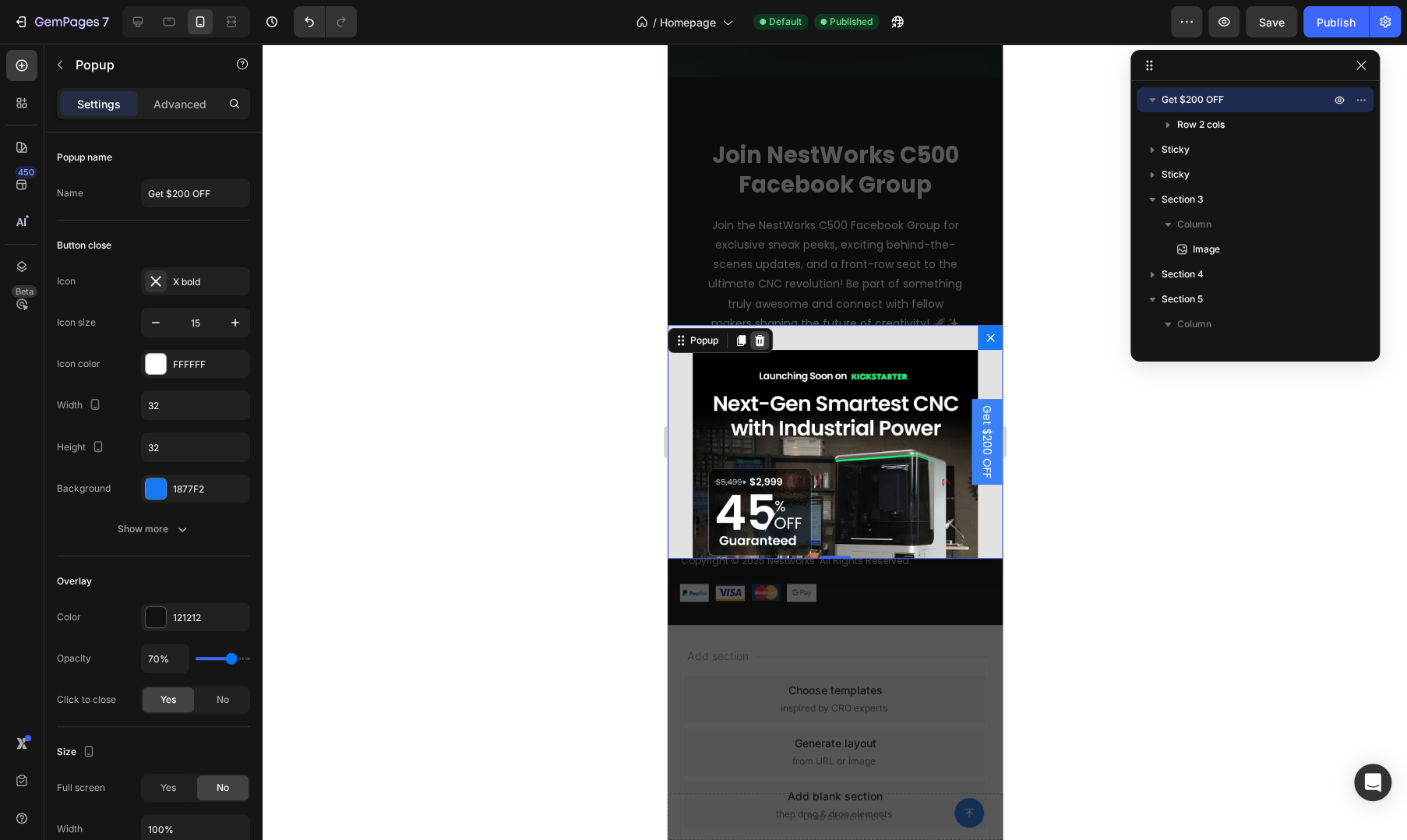
click at [765, 339] on icon "Dialog content" at bounding box center [759, 340] width 13 height 13
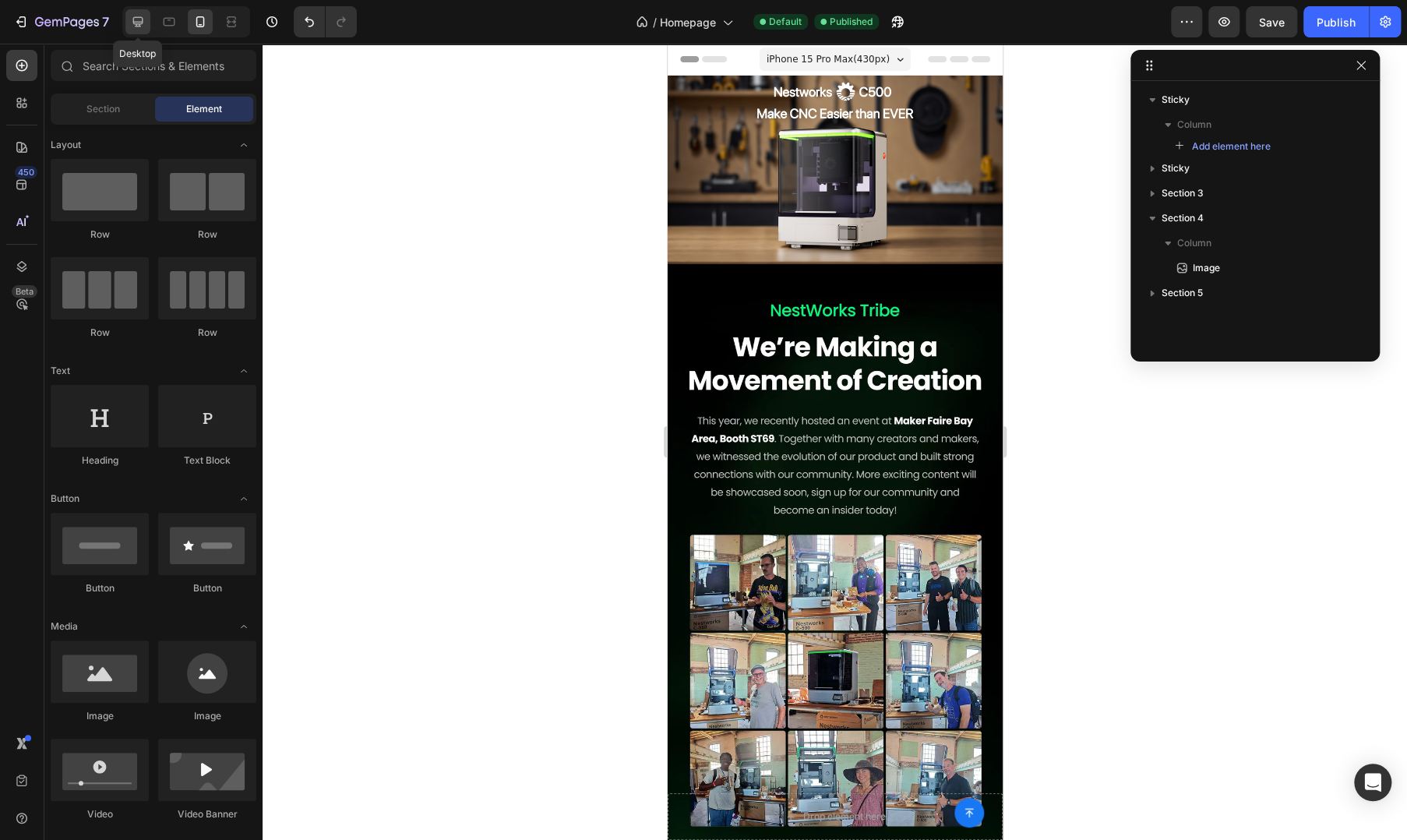
click at [136, 26] on icon at bounding box center [138, 22] width 10 height 10
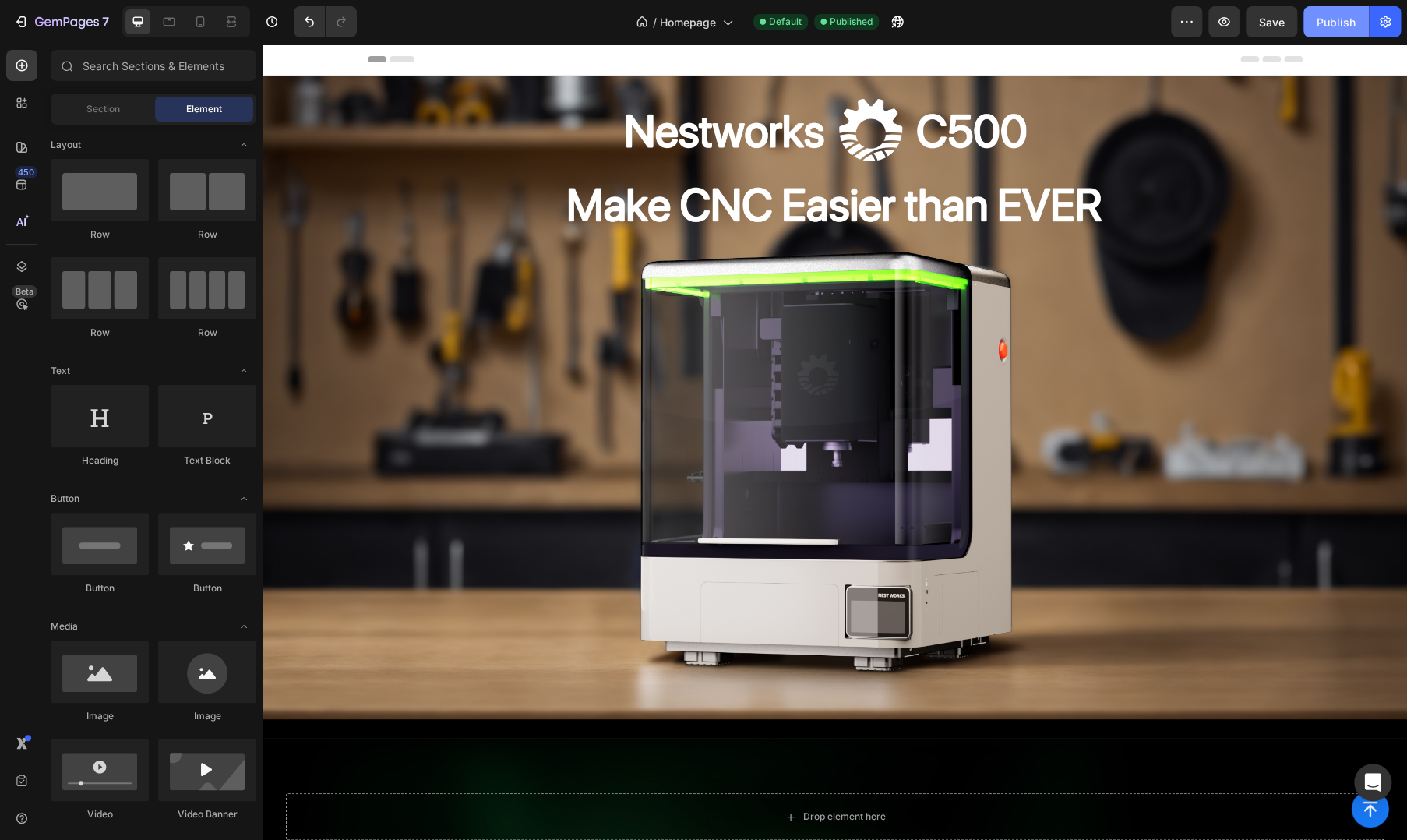
click at [1330, 27] on div "Publish" at bounding box center [1336, 21] width 39 height 16
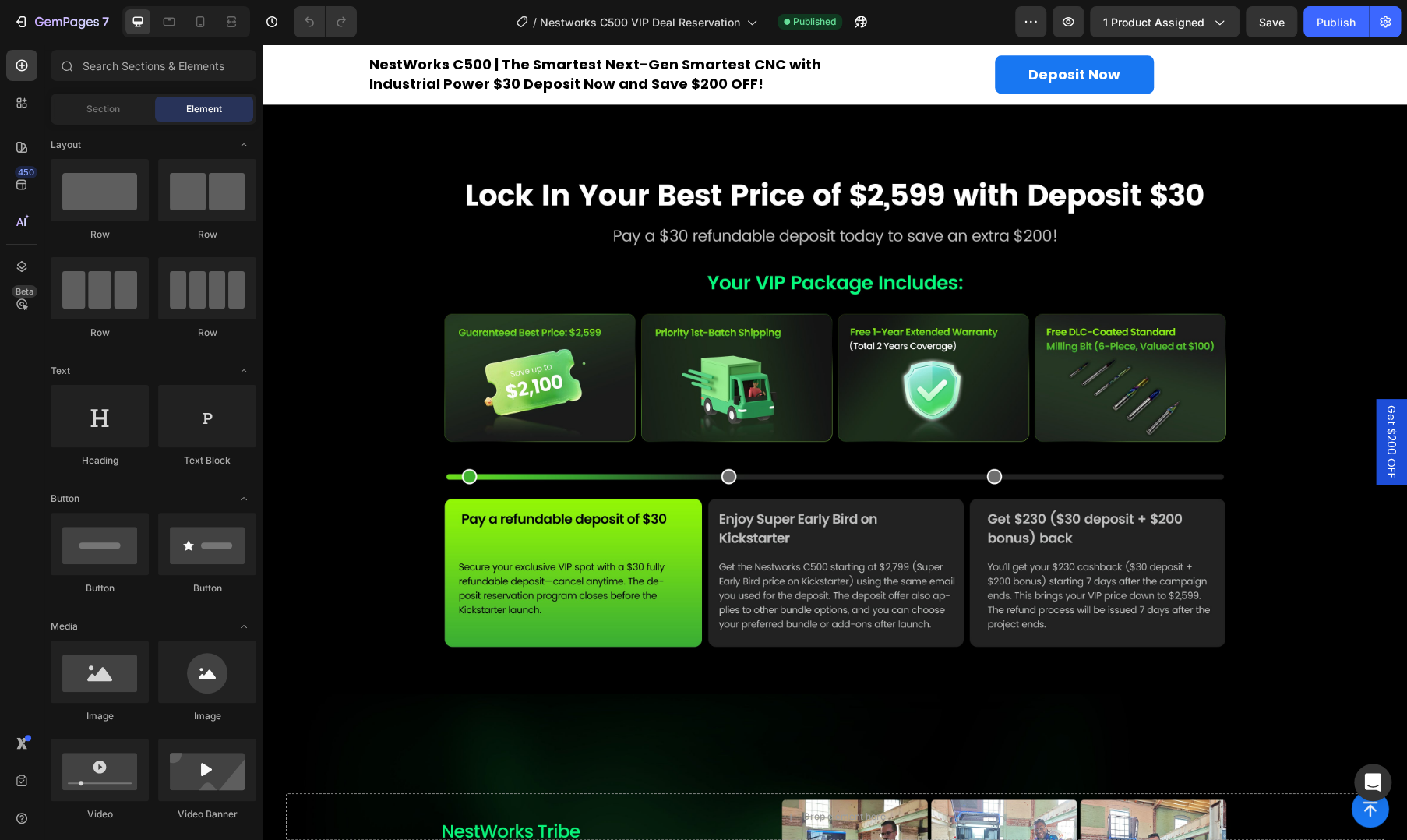
scroll to position [2700, 0]
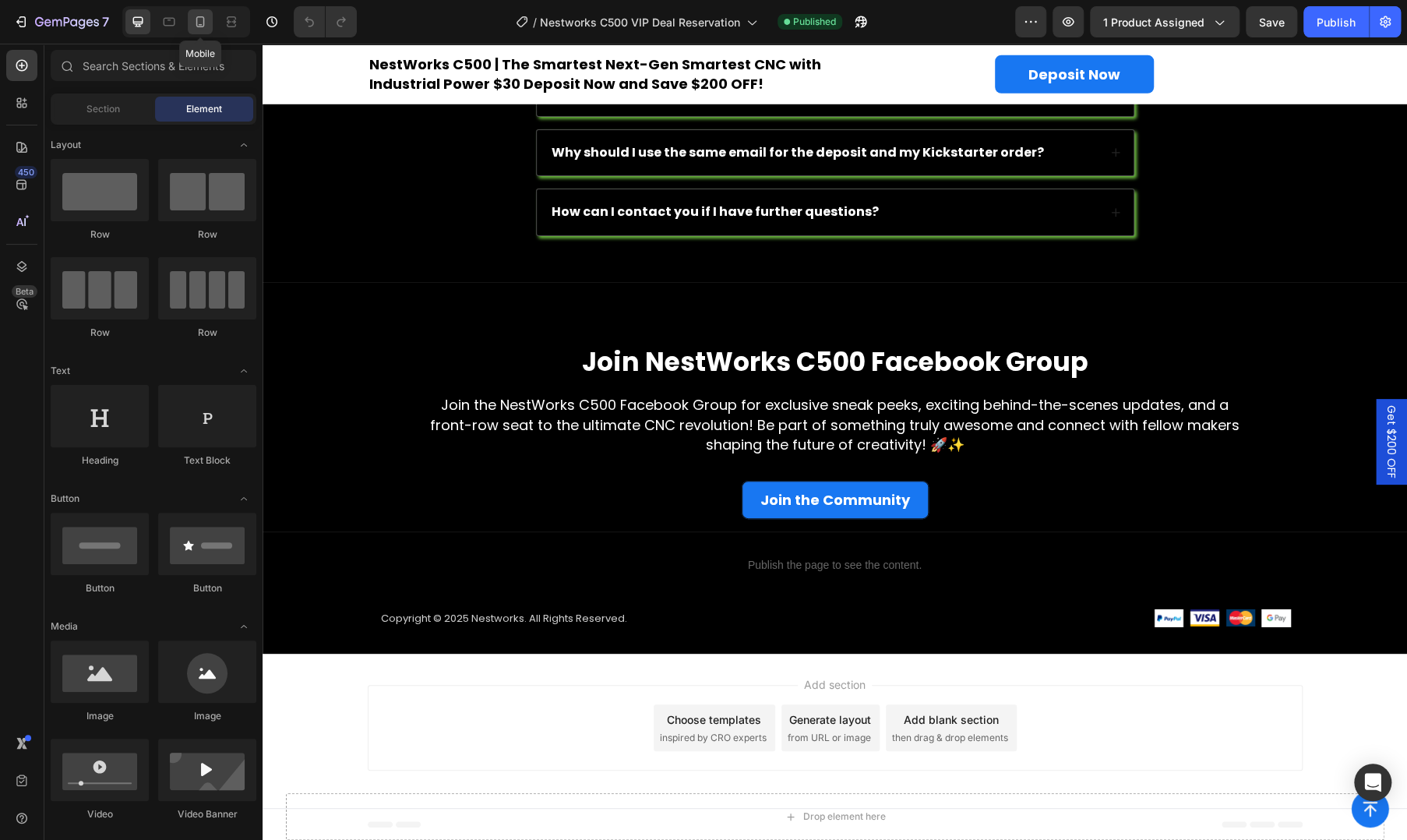
click at [211, 22] on div at bounding box center [200, 21] width 25 height 25
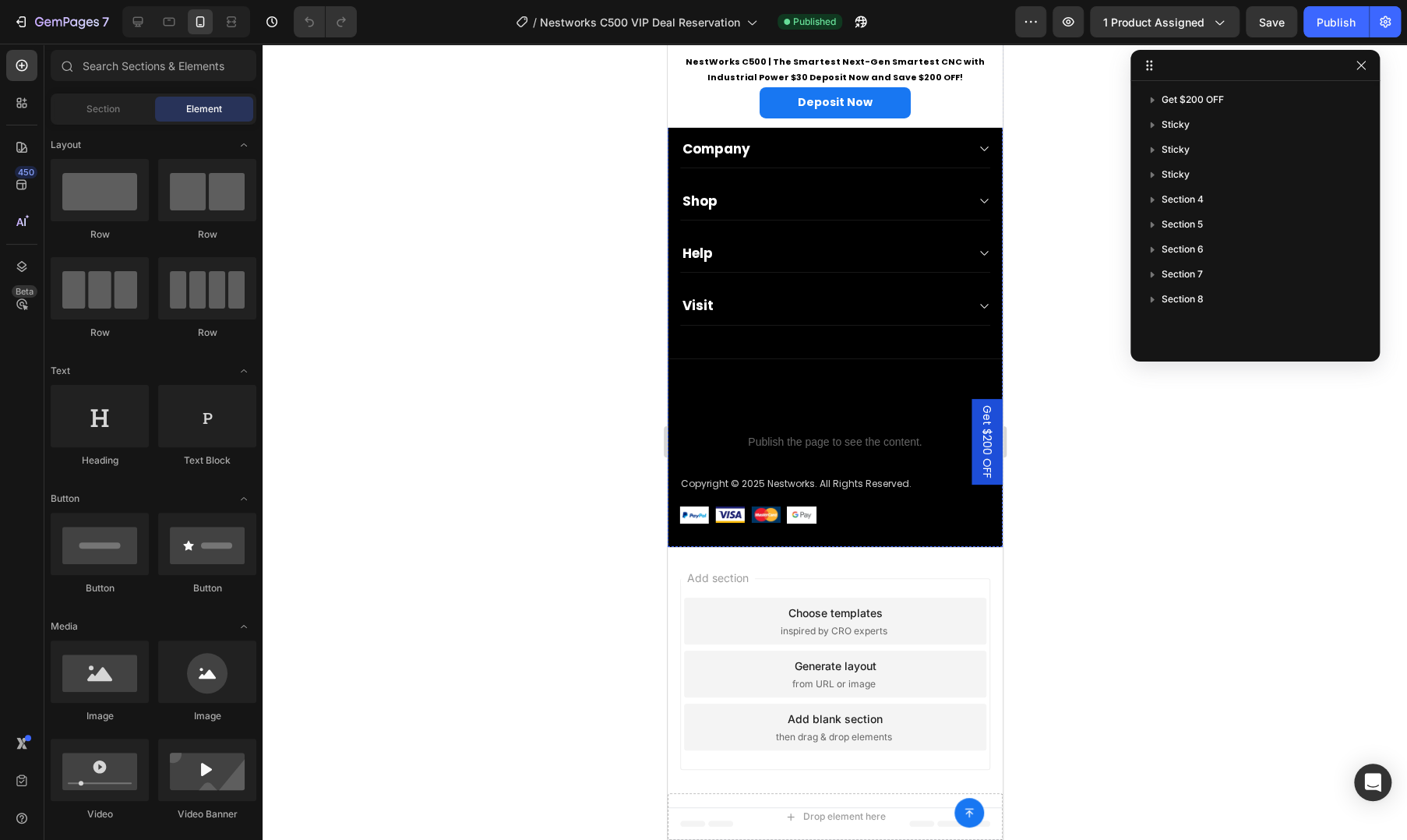
scroll to position [2964, 0]
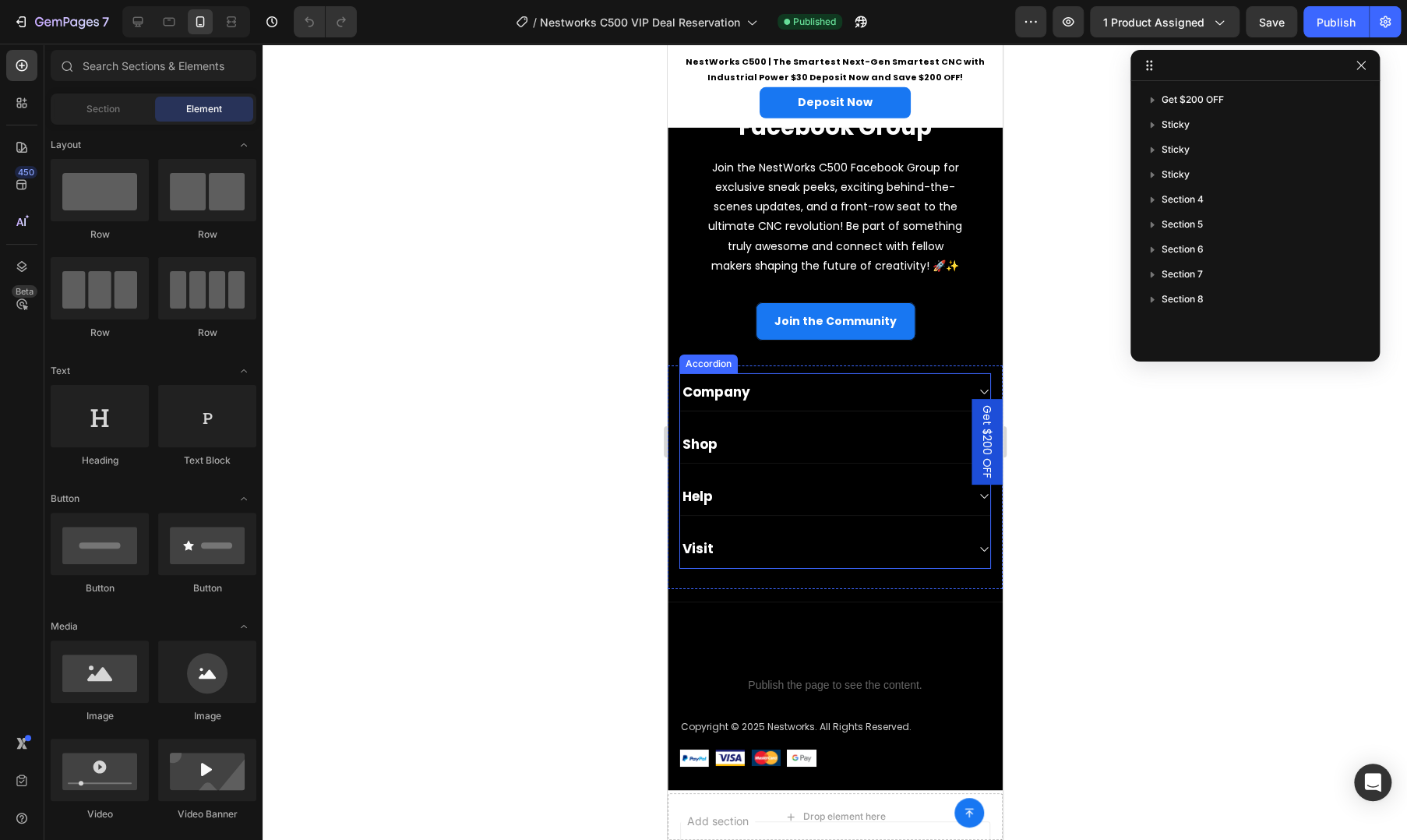
click at [851, 434] on div "Company Shop Help Visit" at bounding box center [835, 471] width 312 height 194
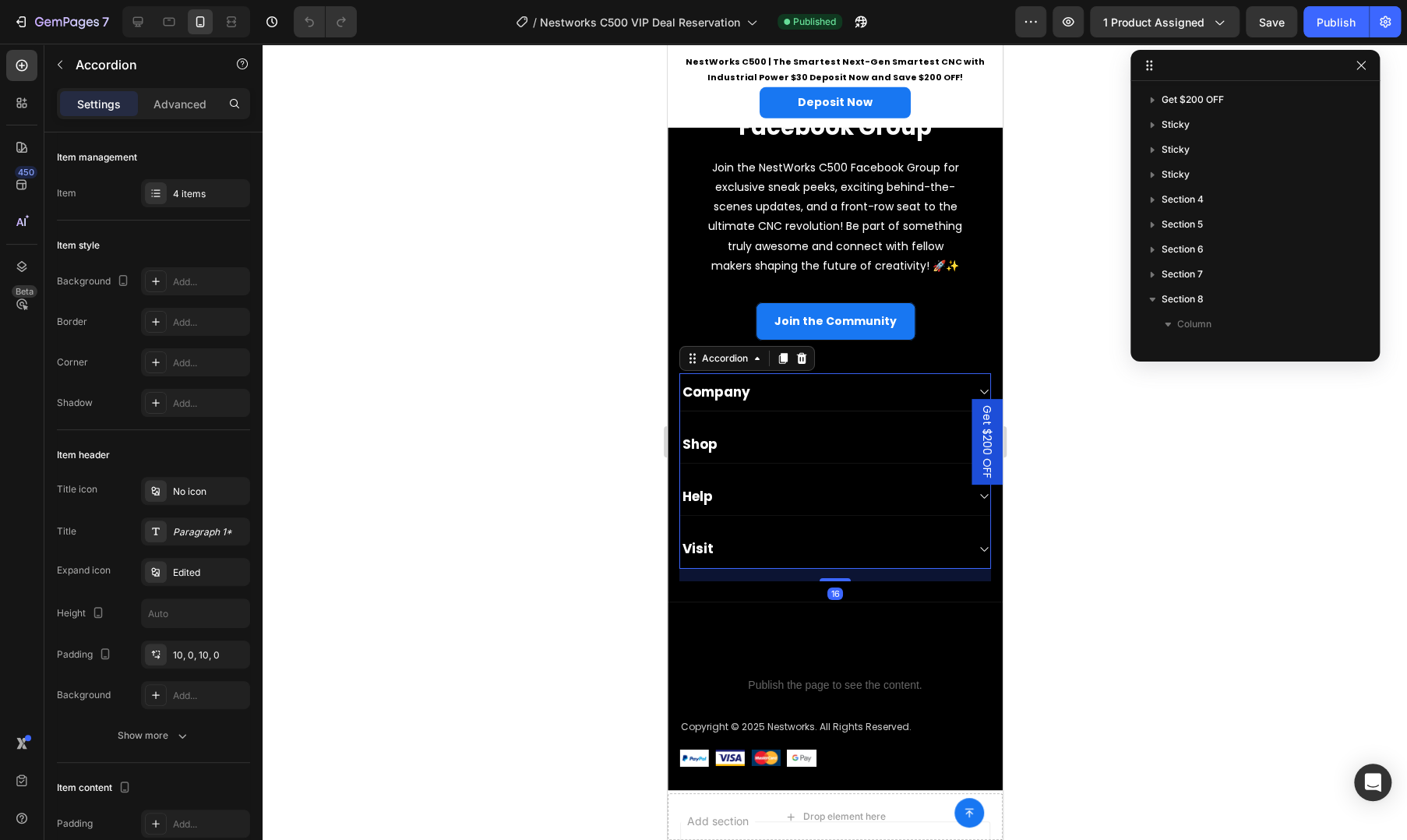
scroll to position [191, 0]
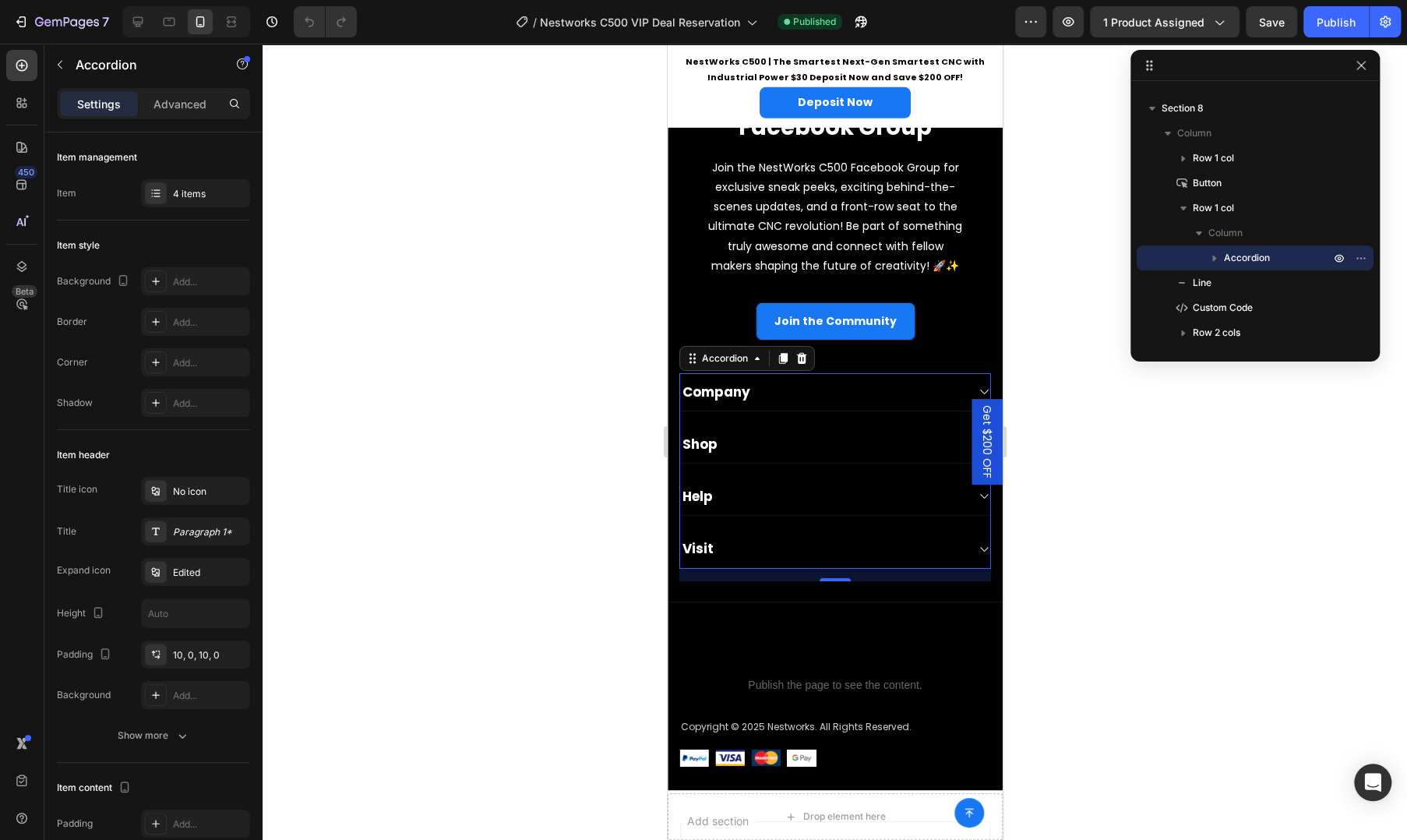
click at [699, 582] on div "16" at bounding box center [835, 575] width 312 height 13
click at [802, 364] on icon at bounding box center [802, 358] width 10 height 11
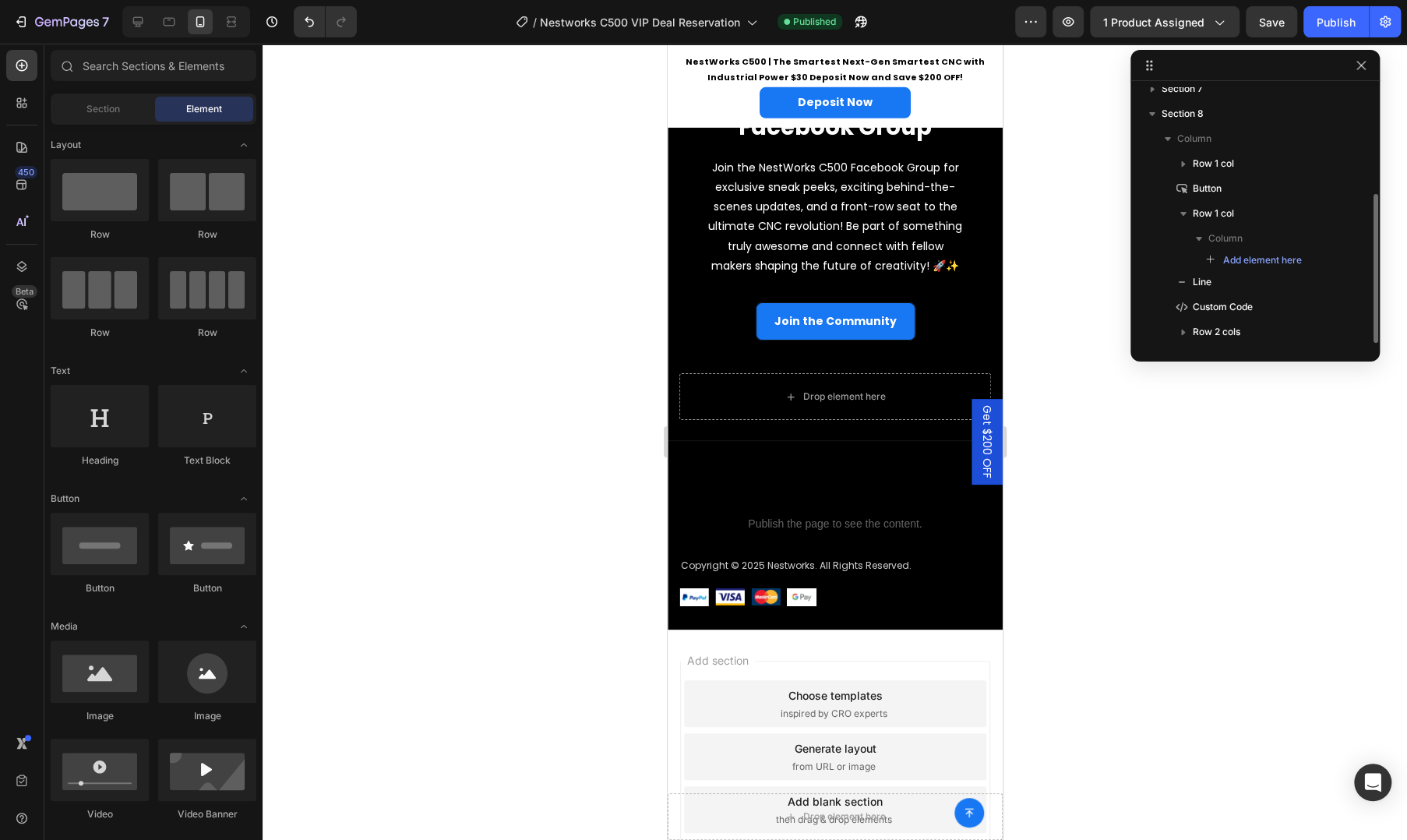
scroll to position [185, 0]
drag, startPoint x: 684, startPoint y: 418, endPoint x: 744, endPoint y: 396, distance: 63.9
click at [684, 419] on div "Drop element here" at bounding box center [835, 397] width 312 height 47
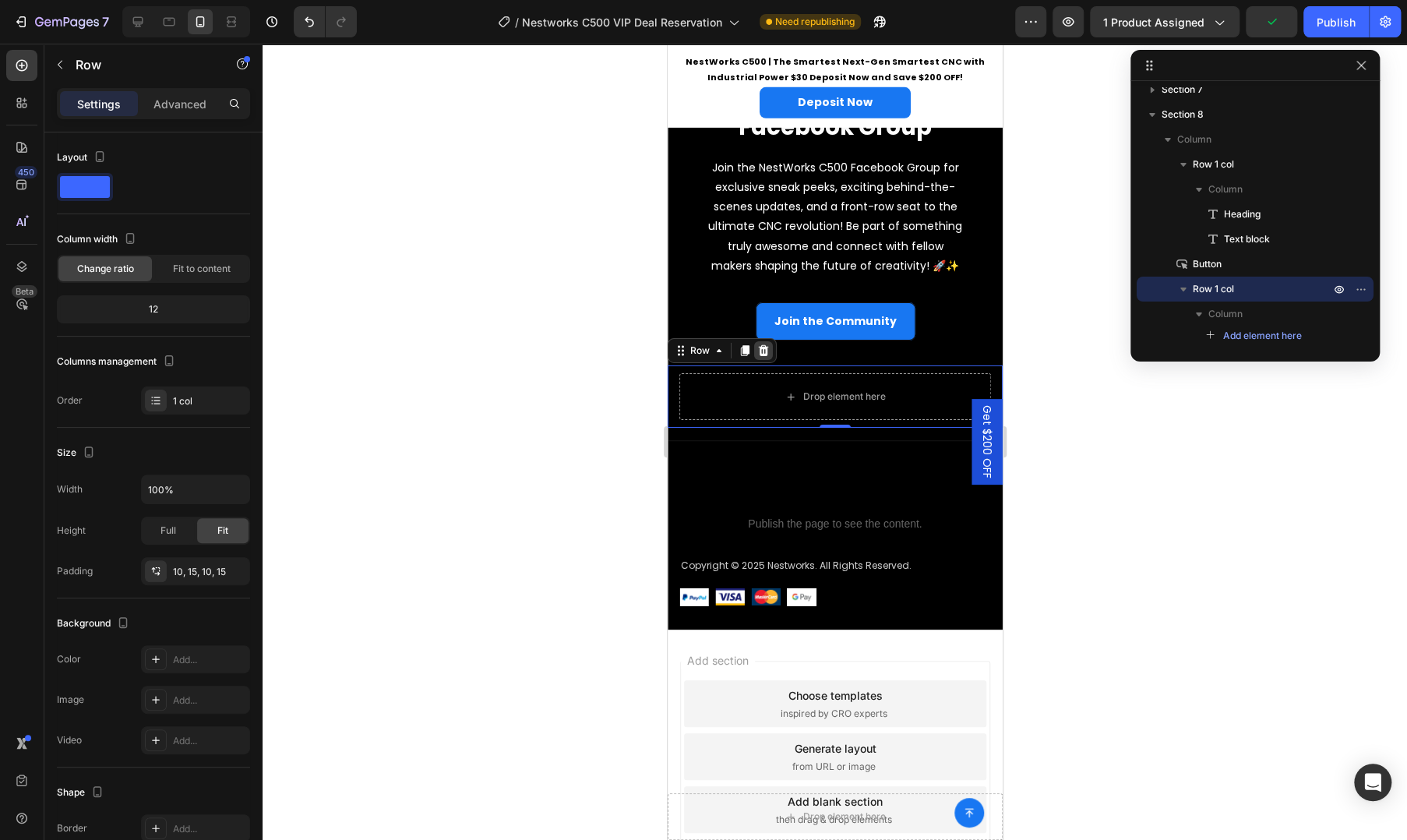
click at [763, 356] on icon at bounding box center [763, 350] width 10 height 11
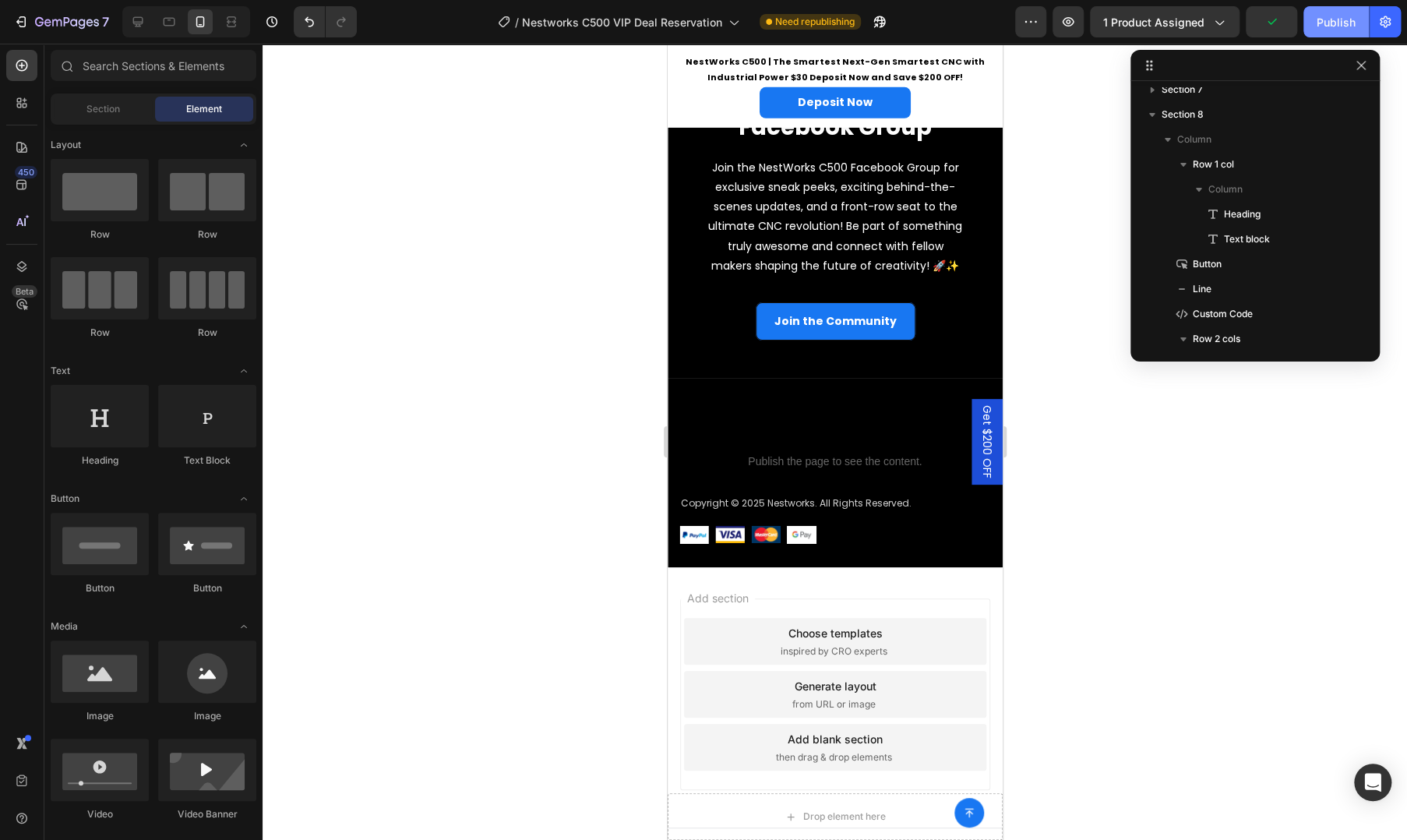
click at [1335, 17] on div "Publish" at bounding box center [1336, 21] width 39 height 16
click at [437, 339] on div at bounding box center [835, 442] width 1144 height 797
click at [490, 446] on div at bounding box center [835, 442] width 1144 height 797
click at [533, 537] on div at bounding box center [835, 442] width 1144 height 797
click at [565, 530] on div at bounding box center [835, 442] width 1144 height 797
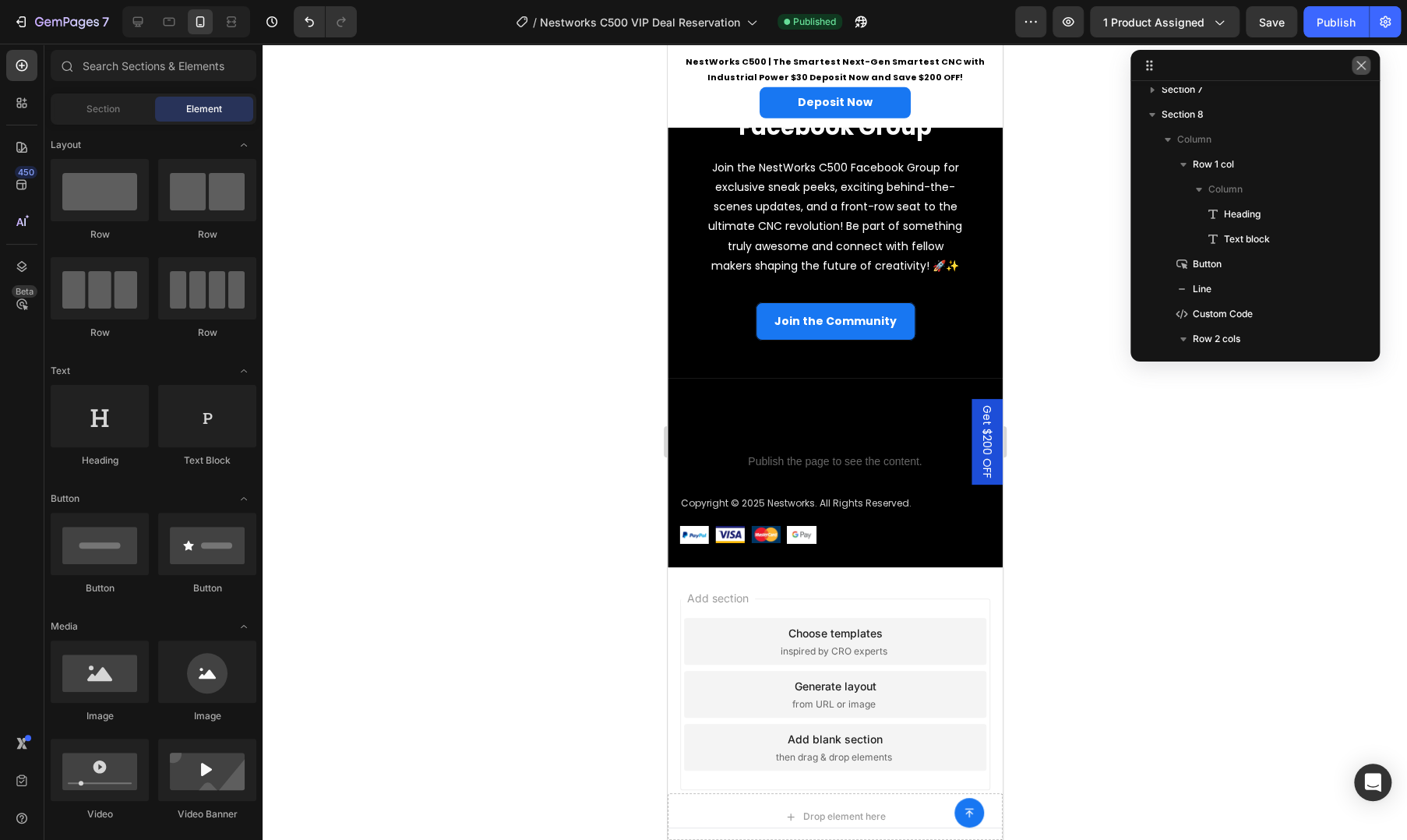
click at [1359, 73] on button "button" at bounding box center [1361, 66] width 19 height 19
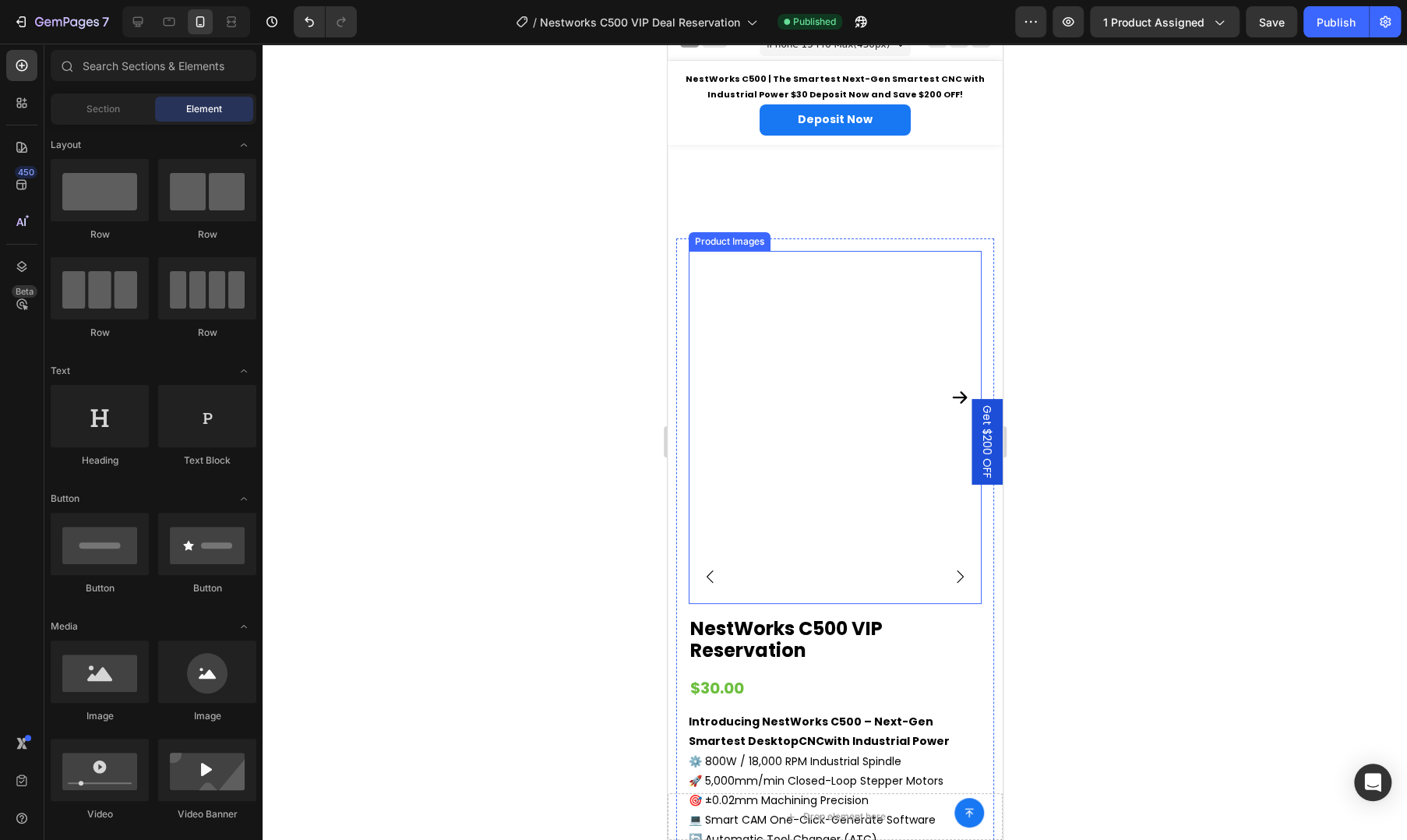
scroll to position [0, 0]
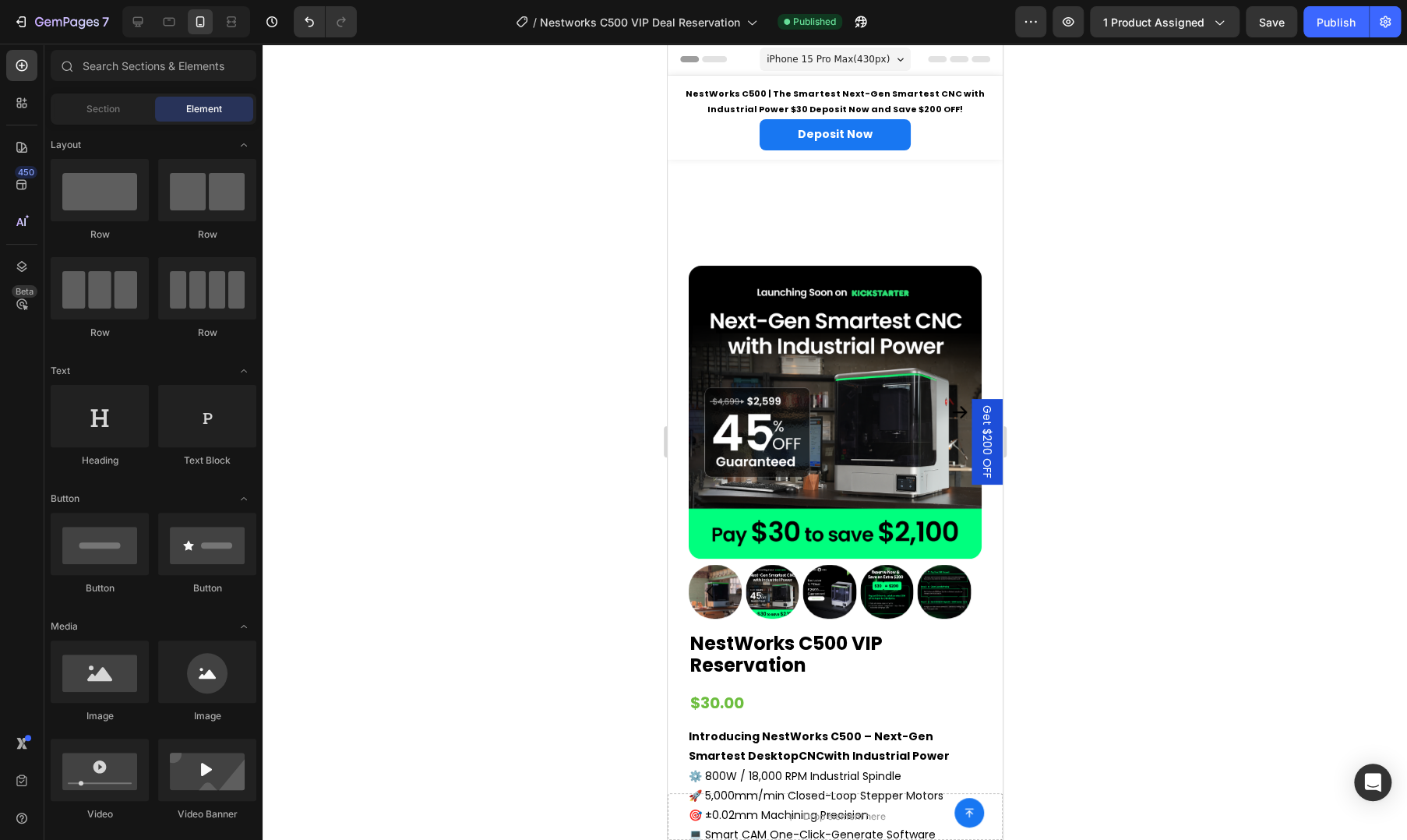
click at [500, 453] on div at bounding box center [835, 442] width 1144 height 797
click at [512, 606] on div at bounding box center [835, 442] width 1144 height 797
drag, startPoint x: 437, startPoint y: 627, endPoint x: 464, endPoint y: 642, distance: 30.9
click at [437, 627] on div at bounding box center [835, 442] width 1144 height 797
click at [449, 394] on div at bounding box center [835, 442] width 1144 height 797
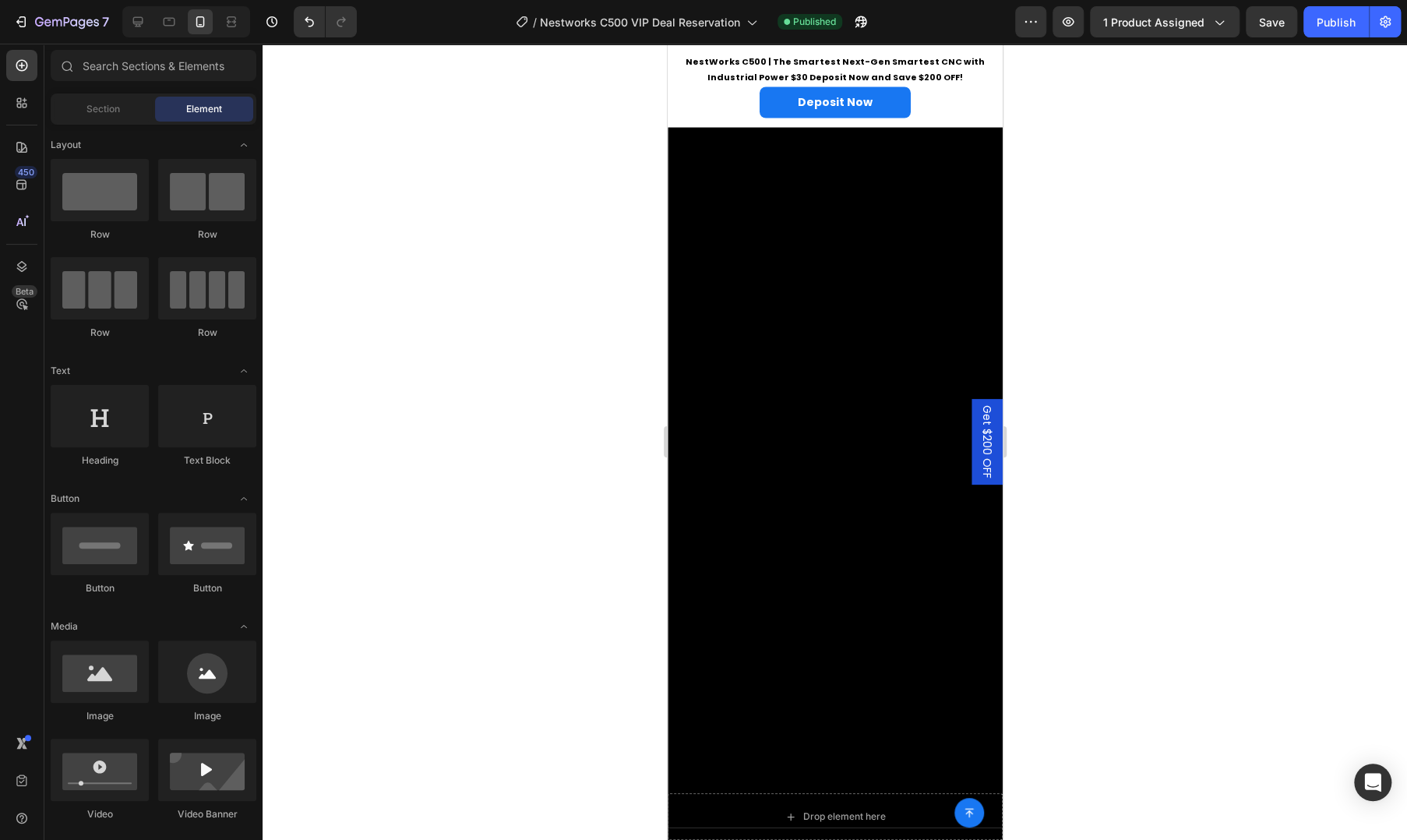
scroll to position [1818, 0]
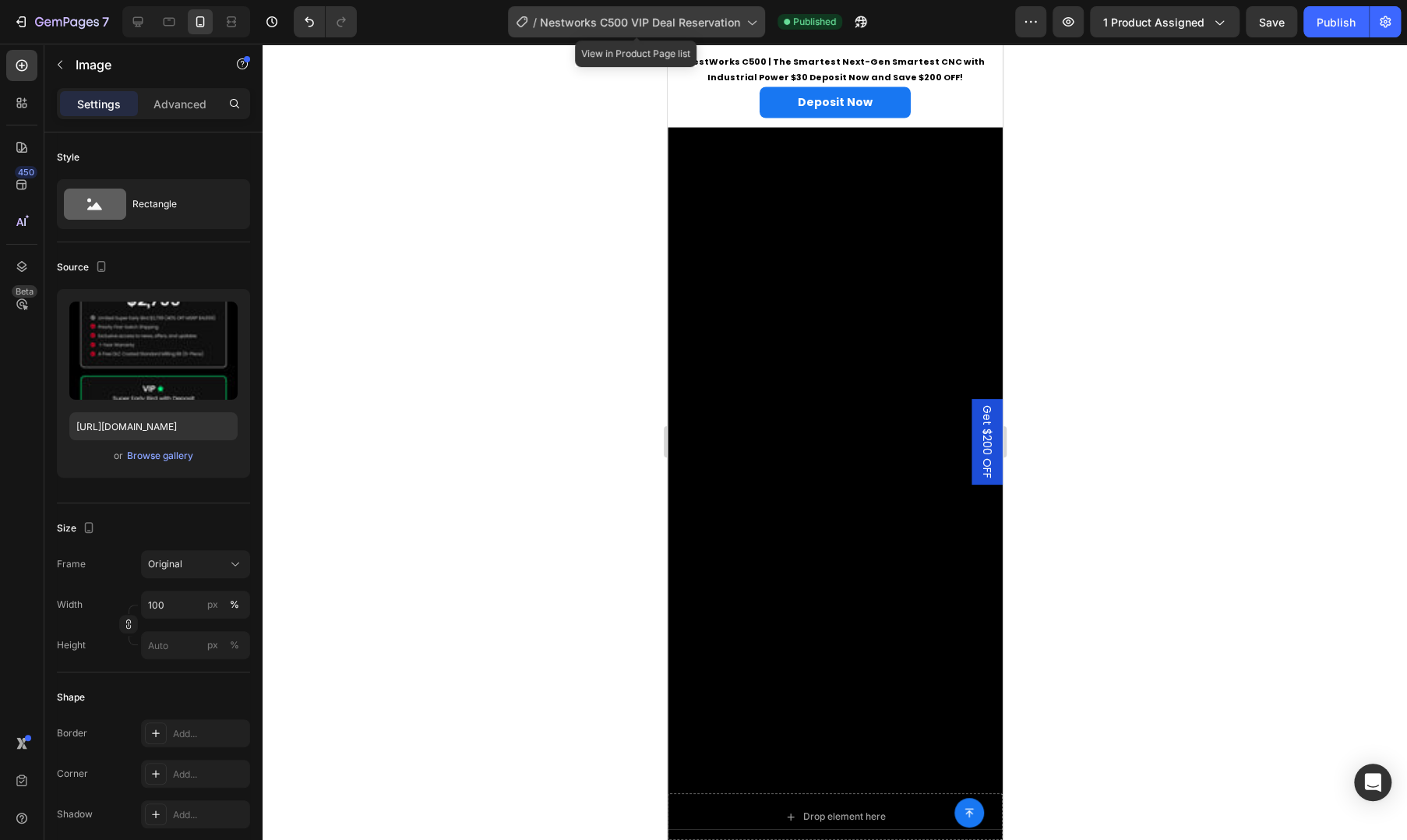
click at [655, 25] on span "Nestworks C500 VIP Deal Reservation" at bounding box center [640, 21] width 200 height 16
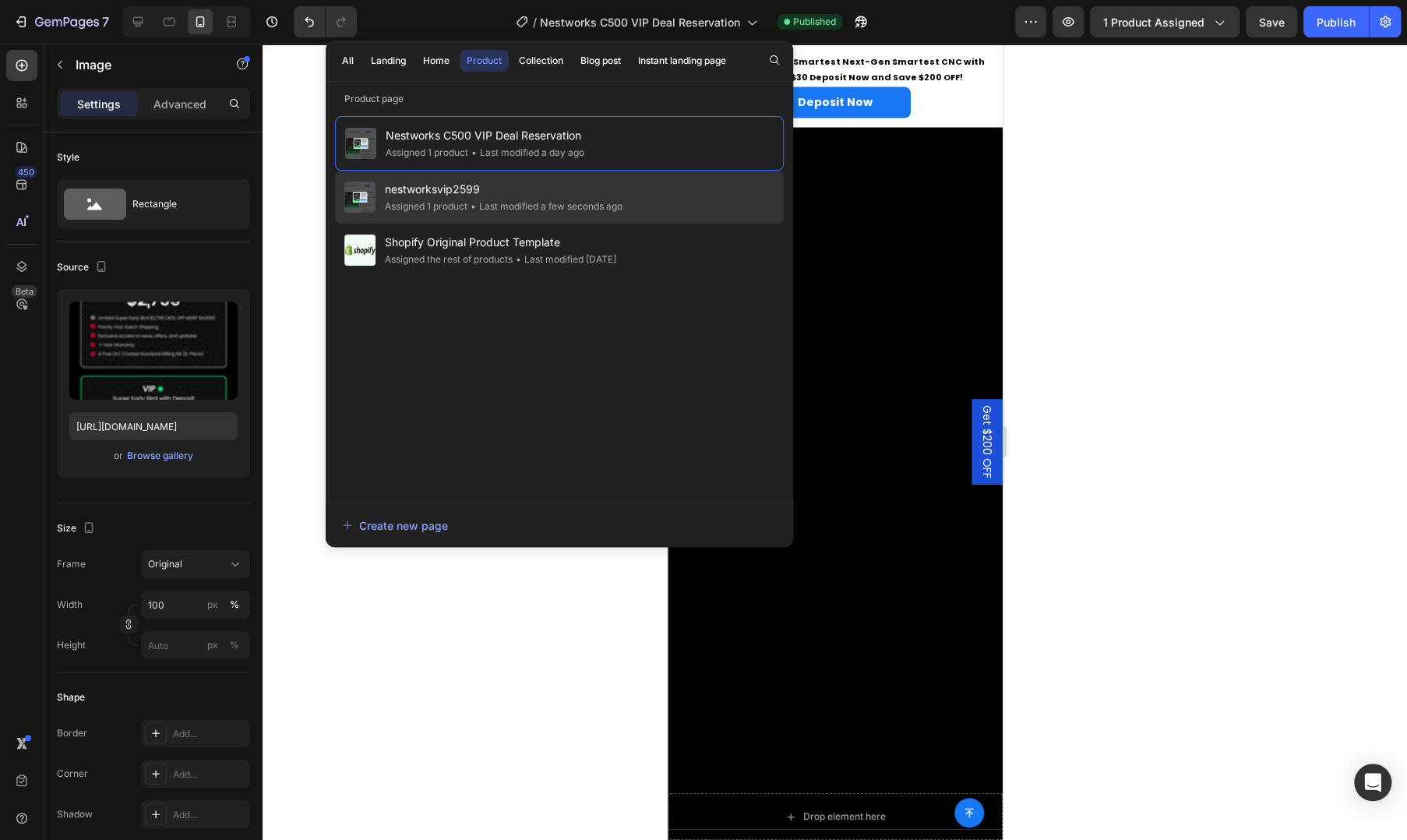
click at [614, 190] on span "nestworksvip2599" at bounding box center [503, 189] width 238 height 19
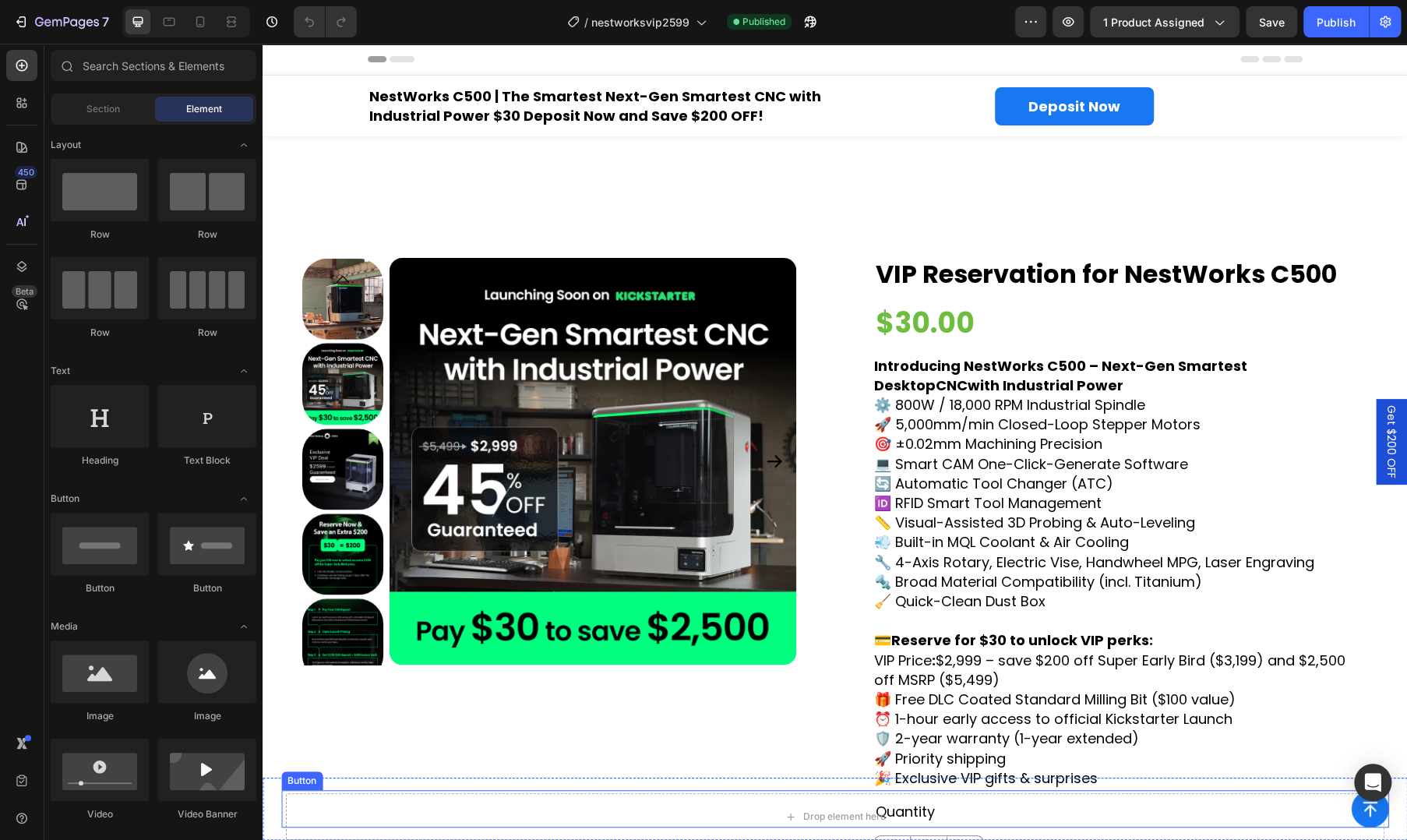
drag, startPoint x: 598, startPoint y: 820, endPoint x: 483, endPoint y: 791, distance: 118.6
click at [598, 820] on div "Button" at bounding box center [835, 809] width 1107 height 38
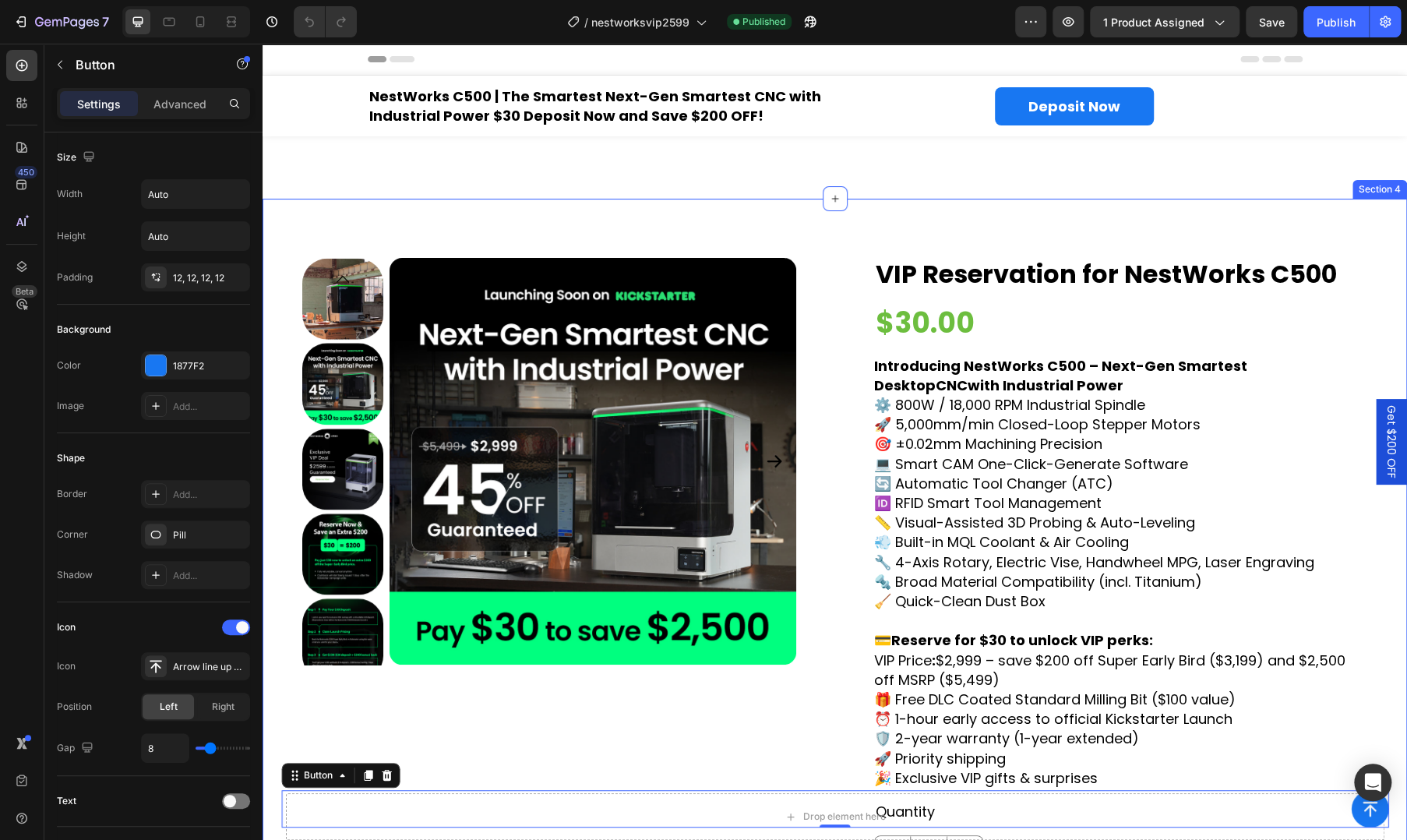
click at [999, 218] on div "Product Images VIP Reservation for NestWorks C500 Product Title $30.00 Product …" at bounding box center [835, 594] width 1144 height 790
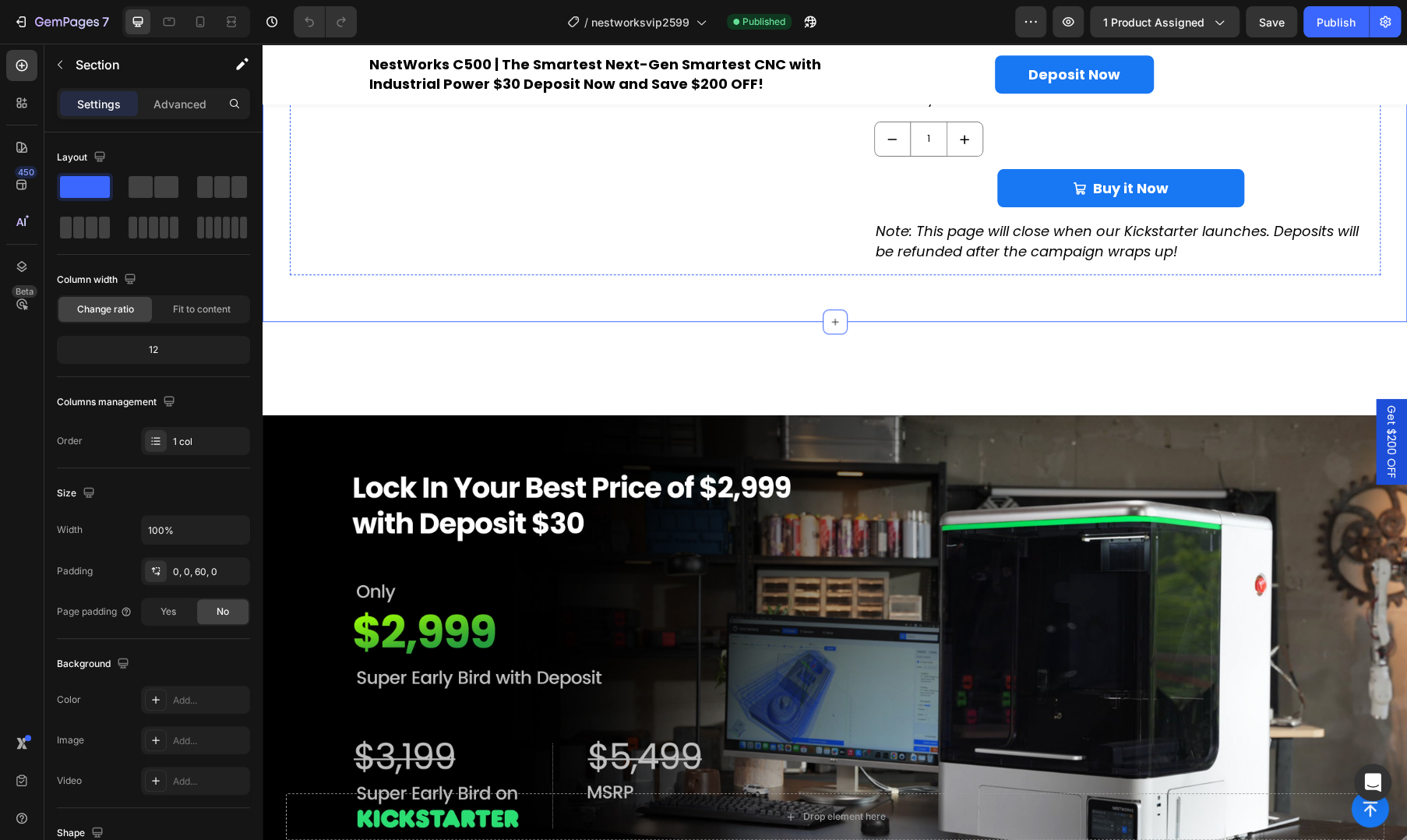
scroll to position [779, 0]
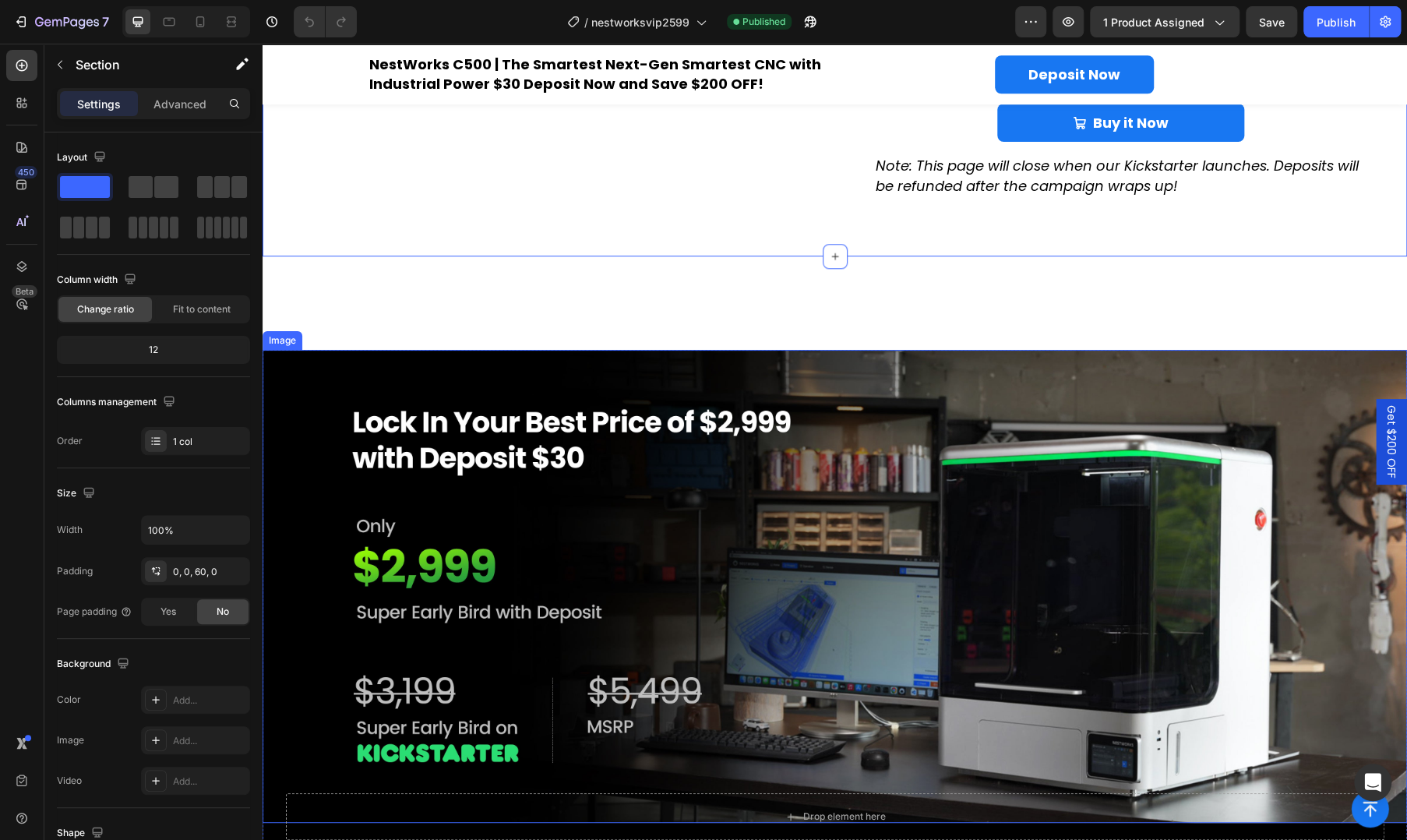
click at [804, 587] on img at bounding box center [835, 586] width 1144 height 473
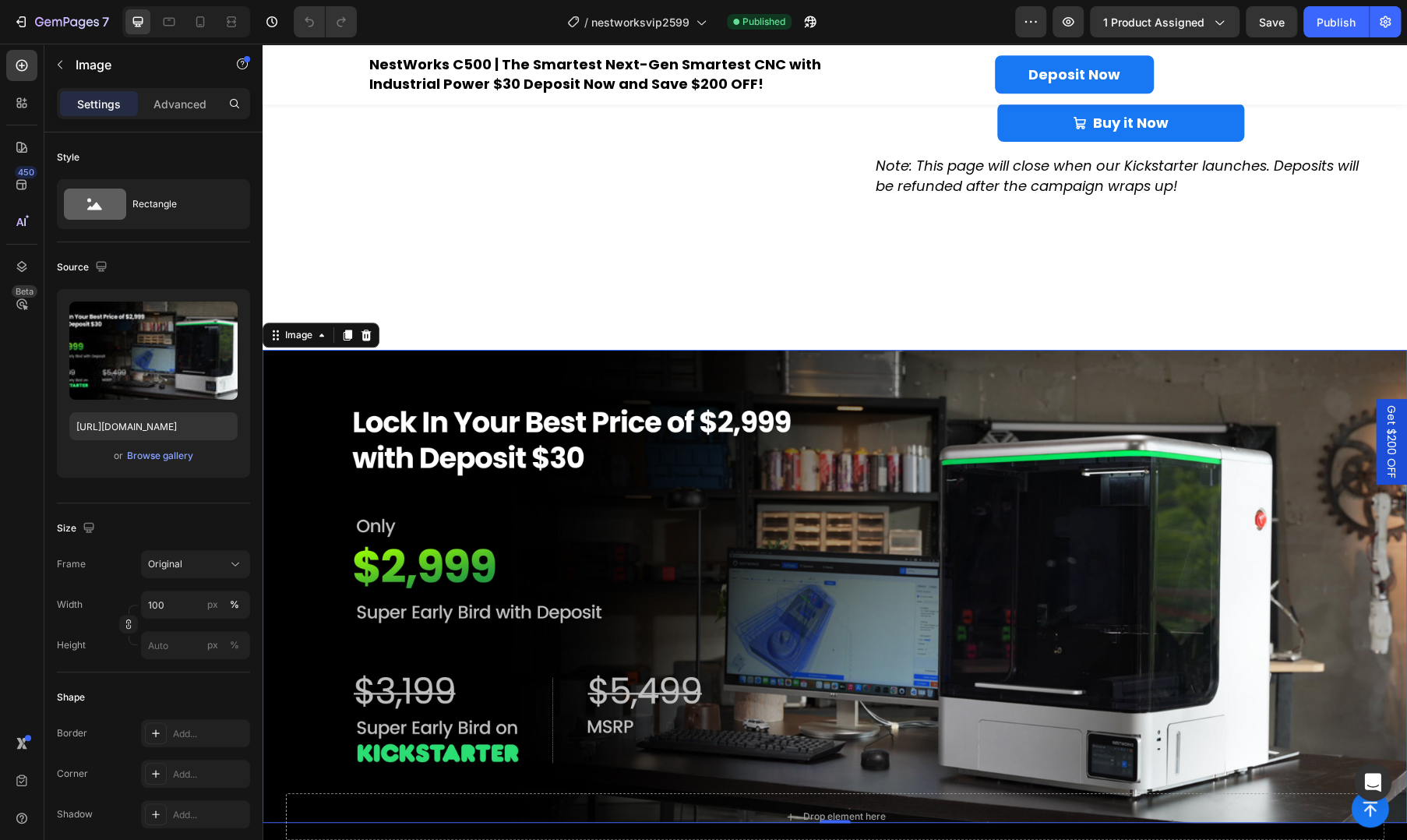
click at [990, 541] on img at bounding box center [835, 586] width 1144 height 473
click at [712, 559] on img at bounding box center [835, 586] width 1144 height 473
click at [318, 637] on img at bounding box center [835, 586] width 1144 height 473
click at [892, 585] on img at bounding box center [835, 586] width 1144 height 473
drag, startPoint x: 325, startPoint y: 559, endPoint x: 362, endPoint y: 713, distance: 158.4
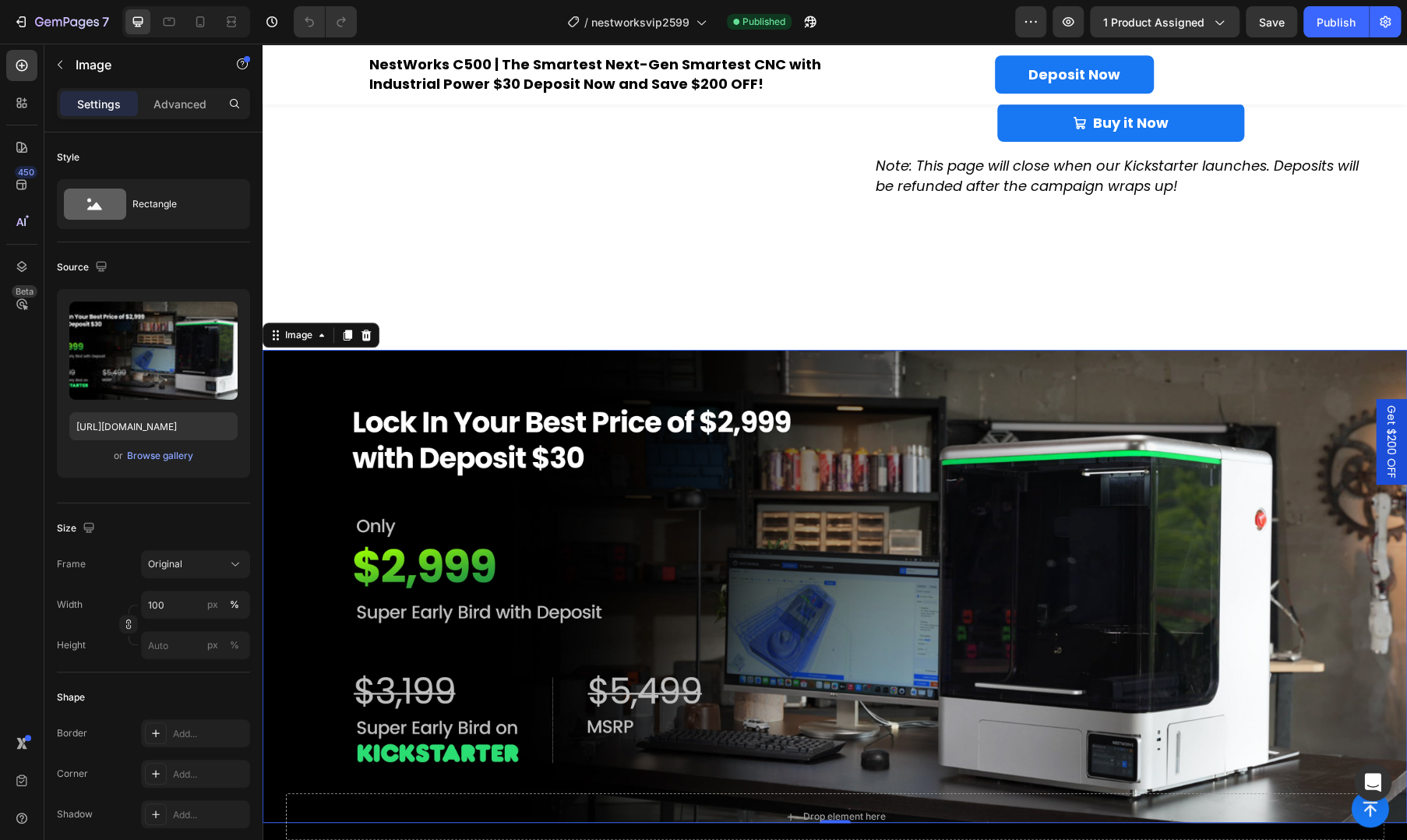
click at [325, 559] on img at bounding box center [835, 586] width 1144 height 473
drag, startPoint x: 900, startPoint y: 658, endPoint x: 827, endPoint y: 696, distance: 82.3
click at [900, 658] on img at bounding box center [835, 586] width 1144 height 473
drag, startPoint x: 508, startPoint y: 660, endPoint x: 528, endPoint y: 698, distance: 42.9
click at [508, 660] on img at bounding box center [835, 586] width 1144 height 473
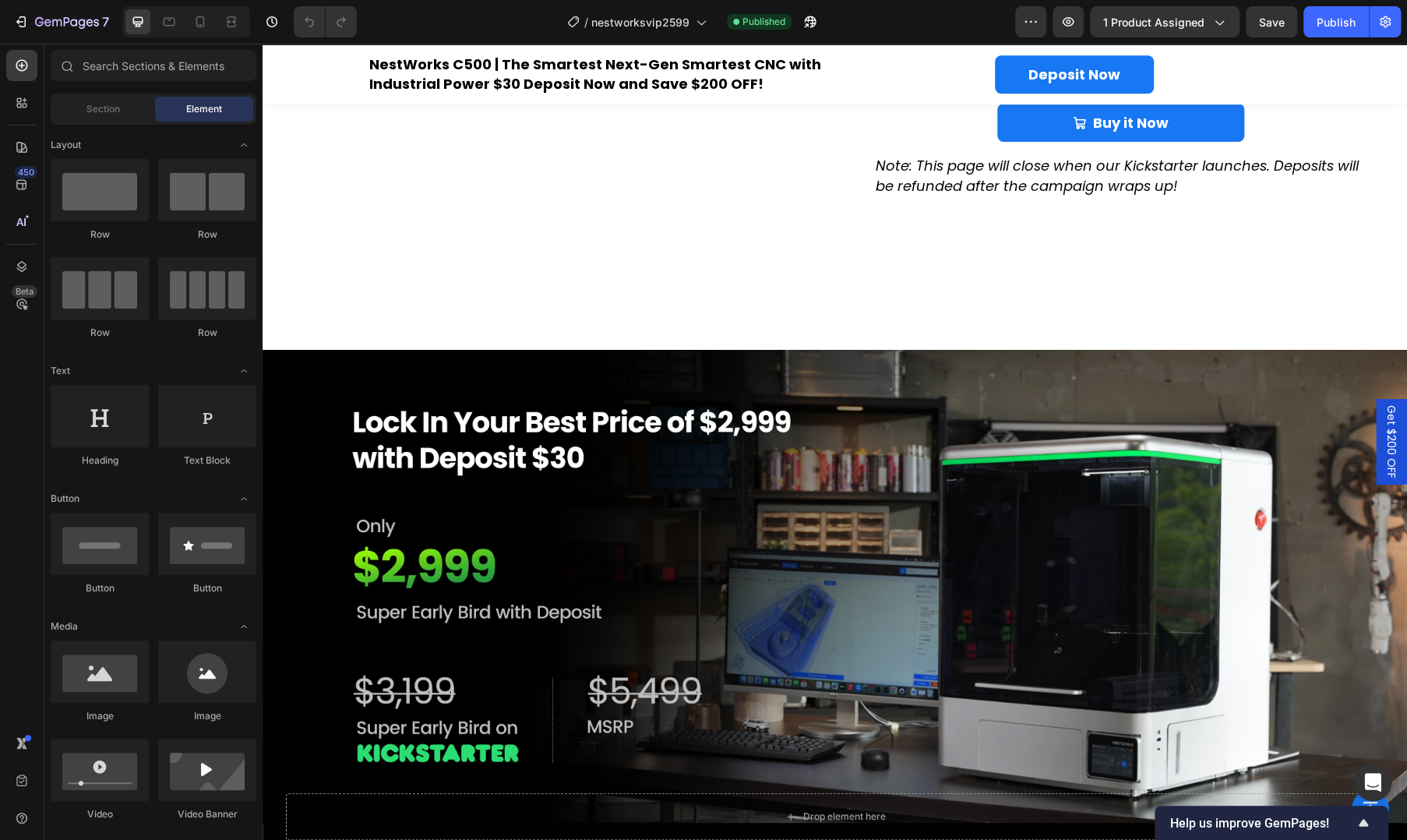
drag, startPoint x: 478, startPoint y: 294, endPoint x: 543, endPoint y: 529, distance: 243.8
drag, startPoint x: 379, startPoint y: 320, endPoint x: 395, endPoint y: 440, distance: 121.1
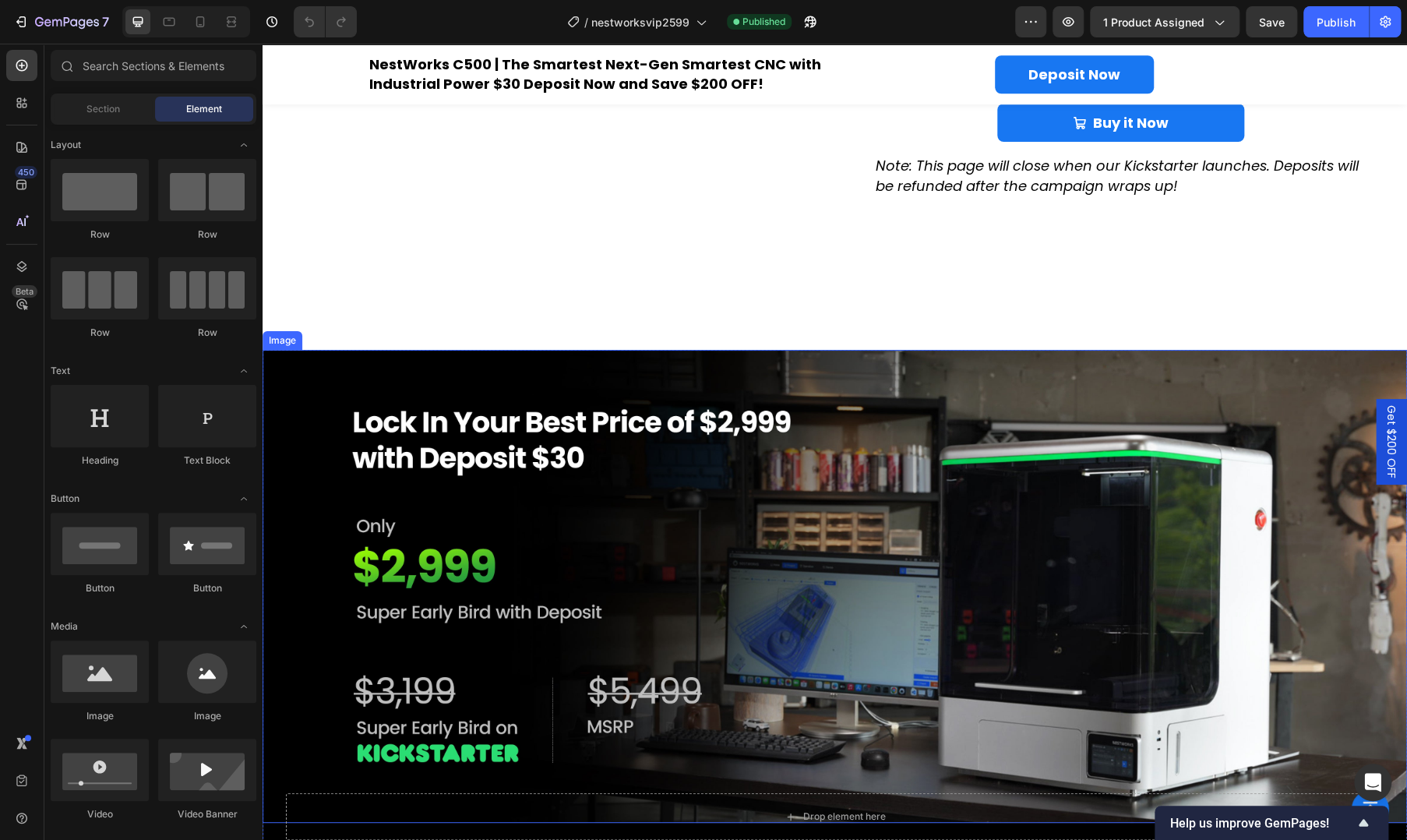
click at [890, 358] on img at bounding box center [835, 586] width 1144 height 473
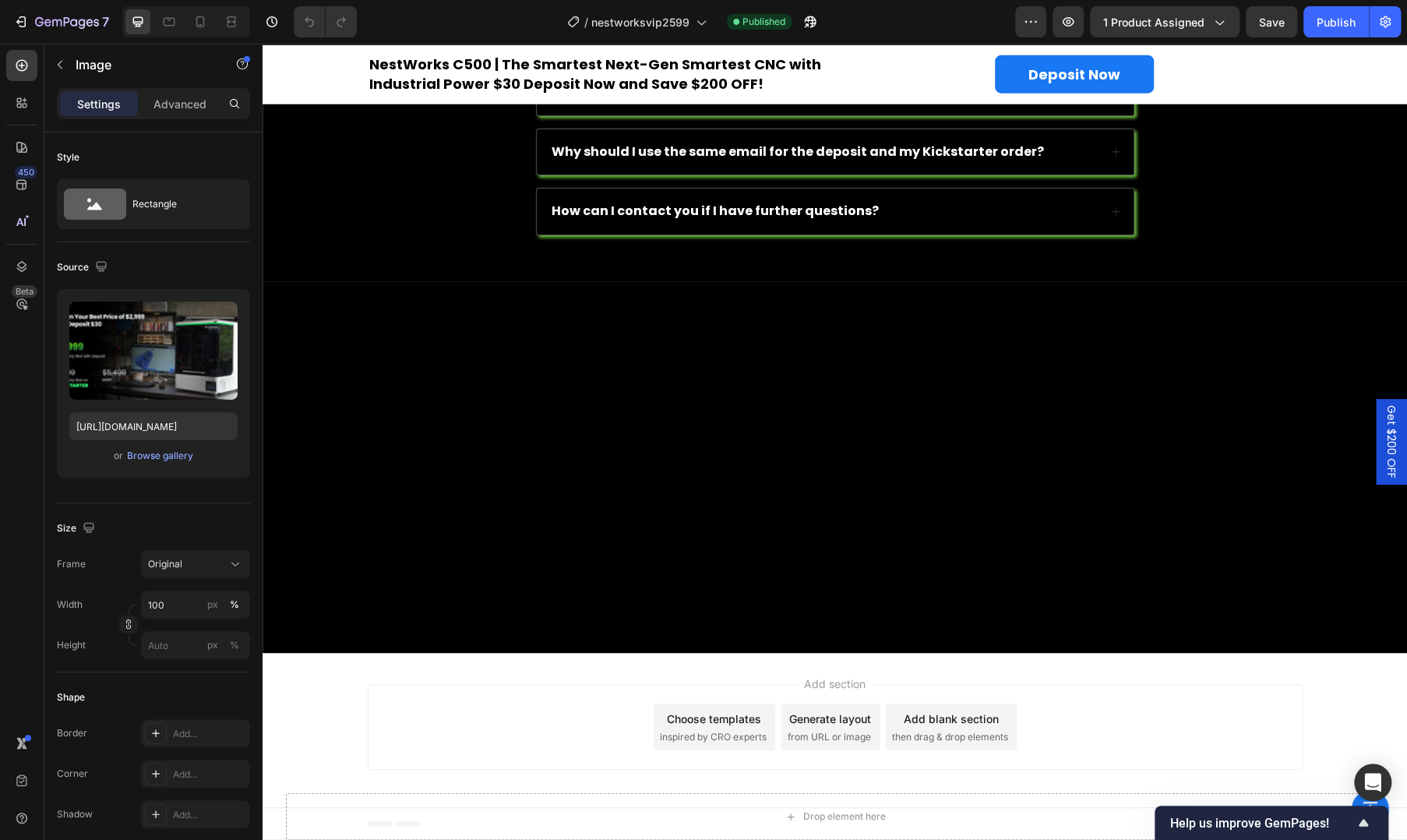
scroll to position [3376, 0]
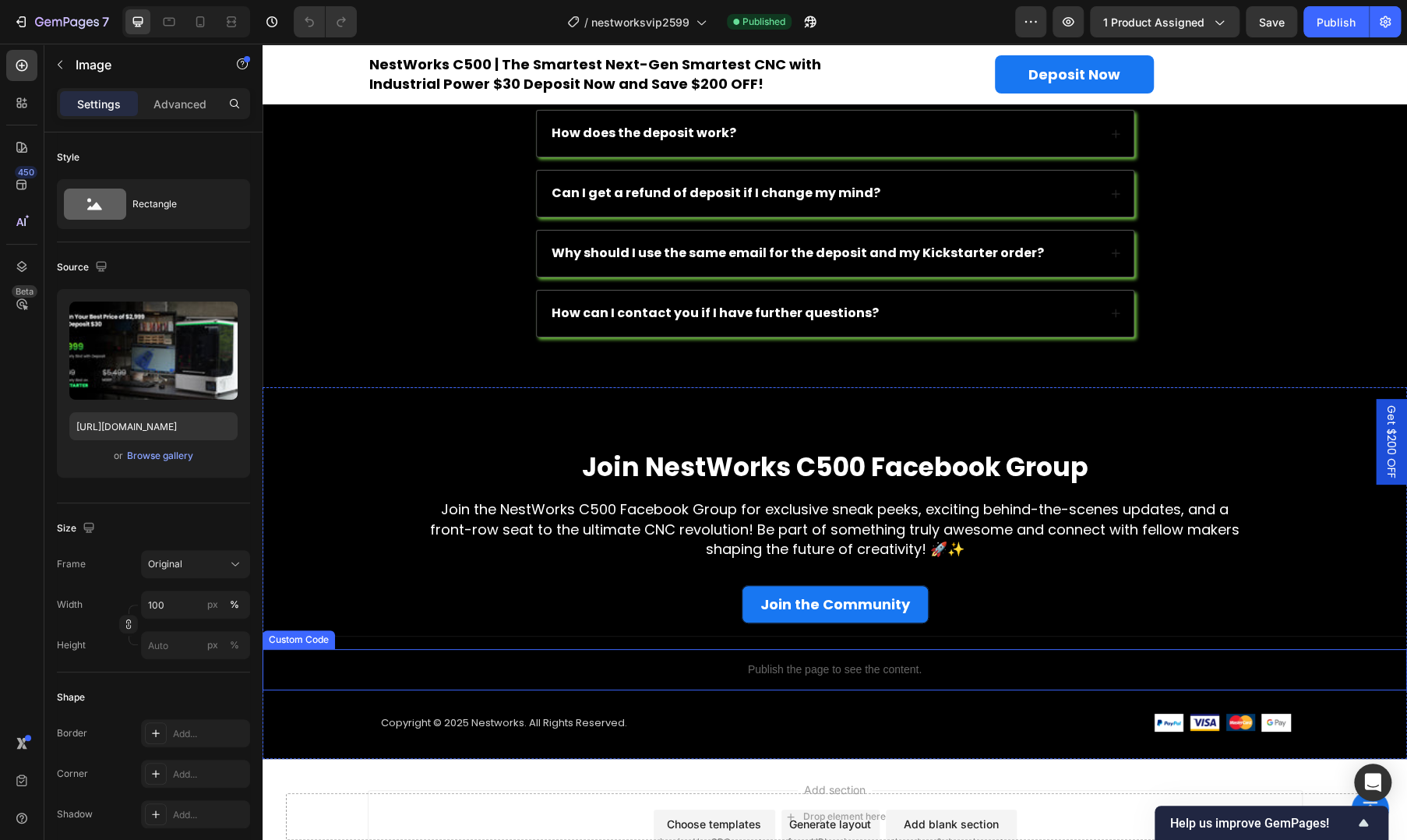
click at [977, 669] on p "Publish the page to see the content." at bounding box center [835, 669] width 1144 height 16
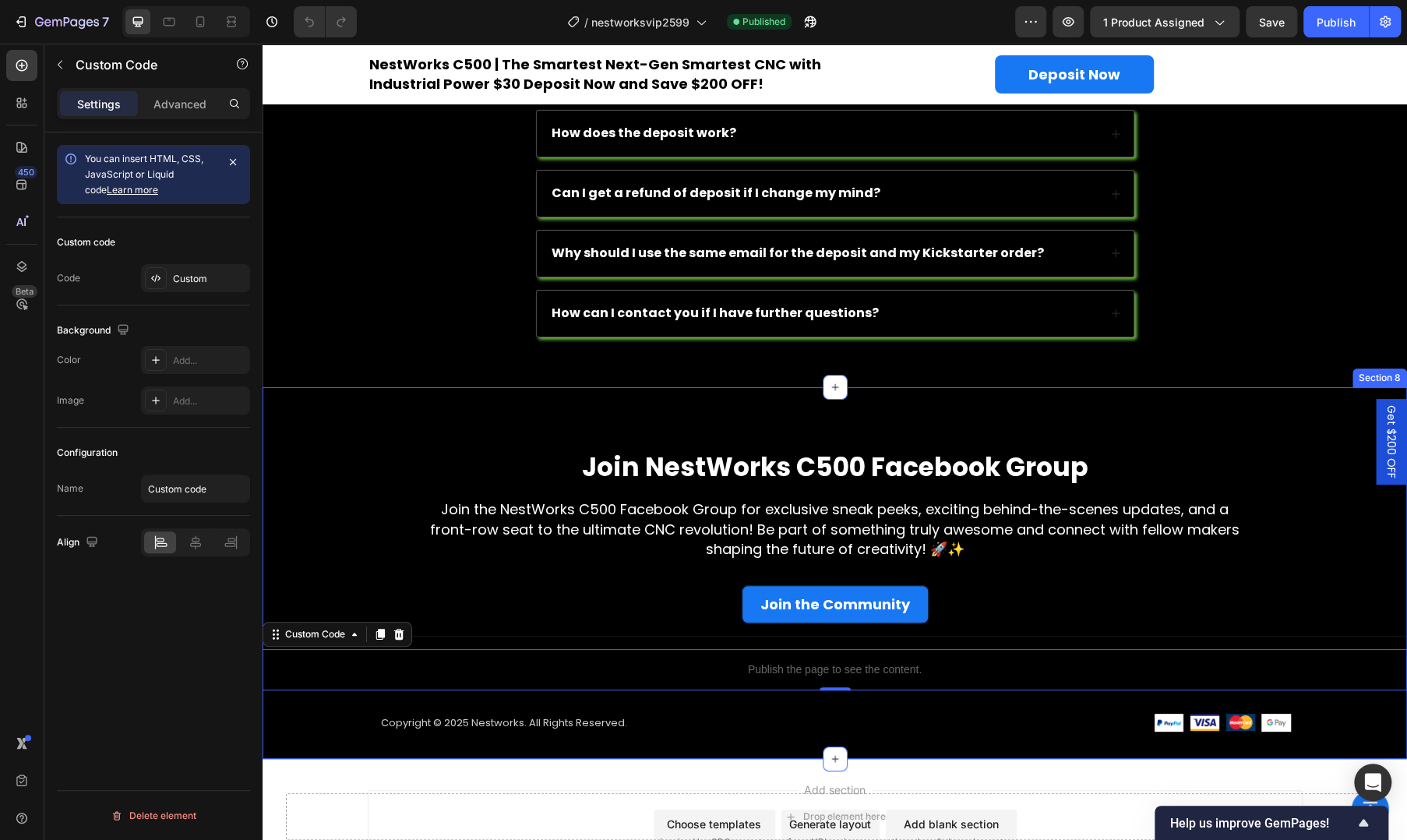
drag, startPoint x: 976, startPoint y: 408, endPoint x: 971, endPoint y: 440, distance: 32.4
click at [976, 408] on div "Join NestWorks C500 Facebook Group Heading Join the NestWorks C500 Facebook Gro…" at bounding box center [835, 573] width 1144 height 372
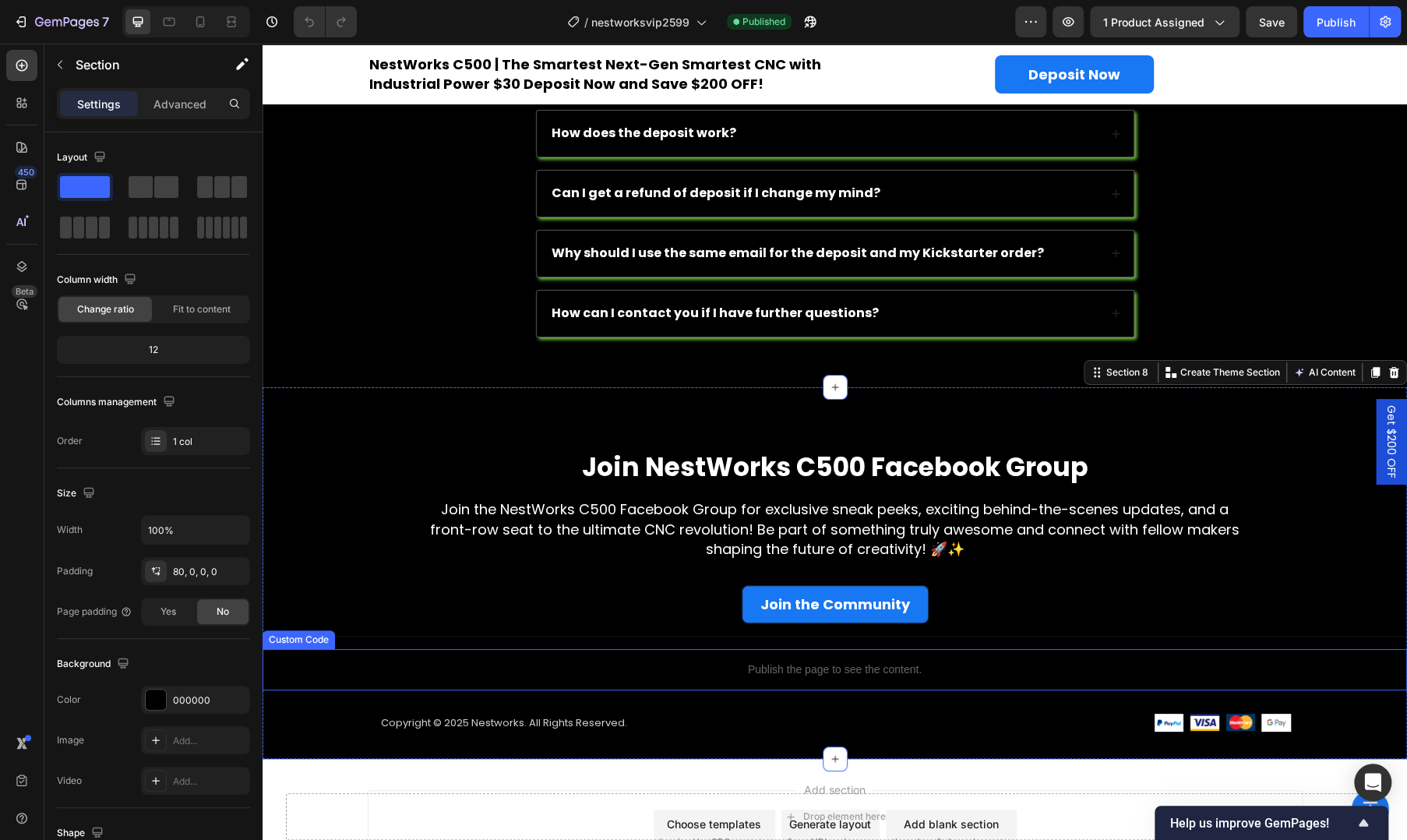
click at [1021, 649] on div "Publish the page to see the content." at bounding box center [835, 669] width 1144 height 41
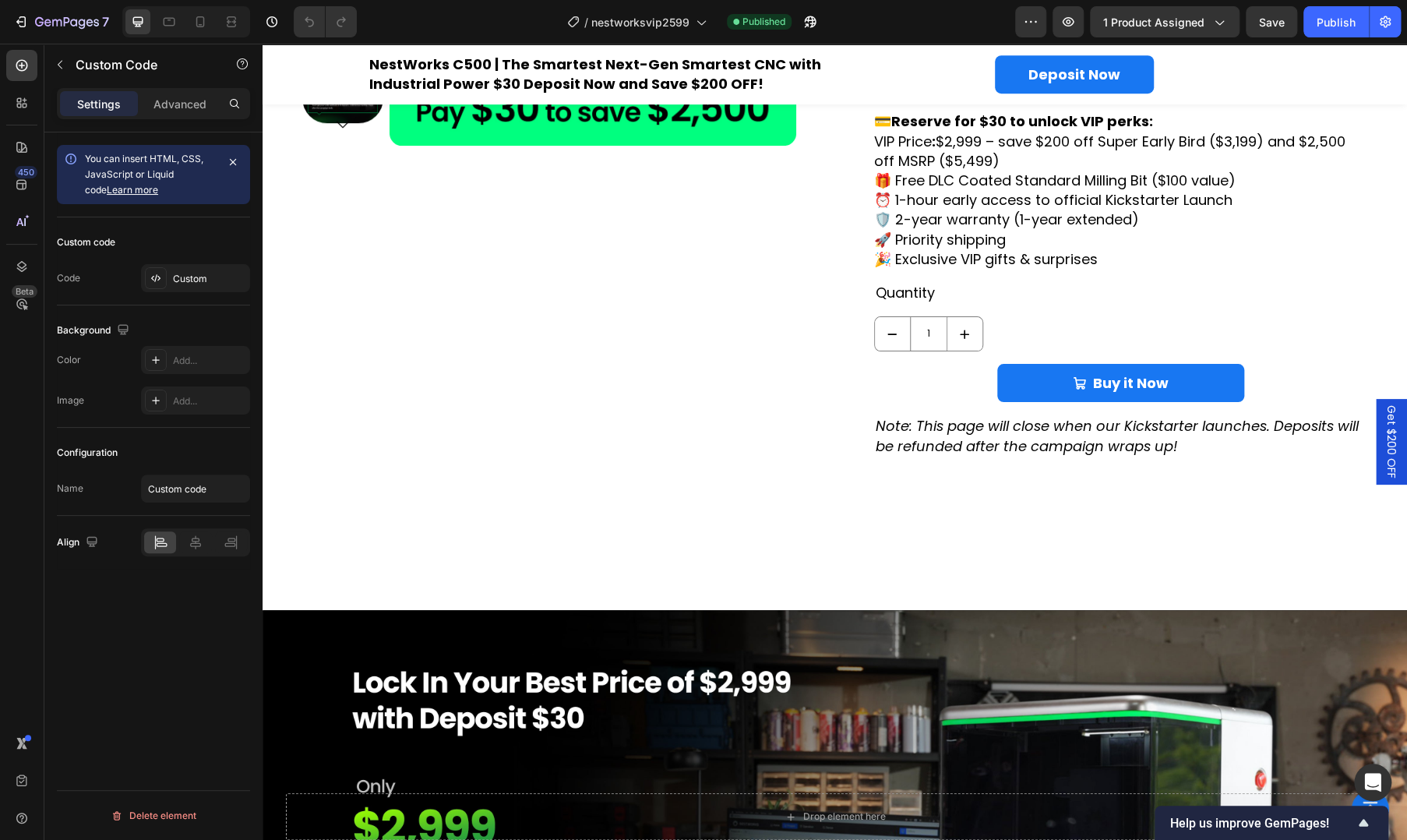
scroll to position [0, 0]
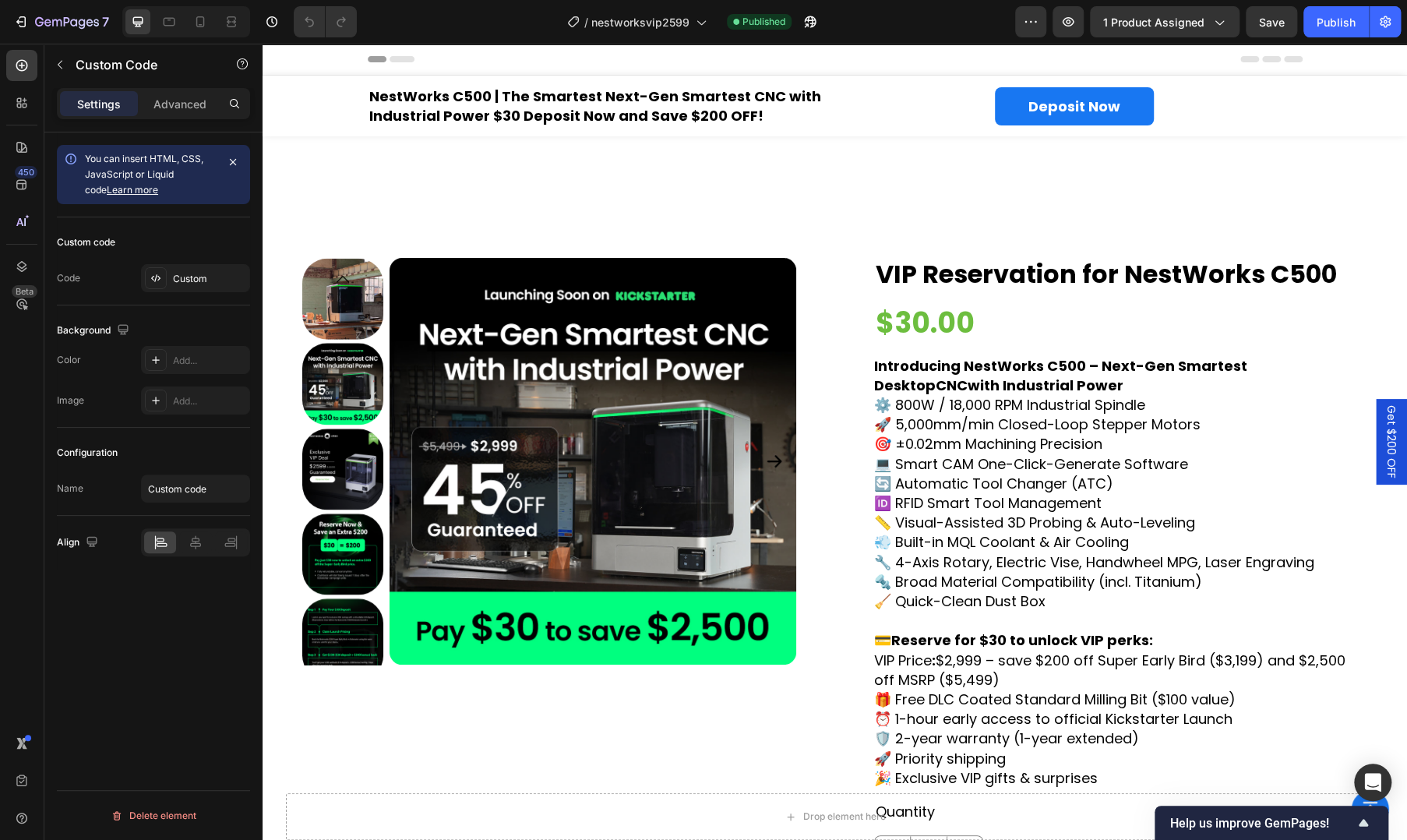
drag, startPoint x: 765, startPoint y: 681, endPoint x: 553, endPoint y: 809, distance: 247.6
click at [765, 681] on div "Product Images" at bounding box center [549, 617] width 494 height 718
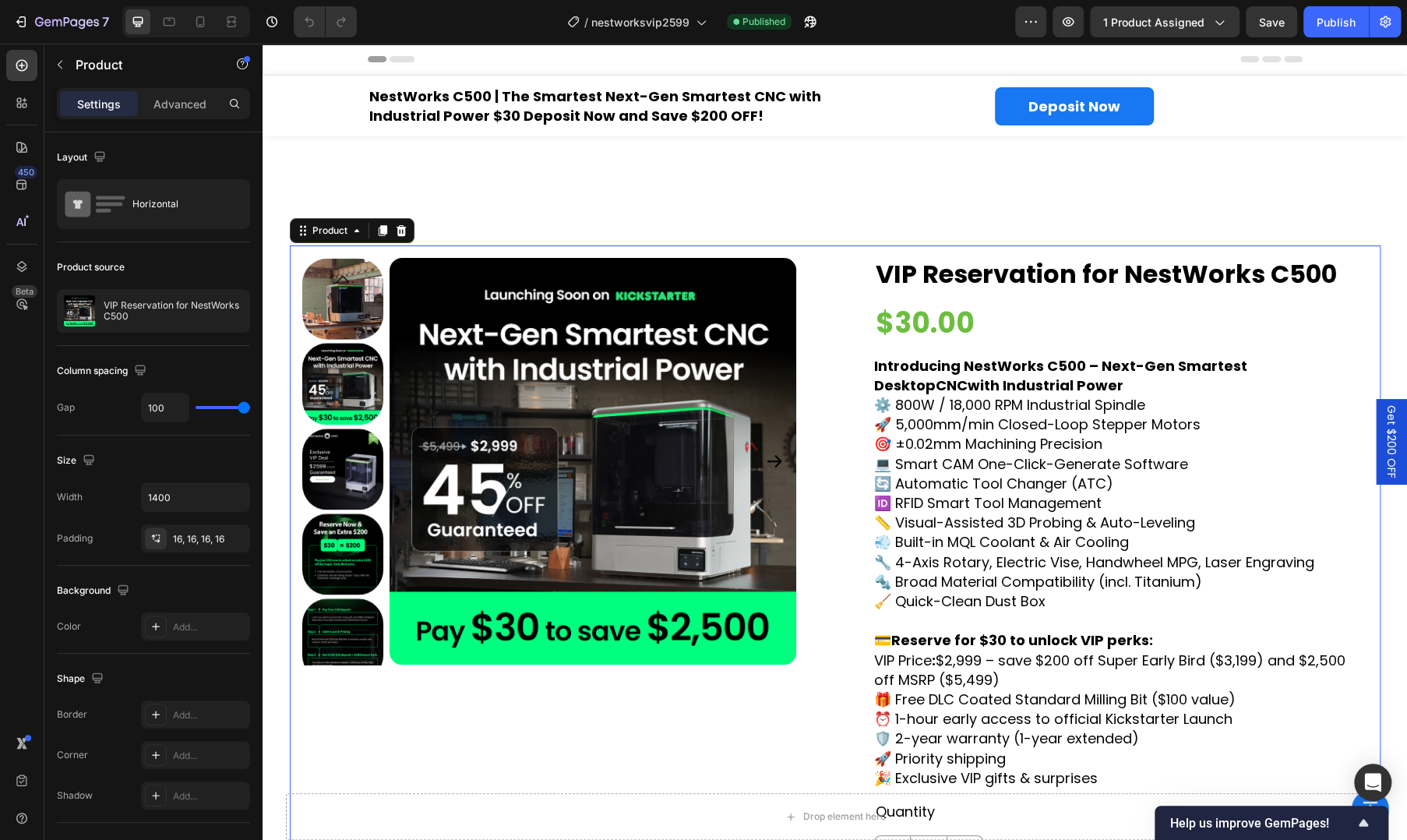
click at [557, 735] on div "Product Images" at bounding box center [549, 617] width 494 height 718
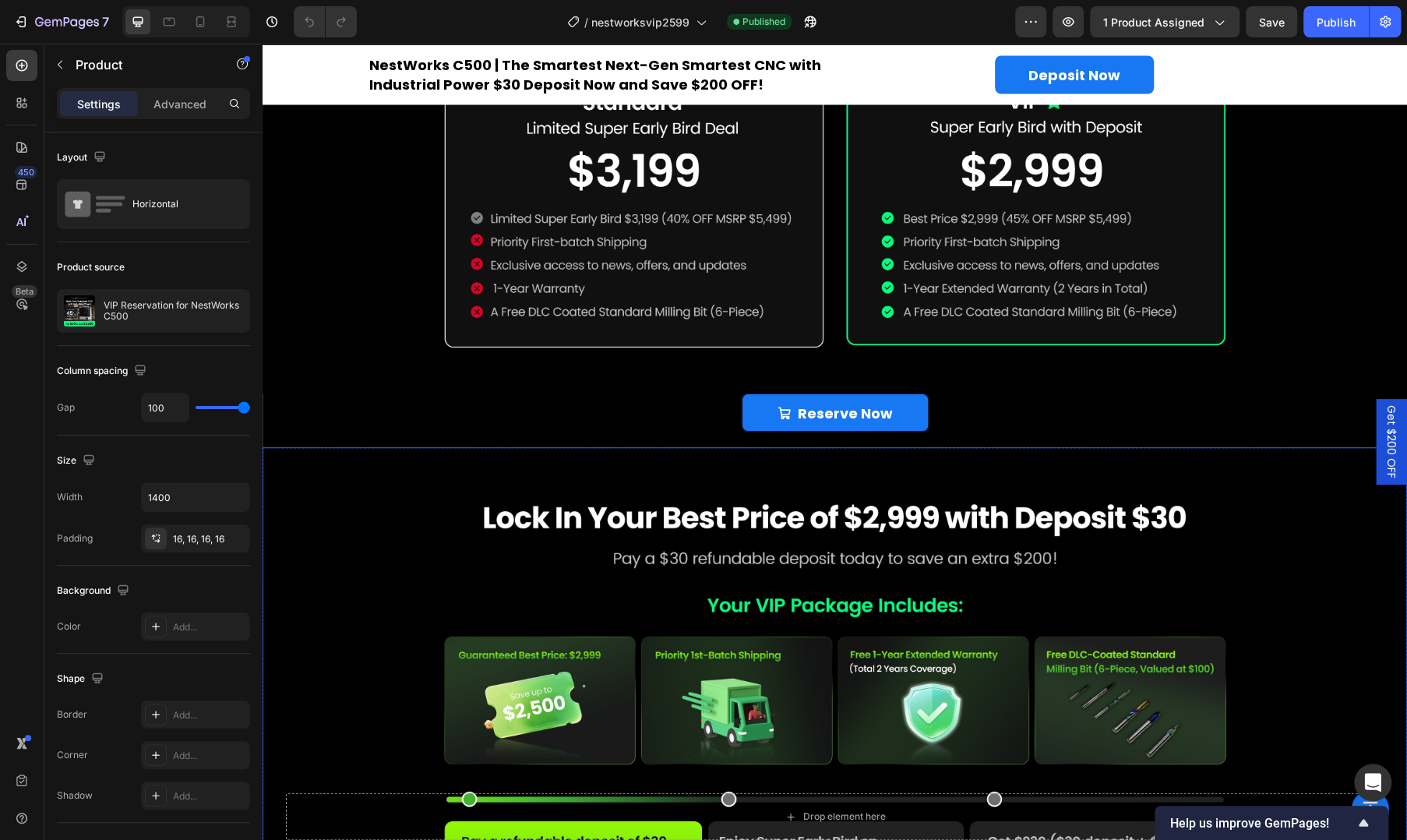
scroll to position [1767, 0]
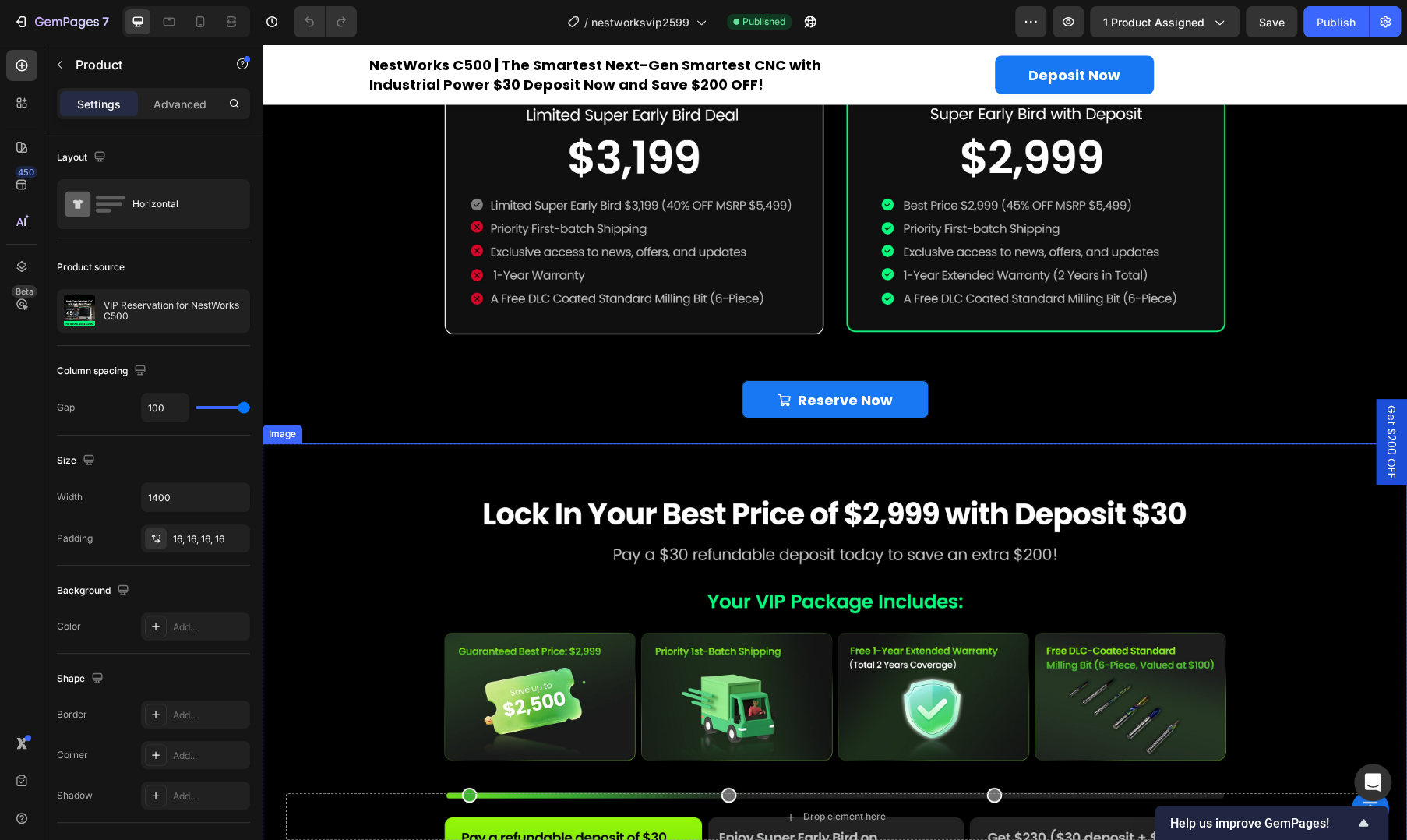
drag, startPoint x: 493, startPoint y: 448, endPoint x: 539, endPoint y: 481, distance: 56.6
click at [493, 448] on img at bounding box center [835, 727] width 1144 height 569
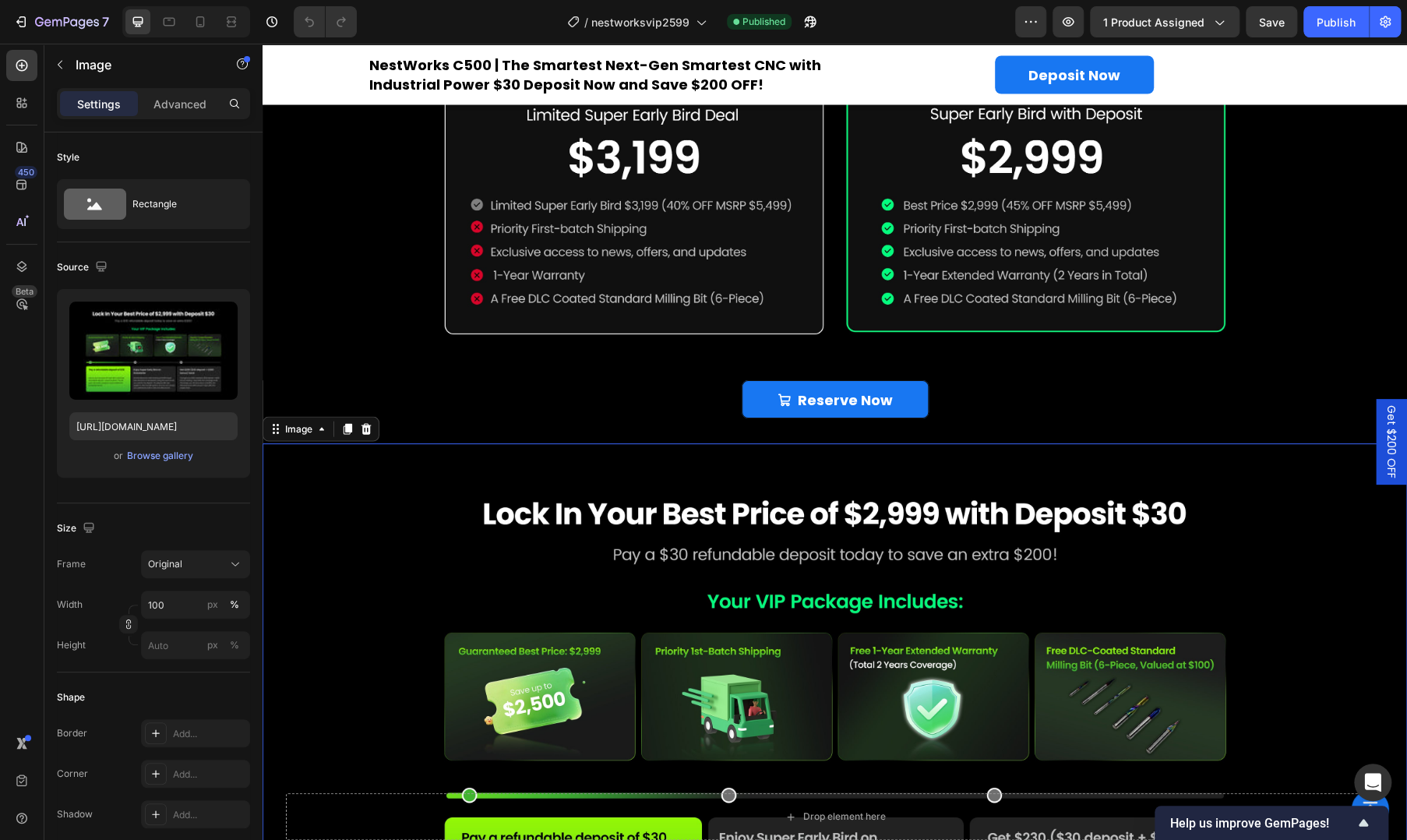
drag, startPoint x: 364, startPoint y: 739, endPoint x: 365, endPoint y: 774, distance: 35.0
click at [364, 739] on img at bounding box center [835, 727] width 1144 height 569
drag, startPoint x: 303, startPoint y: 758, endPoint x: 356, endPoint y: 785, distance: 59.5
click at [303, 758] on img at bounding box center [835, 727] width 1144 height 569
drag, startPoint x: 358, startPoint y: 720, endPoint x: 362, endPoint y: 767, distance: 47.2
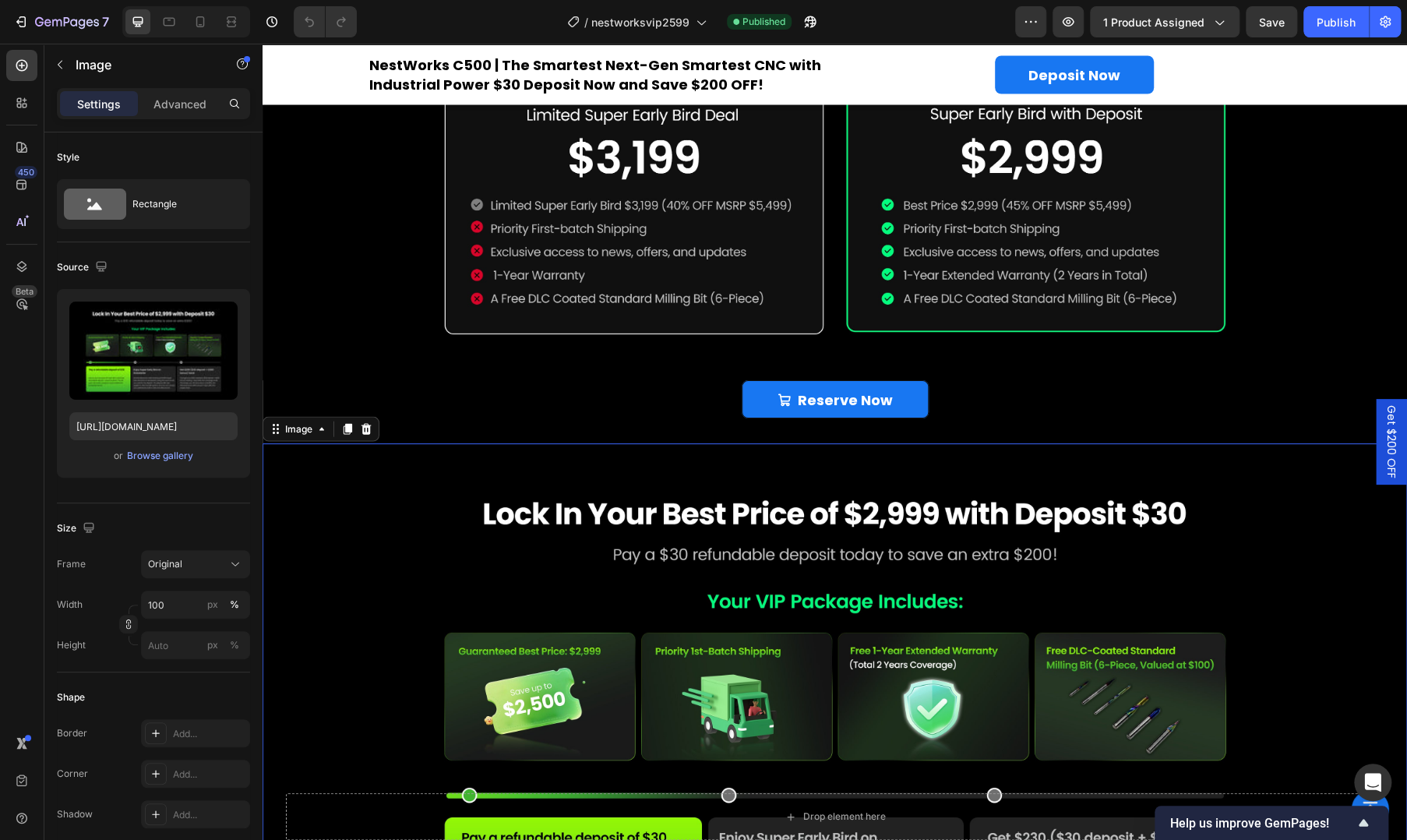
click at [358, 720] on img at bounding box center [835, 727] width 1144 height 569
drag, startPoint x: 334, startPoint y: 690, endPoint x: 377, endPoint y: 724, distance: 54.8
click at [334, 690] on img at bounding box center [835, 727] width 1144 height 569
click at [397, 664] on img at bounding box center [835, 727] width 1144 height 569
drag, startPoint x: 282, startPoint y: 671, endPoint x: 402, endPoint y: 802, distance: 177.7
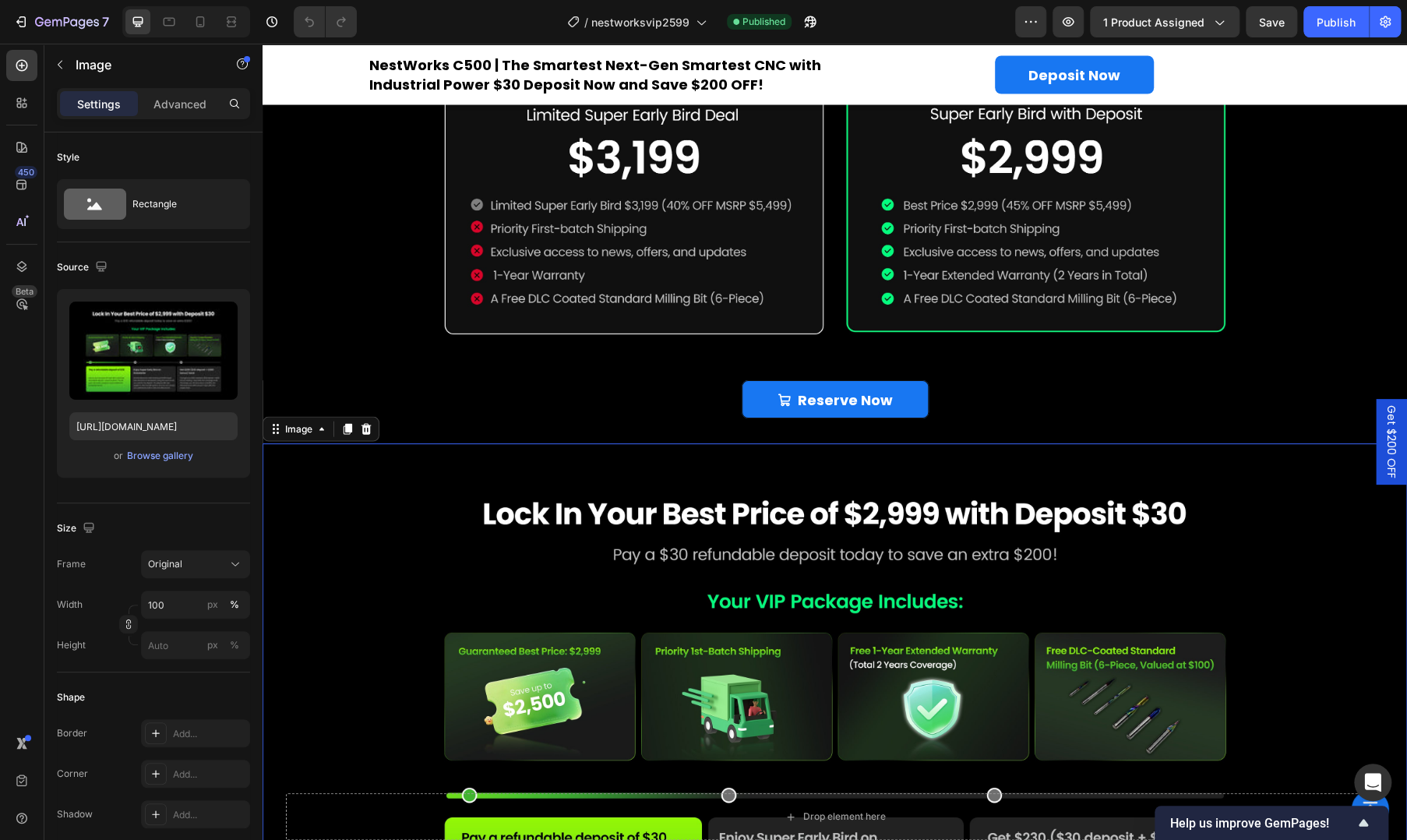
click at [282, 671] on img at bounding box center [835, 727] width 1144 height 569
click at [378, 662] on img at bounding box center [835, 727] width 1144 height 569
drag, startPoint x: 546, startPoint y: 605, endPoint x: 518, endPoint y: 776, distance: 173.3
click at [546, 605] on img at bounding box center [835, 727] width 1144 height 569
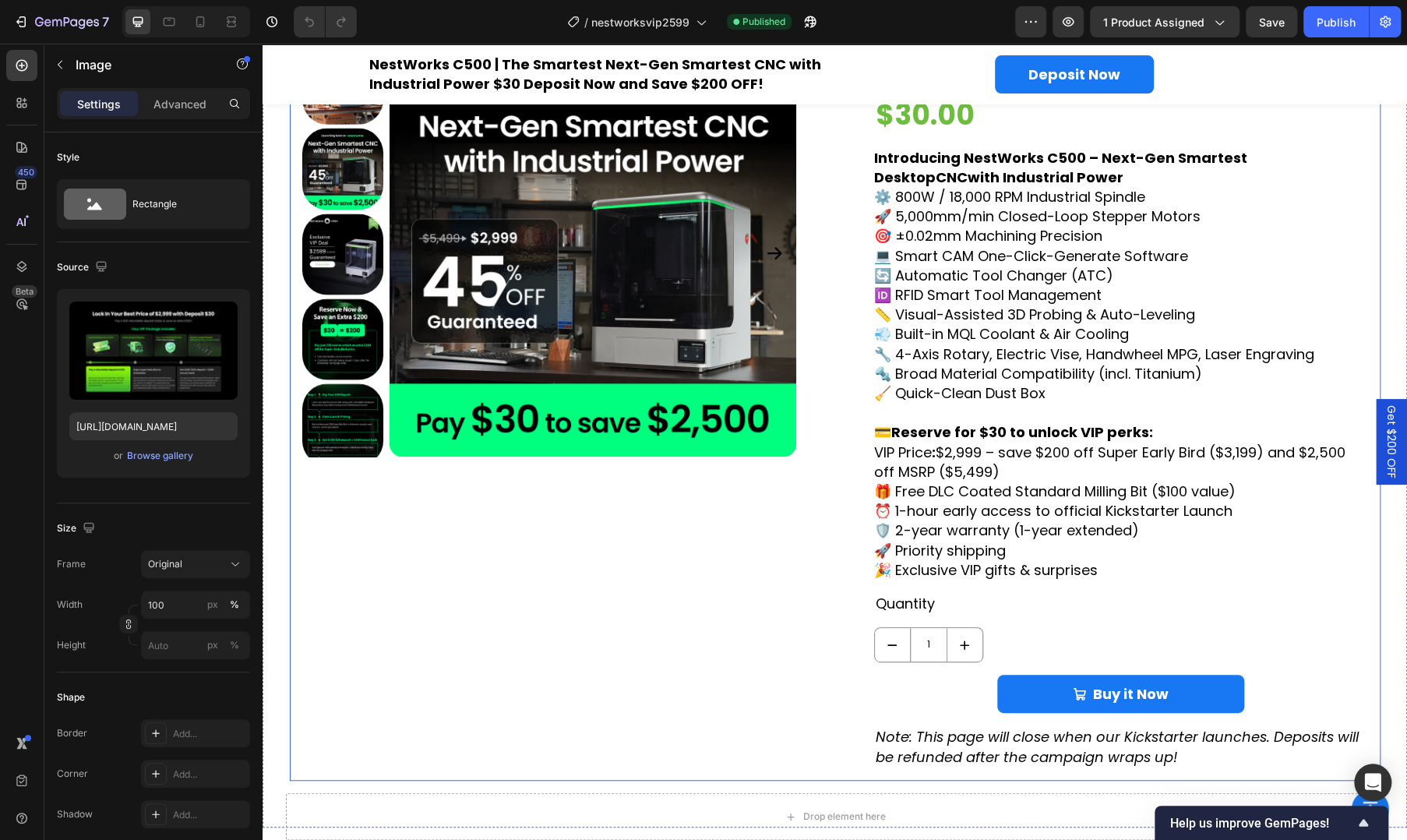
scroll to position [0, 0]
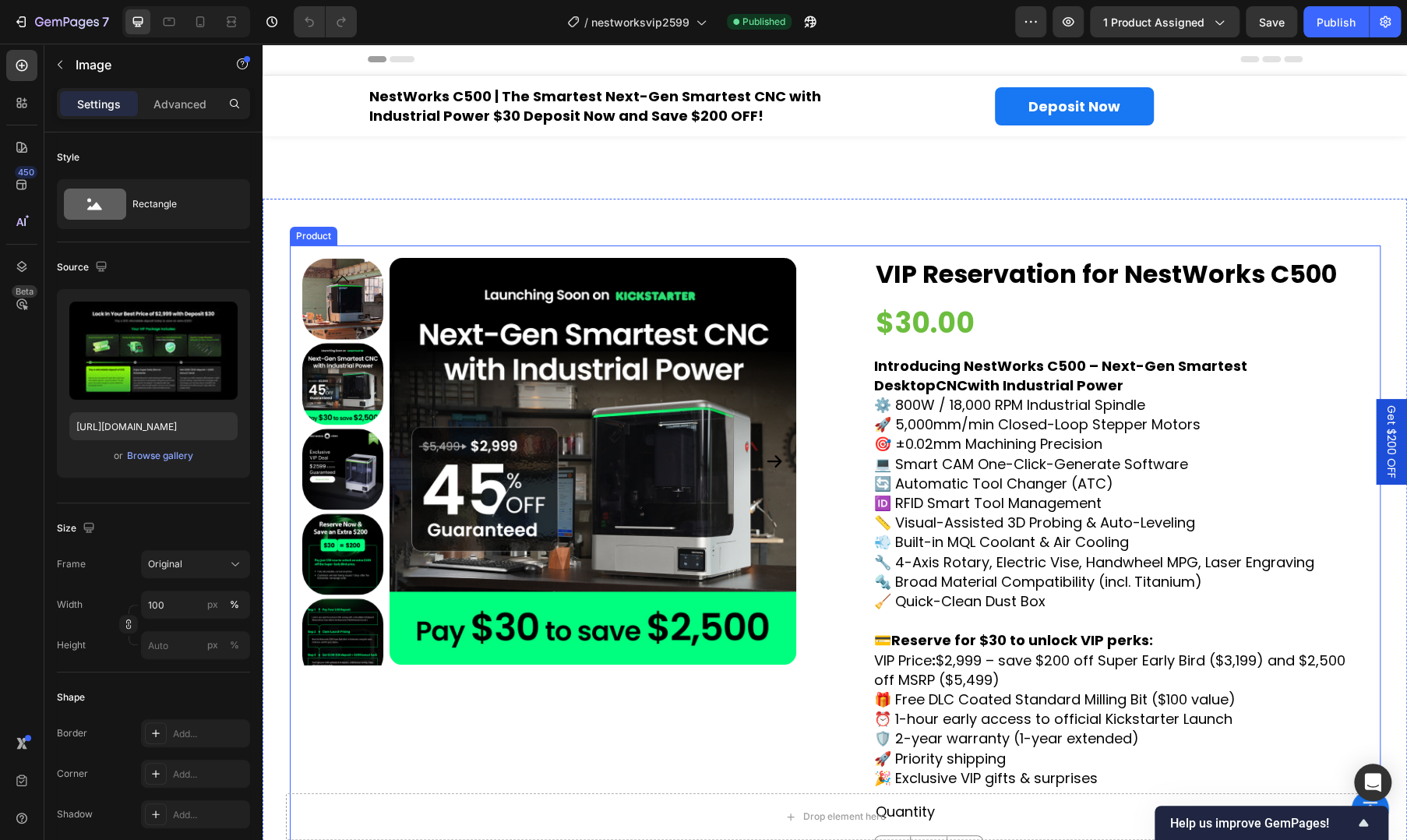
drag, startPoint x: 599, startPoint y: 776, endPoint x: 502, endPoint y: 799, distance: 99.7
click at [599, 776] on div "Product Images" at bounding box center [549, 617] width 494 height 718
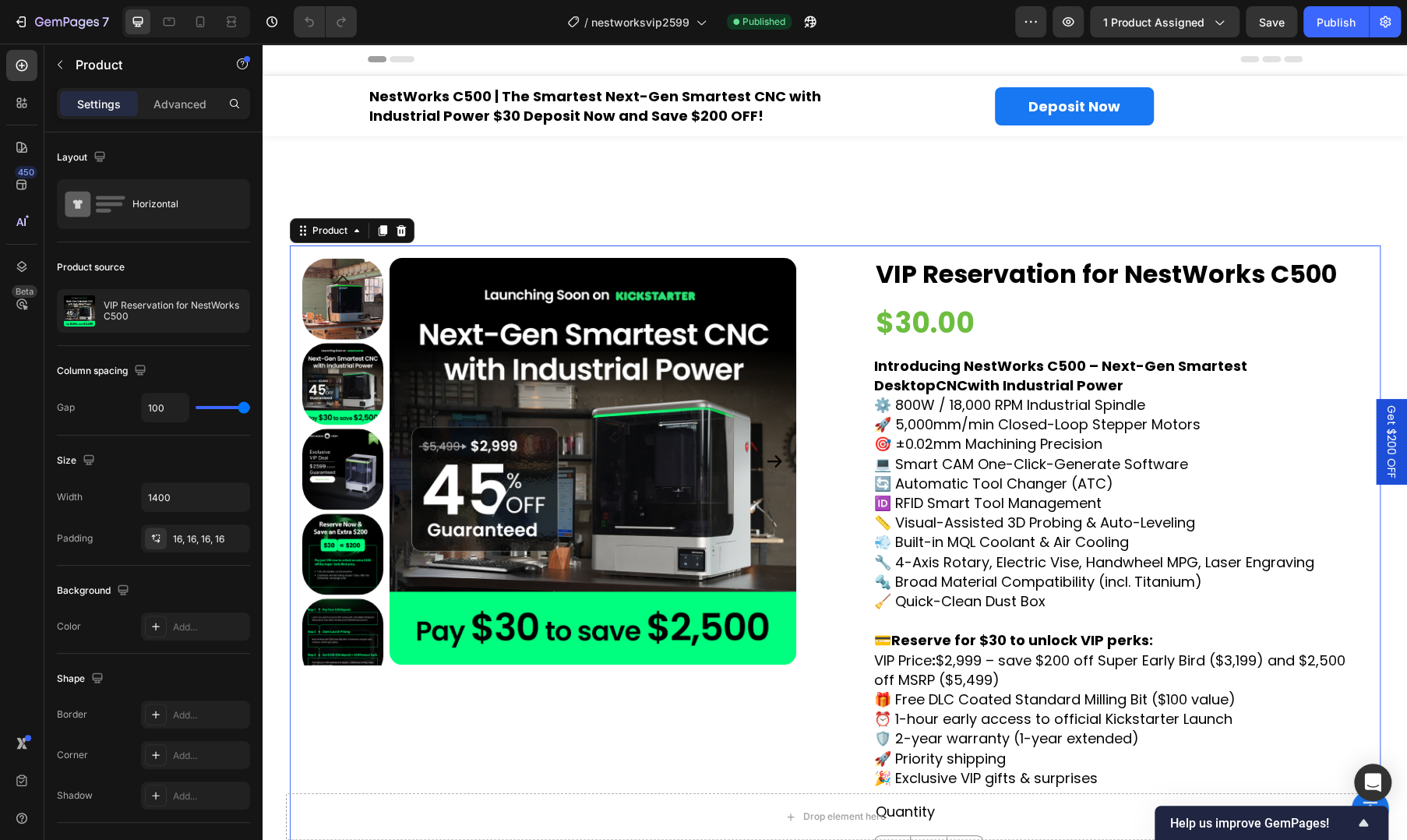
click at [660, 718] on div "Product Images" at bounding box center [549, 617] width 494 height 718
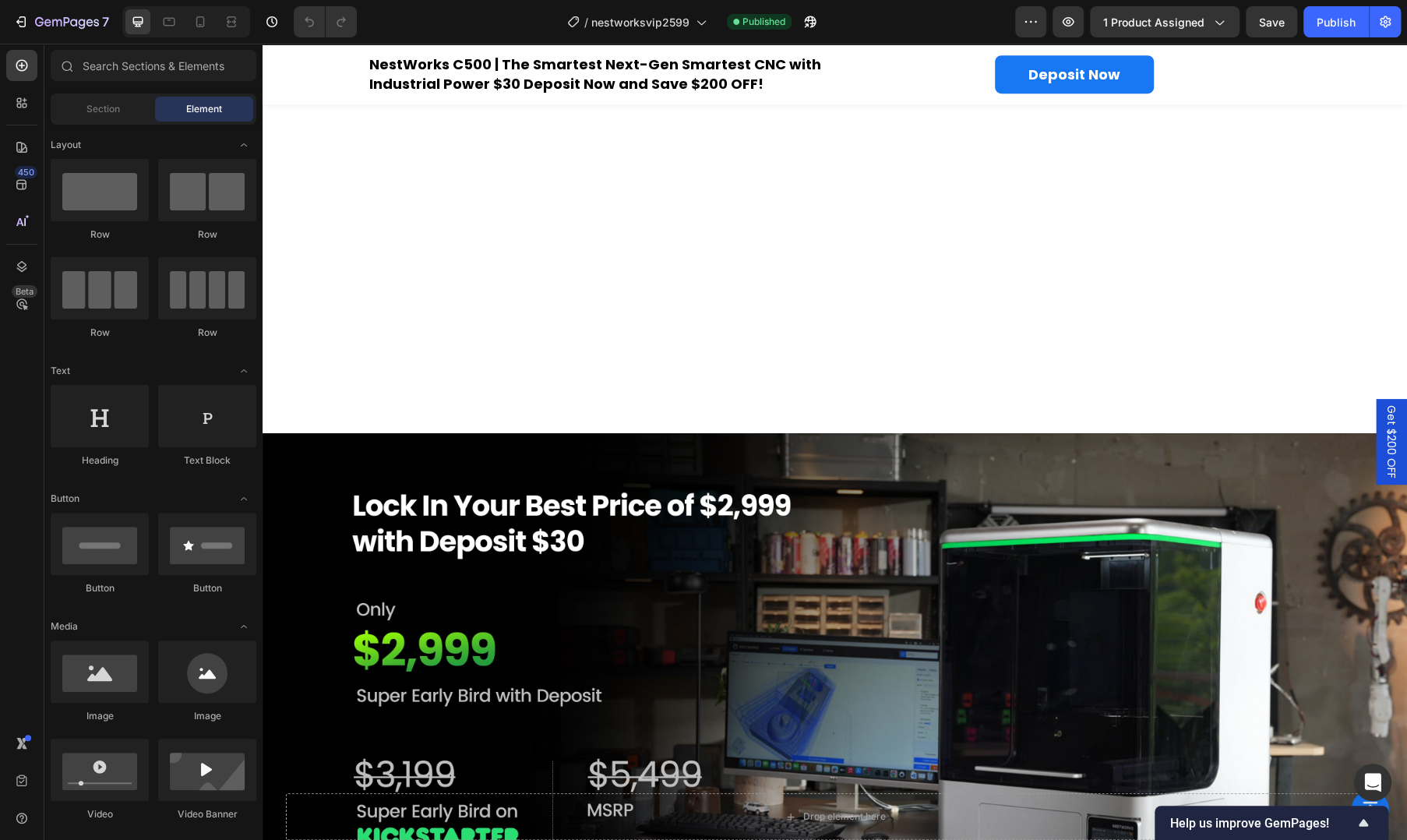
scroll to position [1393, 0]
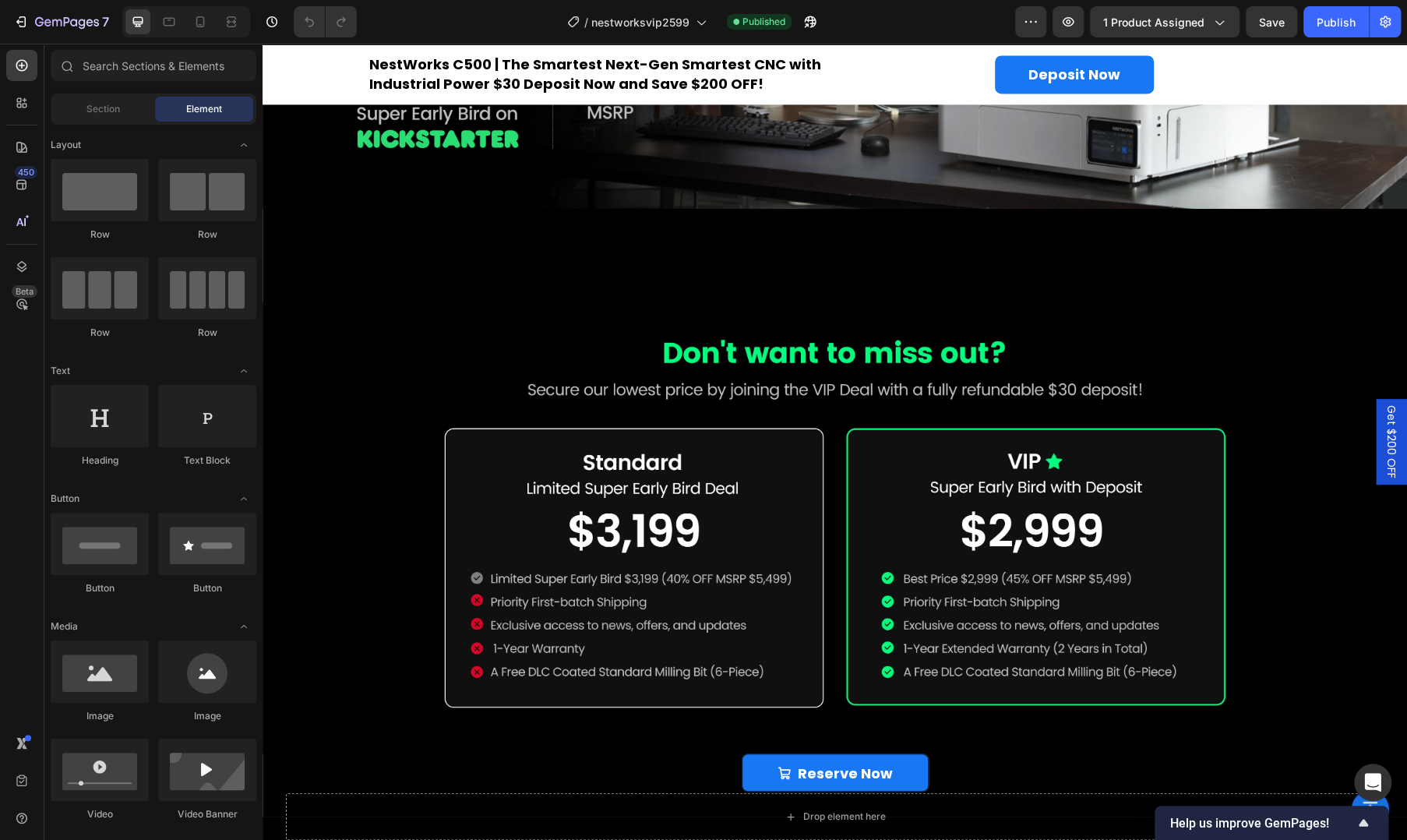
drag, startPoint x: 409, startPoint y: 316, endPoint x: 429, endPoint y: 519, distance: 204.0
click at [409, 316] on img at bounding box center [835, 528] width 1144 height 451
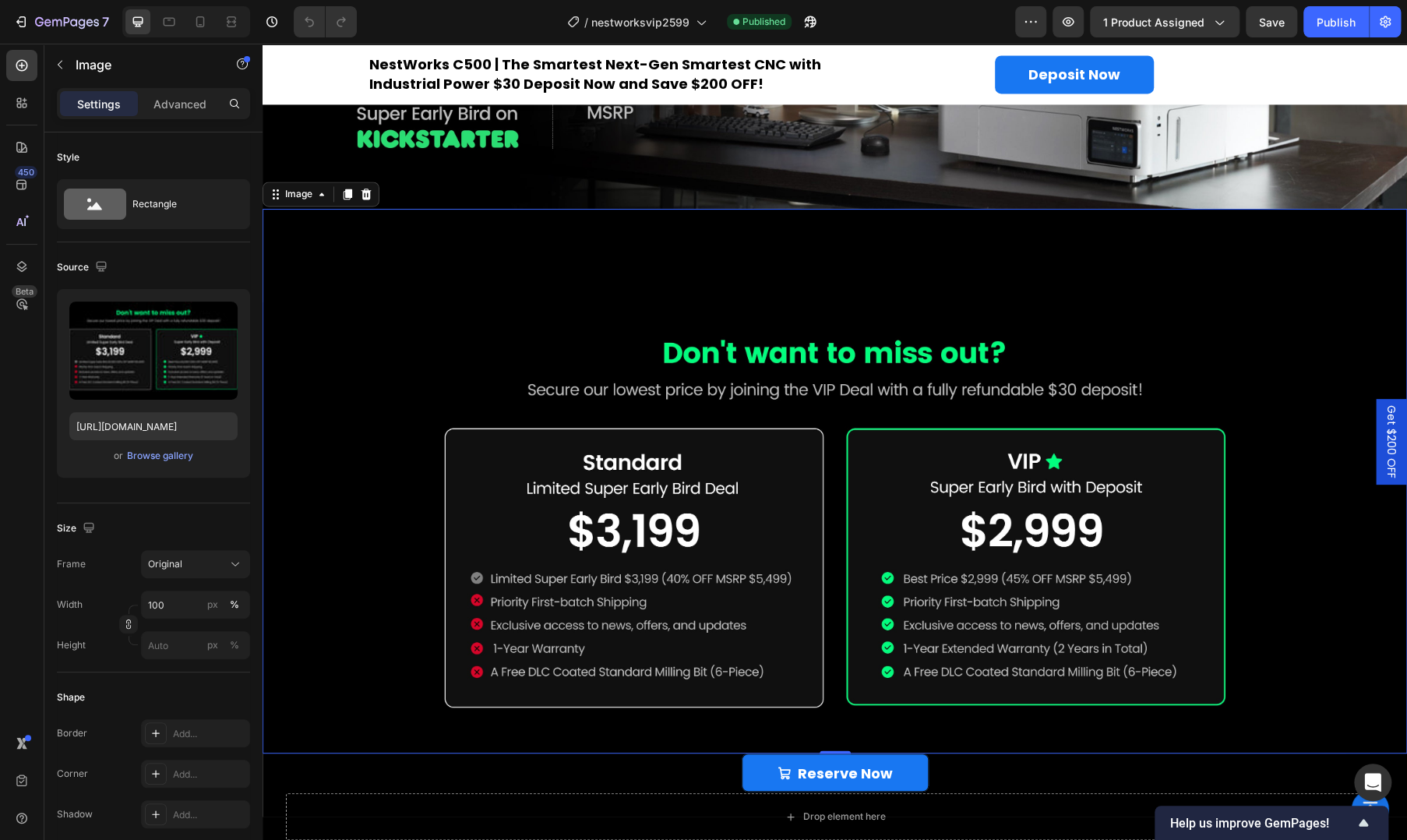
click at [844, 346] on img at bounding box center [835, 528] width 1144 height 451
click at [442, 397] on img at bounding box center [835, 528] width 1144 height 451
click at [321, 664] on img at bounding box center [835, 528] width 1144 height 451
click at [412, 386] on img at bounding box center [835, 528] width 1144 height 451
click at [851, 322] on img at bounding box center [835, 528] width 1144 height 451
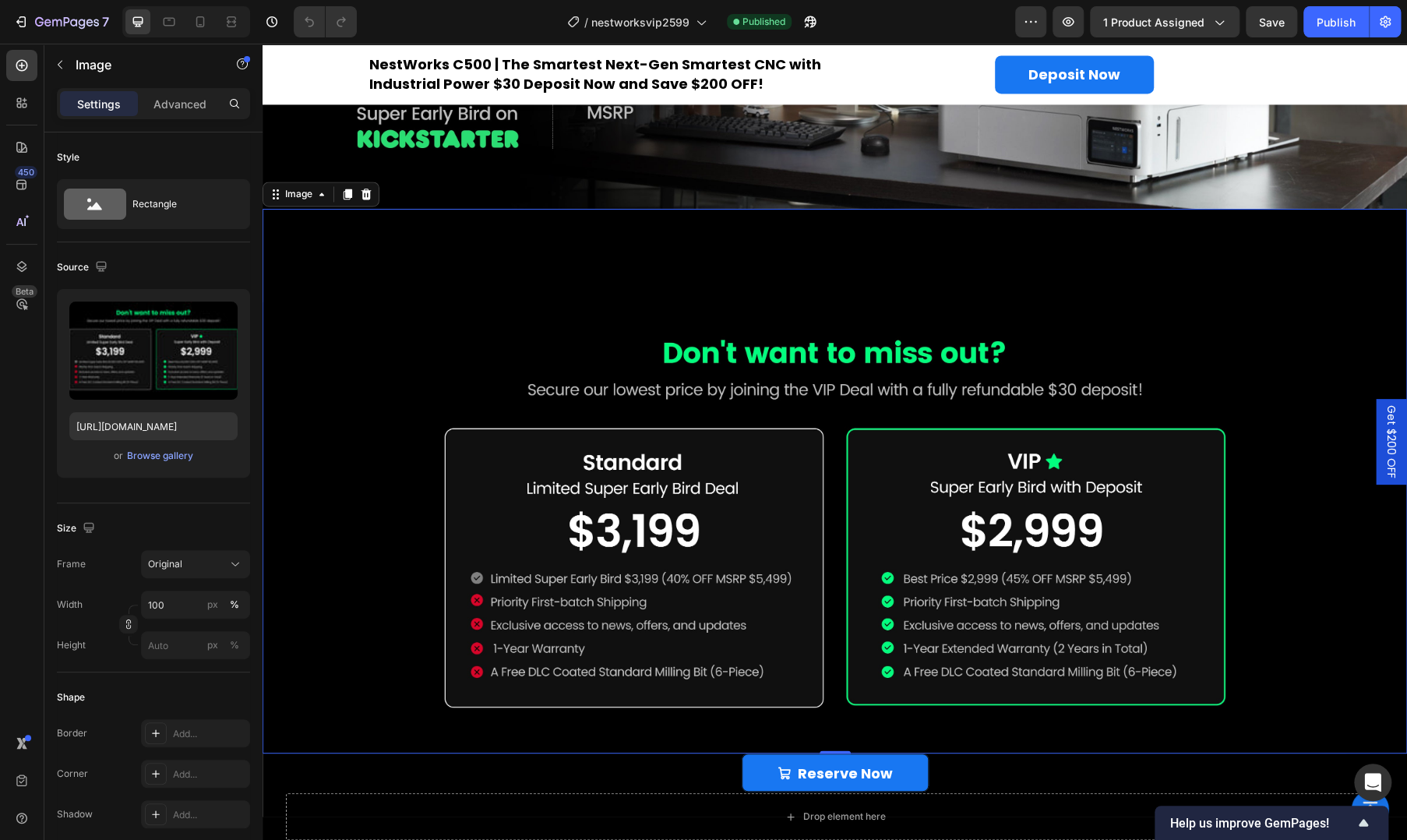
scroll to position [1652, 0]
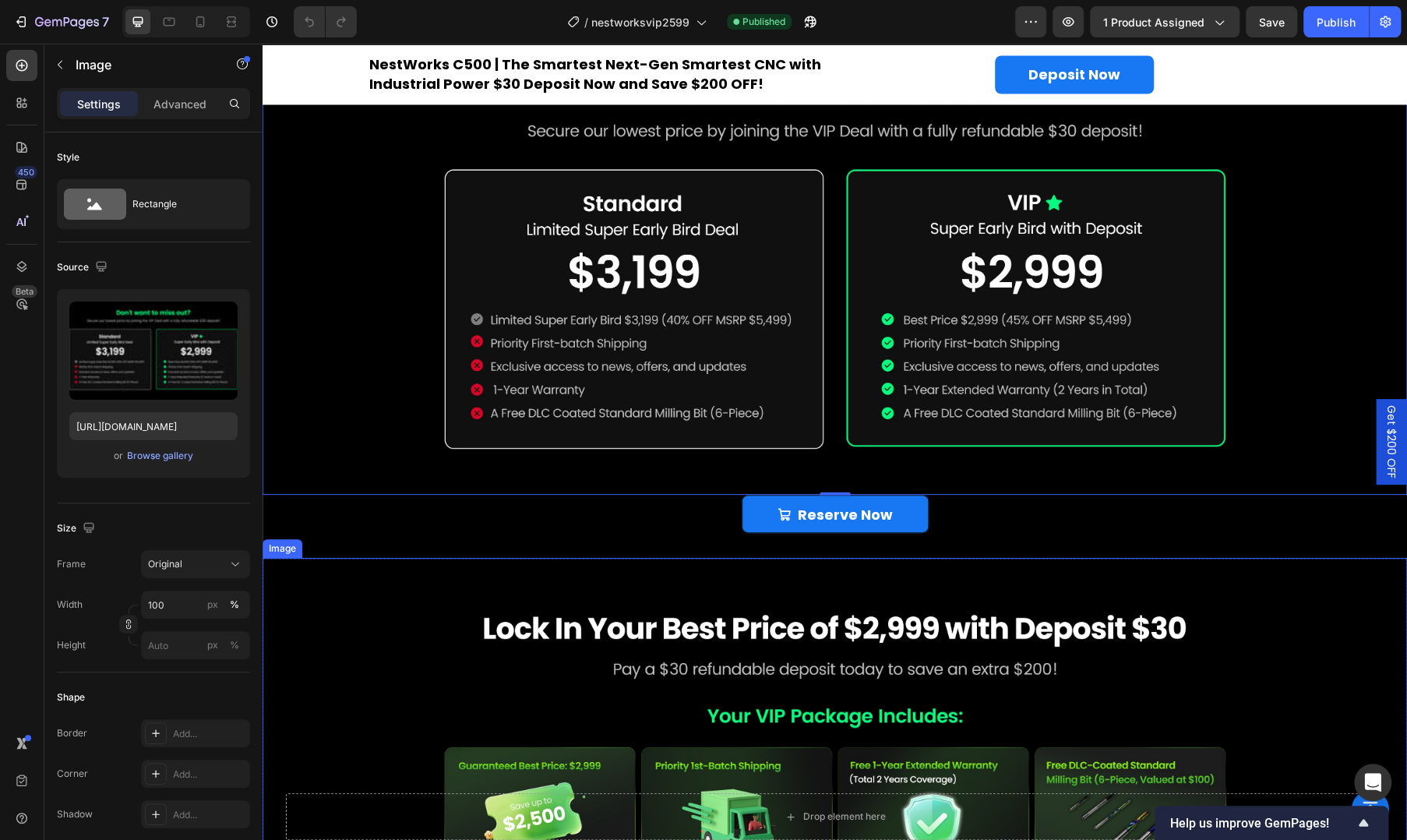
click at [513, 592] on img at bounding box center [835, 842] width 1144 height 569
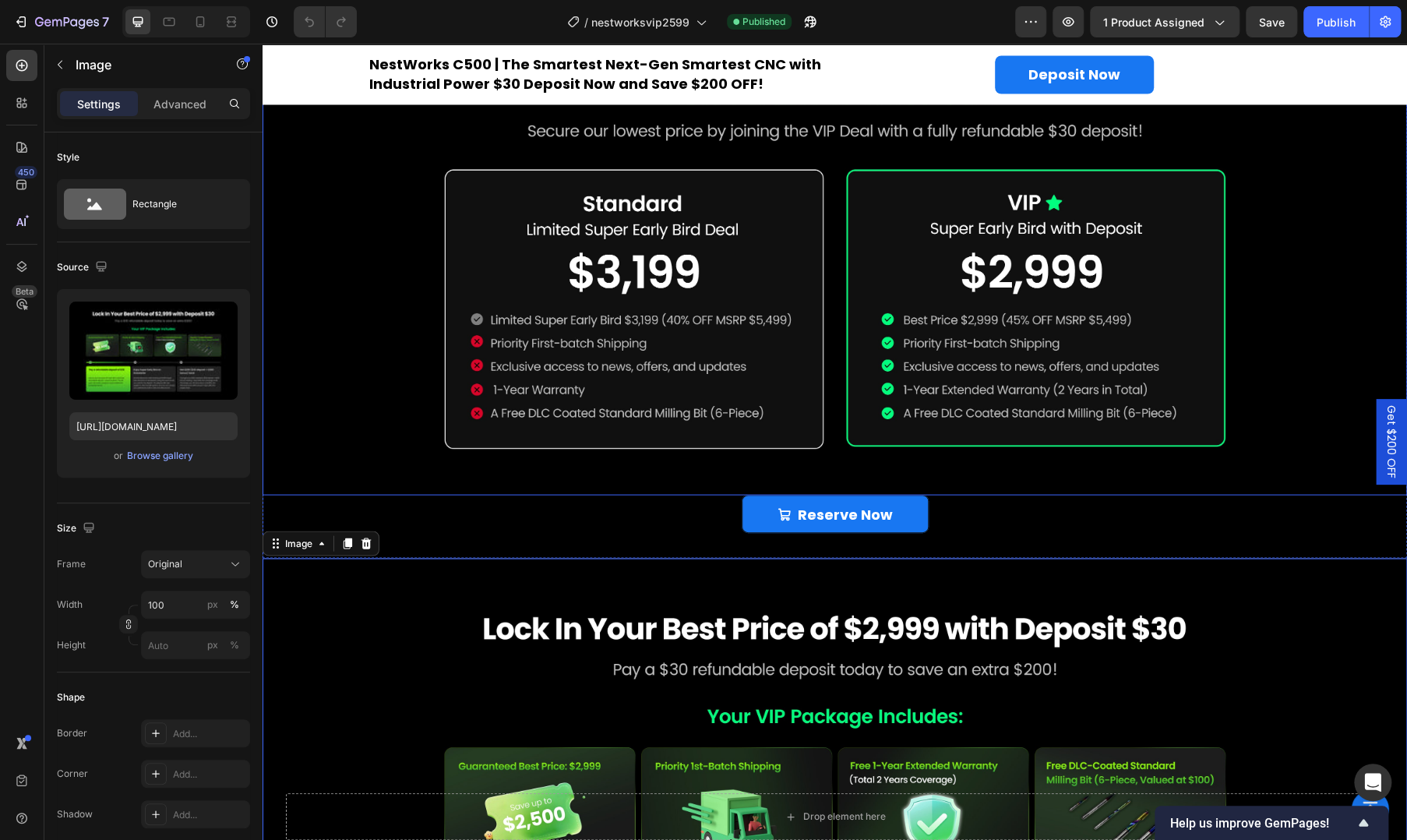
click at [485, 460] on img at bounding box center [835, 269] width 1144 height 451
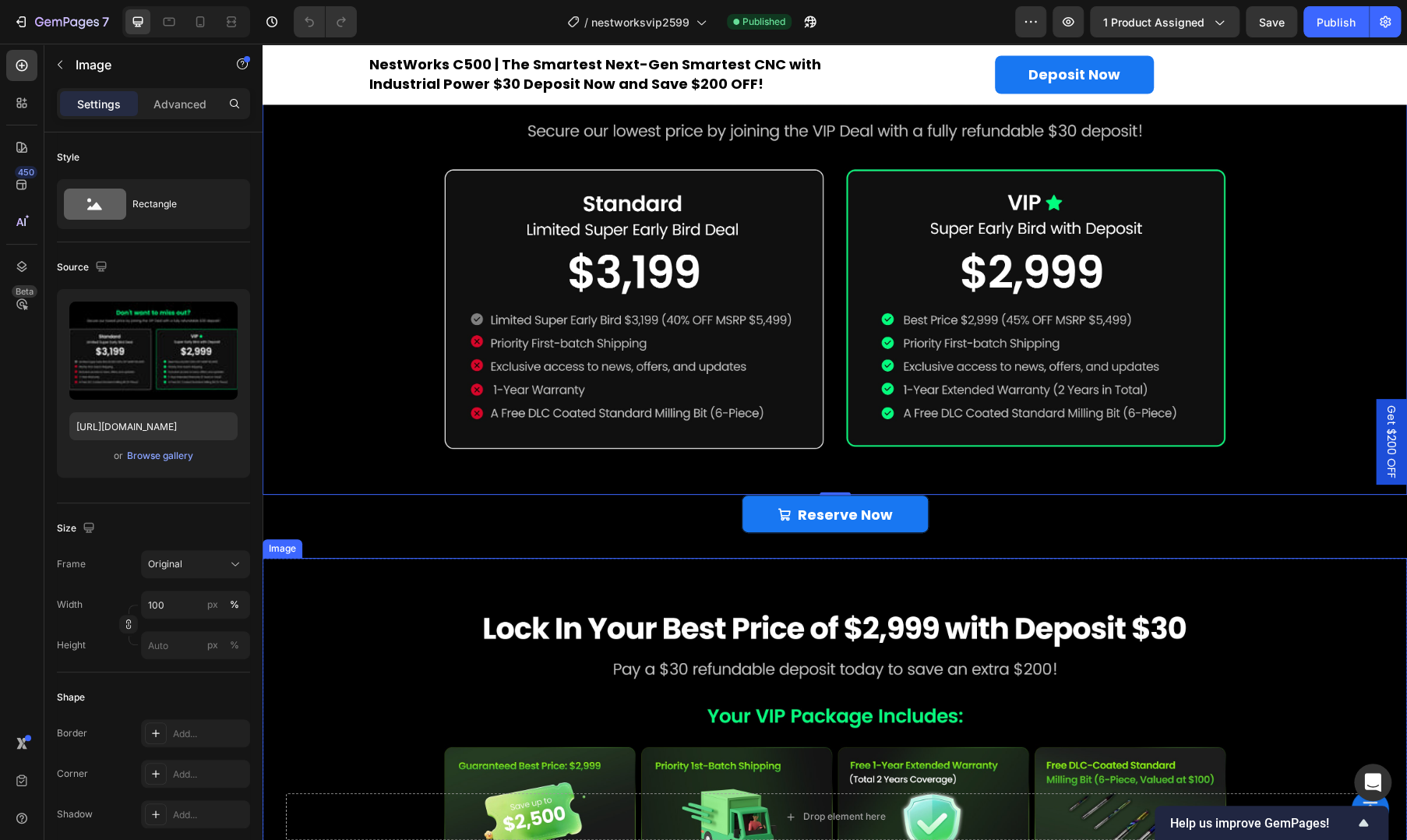
click at [456, 574] on img at bounding box center [835, 842] width 1144 height 569
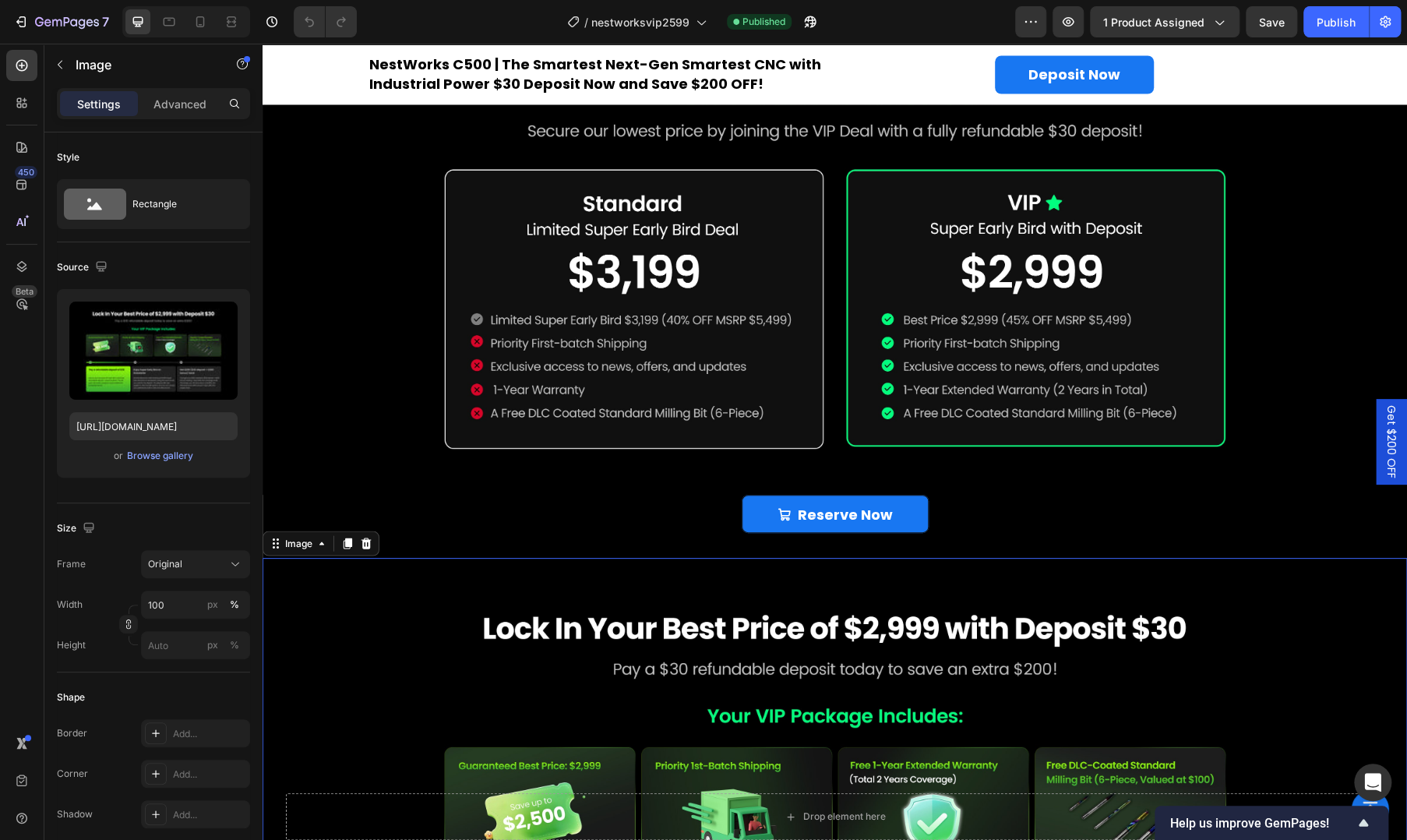
click at [912, 634] on img at bounding box center [835, 842] width 1144 height 569
drag, startPoint x: 487, startPoint y: 494, endPoint x: 503, endPoint y: 546, distance: 54.4
click at [487, 495] on div "Reserve Now Add to Cart" at bounding box center [835, 513] width 935 height 38
